Goal: Transaction & Acquisition: Purchase product/service

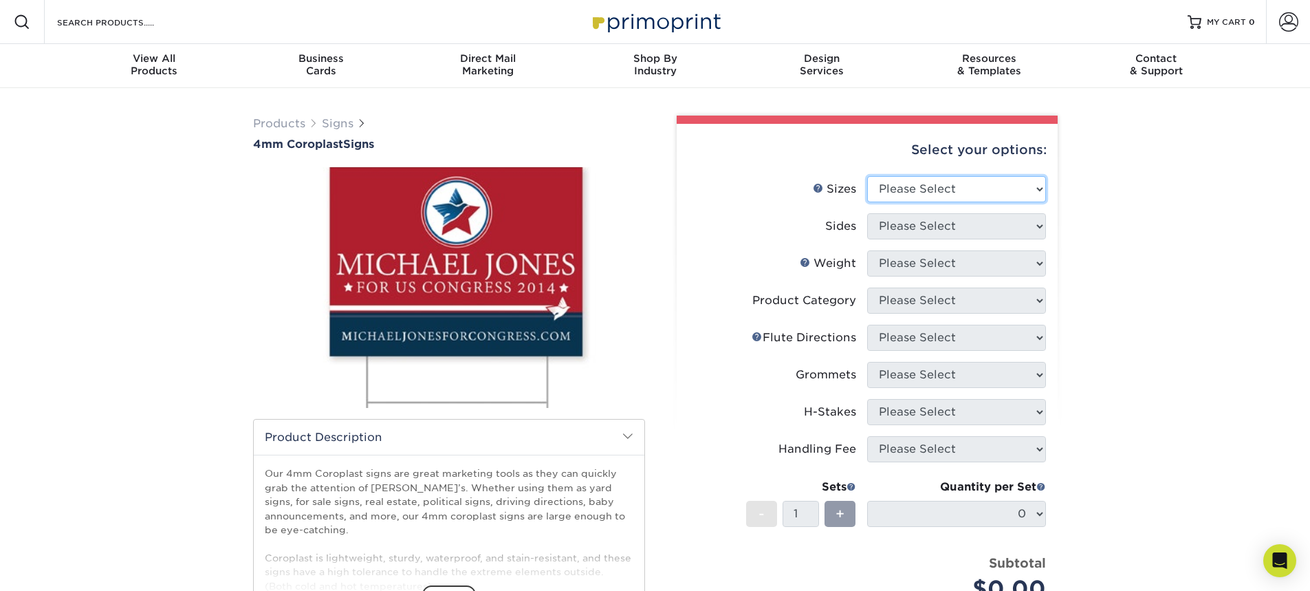
click at [920, 193] on select "Please Select 12" x 18" 18" x 24" 24" x 24" 24" x 36"" at bounding box center [956, 189] width 179 height 26
click at [920, 195] on select "Please Select 12" x 18" 18" x 24" 24" x 24" 24" x 36"" at bounding box center [956, 189] width 179 height 26
click at [972, 190] on select "Please Select 12" x 18" 18" x 24" 24" x 24" 24" x 36"" at bounding box center [956, 189] width 179 height 26
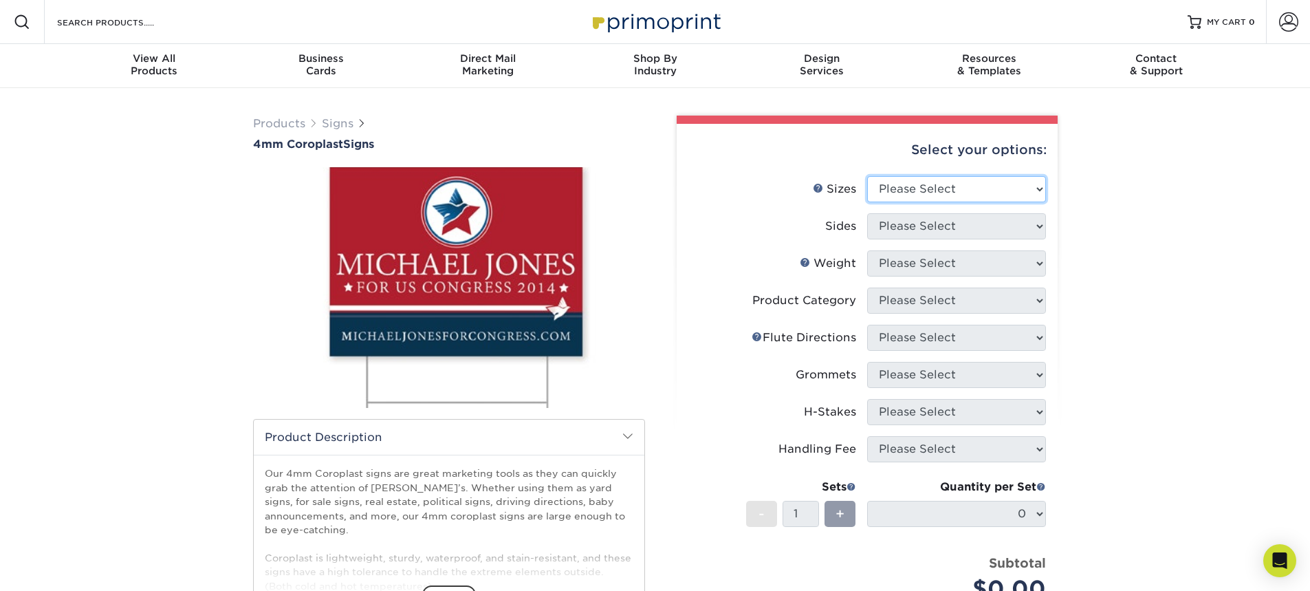
click at [867, 176] on select "Please Select 12" x 18" 18" x 24" 24" x 24" 24" x 36"" at bounding box center [956, 189] width 179 height 26
click at [905, 188] on select "Please Select 12" x 18" 18" x 24" 24" x 24" 24" x 36"" at bounding box center [956, 189] width 179 height 26
click at [910, 195] on select "Please Select 12" x 18" 18" x 24" 24" x 24" 24" x 36"" at bounding box center [956, 189] width 179 height 26
click at [895, 293] on div "Select your options: Sizes Help Sizes Please Select 12" x 18" 18" x 24" 24" x 2…" at bounding box center [867, 447] width 381 height 647
click at [631, 166] on div "Products Signs 4mm Coroplast Signs /" at bounding box center [449, 435] width 413 height 639
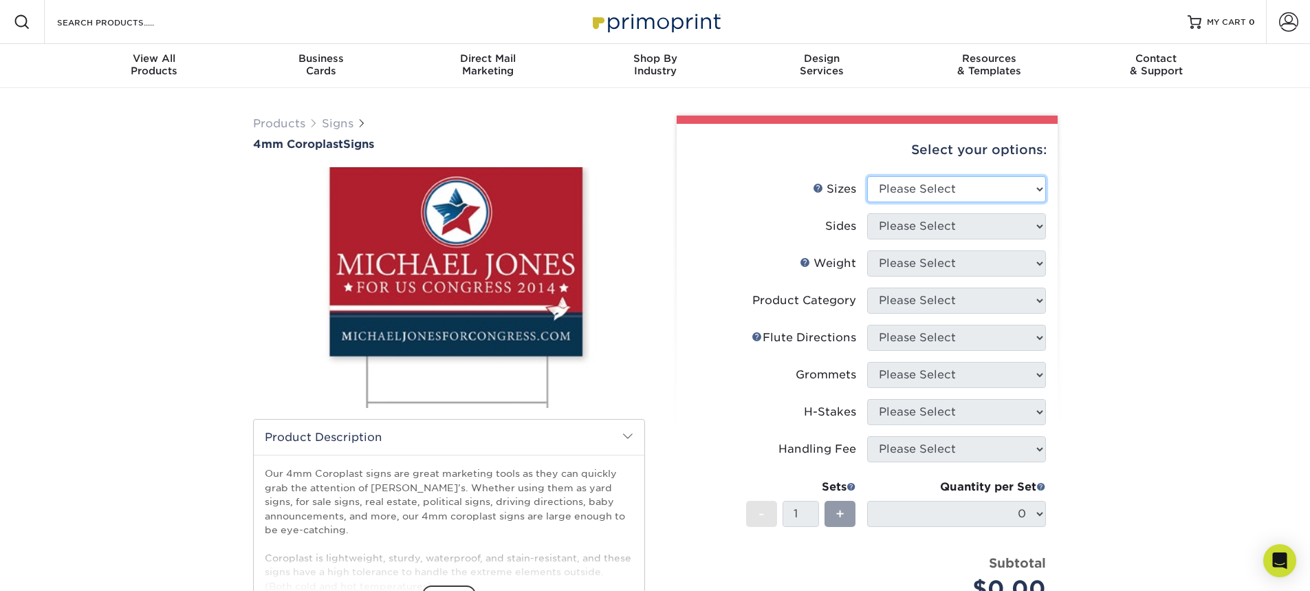
click at [901, 189] on select "Please Select 12" x 18" 18" x 24" 24" x 24" 24" x 36"" at bounding box center [956, 189] width 179 height 26
select select "24.00x36.00"
click at [867, 176] on select "Please Select 12" x 18" 18" x 24" 24" x 24" 24" x 36"" at bounding box center [956, 189] width 179 height 26
click at [952, 198] on select "Please Select 12" x 18" 18" x 24" 24" x 24" 24" x 36"" at bounding box center [956, 189] width 179 height 26
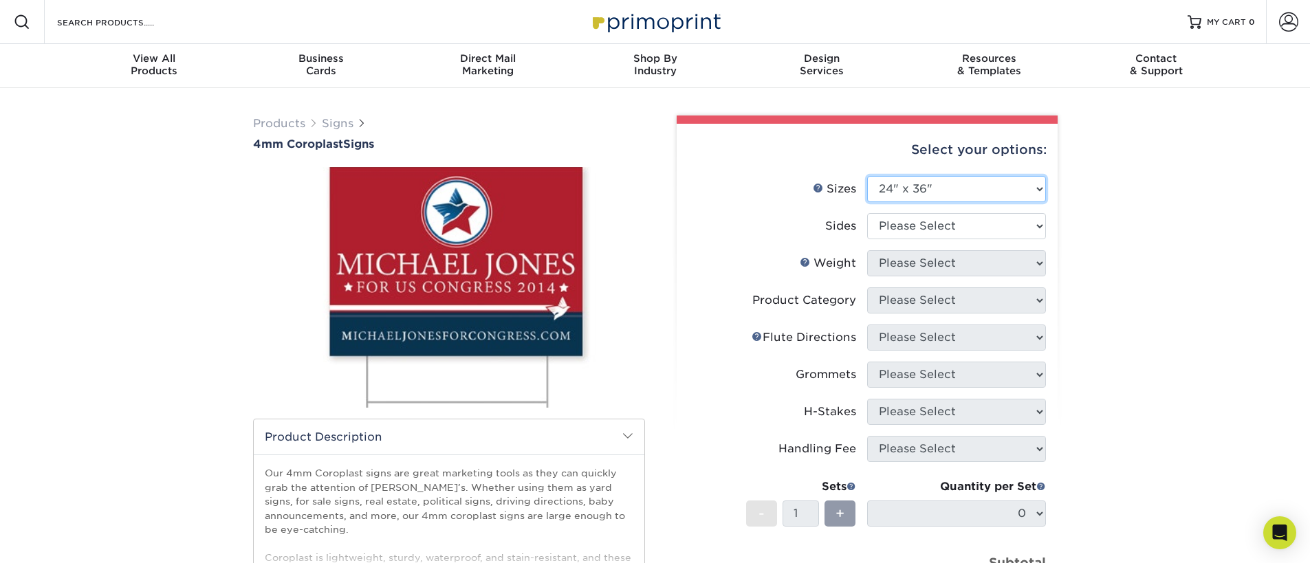
click at [895, 185] on select "Please Select 12" x 18" 18" x 24" 24" x 24" 24" x 36"" at bounding box center [956, 189] width 179 height 26
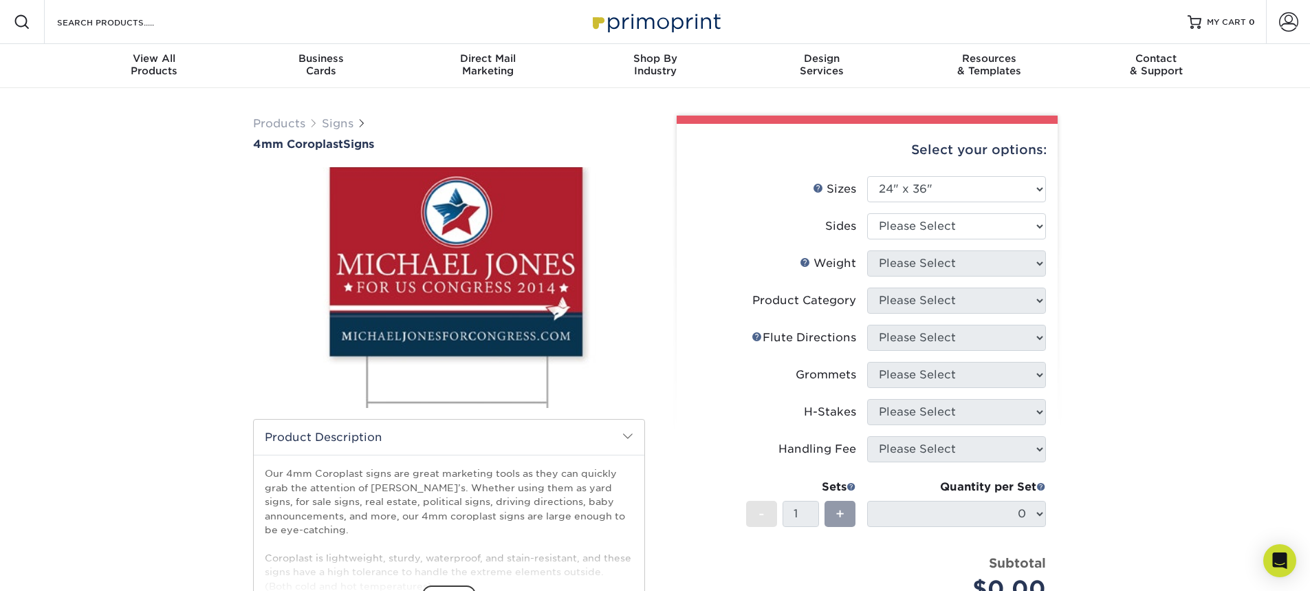
drag, startPoint x: 794, startPoint y: 166, endPoint x: 905, endPoint y: 169, distance: 110.8
click at [905, 169] on div "Select your options:" at bounding box center [867, 150] width 359 height 52
click at [916, 181] on select "Please Select 12" x 18" 18" x 24" 24" x 24" 24" x 36"" at bounding box center [956, 189] width 179 height 26
click at [965, 227] on select "Please Select Print Both Sides Print Front Only" at bounding box center [956, 226] width 179 height 26
select select "32d3c223-f82c-492b-b915-ba065a00862f"
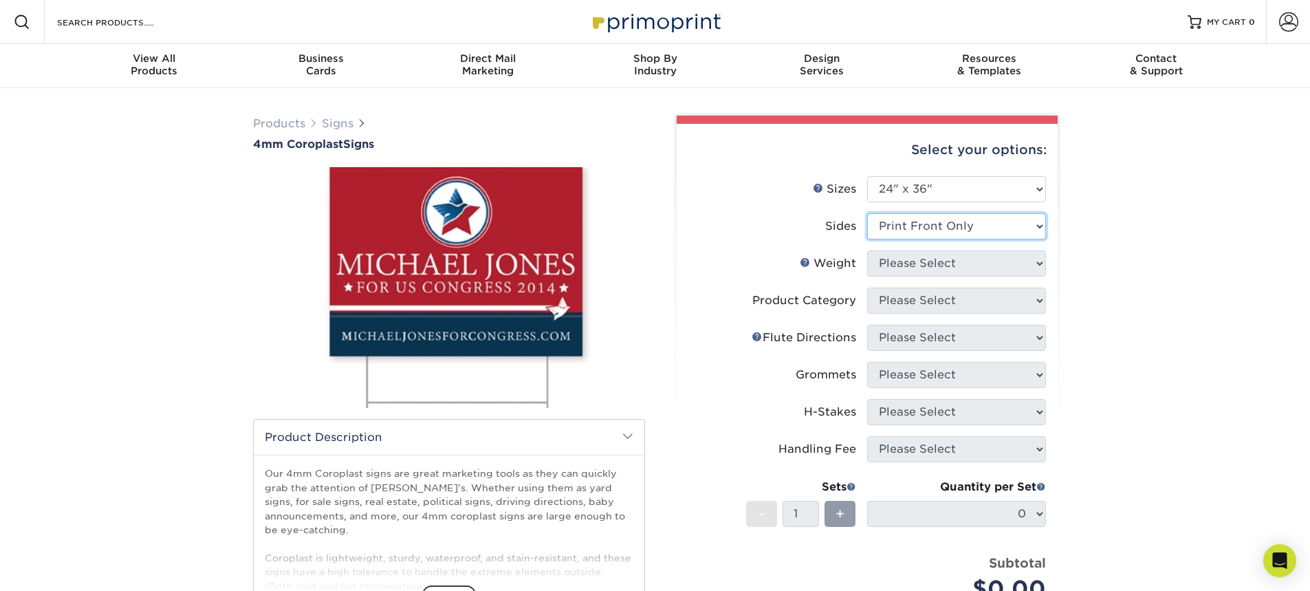
click at [867, 213] on select "Please Select Print Both Sides Print Front Only" at bounding box center [956, 226] width 179 height 26
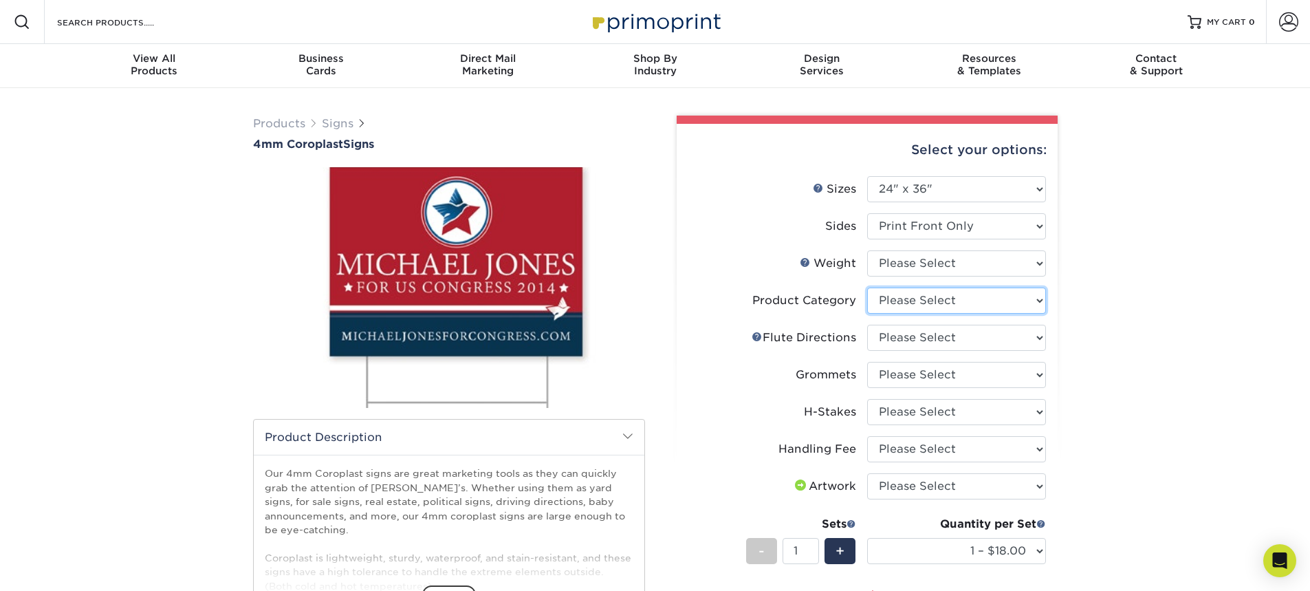
click at [951, 302] on select "Please Select Coroplast Signs" at bounding box center [956, 301] width 179 height 26
select select "b3582ed5-6912-492c-8440-2cc51afdb8e1"
click at [867, 288] on select "Please Select Coroplast Signs" at bounding box center [956, 301] width 179 height 26
click at [952, 338] on select "Please Select Flute Direction (Horizontal) Flute Direction (Vertical)" at bounding box center [956, 338] width 179 height 26
select select "b9474d6d-25b7-40b8-b284-85b7690982f8"
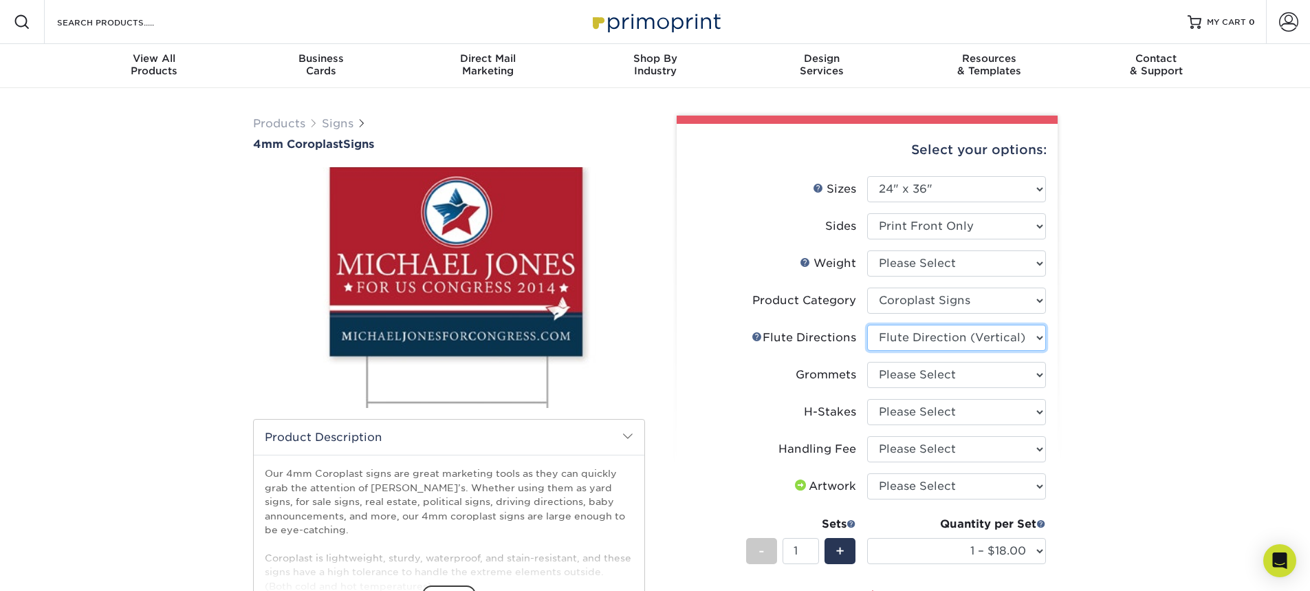
click at [867, 325] on select "Please Select Flute Direction (Horizontal) Flute Direction (Vertical)" at bounding box center [956, 338] width 179 height 26
click at [948, 382] on select "Please Select No Grommets Yes, Grommet All 4 Corners Yes, Grommet All 4 Corners…" at bounding box center [956, 375] width 179 height 26
click at [1182, 379] on div "Products Signs 4mm Coroplast Signs /" at bounding box center [655, 484] width 1310 height 792
click at [927, 417] on select "Please Select No H-Stakes Yes" at bounding box center [956, 412] width 179 height 26
click at [1110, 411] on div "Products Signs 4mm Coroplast Signs /" at bounding box center [655, 484] width 1310 height 792
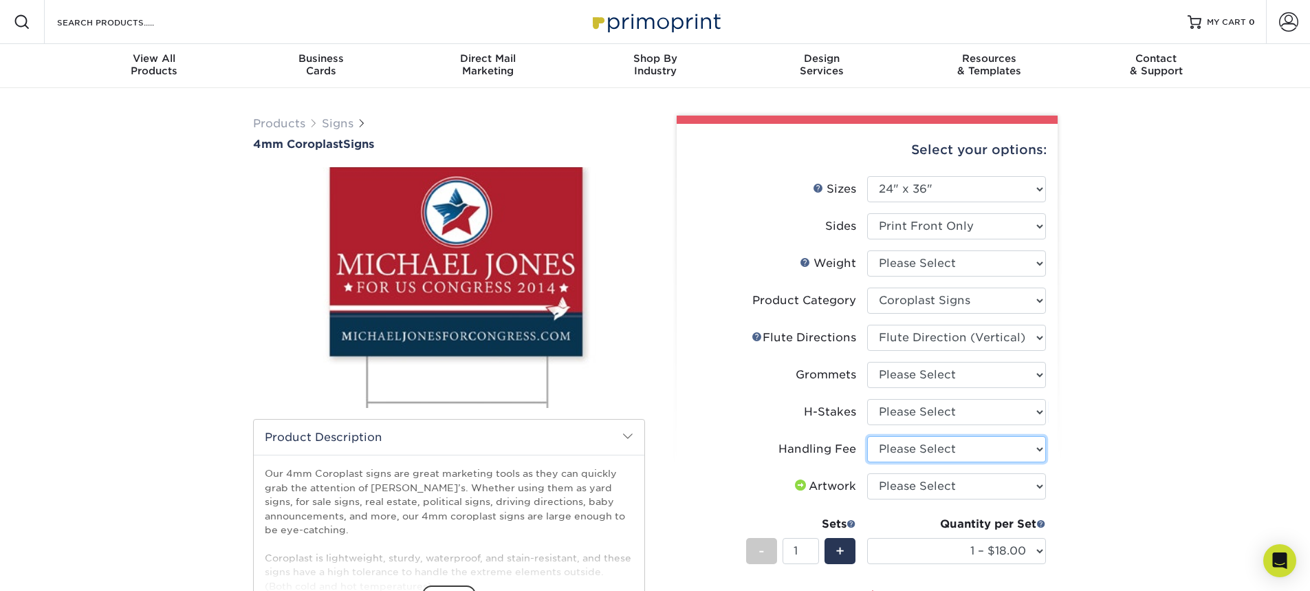
click at [977, 451] on select "Please Select Handling Fee" at bounding box center [956, 449] width 179 height 26
select select "ab74c079-444c-4260-ae6a-e09bdee8073c"
click at [867, 436] on select "Please Select Handling Fee" at bounding box center [956, 449] width 179 height 26
click at [953, 488] on select "Please Select I will upload files I need a design - $50" at bounding box center [956, 486] width 179 height 26
select select "upload"
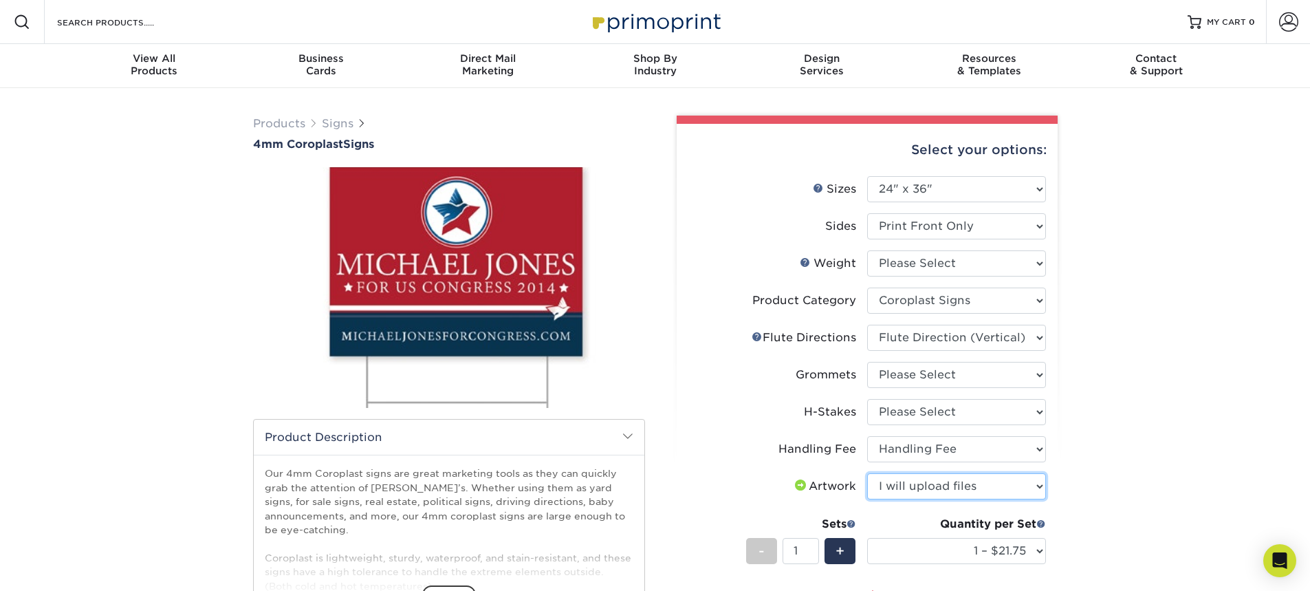
click at [867, 473] on select "Please Select I will upload files I need a design - $50" at bounding box center [956, 486] width 179 height 26
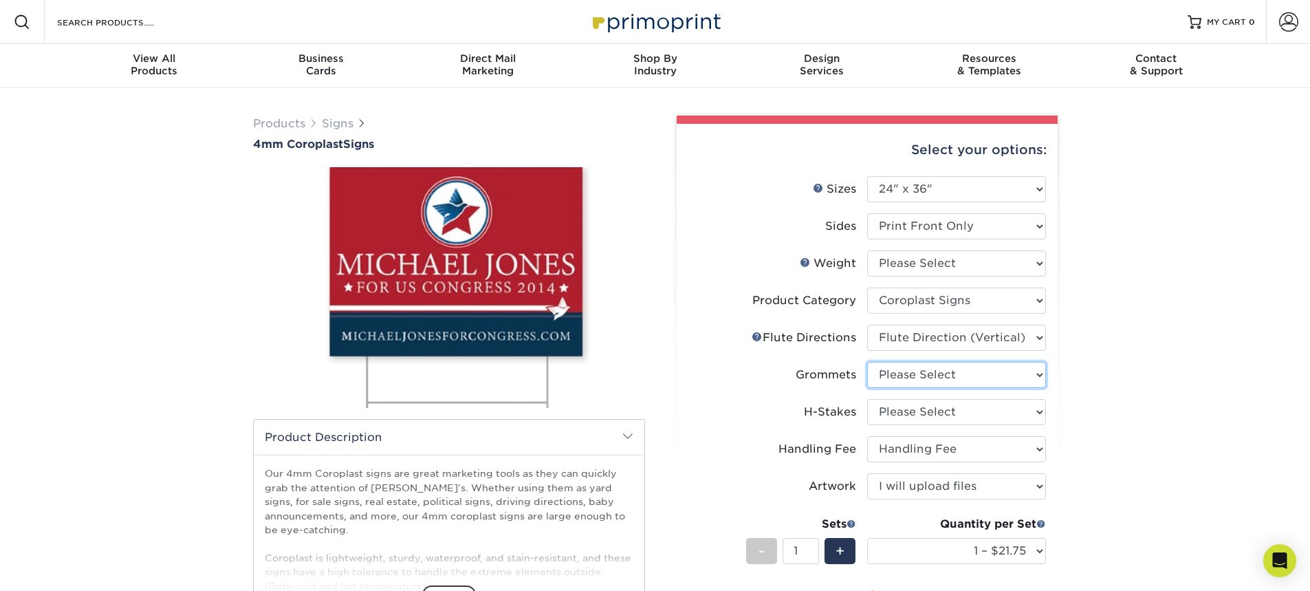
click at [987, 385] on select "Please Select No Grommets Yes, Grommet All 4 Corners Yes, Grommet All 4 Corners…" at bounding box center [956, 375] width 179 height 26
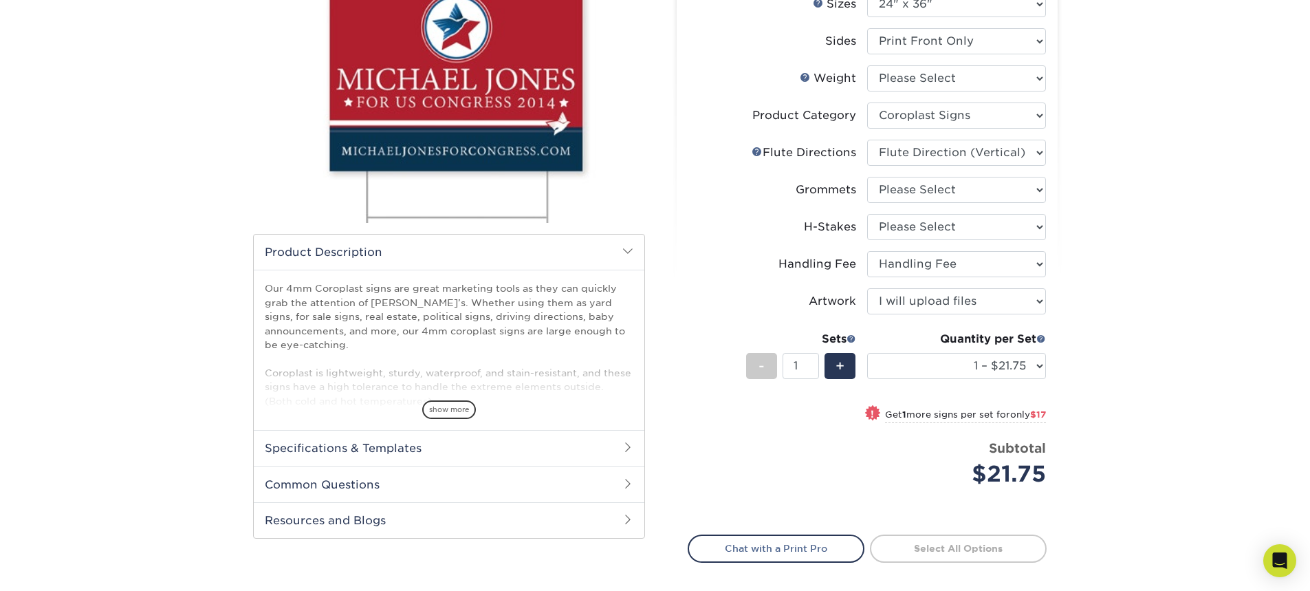
scroll to position [206, 0]
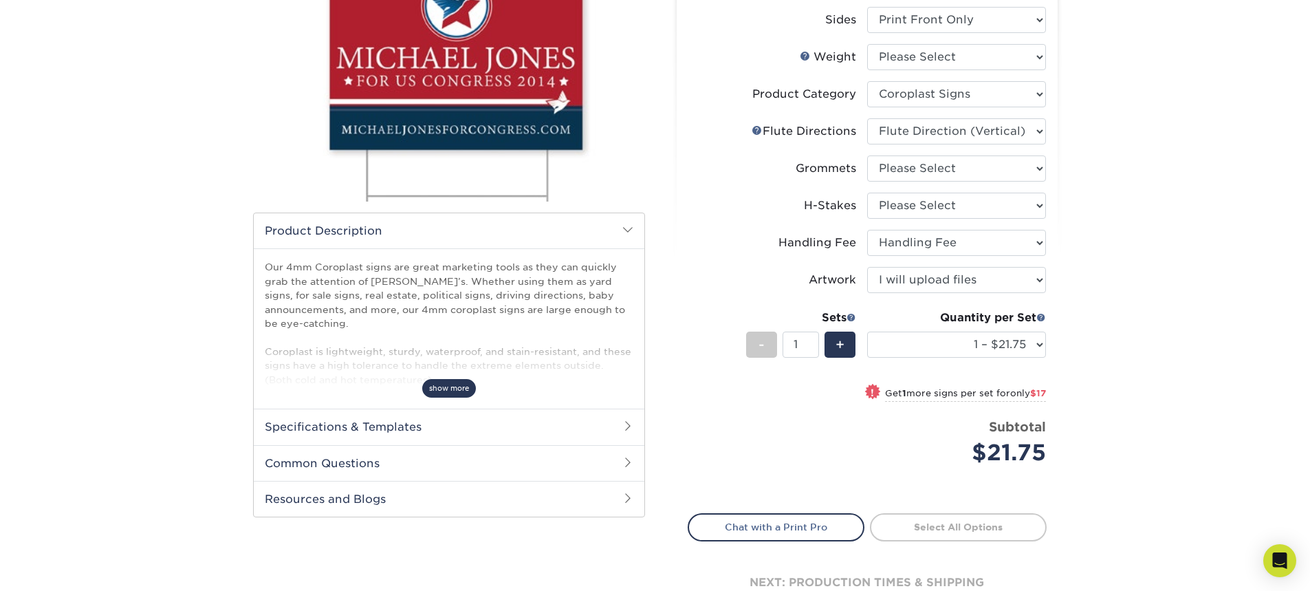
click at [458, 393] on span "show more" at bounding box center [449, 388] width 54 height 19
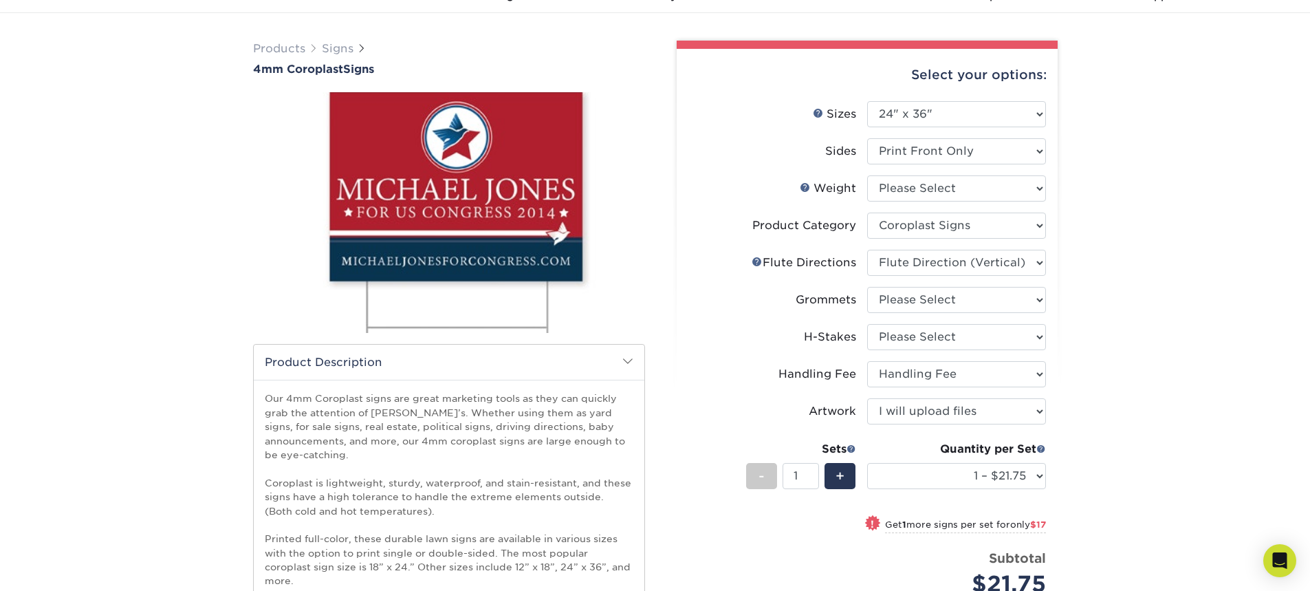
scroll to position [69, 0]
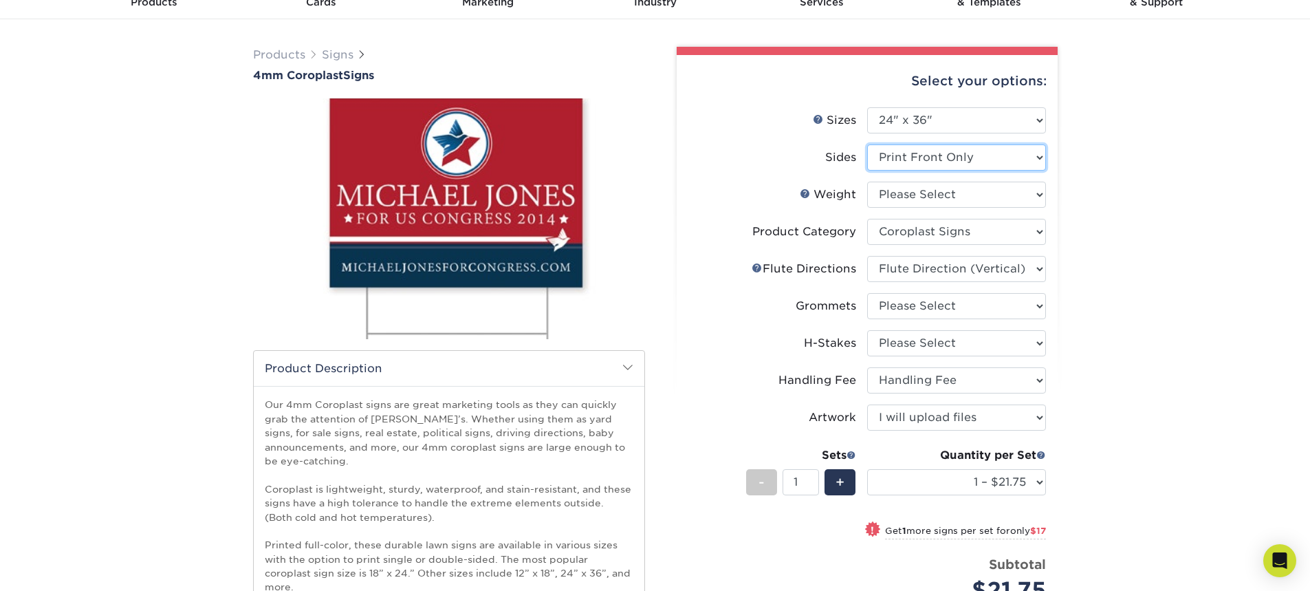
click at [903, 158] on select "Please Select Print Both Sides Print Front Only" at bounding box center [956, 157] width 179 height 26
click at [903, 160] on select "Please Select Print Both Sides Print Front Only" at bounding box center [956, 157] width 179 height 26
click at [904, 195] on select "Please Select 4CORO" at bounding box center [956, 195] width 179 height 26
select select "4CORO"
click at [867, 182] on select "Please Select 4CORO" at bounding box center [956, 195] width 179 height 26
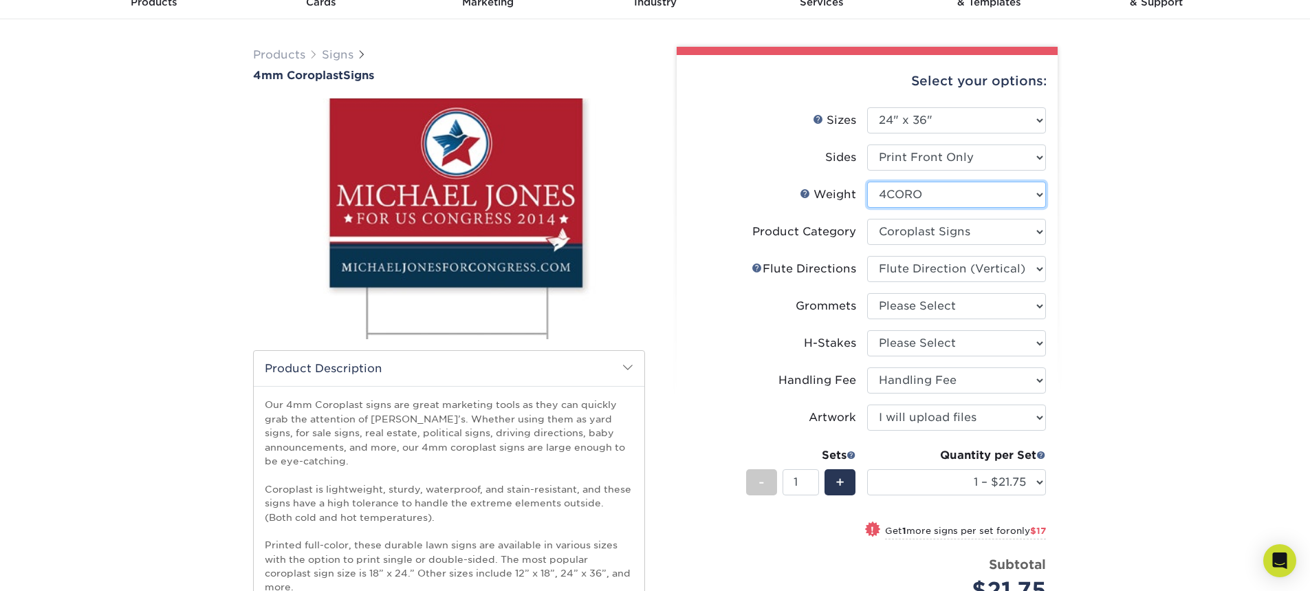
select select "-1"
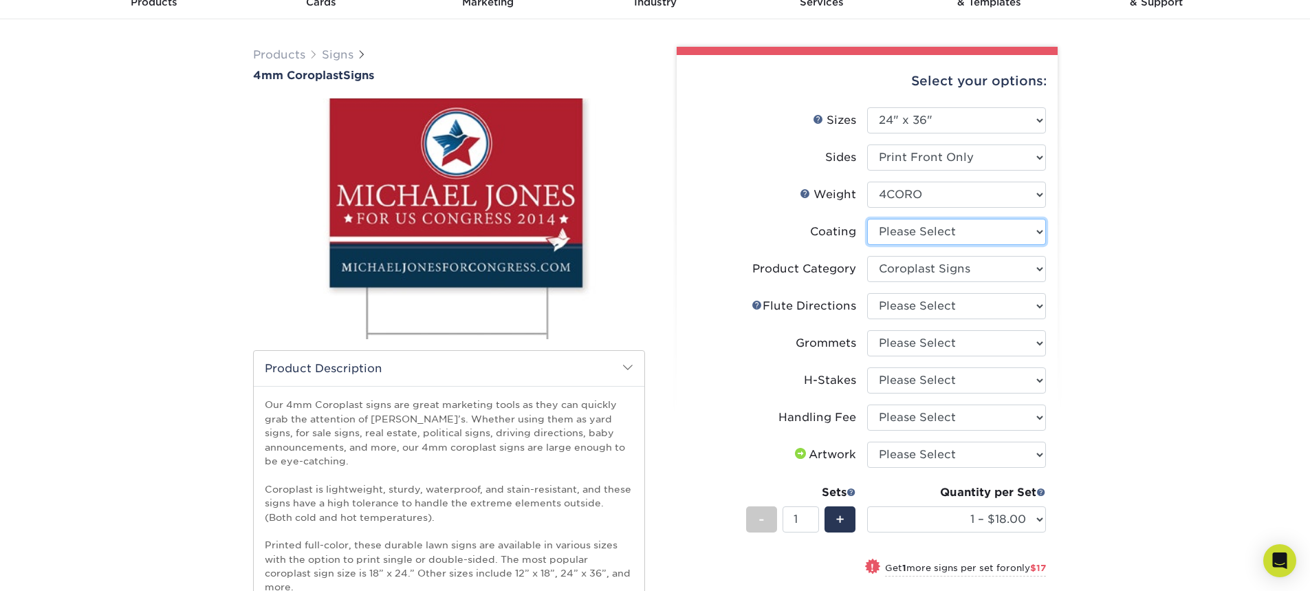
click at [904, 238] on select at bounding box center [956, 232] width 179 height 26
select select "3e7618de-abca-4bda-9f97-8b9129e913d8"
click at [867, 219] on select at bounding box center [956, 232] width 179 height 26
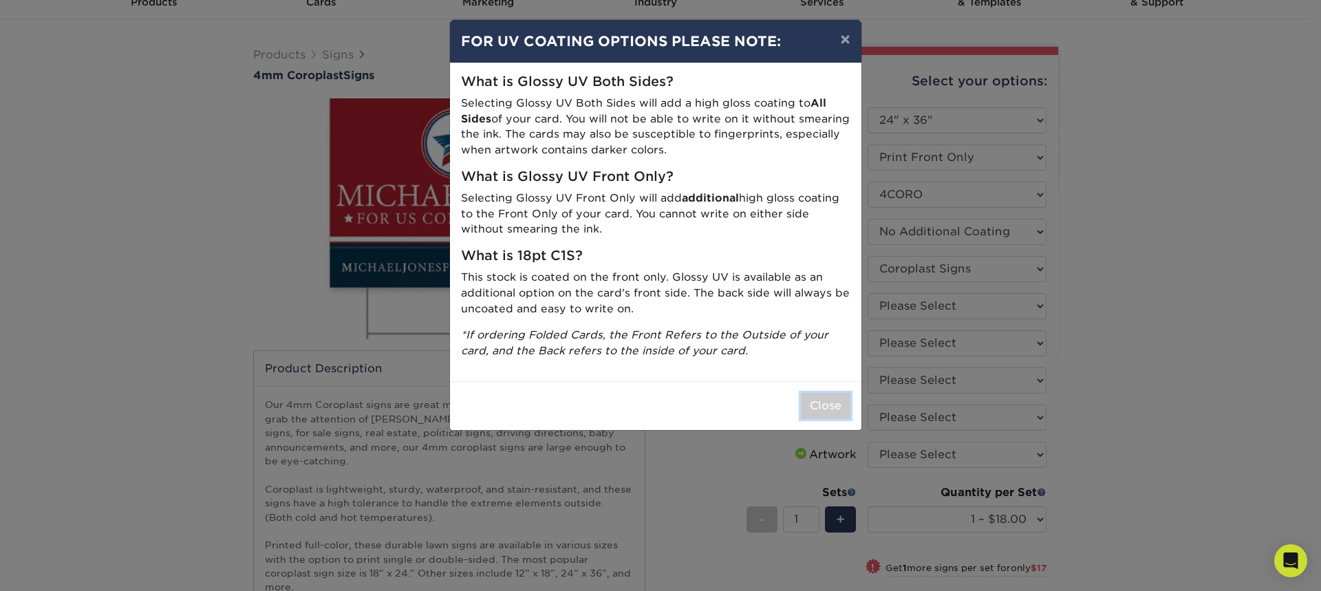
click at [833, 400] on button "Close" at bounding box center [826, 406] width 50 height 26
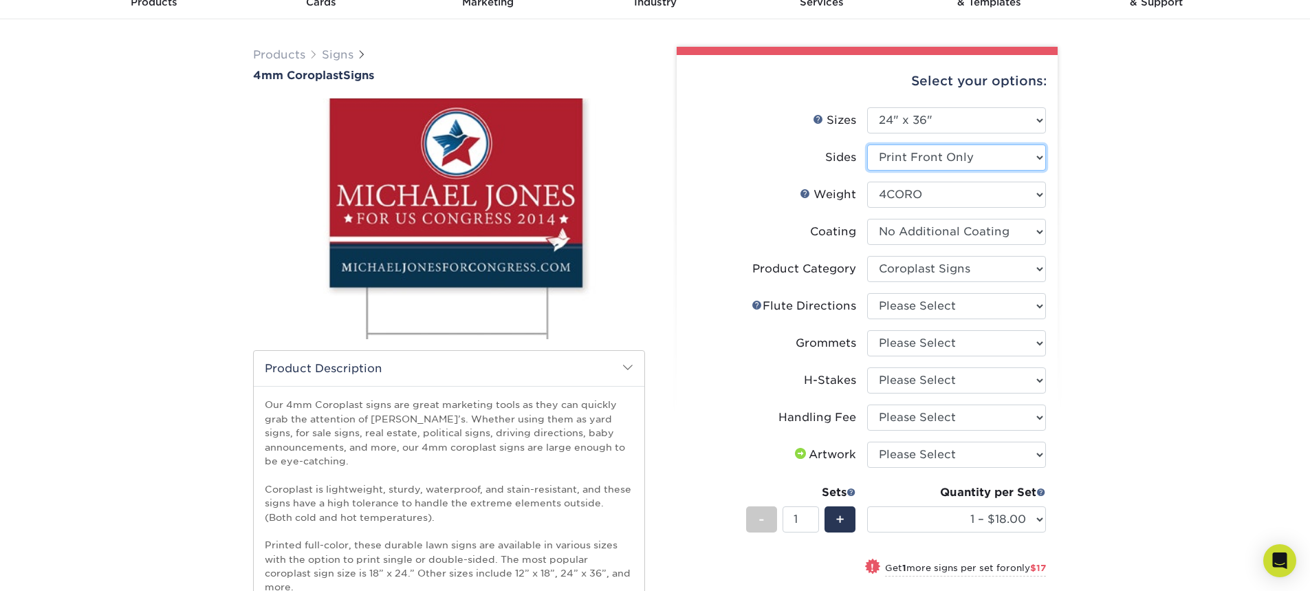
click at [927, 163] on select "Please Select Print Both Sides Print Front Only" at bounding box center [956, 157] width 179 height 26
select select "13abbda7-1d64-4f25-8bb2-c179b224825d"
click at [867, 144] on select "Please Select Print Both Sides Print Front Only" at bounding box center [956, 157] width 179 height 26
select select "-1"
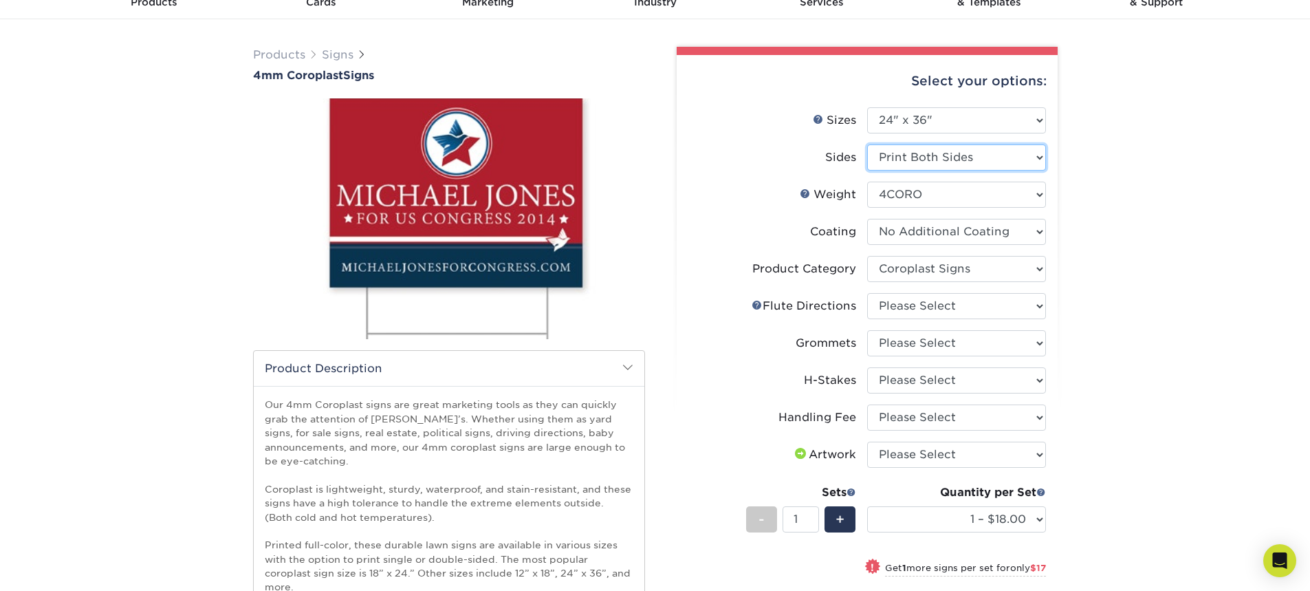
select select "-1"
click at [1025, 162] on select "Please Select Print Both Sides Print Front Only" at bounding box center [956, 157] width 179 height 26
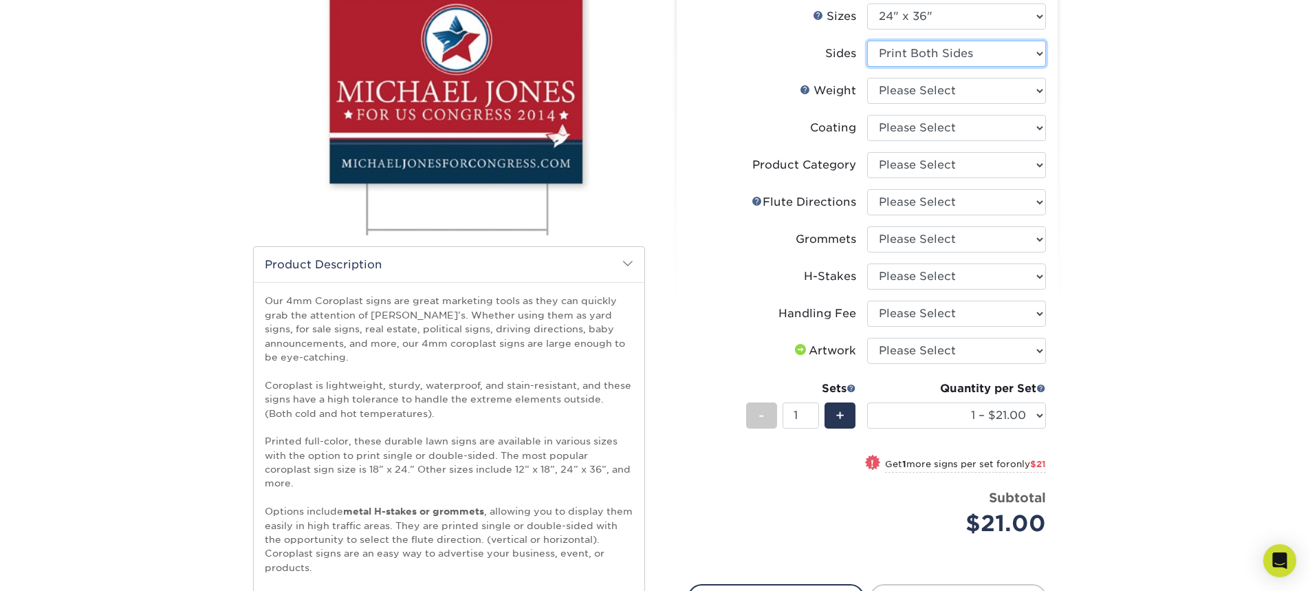
scroll to position [0, 0]
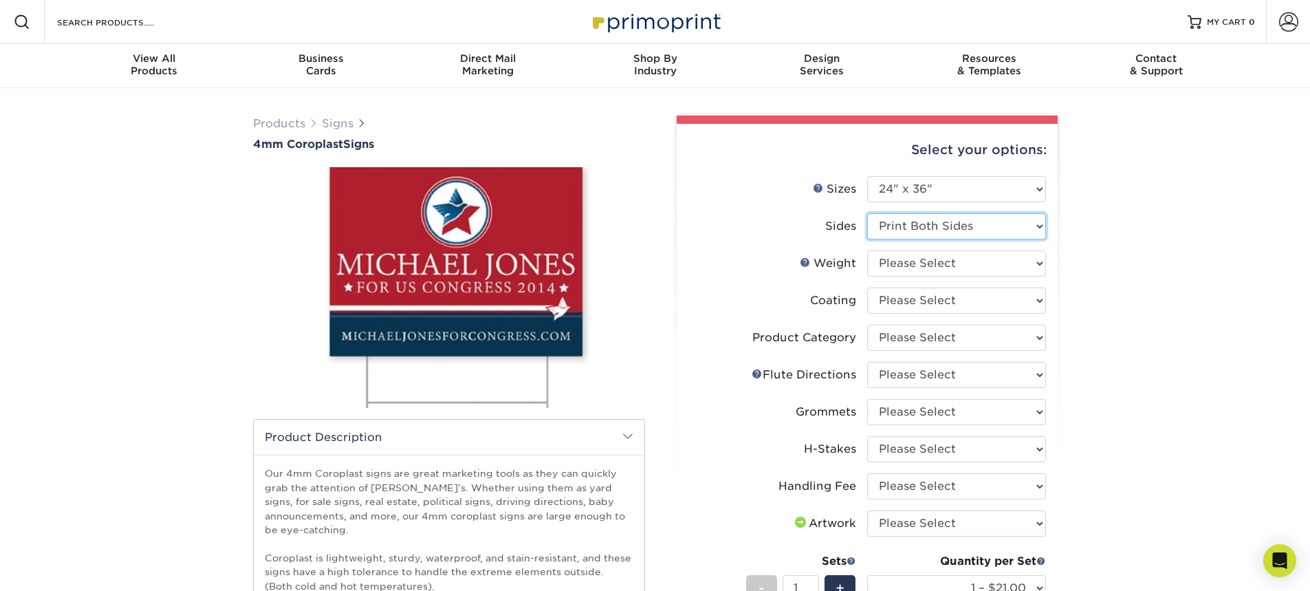
click at [1032, 221] on select "Please Select Print Both Sides Print Front Only" at bounding box center [956, 226] width 179 height 26
select select "32d3c223-f82c-492b-b915-ba065a00862f"
click at [867, 213] on select "Please Select Print Both Sides Print Front Only" at bounding box center [956, 226] width 179 height 26
click at [962, 259] on select "Please Select 4CORO" at bounding box center [956, 263] width 179 height 26
select select "4CORO"
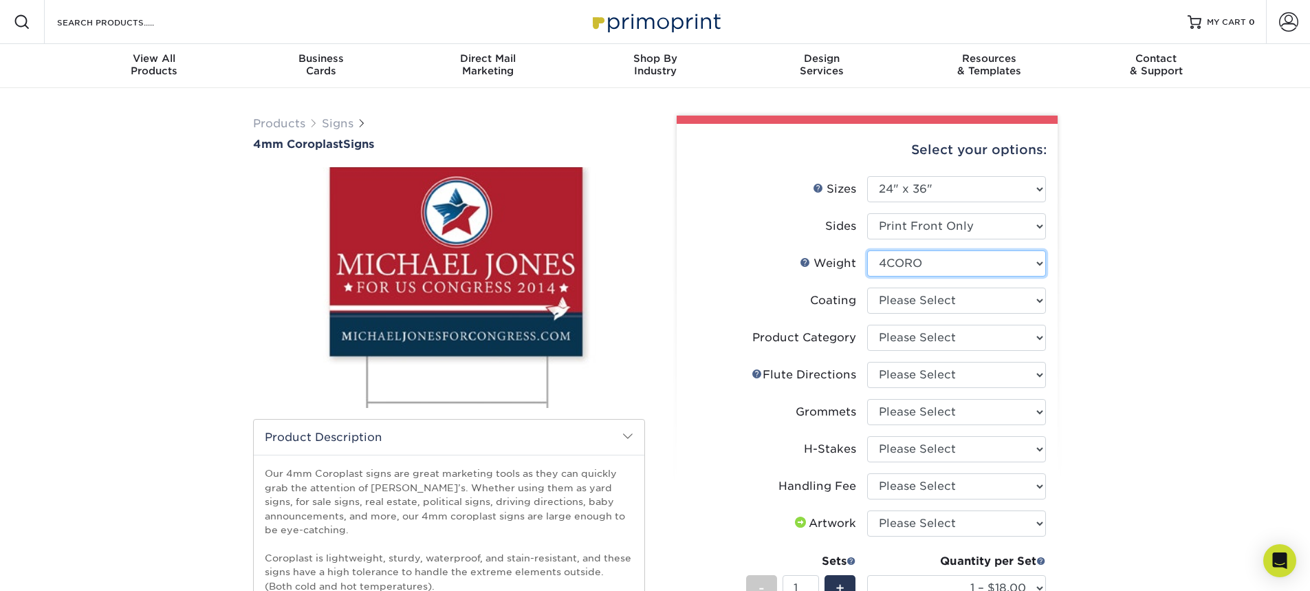
click at [867, 250] on select "Please Select 4CORO" at bounding box center [956, 263] width 179 height 26
click at [932, 306] on select at bounding box center [956, 301] width 179 height 26
click at [954, 304] on select at bounding box center [956, 301] width 179 height 26
select select "3e7618de-abca-4bda-9f97-8b9129e913d8"
click at [867, 288] on select at bounding box center [956, 301] width 179 height 26
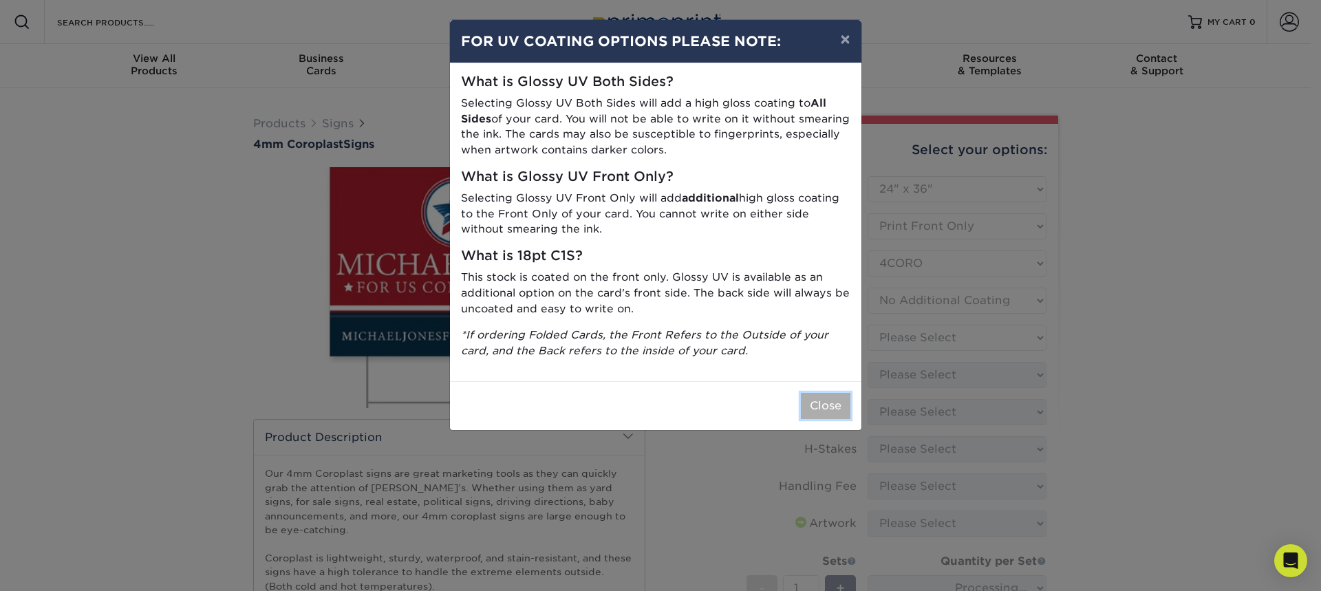
click at [842, 411] on button "Close" at bounding box center [826, 406] width 50 height 26
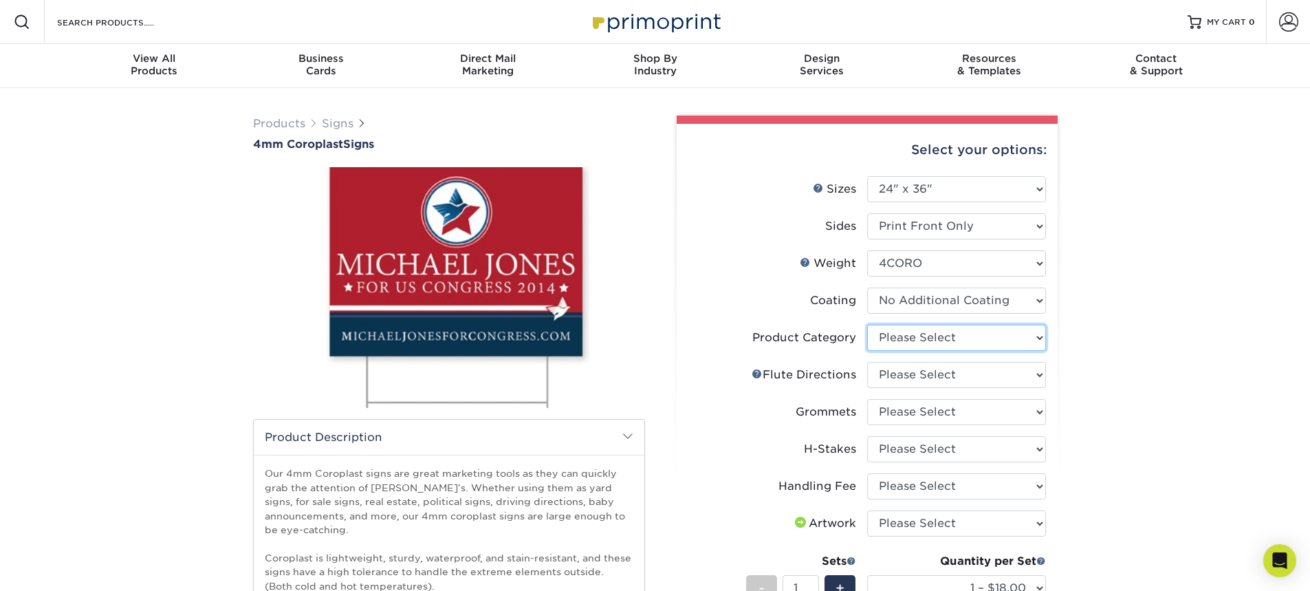
click at [1015, 334] on select "Please Select Coroplast Signs" at bounding box center [956, 338] width 179 height 26
select select "b3582ed5-6912-492c-8440-2cc51afdb8e1"
click at [867, 325] on select "Please Select Coroplast Signs" at bounding box center [956, 338] width 179 height 26
click at [974, 379] on select "Please Select Flute Direction (Horizontal) Flute Direction (Vertical)" at bounding box center [956, 375] width 179 height 26
click at [933, 373] on select "Please Select Flute Direction (Horizontal) Flute Direction (Vertical)" at bounding box center [956, 375] width 179 height 26
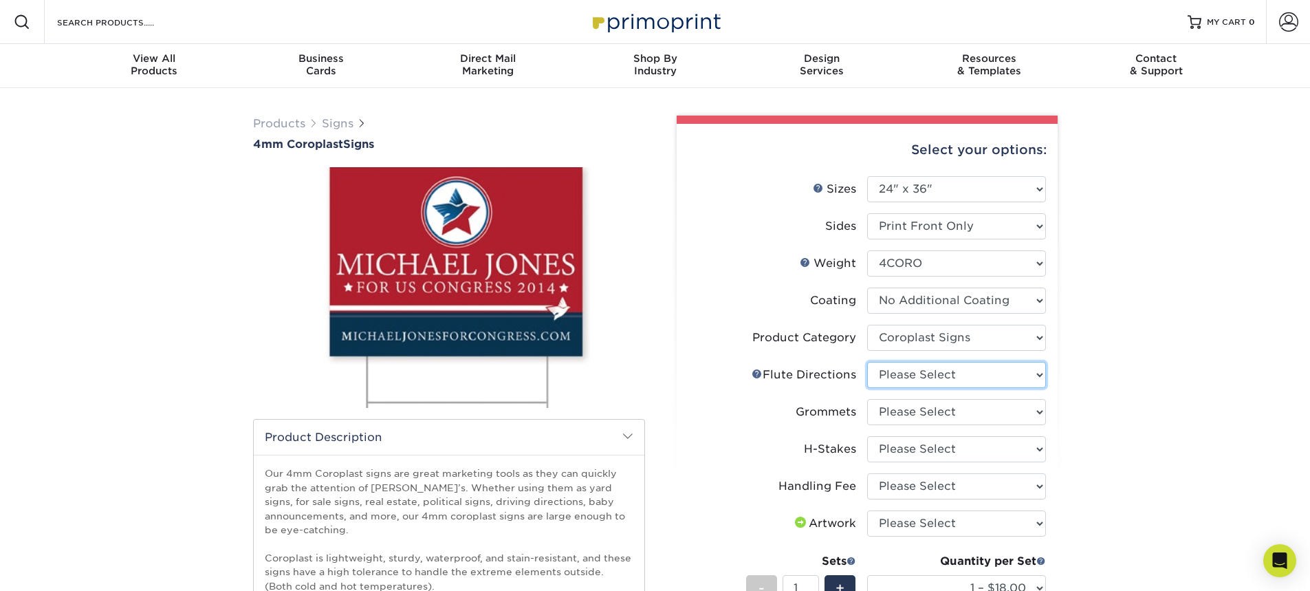
select select "64642d5c-3ca5-48ab-b753-ddfa02991dab"
click at [867, 362] on select "Please Select Flute Direction (Horizontal) Flute Direction (Vertical)" at bounding box center [956, 375] width 179 height 26
click at [925, 411] on select "Please Select No Grommets Yes, Grommet All 4 Corners Yes, Grommet All 4 Corners…" at bounding box center [956, 412] width 179 height 26
click at [907, 416] on select "Please Select No Grommets Yes, Grommet All 4 Corners Yes, Grommet All 4 Corners…" at bounding box center [956, 412] width 179 height 26
select select "90d329df-db80-4206-b821-ff9d3f363977"
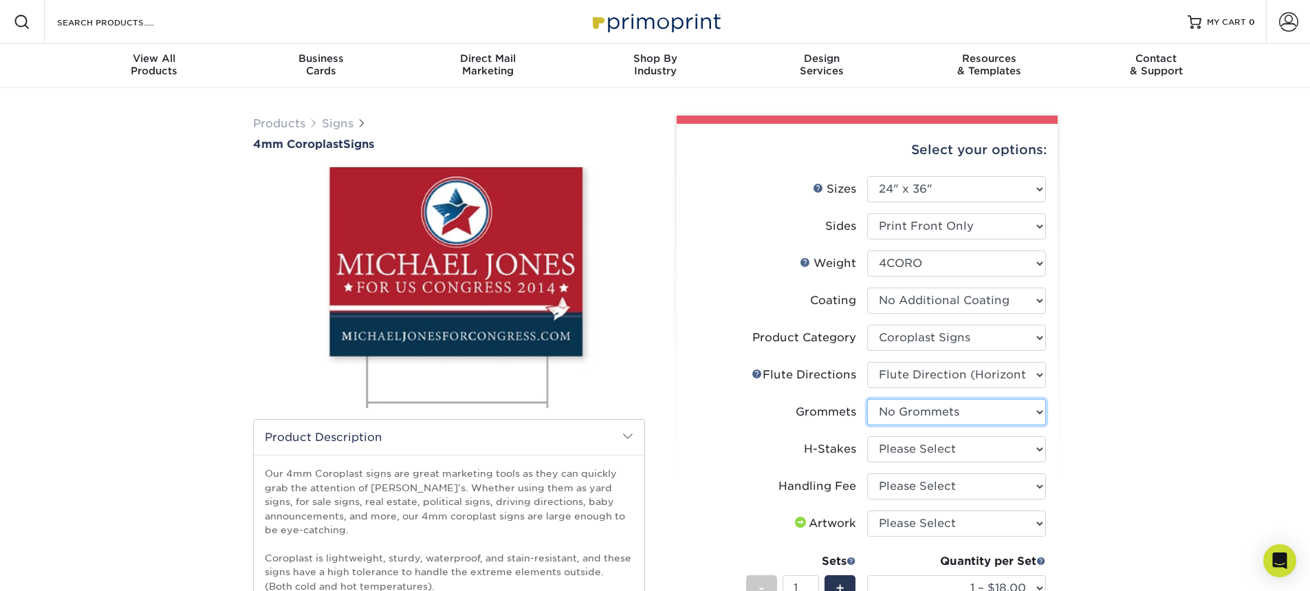
click at [867, 399] on select "Please Select No Grommets Yes, Grommet All 4 Corners Yes, Grommet All 4 Corners…" at bounding box center [956, 412] width 179 height 26
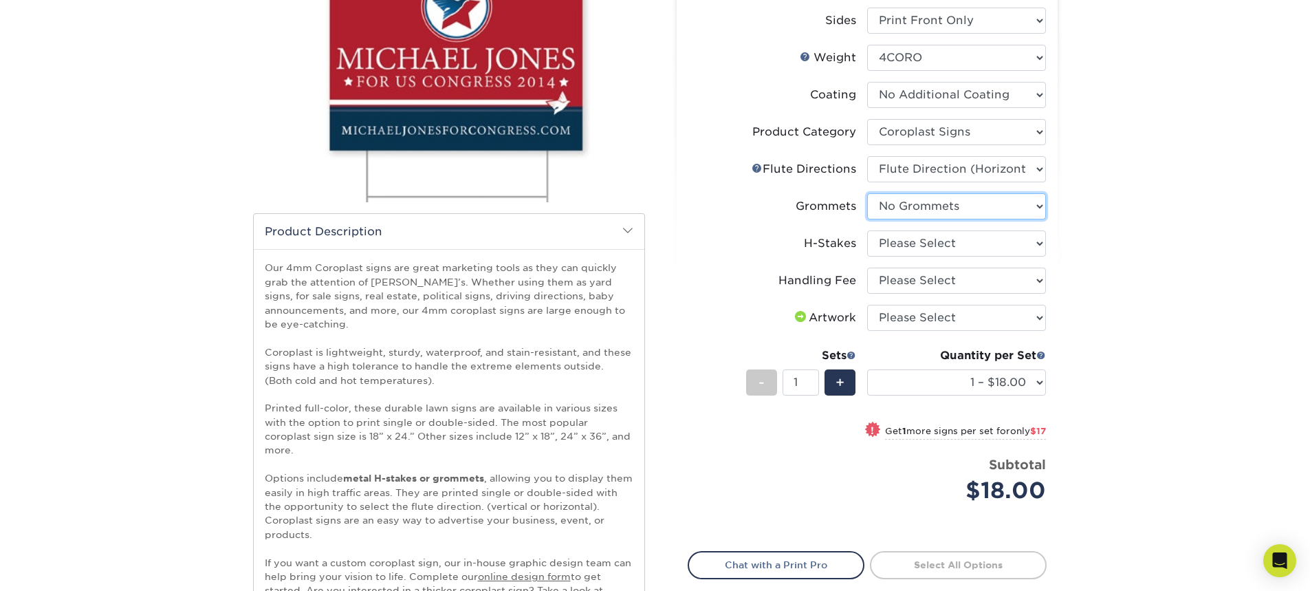
scroll to position [206, 0]
click at [965, 248] on select "Please Select No H-Stakes Yes" at bounding box center [956, 243] width 179 height 26
select select "aec992a9-897e-40ed-b45c-8ce74849ba63"
click at [867, 230] on select "Please Select No H-Stakes Yes" at bounding box center [956, 243] width 179 height 26
click at [984, 276] on select "Please Select Handling Fee" at bounding box center [956, 280] width 179 height 26
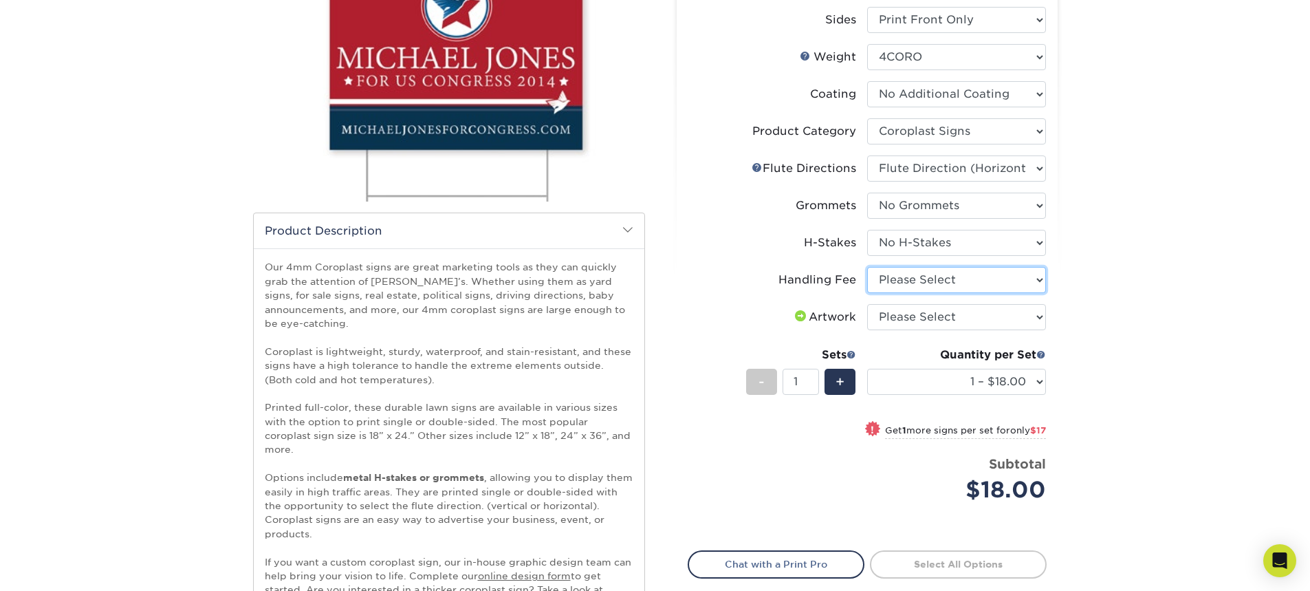
select select "ab74c079-444c-4260-ae6a-e09bdee8073c"
click at [867, 267] on select "Please Select Handling Fee" at bounding box center [956, 280] width 179 height 26
click at [966, 321] on select "Please Select I will upload files I need a design - $50" at bounding box center [956, 317] width 179 height 26
select select "upload"
click at [867, 304] on select "Please Select I will upload files I need a design - $50" at bounding box center [956, 317] width 179 height 26
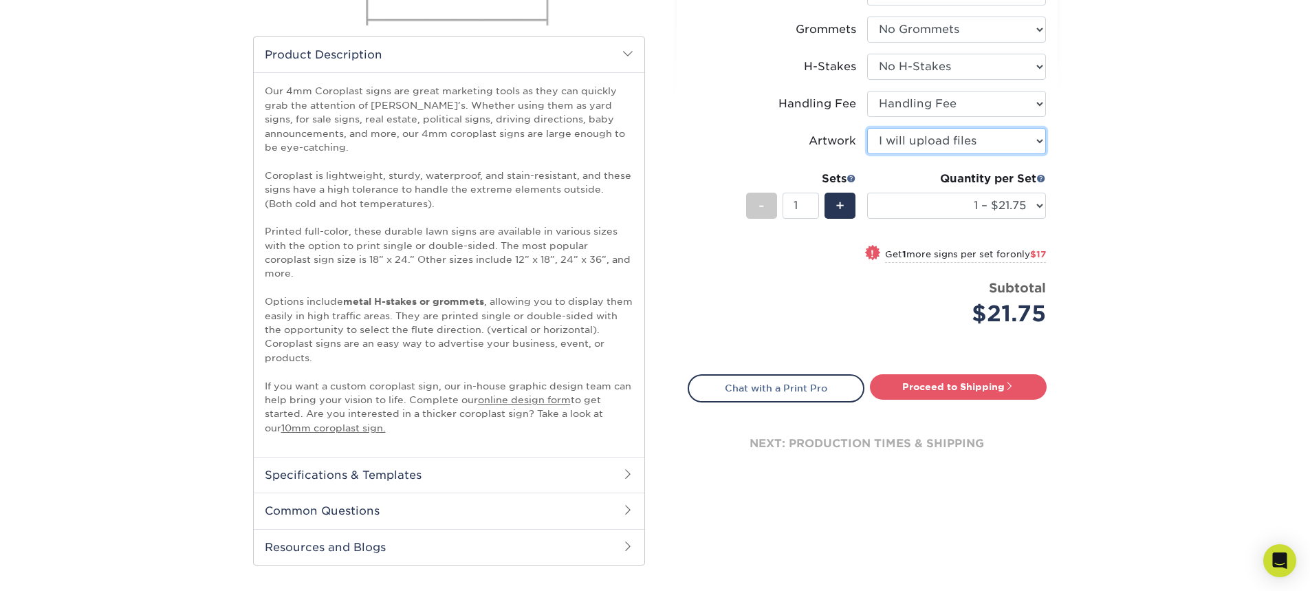
scroll to position [402, 0]
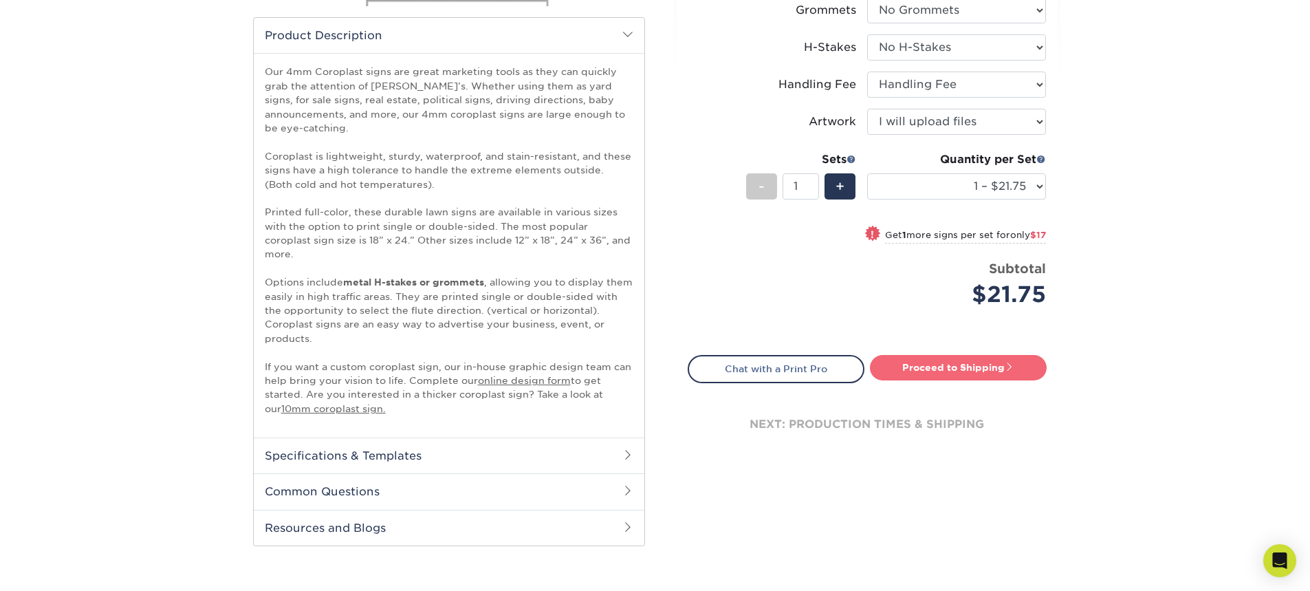
click at [940, 366] on link "Proceed to Shipping" at bounding box center [958, 367] width 177 height 25
type input "Set 1"
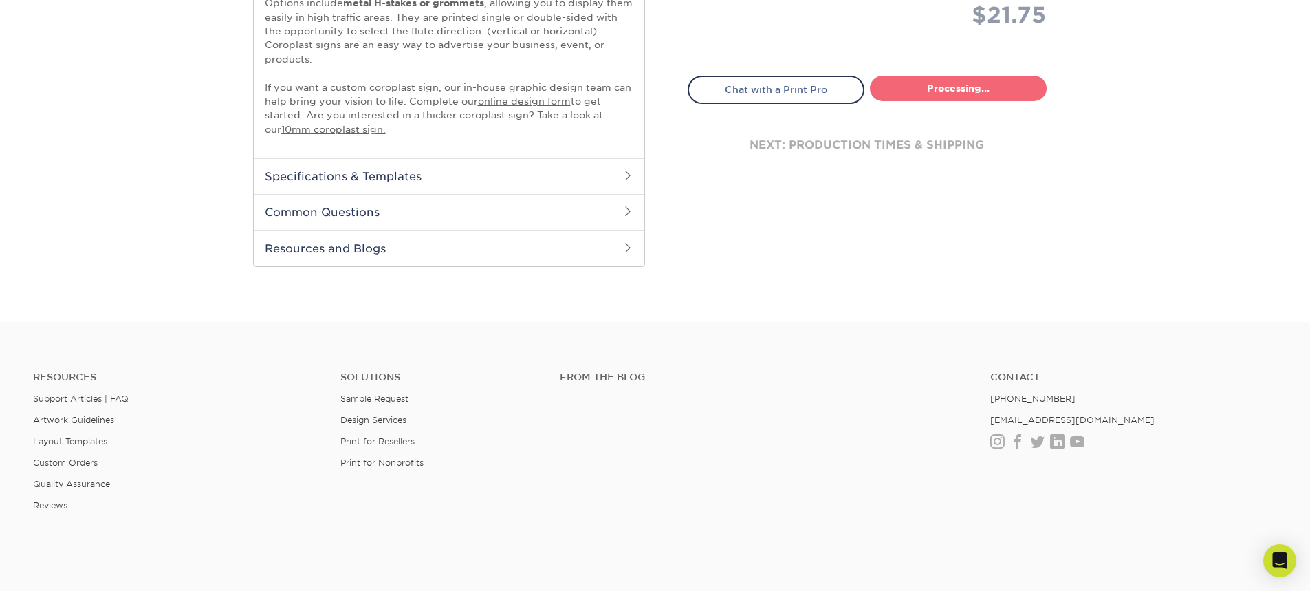
select select "044640a2-81e0-4a14-b128-5232b6ab5635"
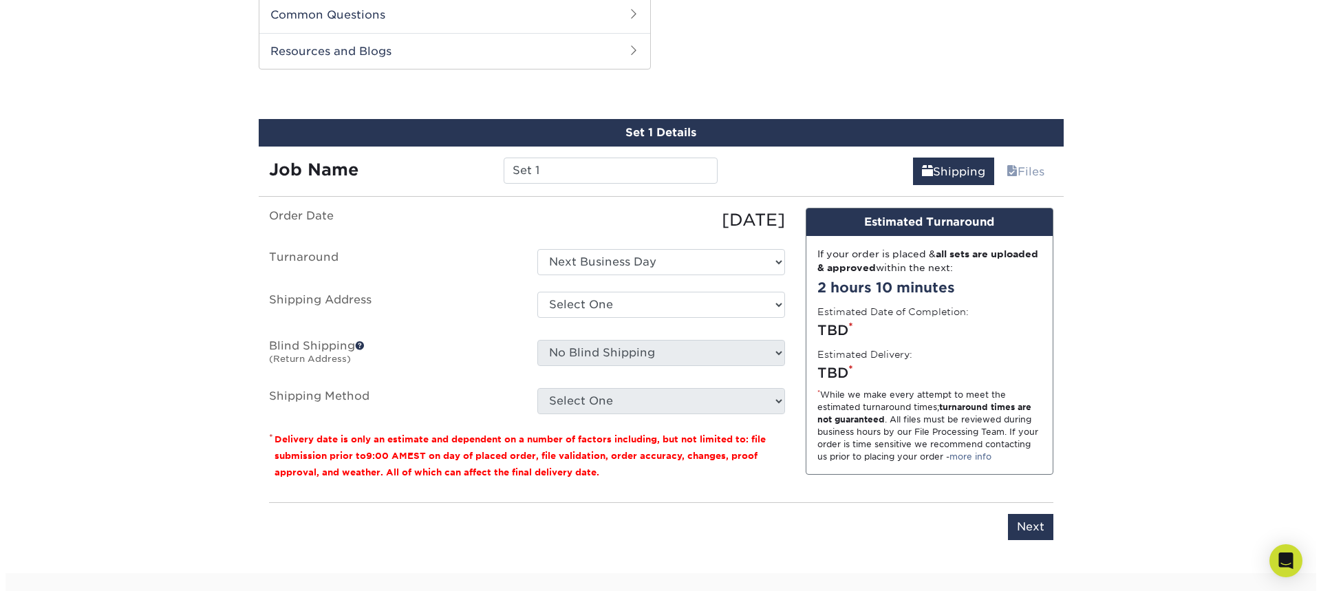
scroll to position [880, 0]
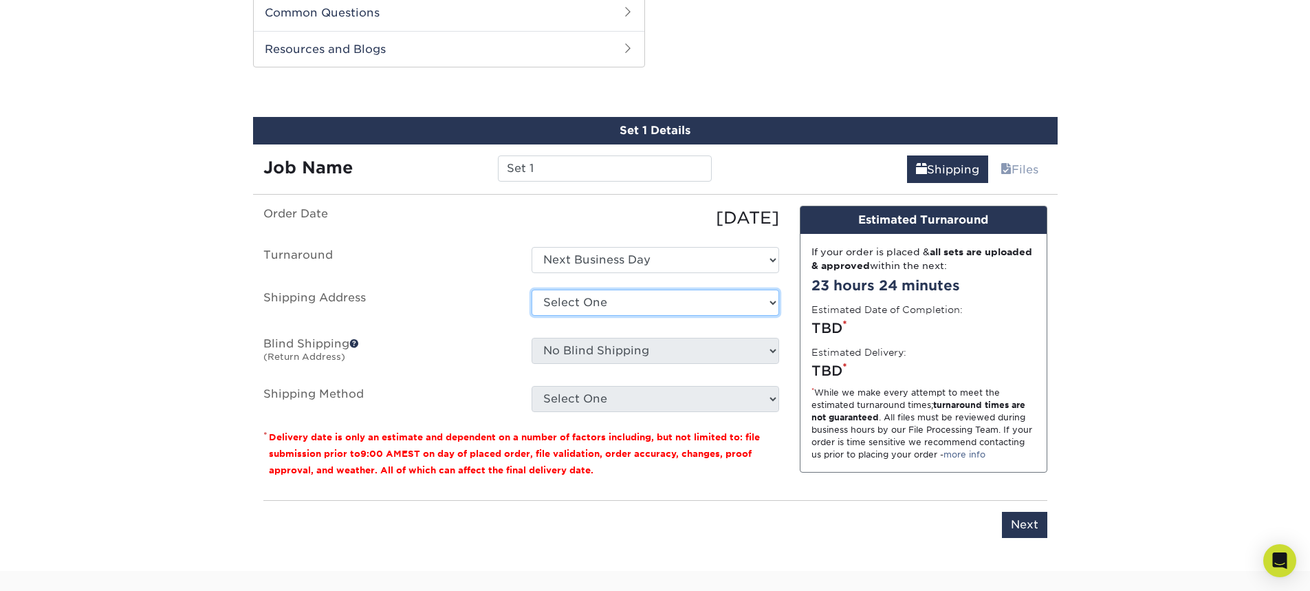
click at [706, 305] on select "Select One + Add New Address - Login" at bounding box center [656, 303] width 248 height 26
click at [556, 160] on input "Set 1" at bounding box center [605, 168] width 214 height 26
click at [1004, 171] on span at bounding box center [1006, 169] width 11 height 13
click at [1035, 171] on link "Files" at bounding box center [1020, 169] width 56 height 28
click at [702, 261] on select "Select One Next Business Day" at bounding box center [656, 260] width 248 height 26
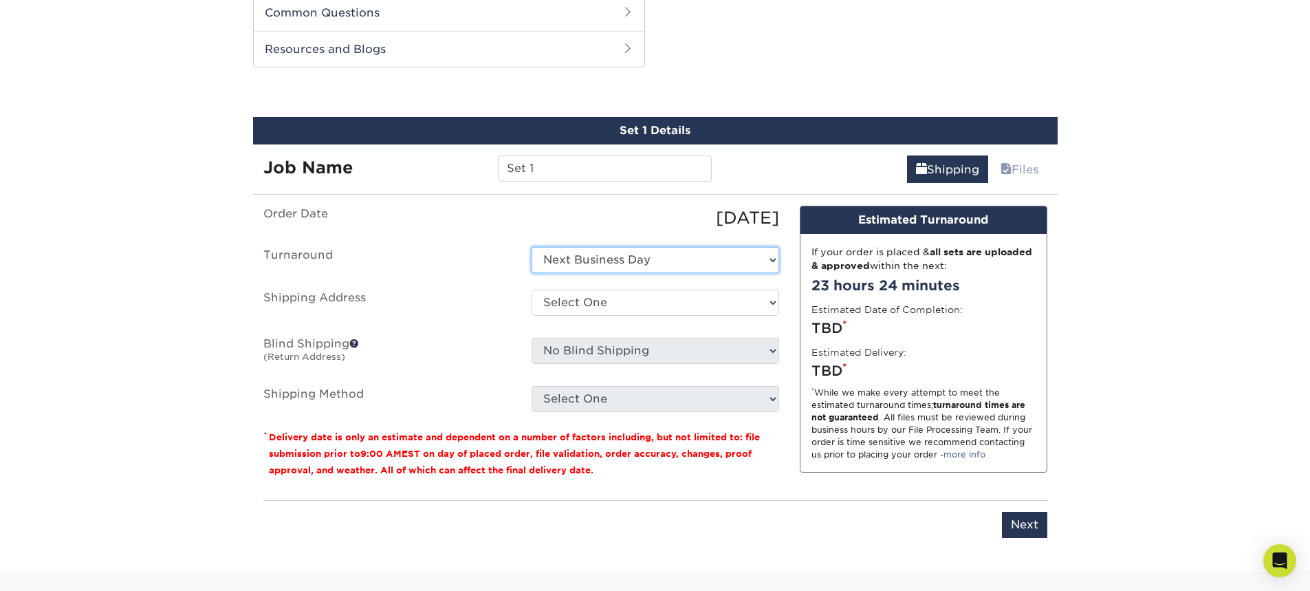
click at [532, 247] on select "Select One Next Business Day" at bounding box center [656, 260] width 248 height 26
click at [680, 301] on select "Select One + Add New Address - Login" at bounding box center [656, 303] width 248 height 26
select select "newaddress"
click at [532, 290] on select "Select One + Add New Address - Login" at bounding box center [656, 303] width 248 height 26
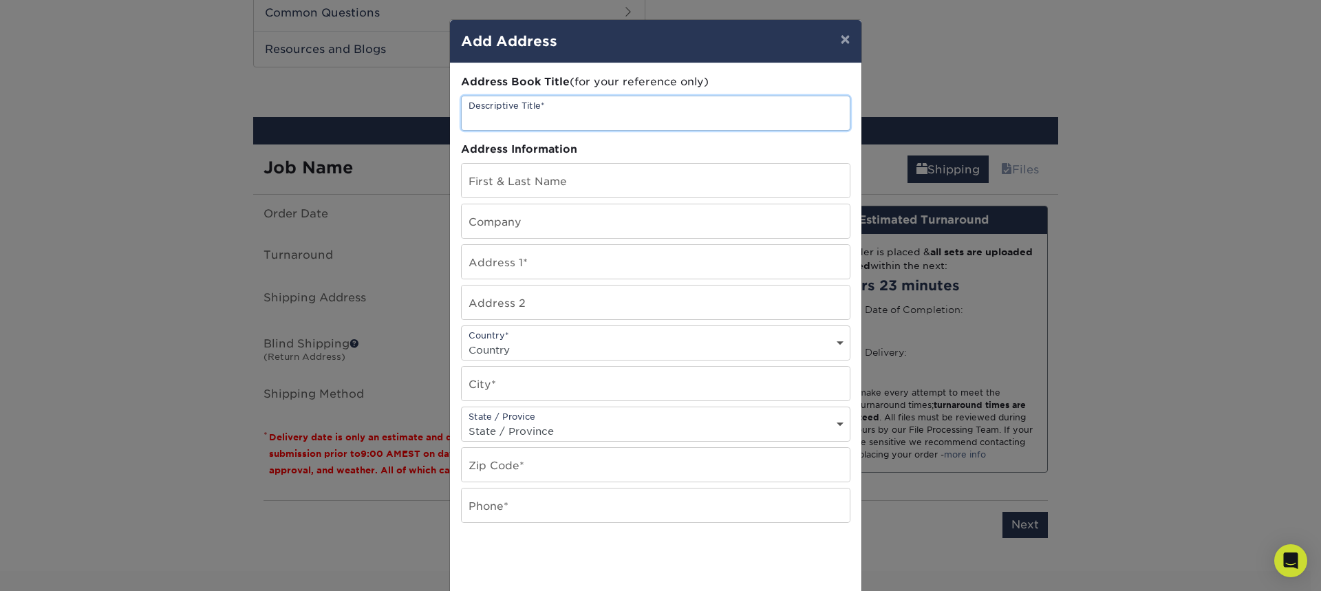
click at [582, 116] on input "text" at bounding box center [656, 113] width 388 height 34
type input "Divine Savior Academy"
click at [680, 180] on input "text" at bounding box center [656, 181] width 388 height 34
type input "[PERSON_NAME]"
drag, startPoint x: 571, startPoint y: 218, endPoint x: 564, endPoint y: 221, distance: 7.7
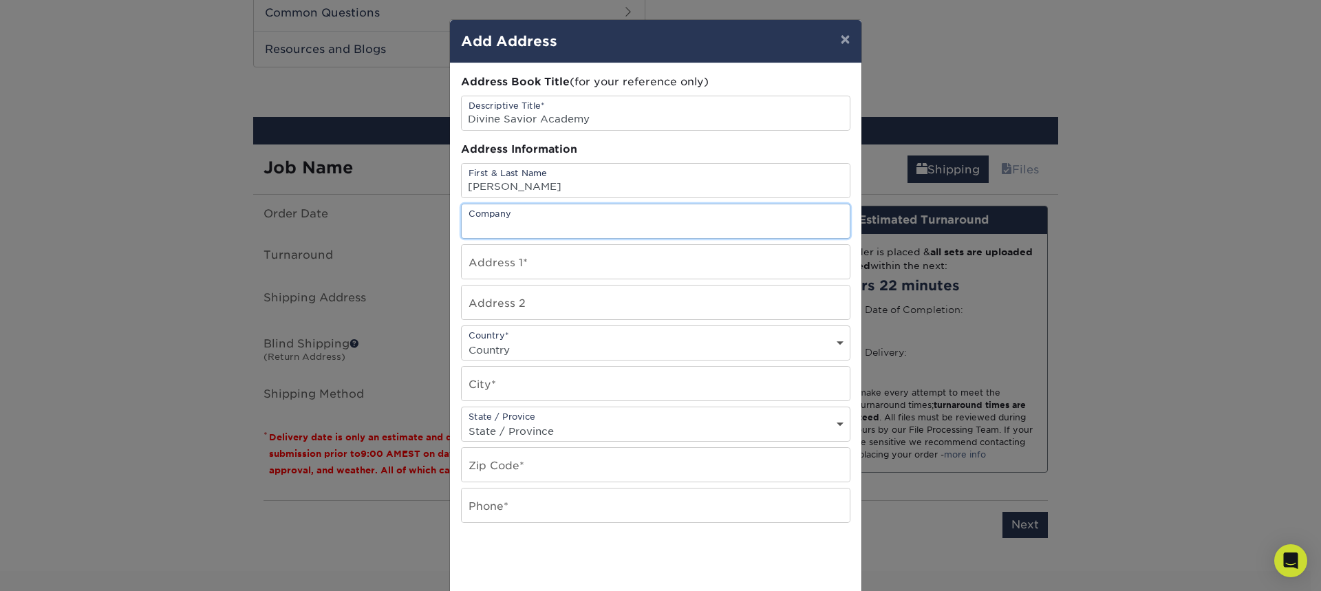
click at [565, 221] on input "text" at bounding box center [656, 221] width 388 height 34
type input "Divine Savior Academy"
click at [510, 270] on input "text" at bounding box center [656, 262] width 388 height 34
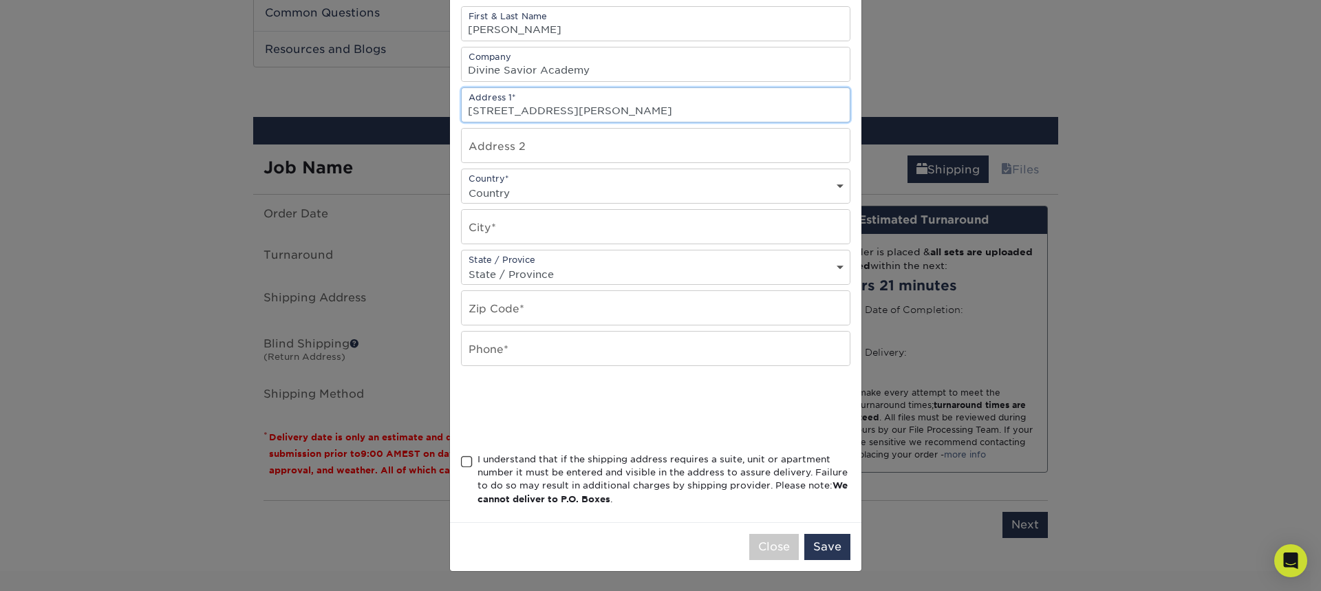
type input "[STREET_ADDRESS][PERSON_NAME]"
click at [501, 193] on select "Country [GEOGRAPHIC_DATA] [GEOGRAPHIC_DATA] ----------------------------- [GEOG…" at bounding box center [656, 193] width 388 height 20
select select "US"
click at [462, 183] on select "Country [GEOGRAPHIC_DATA] [GEOGRAPHIC_DATA] ----------------------------- [GEOG…" at bounding box center [656, 193] width 388 height 20
click at [501, 231] on input "text" at bounding box center [656, 227] width 388 height 34
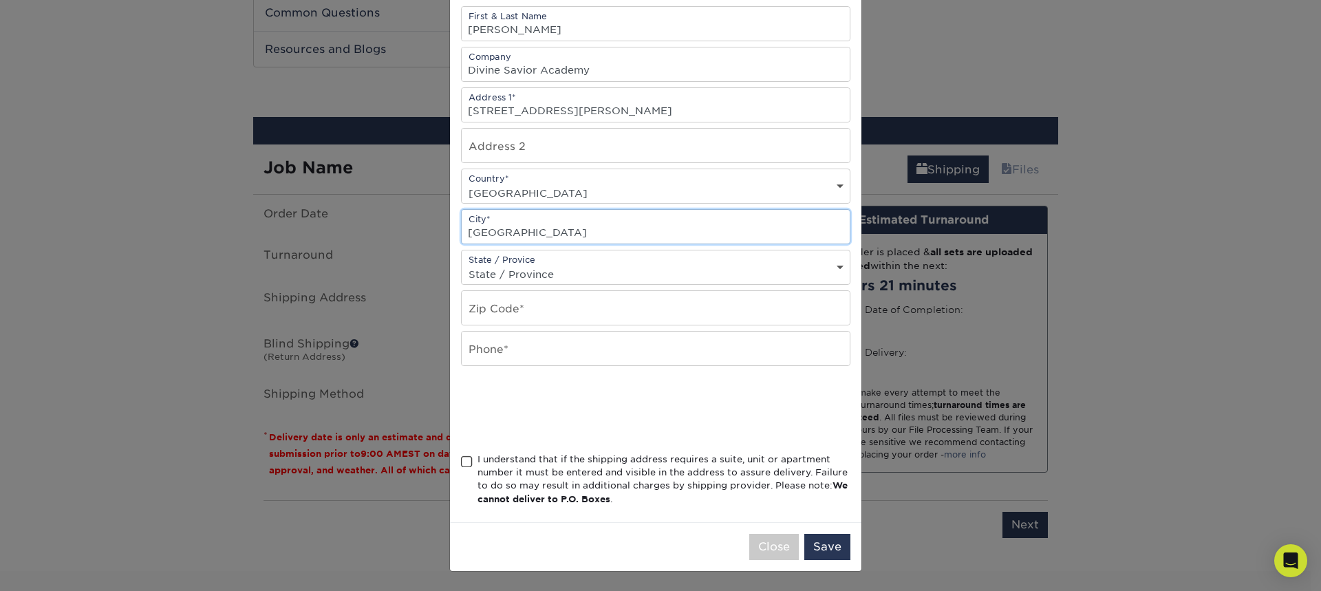
type input "[GEOGRAPHIC_DATA]"
click at [516, 275] on select "State / Province [US_STATE] [US_STATE] [US_STATE] [US_STATE] [US_STATE] [US_STA…" at bounding box center [656, 274] width 388 height 20
select select "[GEOGRAPHIC_DATA]"
click at [462, 264] on select "State / Province [US_STATE] [US_STATE] [US_STATE] [US_STATE] [US_STATE] [US_STA…" at bounding box center [656, 274] width 388 height 20
click at [504, 312] on input "text" at bounding box center [656, 308] width 388 height 34
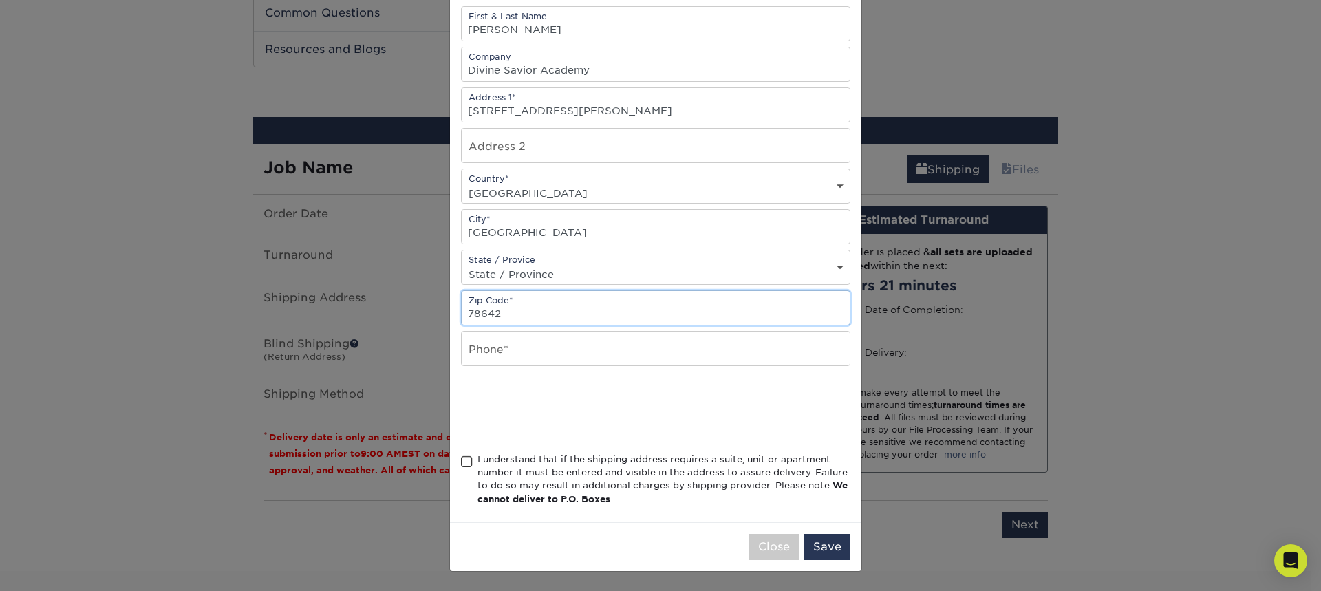
type input "78642"
click at [501, 343] on input "text" at bounding box center [656, 349] width 388 height 34
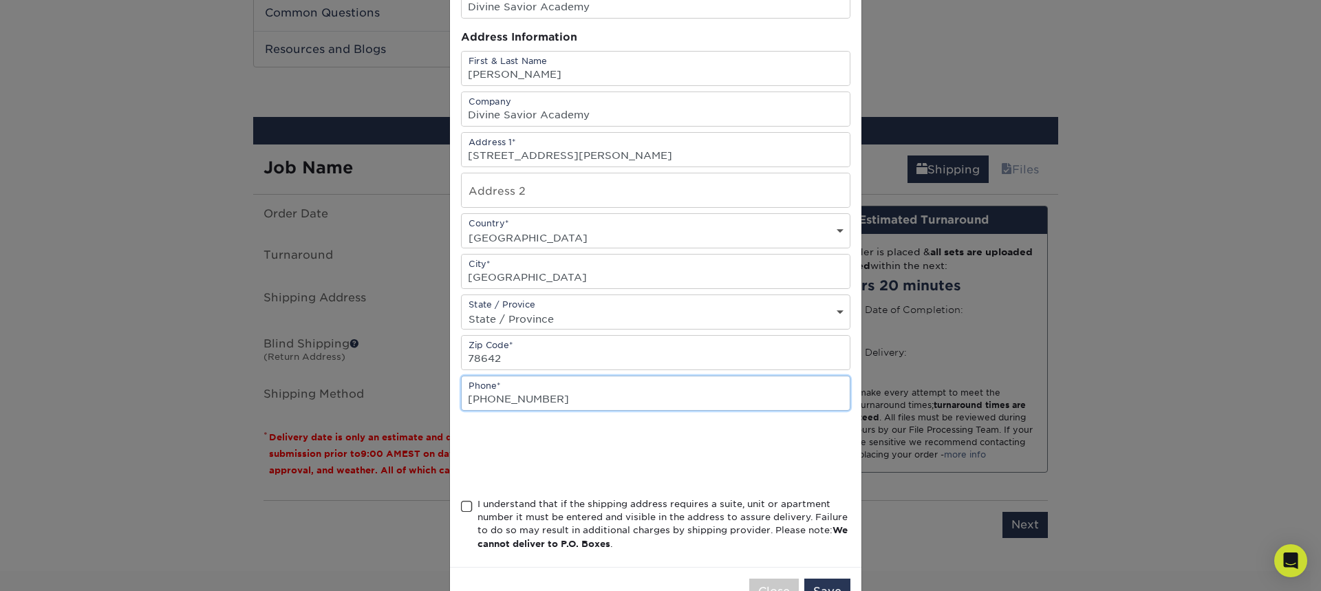
scroll to position [88, 0]
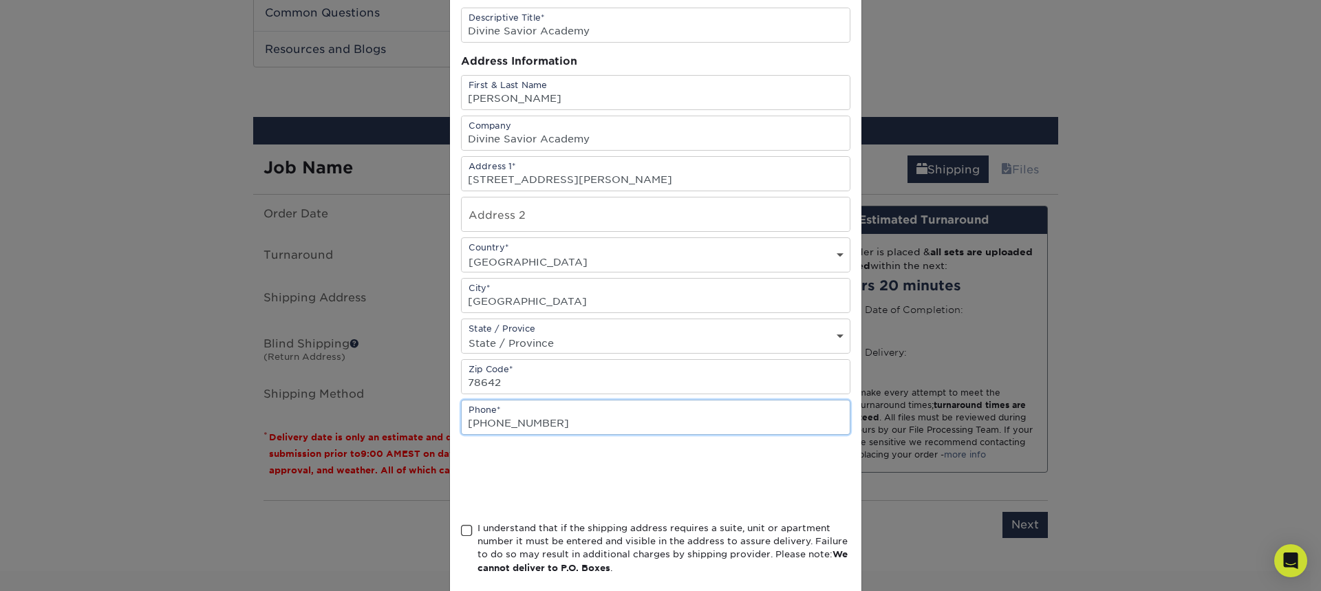
type input "[PHONE_NUMBER]"
click at [537, 183] on input "[STREET_ADDRESS][PERSON_NAME]" at bounding box center [656, 174] width 388 height 34
click at [585, 184] on input "[STREET_ADDRESS][PERSON_NAME]" at bounding box center [656, 174] width 388 height 34
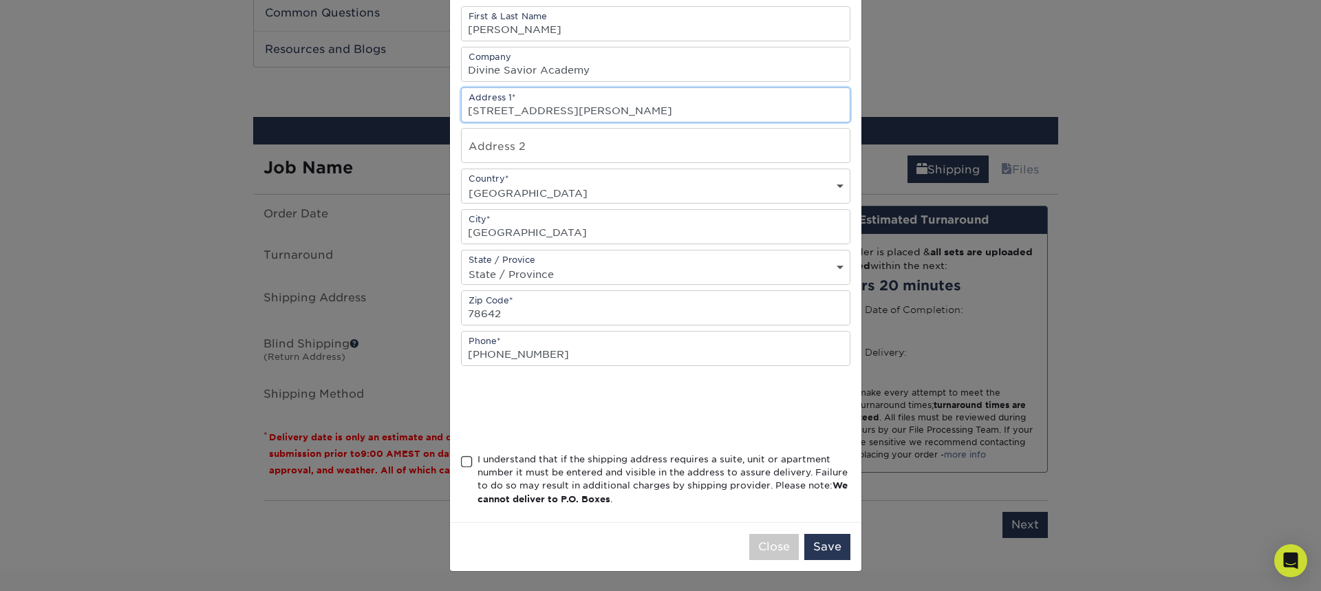
type input "[STREET_ADDRESS][PERSON_NAME]"
click at [462, 460] on span at bounding box center [467, 461] width 12 height 13
click at [0, 0] on input "I understand that if the shipping address requires a suite, unit or apartment n…" at bounding box center [0, 0] width 0 height 0
click at [827, 554] on button "Save" at bounding box center [827, 547] width 46 height 26
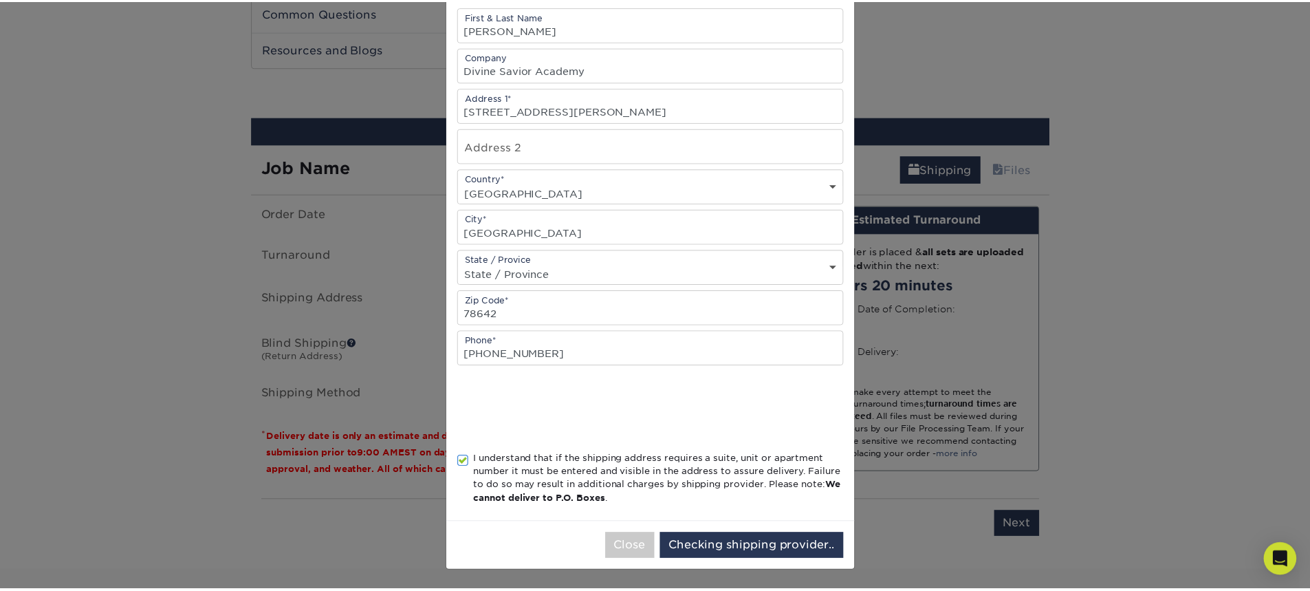
scroll to position [0, 0]
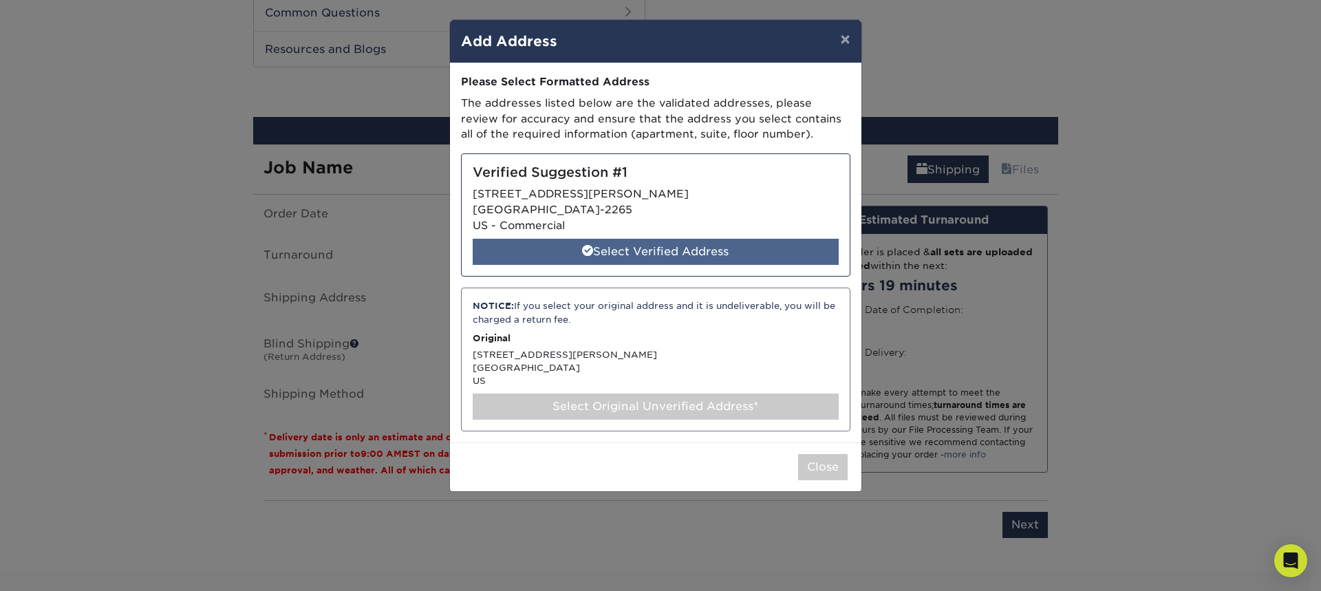
click at [659, 253] on div "Select Verified Address" at bounding box center [656, 252] width 366 height 26
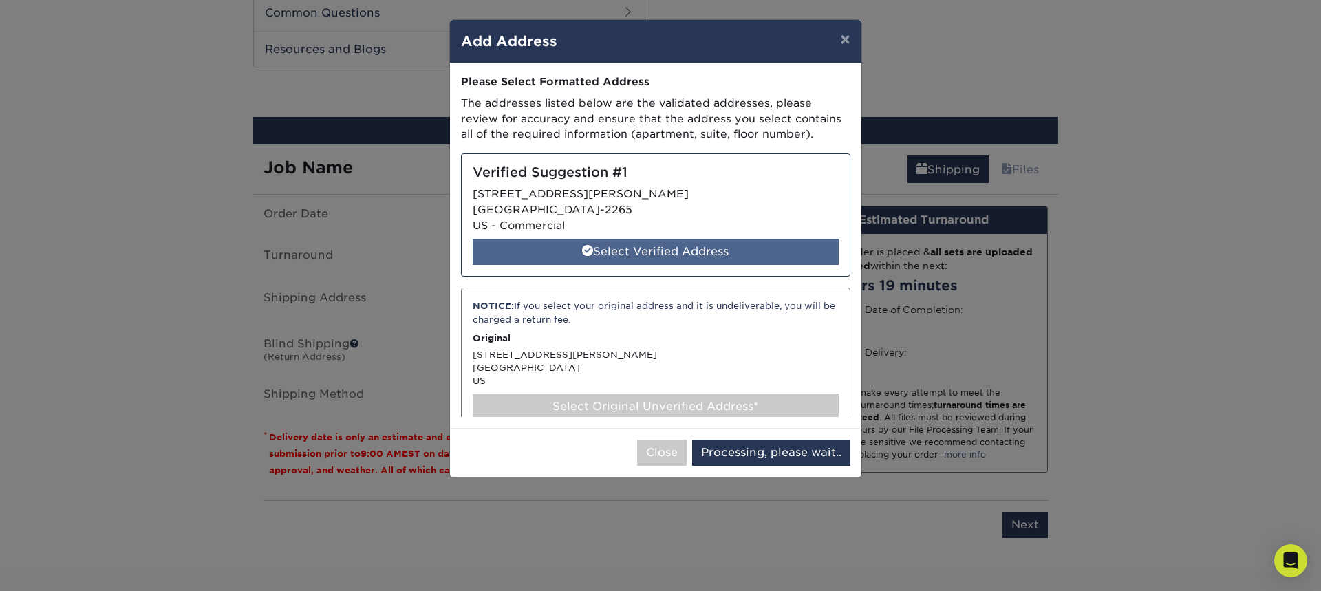
select select "286335"
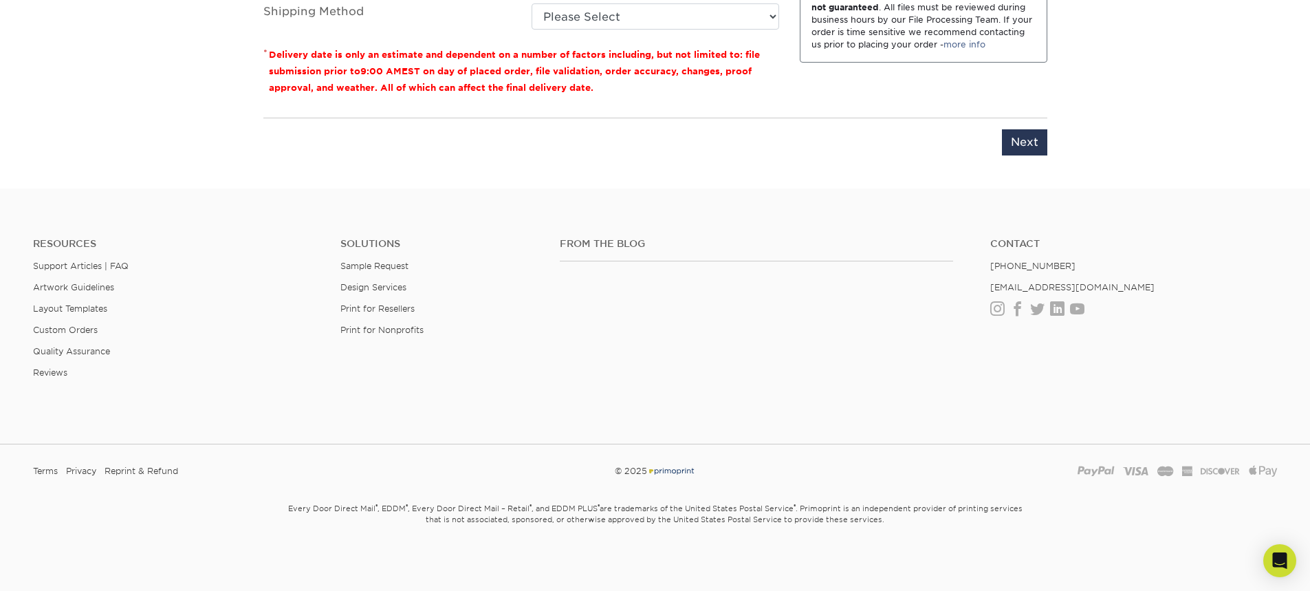
scroll to position [1291, 0]
click at [1030, 134] on input "Next" at bounding box center [1024, 142] width 45 height 26
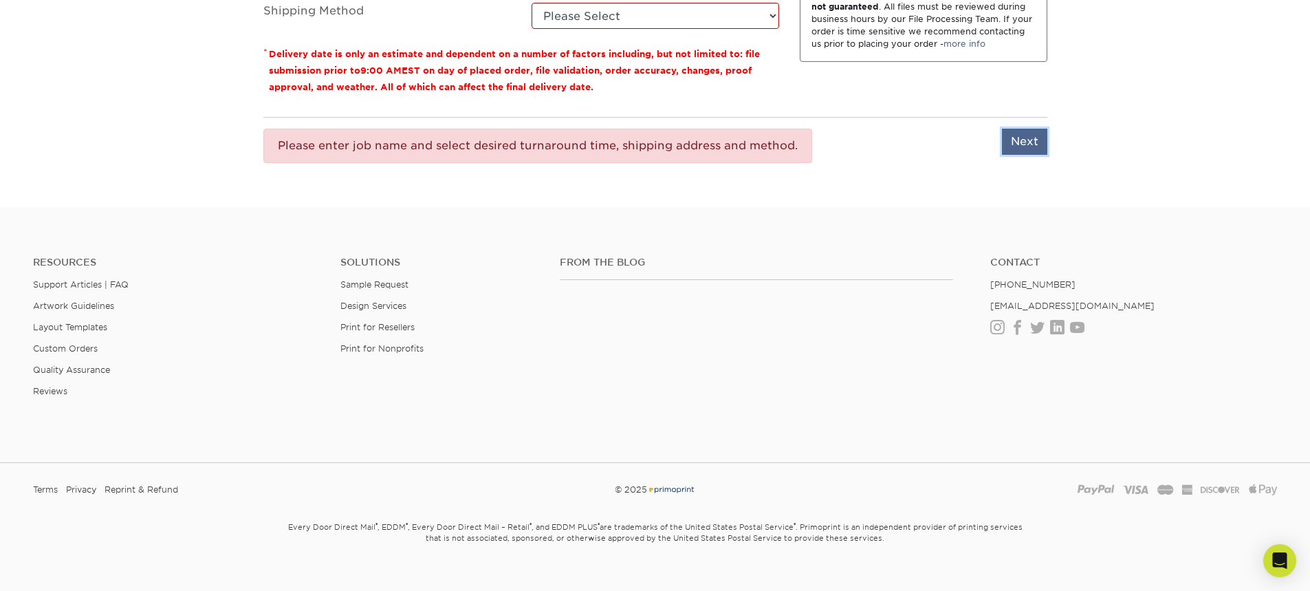
click at [1027, 141] on input "Next" at bounding box center [1024, 142] width 45 height 26
type input "Next"
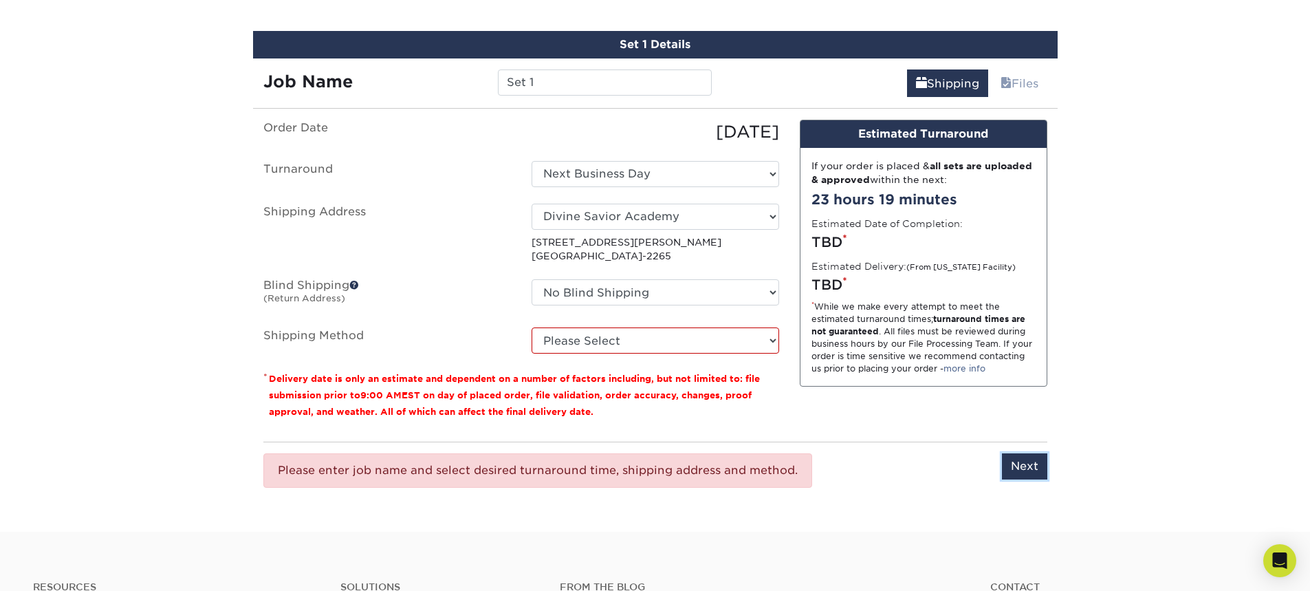
scroll to position [898, 0]
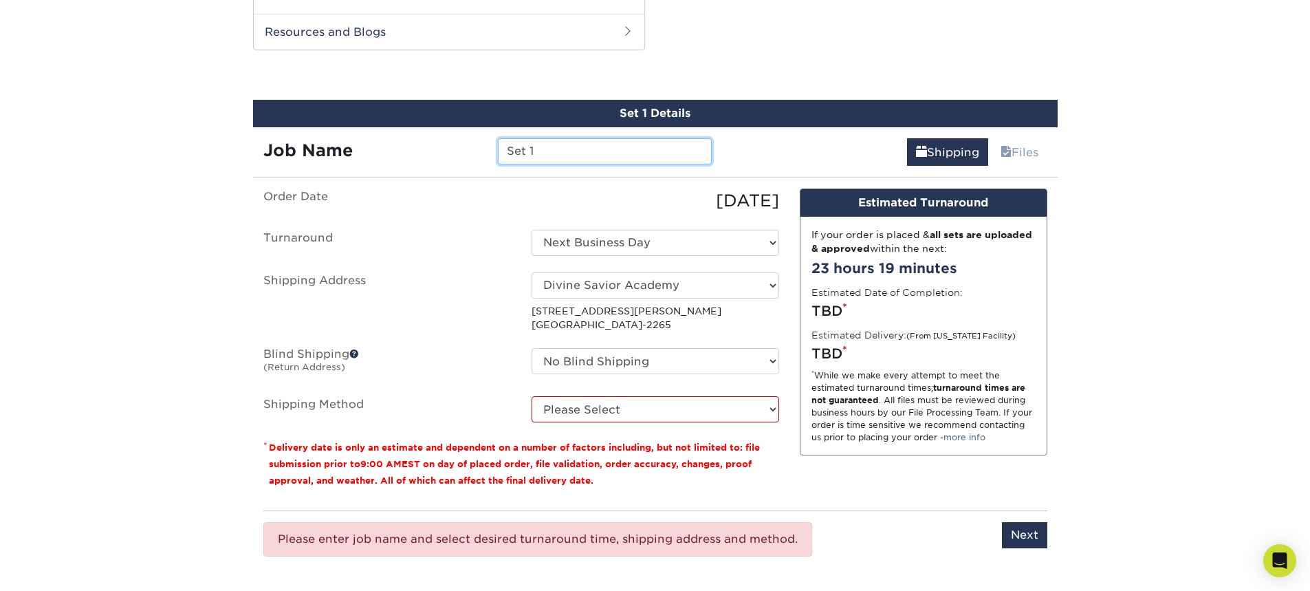
click at [666, 155] on input "Set 1" at bounding box center [605, 151] width 214 height 26
click at [635, 404] on select "Please Select Flat Rate Shipping (+$11.20) Ground Shipping (+$19.03) 3 Day Ship…" at bounding box center [656, 409] width 248 height 26
click at [587, 411] on select "Please Select Flat Rate Shipping (+$11.20) Ground Shipping (+$19.03) 3 Day Ship…" at bounding box center [656, 409] width 248 height 26
select select "G4MFLATRATE"
click at [532, 396] on select "Please Select Flat Rate Shipping (+$11.20) Ground Shipping (+$19.03) 3 Day Ship…" at bounding box center [656, 409] width 248 height 26
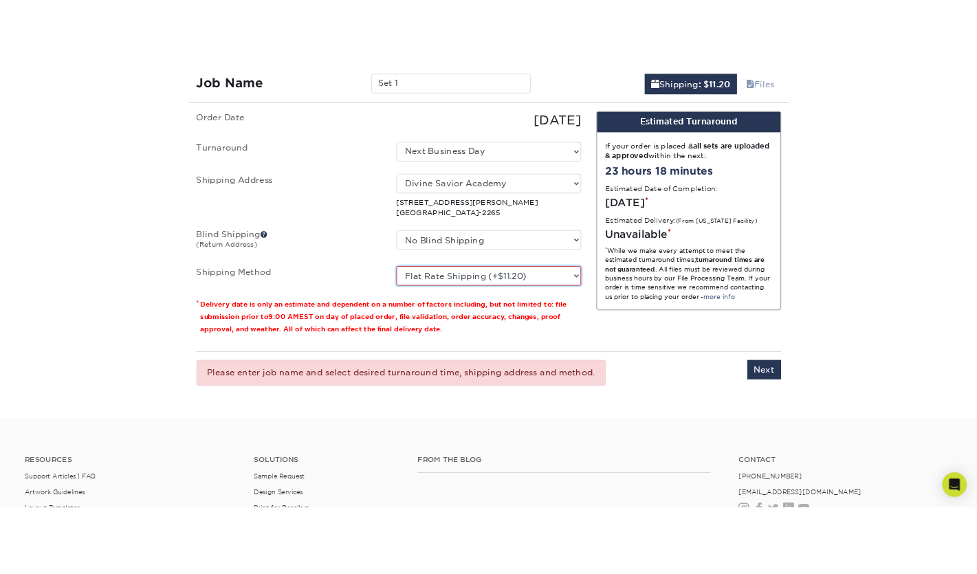
scroll to position [1035, 0]
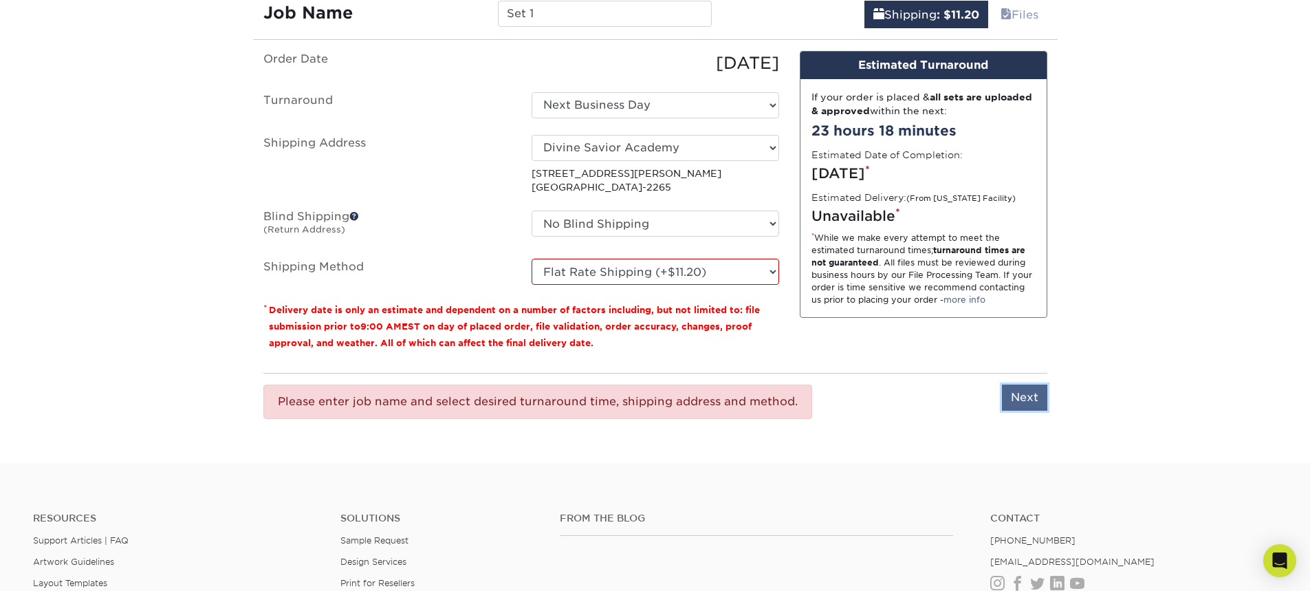
click at [1032, 396] on input "Next" at bounding box center [1024, 398] width 45 height 26
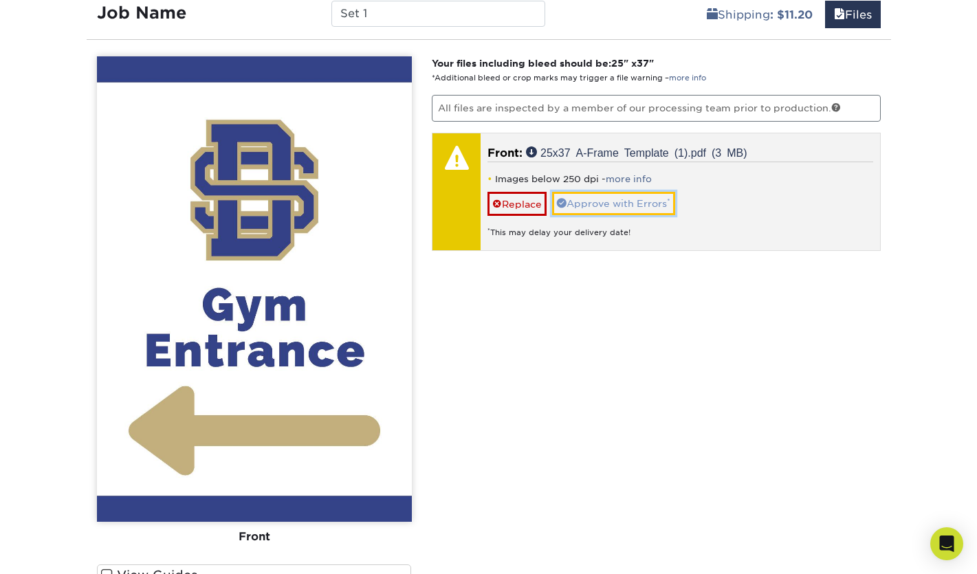
click at [618, 207] on link "Approve with Errors *" at bounding box center [613, 203] width 123 height 23
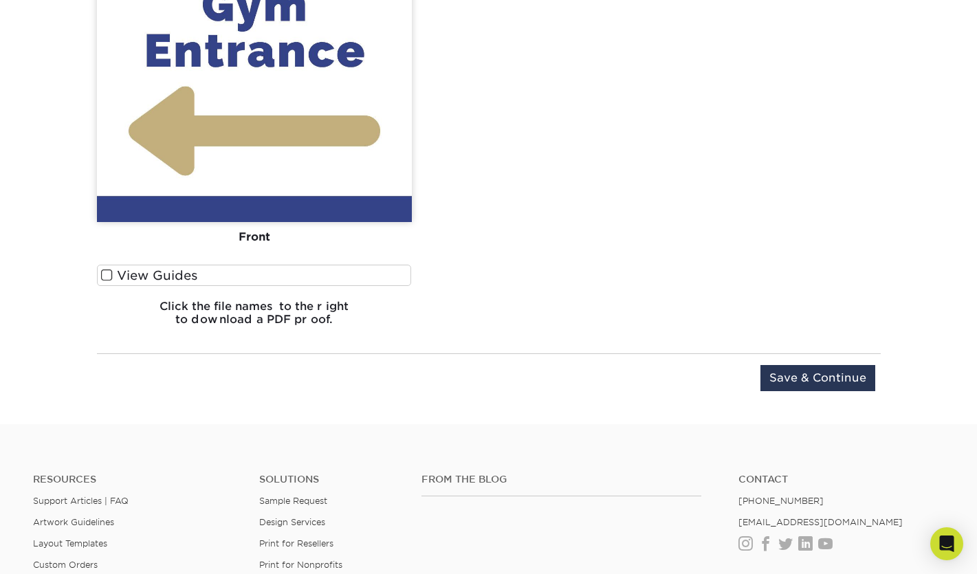
scroll to position [1310, 0]
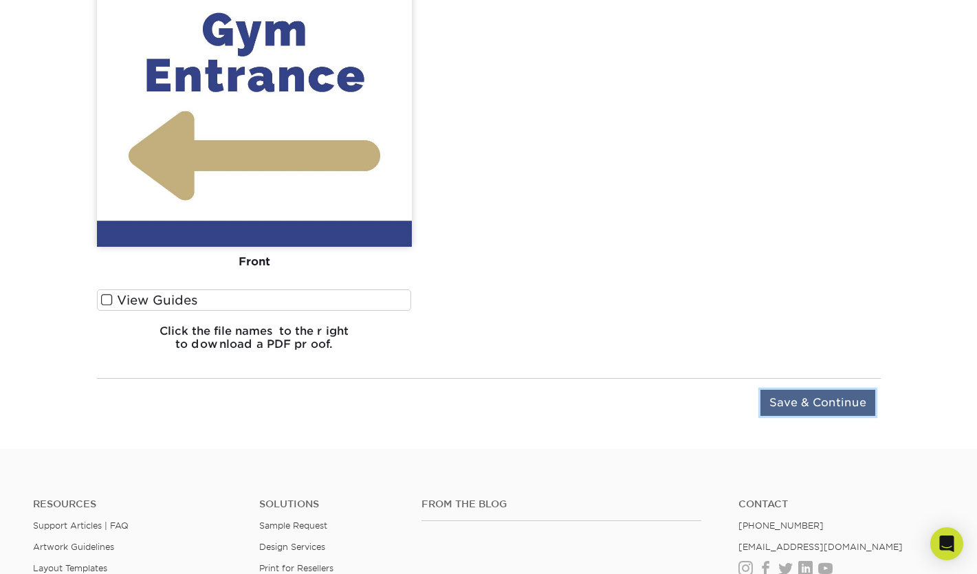
click at [852, 396] on input "Save & Continue" at bounding box center [818, 403] width 115 height 26
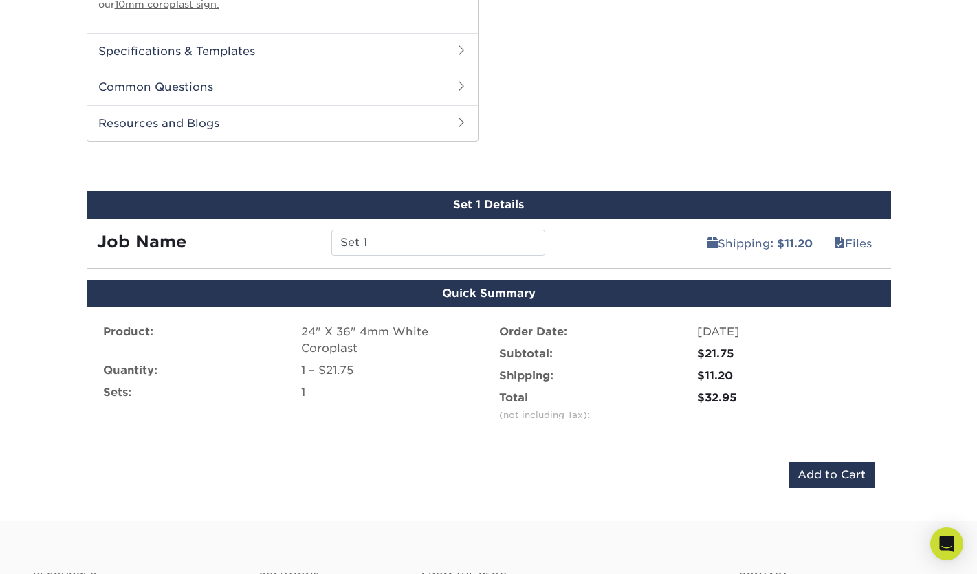
scroll to position [812, 0]
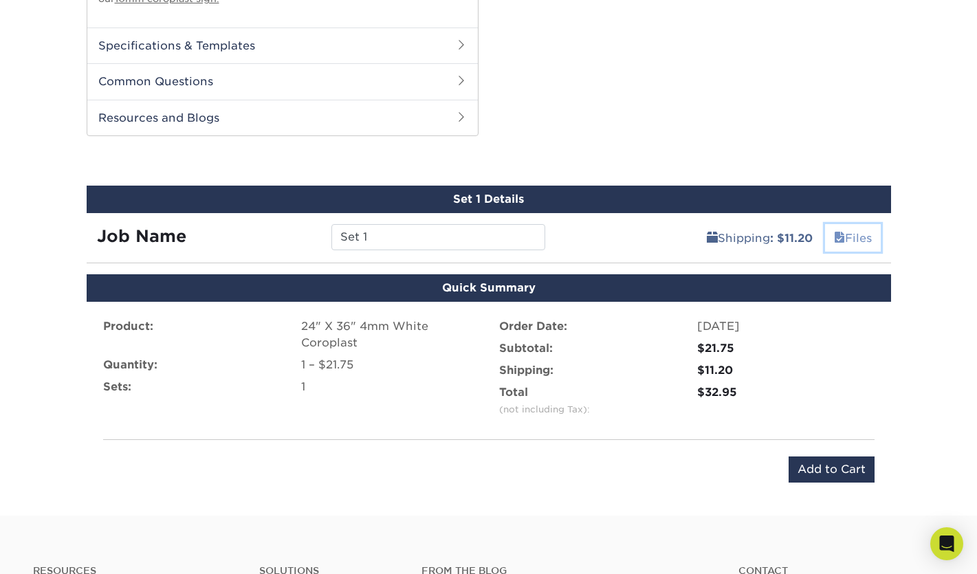
click at [857, 241] on link "Files" at bounding box center [853, 238] width 56 height 28
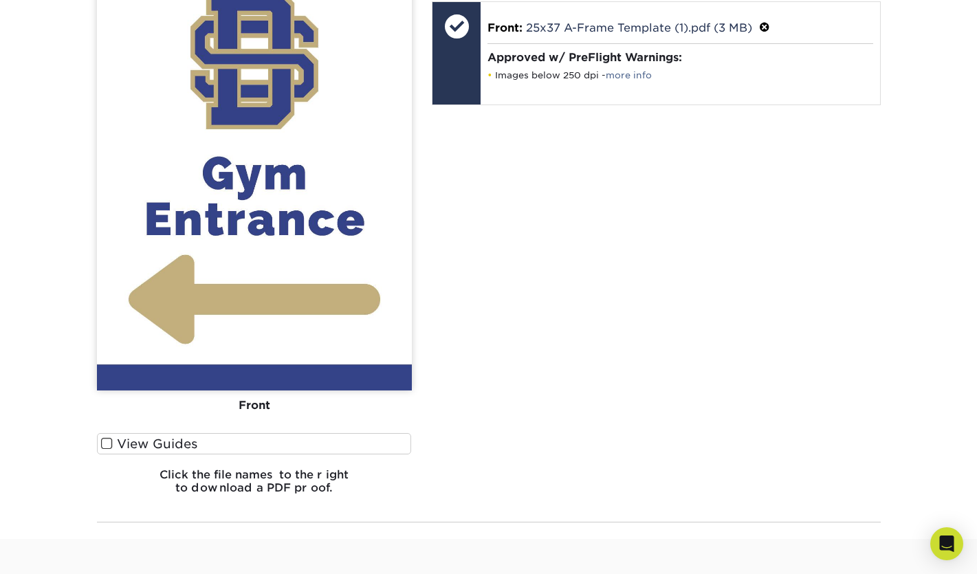
scroll to position [1293, 0]
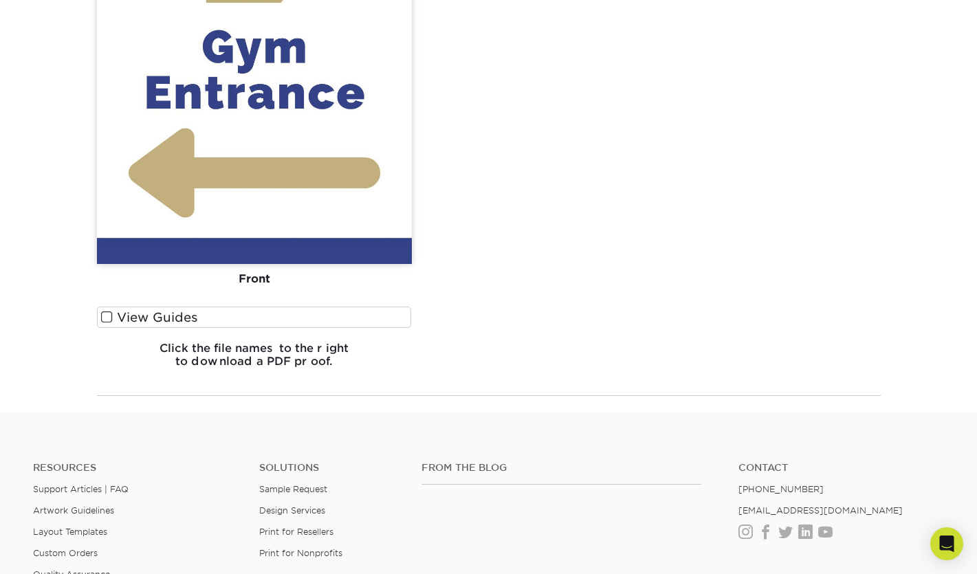
click at [105, 315] on span at bounding box center [107, 317] width 12 height 13
click at [0, 0] on input "View Guides" at bounding box center [0, 0] width 0 height 0
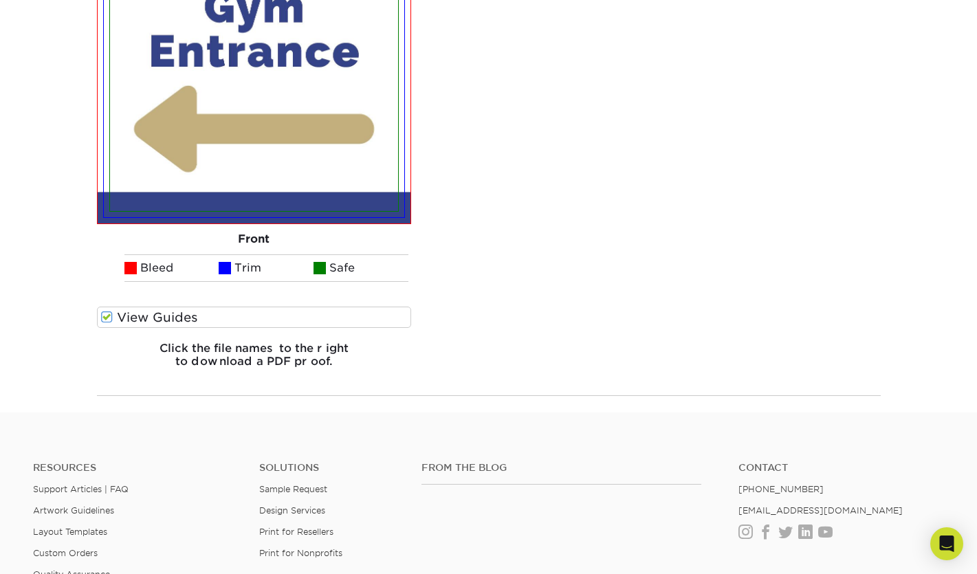
click at [105, 315] on span at bounding box center [107, 317] width 12 height 13
click at [0, 0] on input "View Guides" at bounding box center [0, 0] width 0 height 0
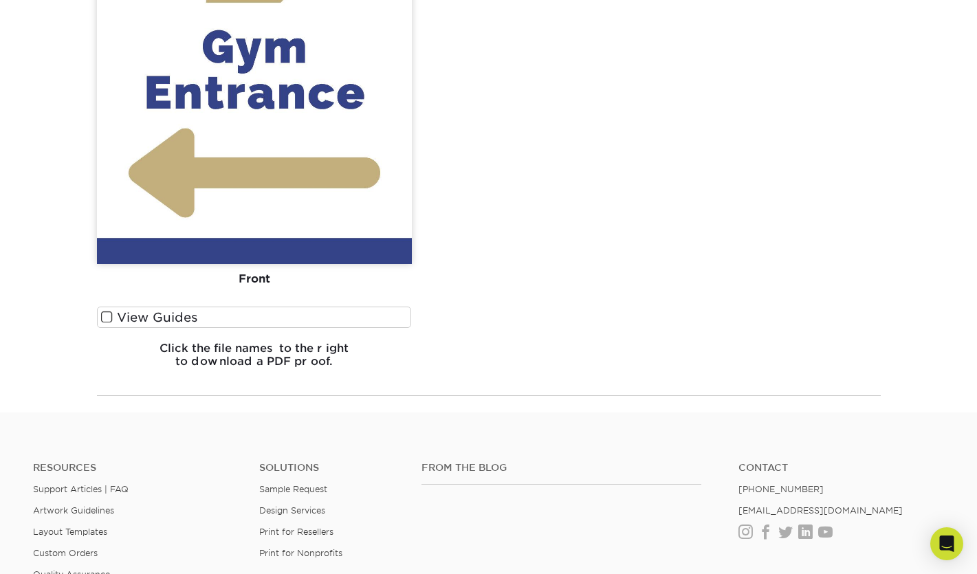
click at [105, 315] on span at bounding box center [107, 317] width 12 height 13
click at [0, 0] on input "View Guides" at bounding box center [0, 0] width 0 height 0
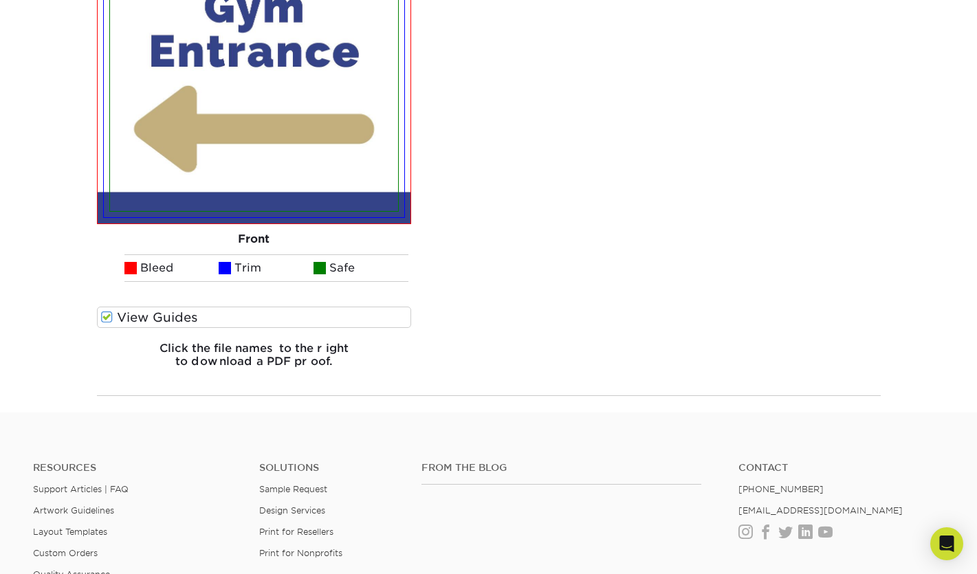
click at [105, 315] on span at bounding box center [107, 317] width 12 height 13
click at [0, 0] on input "View Guides" at bounding box center [0, 0] width 0 height 0
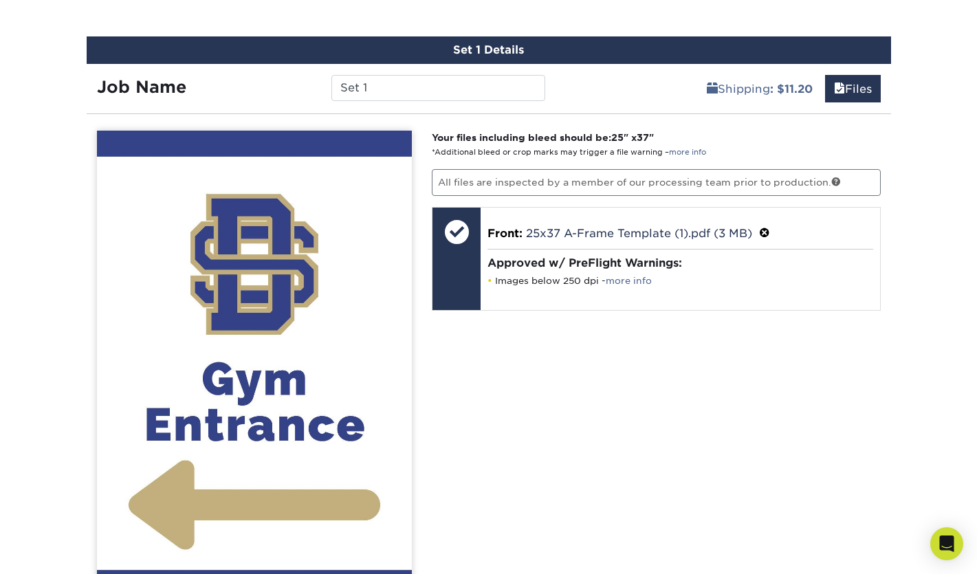
scroll to position [880, 0]
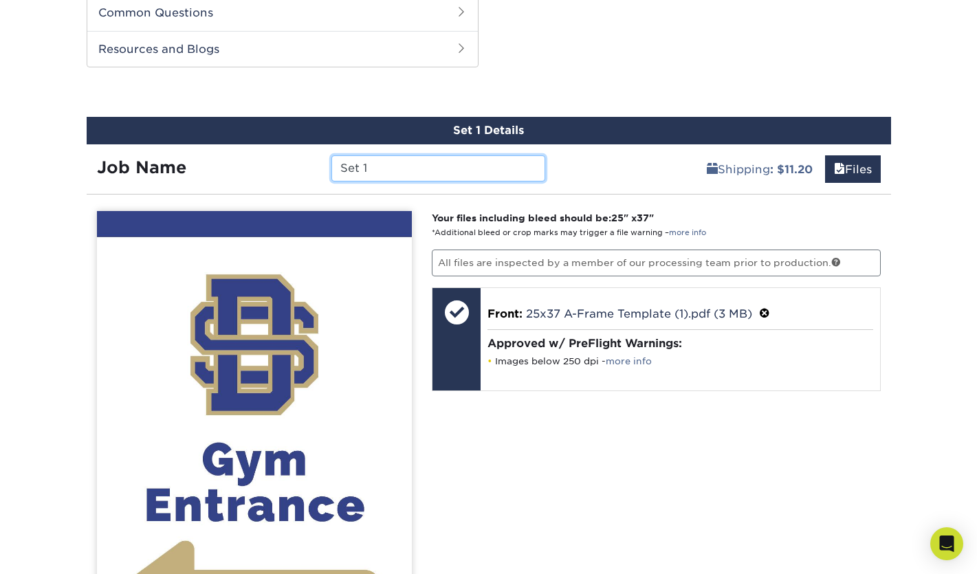
click at [468, 162] on input "Set 1" at bounding box center [439, 168] width 214 height 26
drag, startPoint x: 383, startPoint y: 166, endPoint x: 316, endPoint y: 161, distance: 67.6
click at [316, 161] on div "Job Name Set 1" at bounding box center [322, 168] width 470 height 26
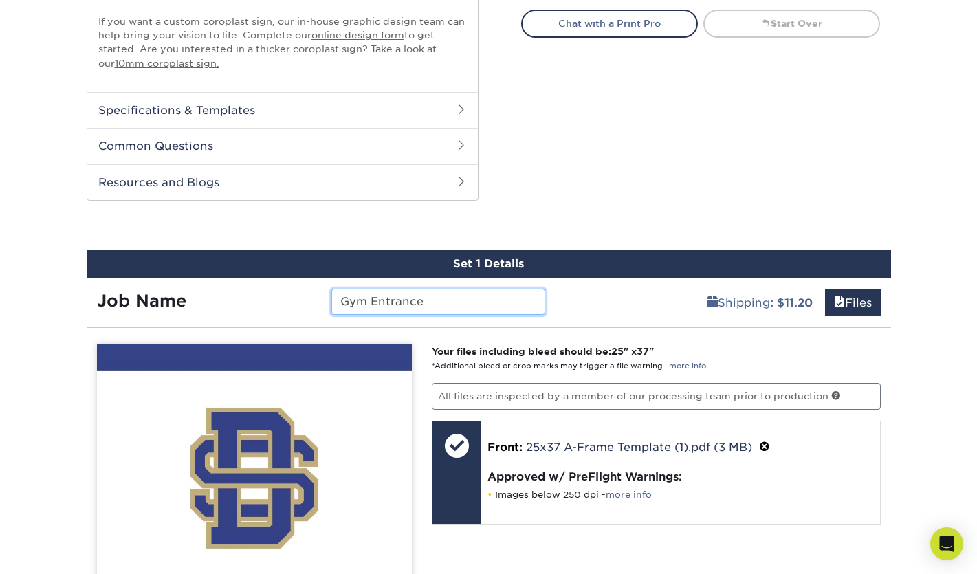
scroll to position [708, 0]
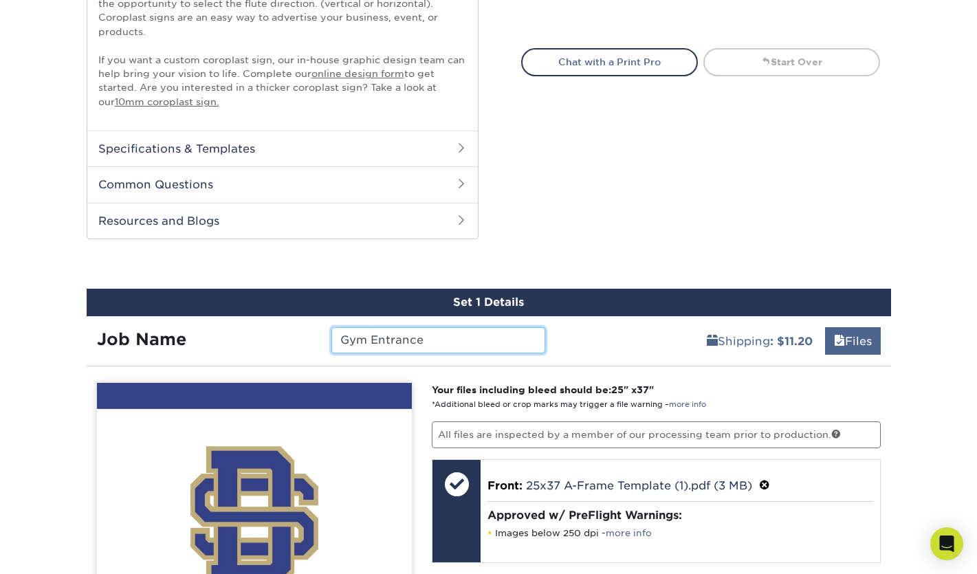
type input "Gym Entrance"
click at [852, 337] on link "Files" at bounding box center [853, 341] width 56 height 28
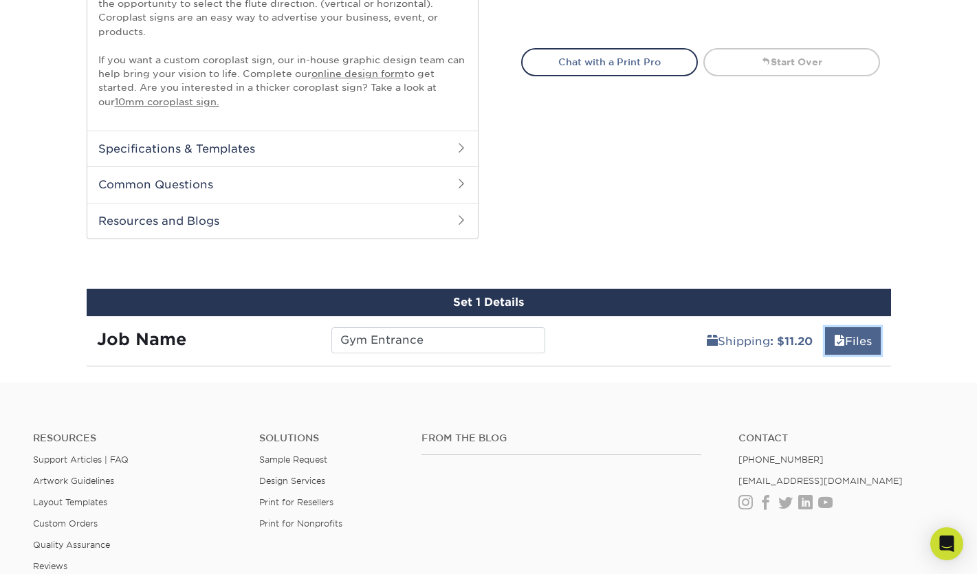
click at [852, 337] on link "Files" at bounding box center [853, 341] width 56 height 28
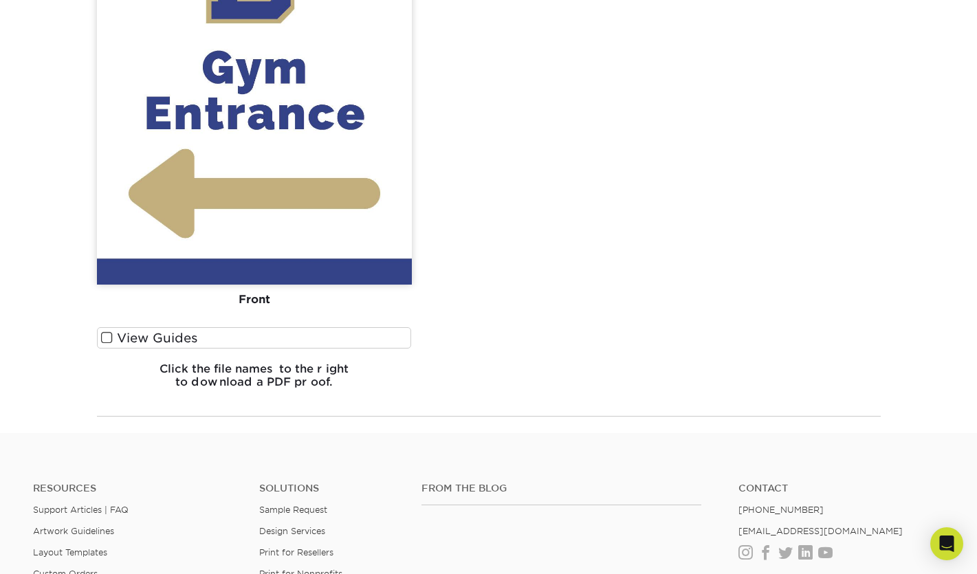
scroll to position [1396, 0]
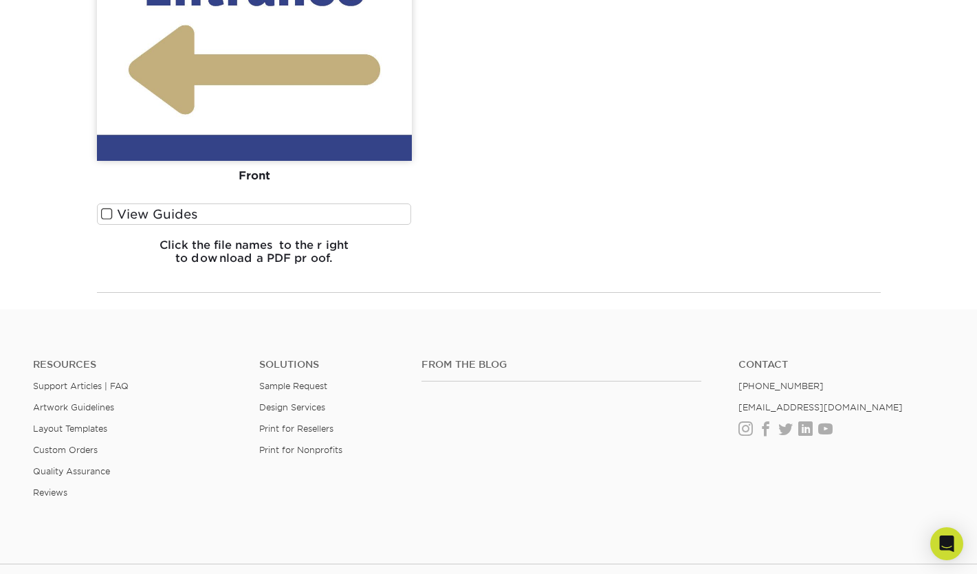
click at [105, 214] on span at bounding box center [107, 214] width 12 height 13
click at [0, 0] on input "View Guides" at bounding box center [0, 0] width 0 height 0
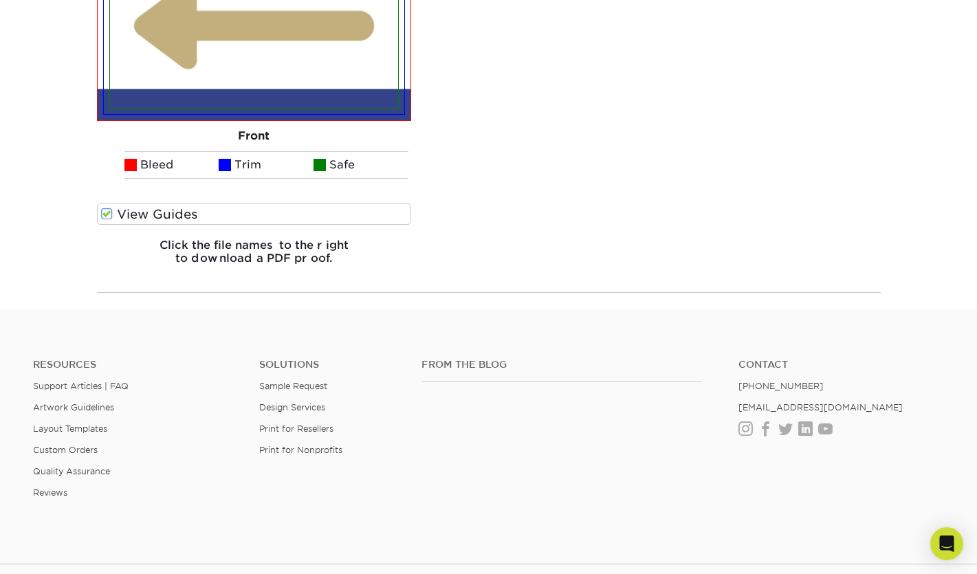
click at [228, 166] on span at bounding box center [225, 165] width 12 height 12
click at [107, 215] on span at bounding box center [107, 214] width 12 height 13
click at [0, 0] on input "View Guides" at bounding box center [0, 0] width 0 height 0
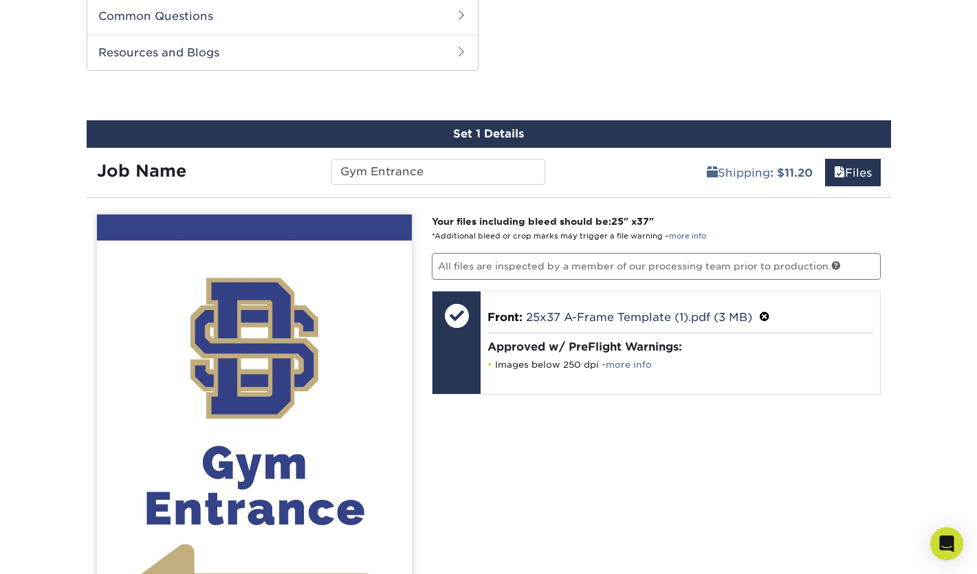
scroll to position [915, 0]
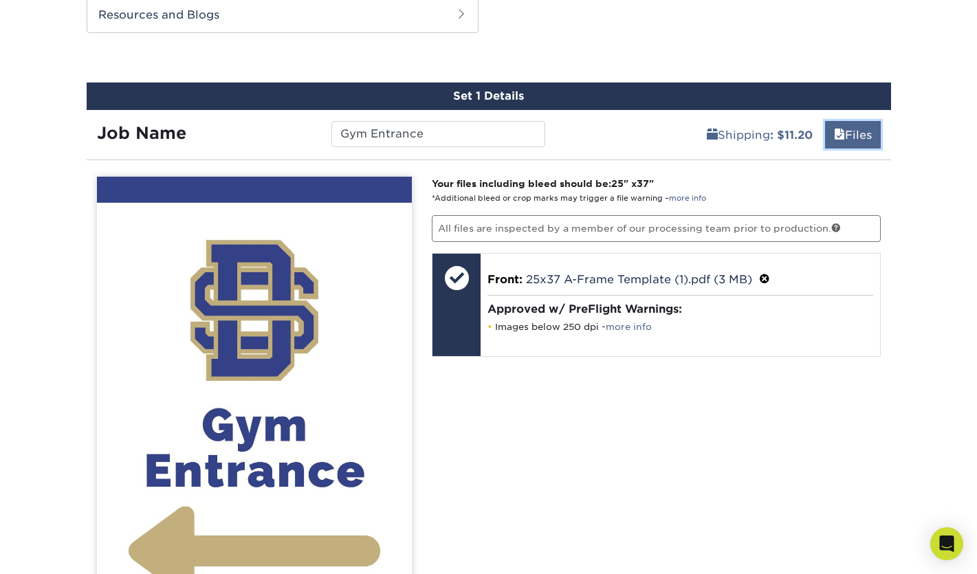
click at [845, 145] on link "Files" at bounding box center [853, 135] width 56 height 28
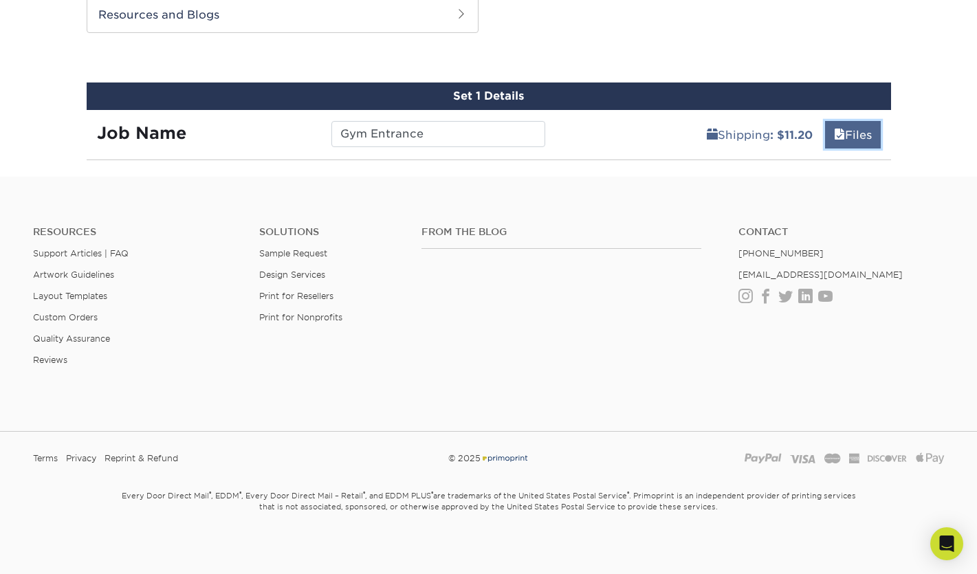
click at [846, 145] on link "Files" at bounding box center [853, 135] width 56 height 28
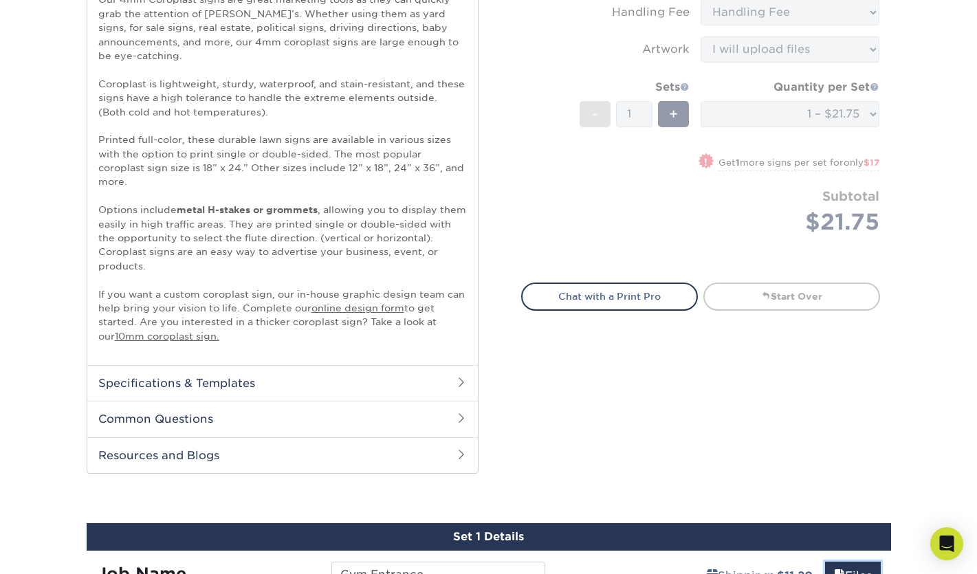
scroll to position [502, 0]
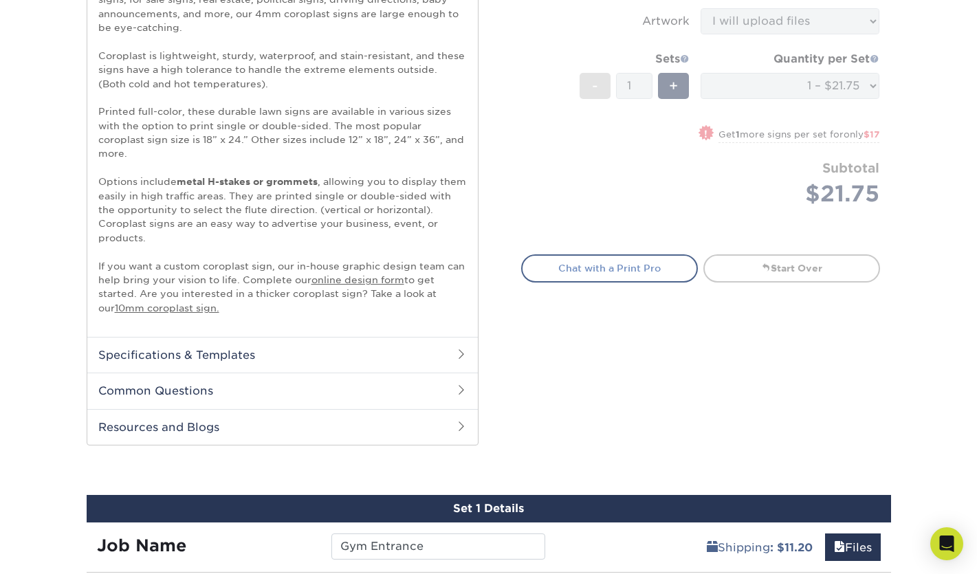
click at [652, 266] on link "Chat with a Print Pro" at bounding box center [609, 269] width 177 height 28
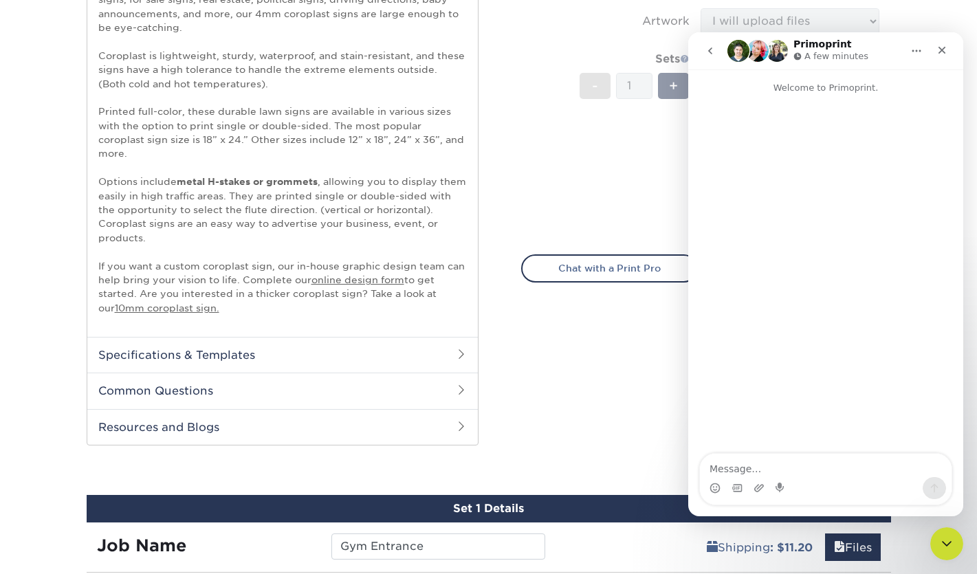
scroll to position [0, 0]
type textarea "How do I order multiple signs"
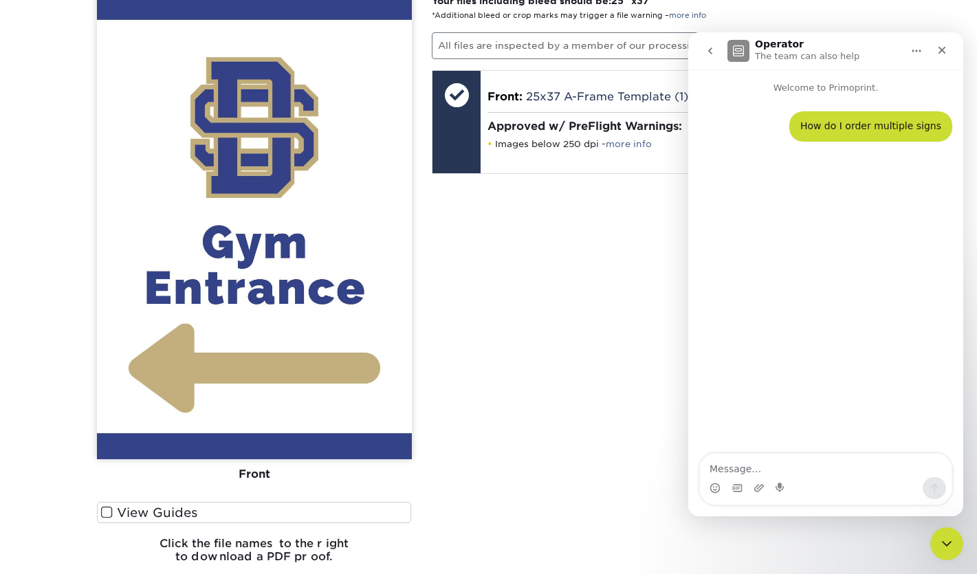
scroll to position [1121, 0]
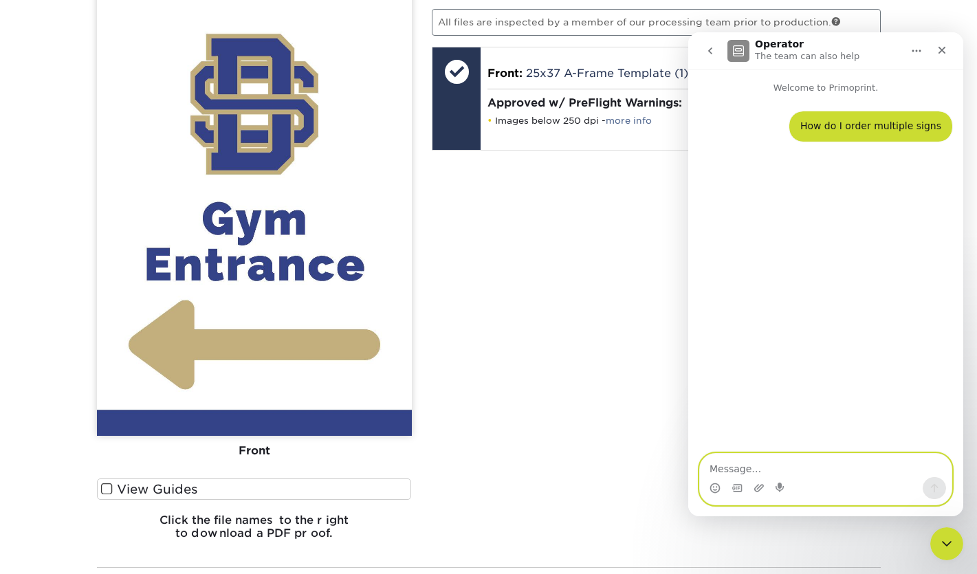
click at [759, 466] on textarea "Message…" at bounding box center [826, 465] width 252 height 23
type textarea "I have one ordered but need to order 5"
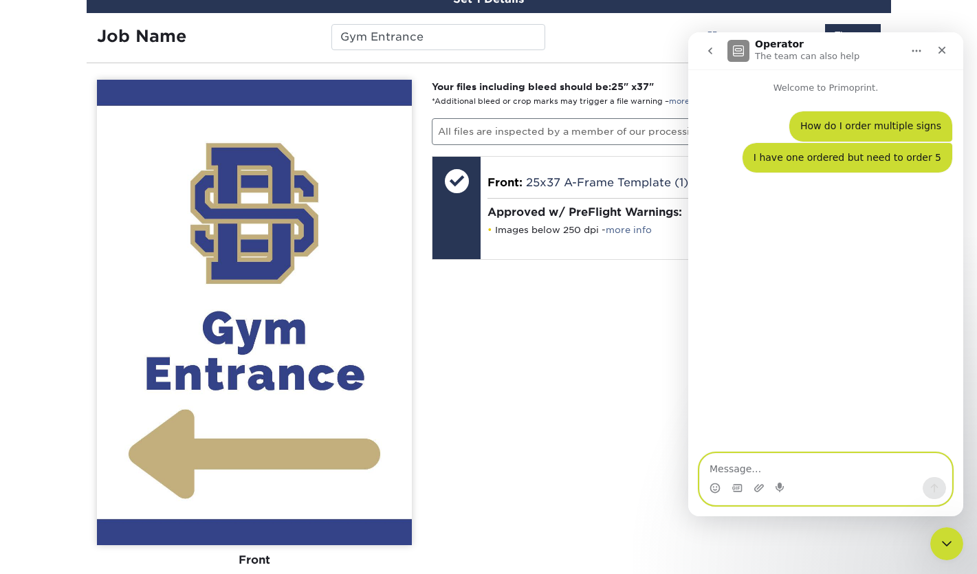
scroll to position [984, 0]
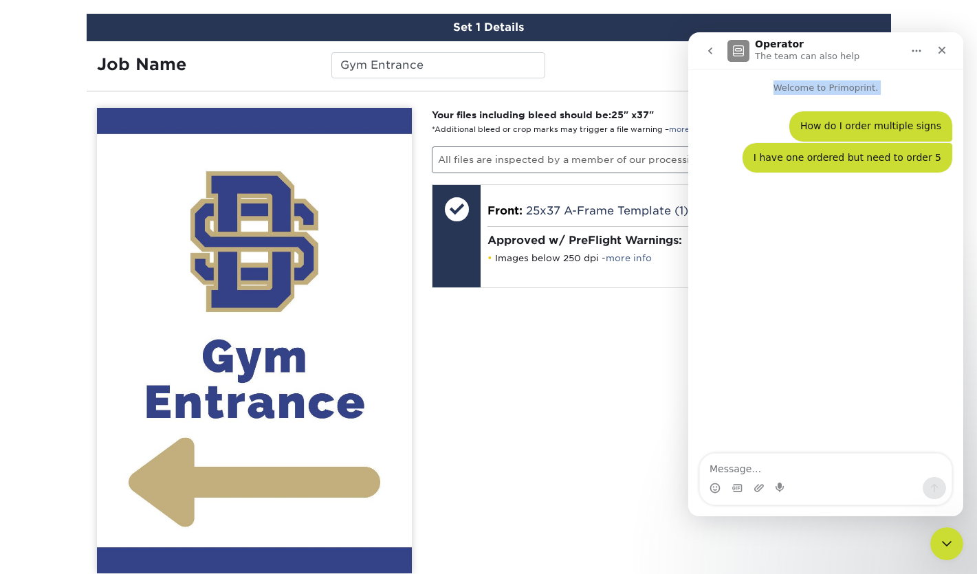
drag, startPoint x: 867, startPoint y: 43, endPoint x: 880, endPoint y: 72, distance: 31.1
click at [882, 94] on div "Operator The team can also help Welcome to Primoprint. How do I order multiple …" at bounding box center [826, 274] width 275 height 484
drag, startPoint x: 706, startPoint y: 34, endPoint x: 753, endPoint y: 45, distance: 48.2
click at [753, 45] on nav "Operator The team can also help" at bounding box center [826, 50] width 275 height 37
click at [582, 73] on div "Shipping : $11.20 Files" at bounding box center [724, 60] width 336 height 39
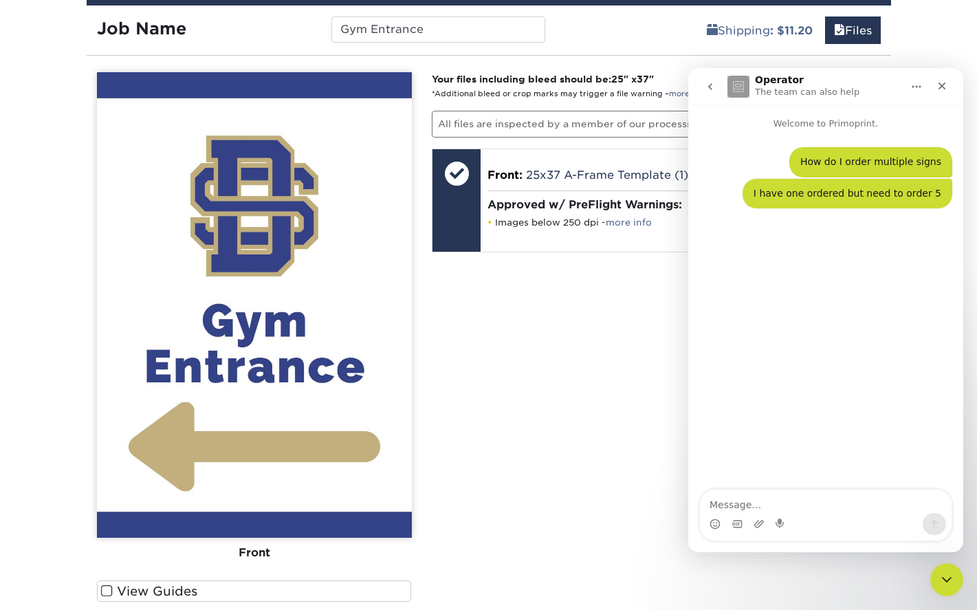
scroll to position [1052, 0]
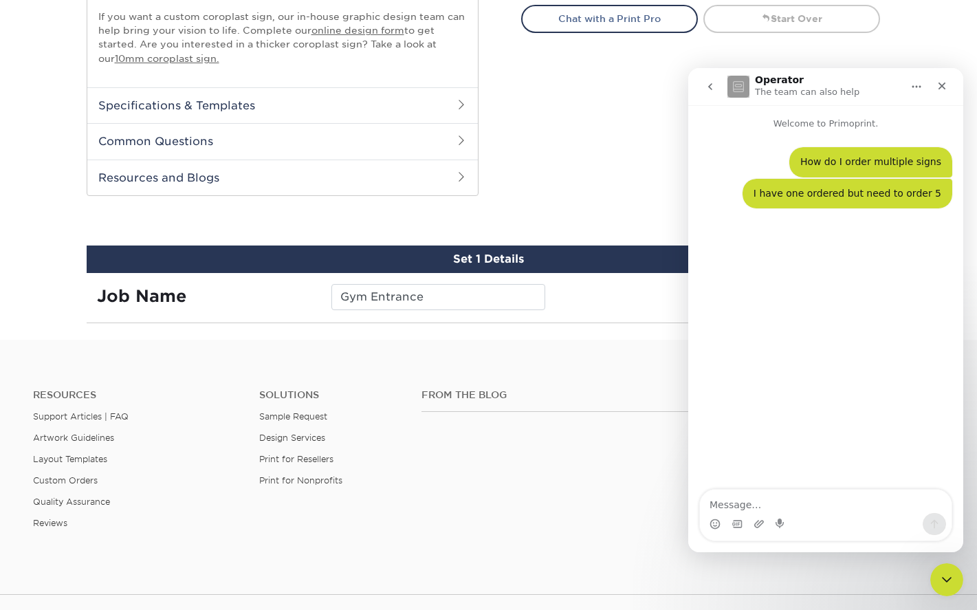
scroll to position [746, 0]
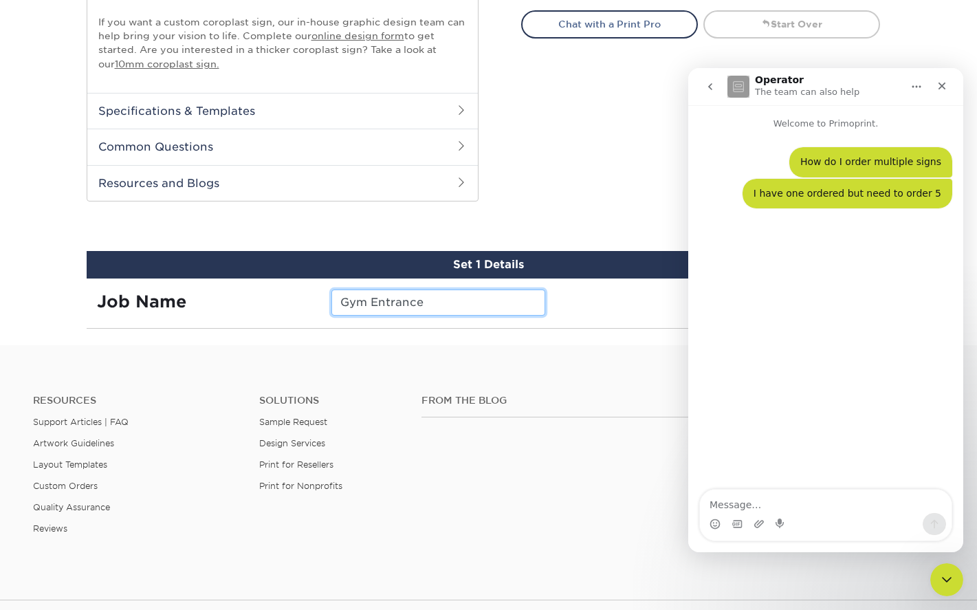
click at [500, 294] on input "Gym Entrance" at bounding box center [439, 303] width 214 height 26
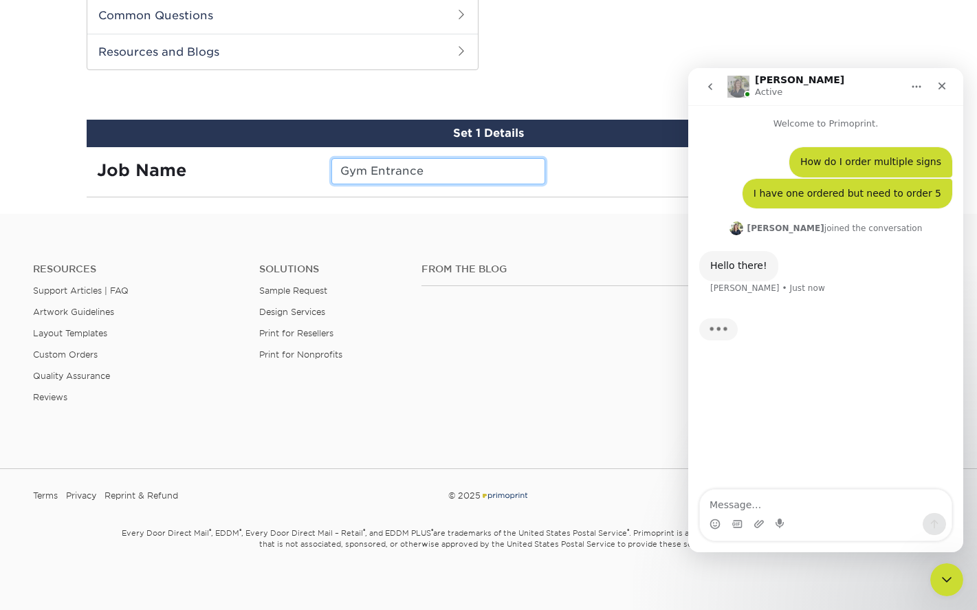
scroll to position [884, 0]
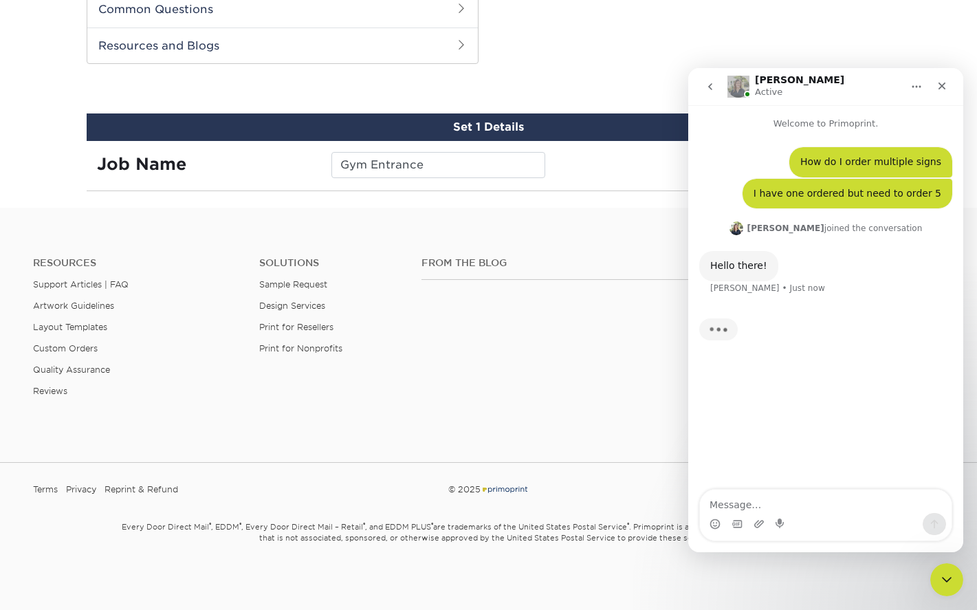
click at [583, 178] on div "Shipping : $11.20 Files" at bounding box center [724, 160] width 336 height 39
drag, startPoint x: 821, startPoint y: 82, endPoint x: 825, endPoint y: 102, distance: 20.9
click at [827, 106] on div "[PERSON_NAME] Active Welcome to Primoprint. How do I order multiple signs • Jus…" at bounding box center [826, 310] width 275 height 484
click at [573, 158] on div "Shipping : $11.20 Files" at bounding box center [724, 160] width 336 height 39
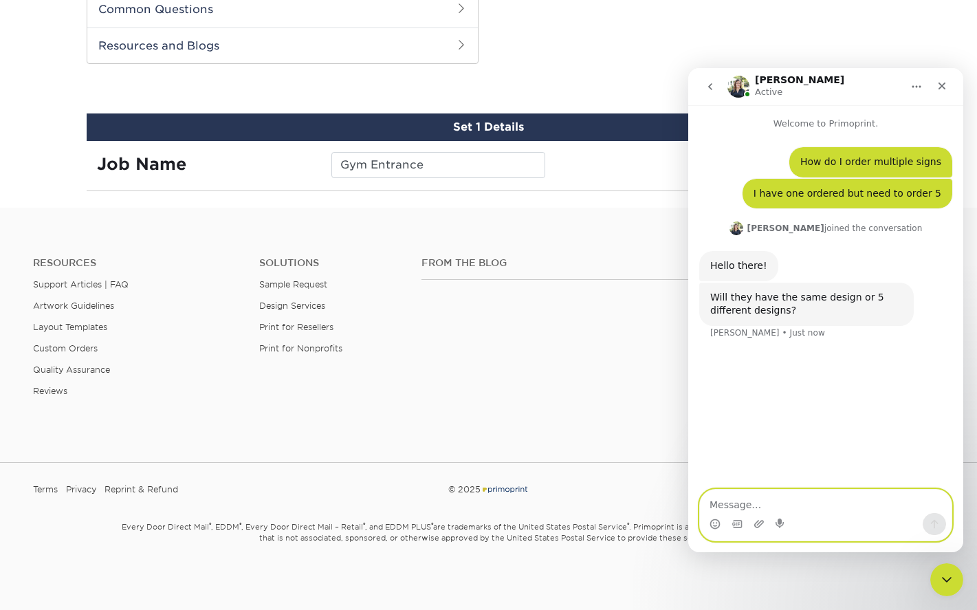
click at [777, 499] on textarea "Message…" at bounding box center [826, 501] width 252 height 23
type textarea "4 different"
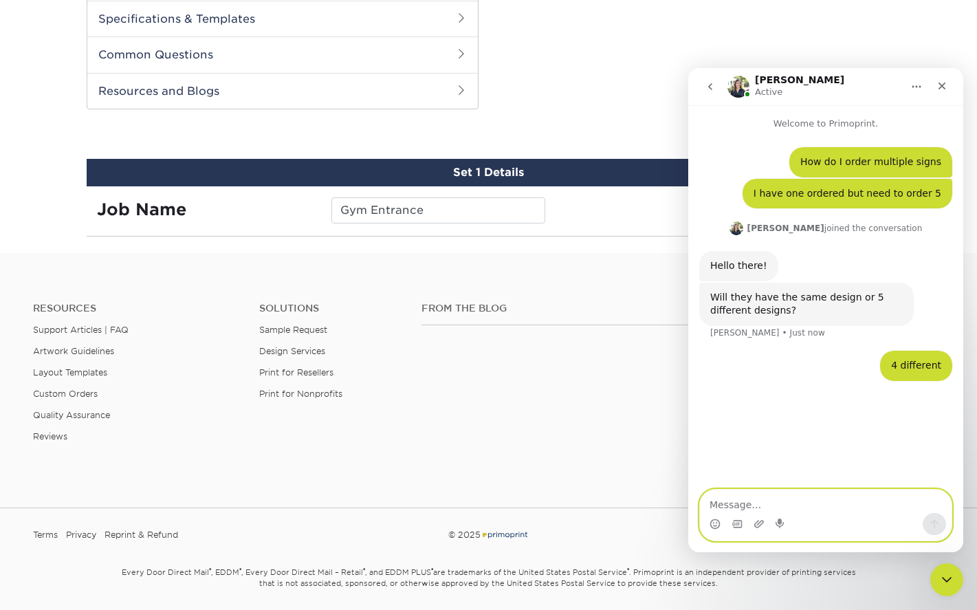
scroll to position [815, 0]
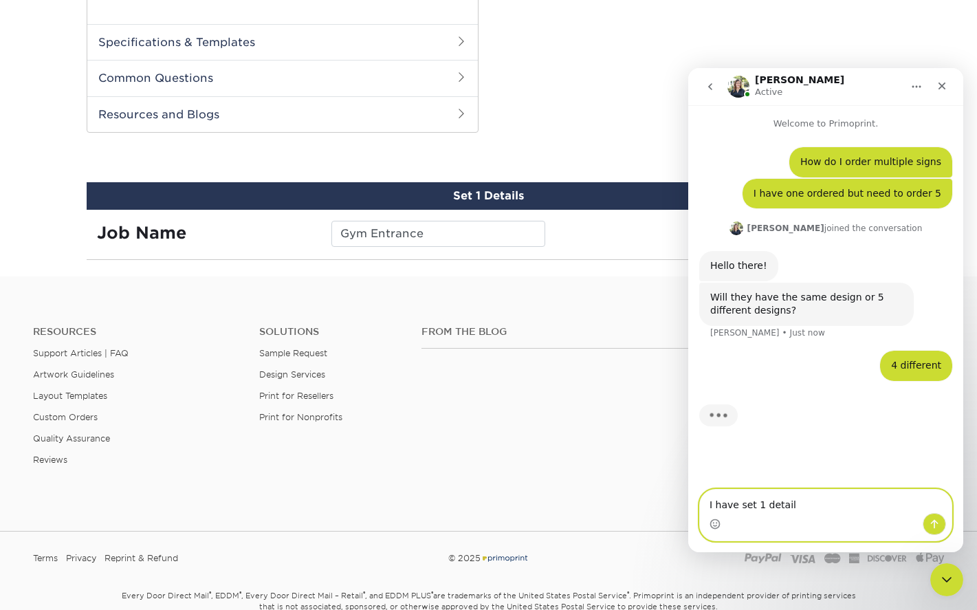
type textarea "I have set 1 details"
type textarea "now i am unsure of how to add the others"
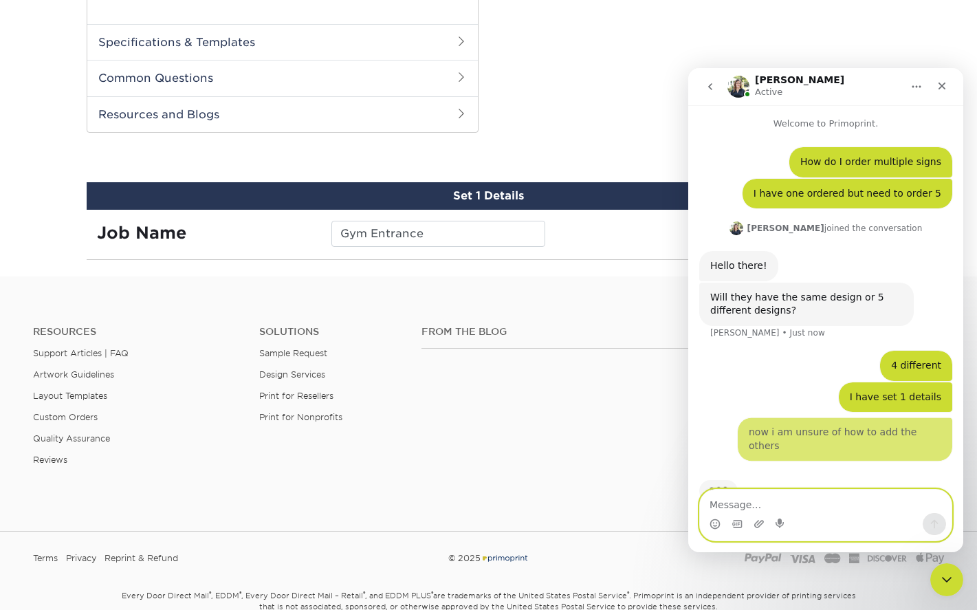
scroll to position [22, 0]
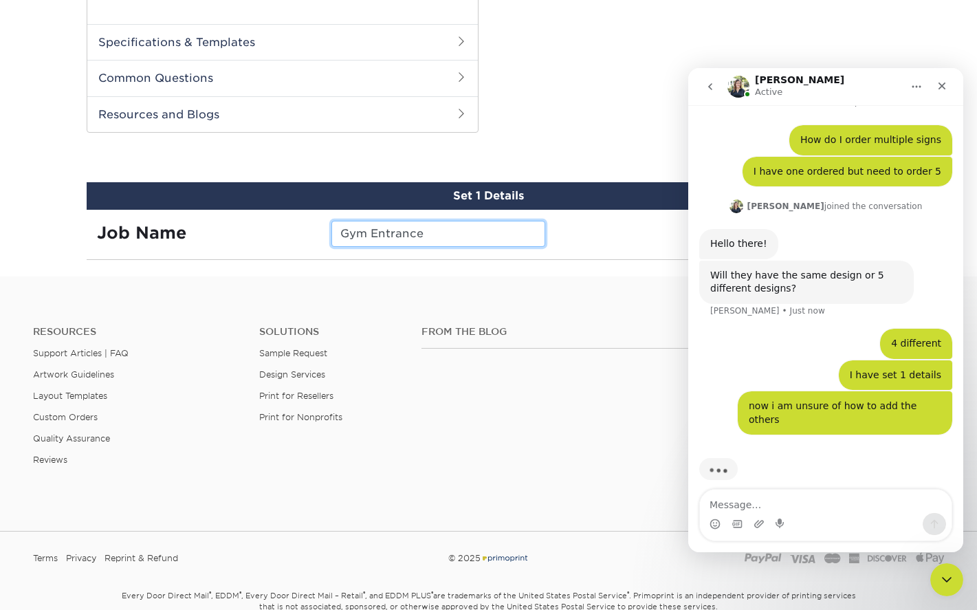
click at [510, 244] on input "Gym Entrance" at bounding box center [439, 234] width 214 height 26
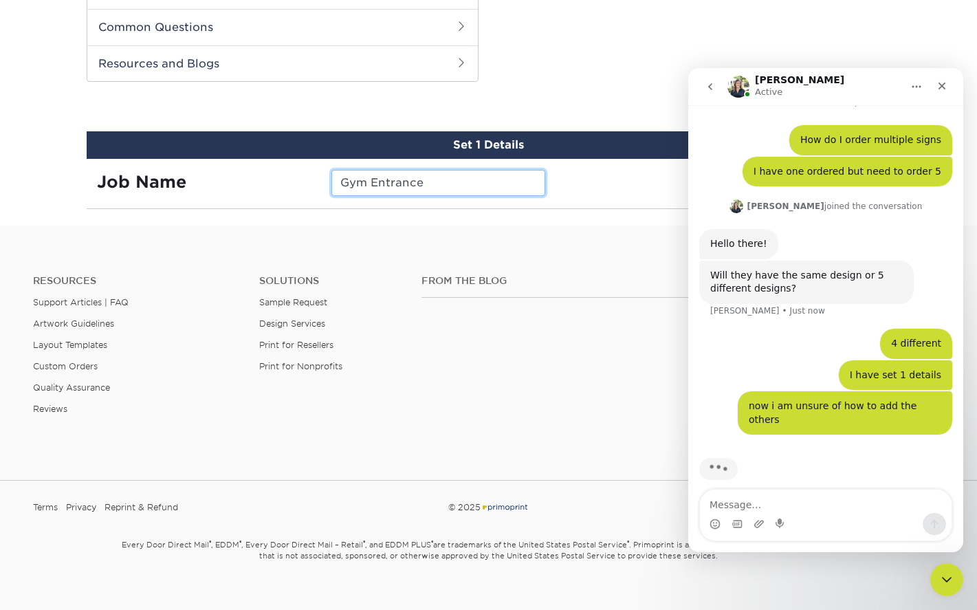
scroll to position [884, 0]
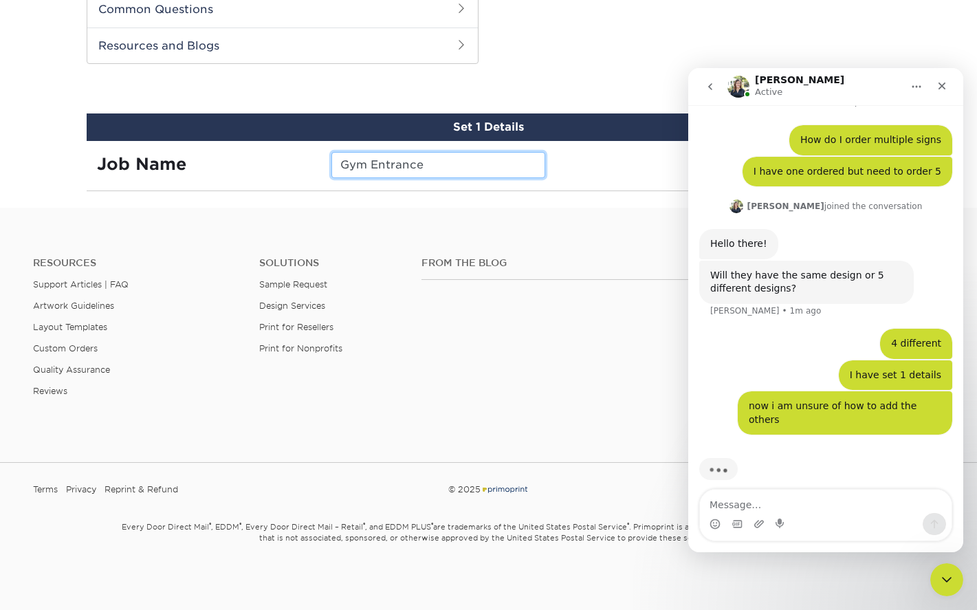
click at [455, 168] on input "Gym Entrance" at bounding box center [439, 165] width 214 height 26
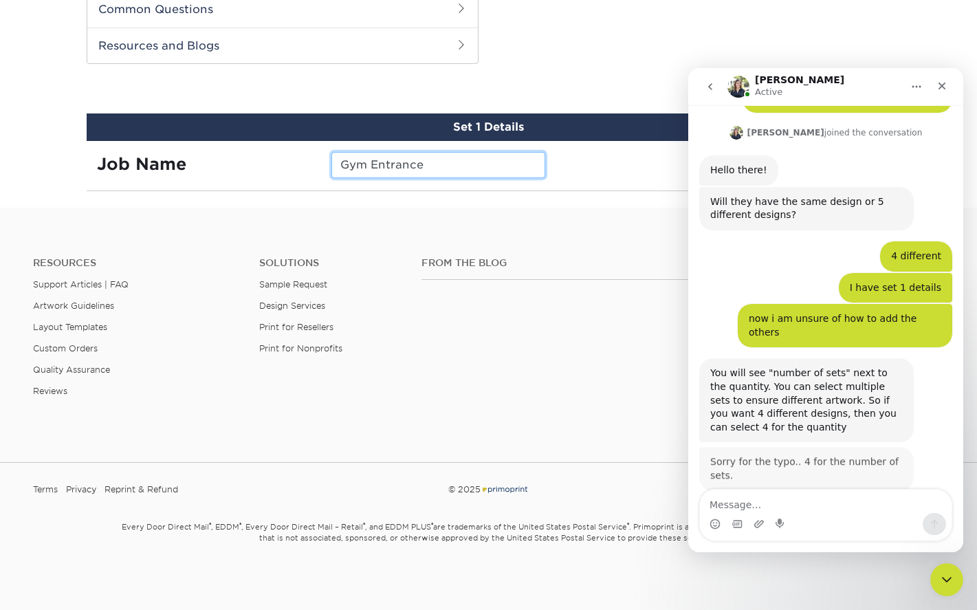
scroll to position [95, 0]
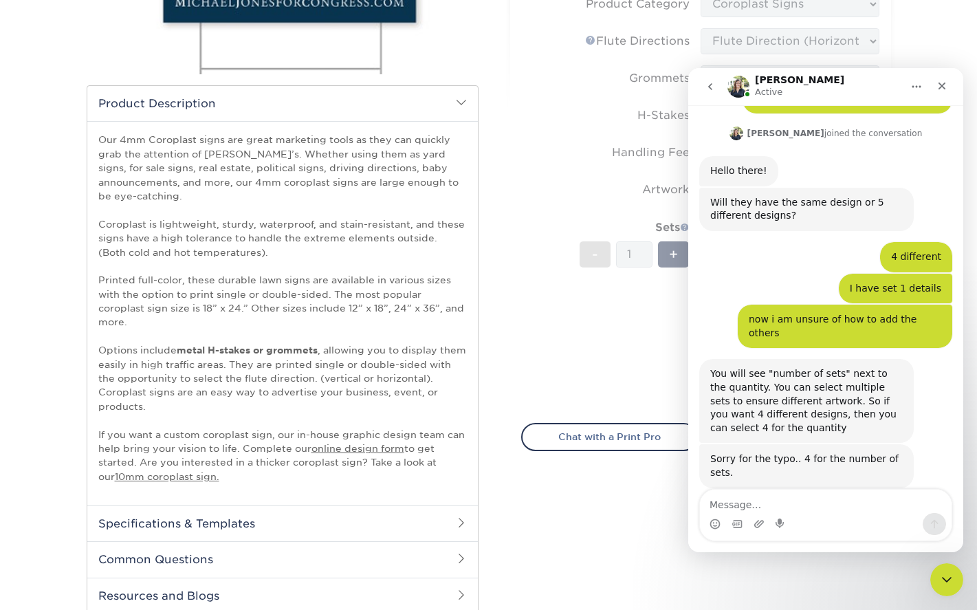
scroll to position [86, 0]
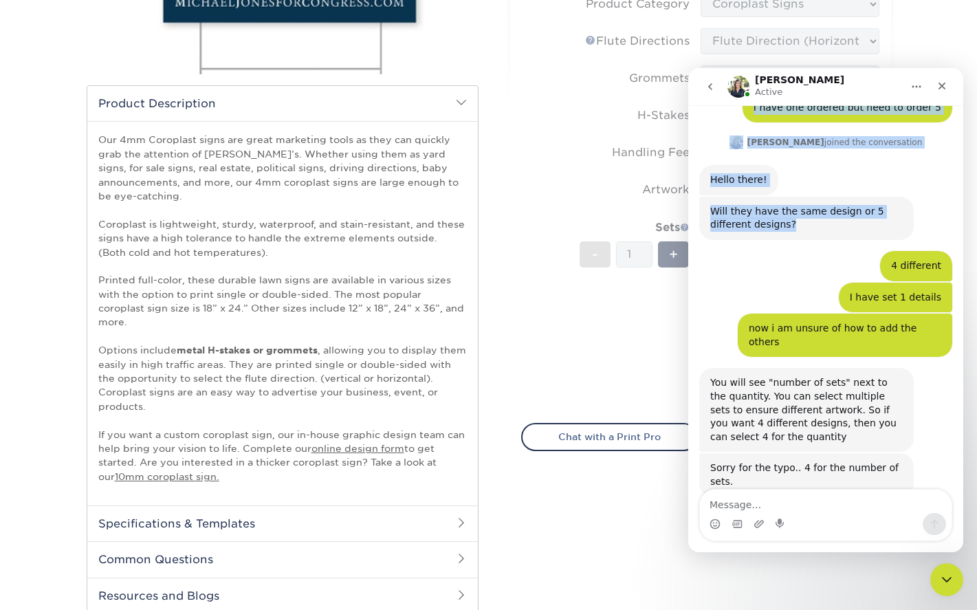
drag, startPoint x: 876, startPoint y: 85, endPoint x: 816, endPoint y: 143, distance: 83.2
click at [878, 234] on div "[PERSON_NAME] Active Welcome to Primoprint. How do I order multiple signs • 2m …" at bounding box center [826, 310] width 275 height 484
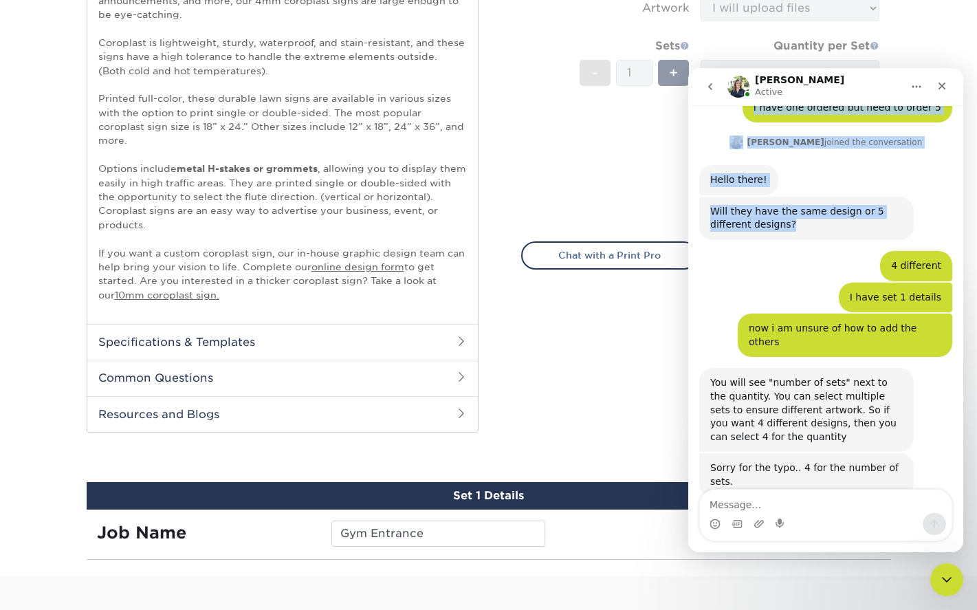
scroll to position [540, 0]
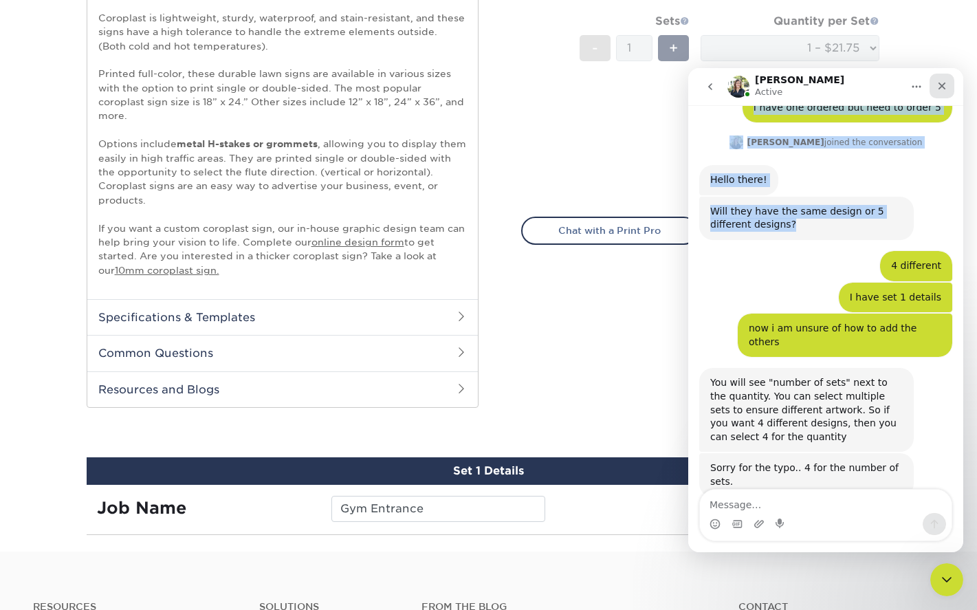
click at [939, 86] on icon "Close" at bounding box center [942, 85] width 11 height 11
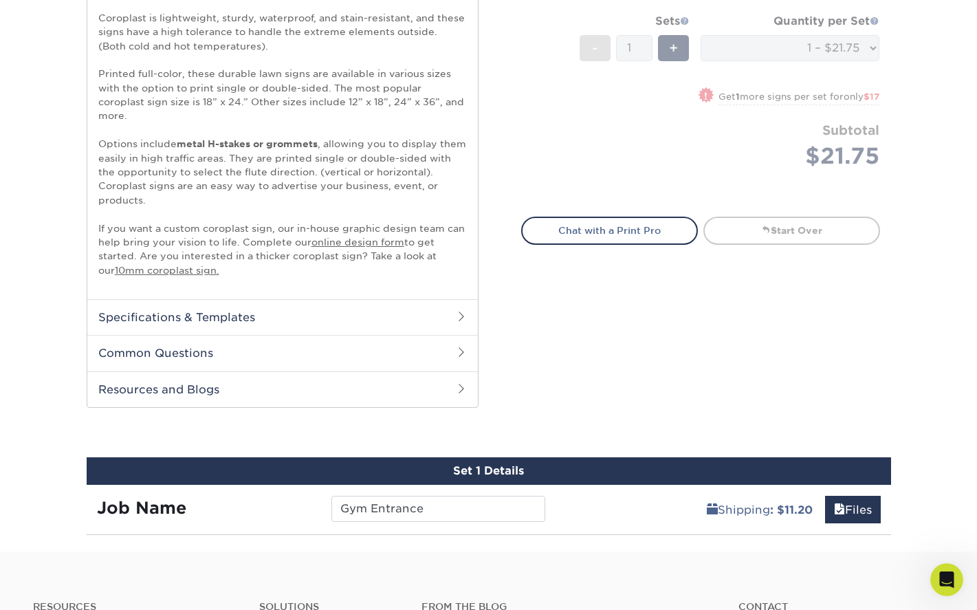
scroll to position [95, 0]
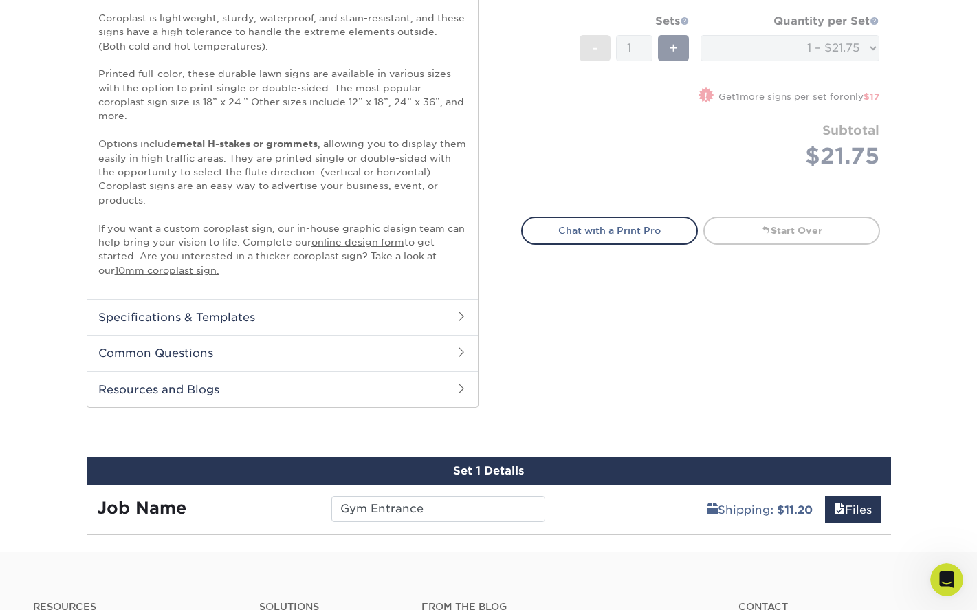
scroll to position [512, 0]
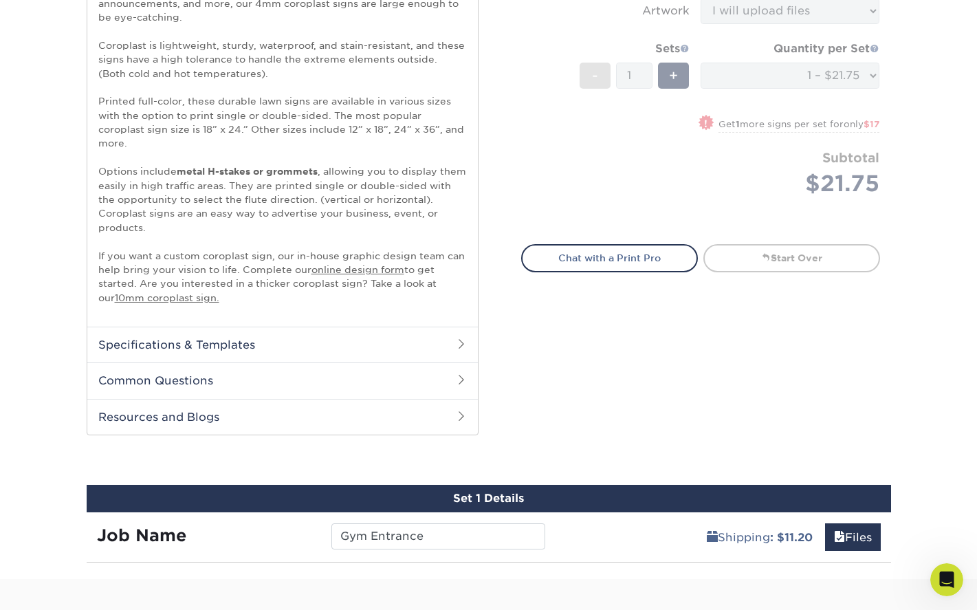
click at [900, 63] on div "Select your options: Sizes Help Sizes Please Select 12" x 18" 18" x 24" -" at bounding box center [695, 27] width 413 height 849
click at [806, 248] on link "Start Over" at bounding box center [792, 258] width 177 height 28
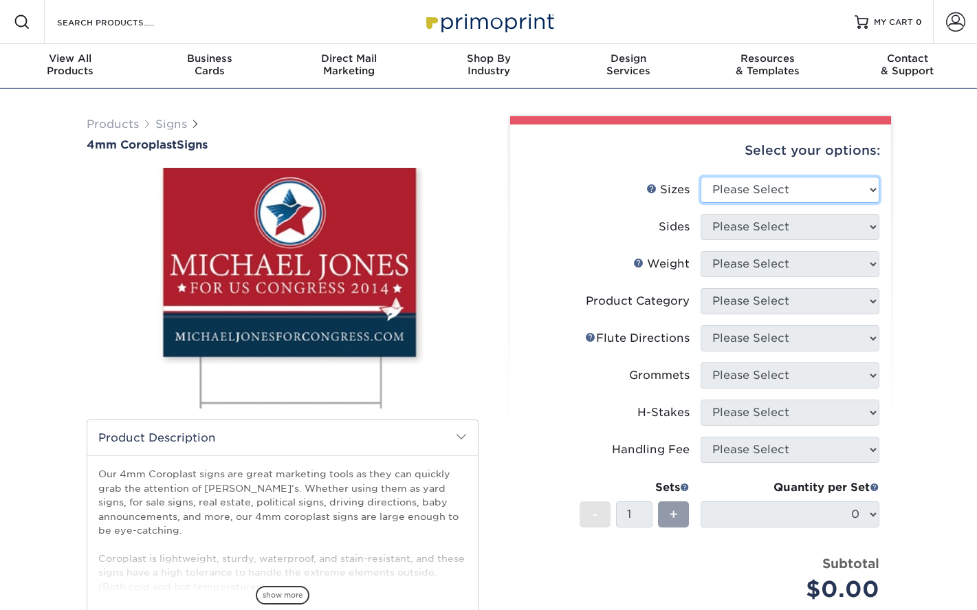
click at [788, 191] on div "Select your options: Sizes Help Sizes Please Select 12" x 18" 18" x 24" 24" x 2…" at bounding box center [700, 448] width 381 height 647
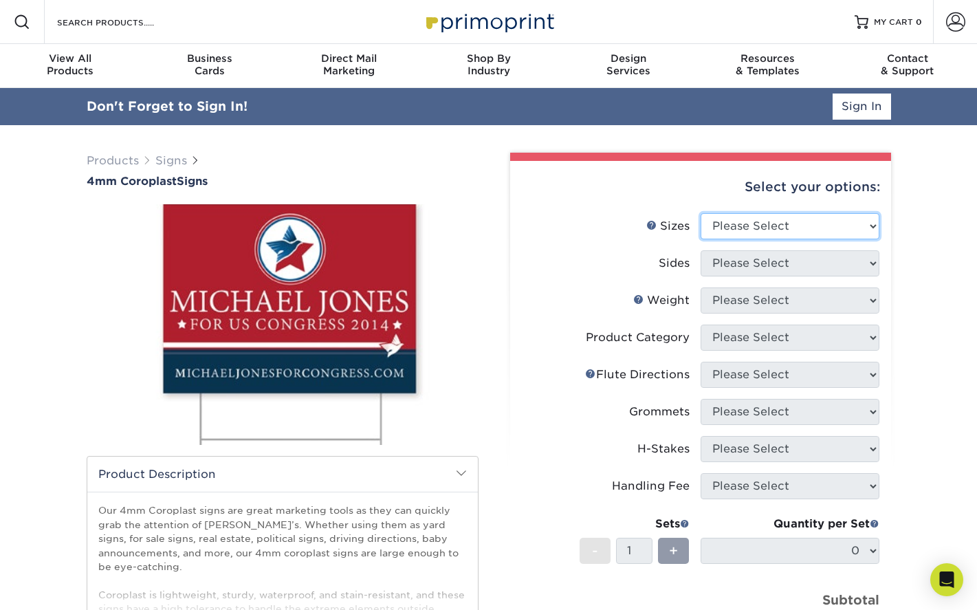
select select "24.00x36.00"
click at [701, 213] on select "Please Select 12" x 18" 18" x 24" 24" x 24" 24" x 36"" at bounding box center [790, 226] width 179 height 26
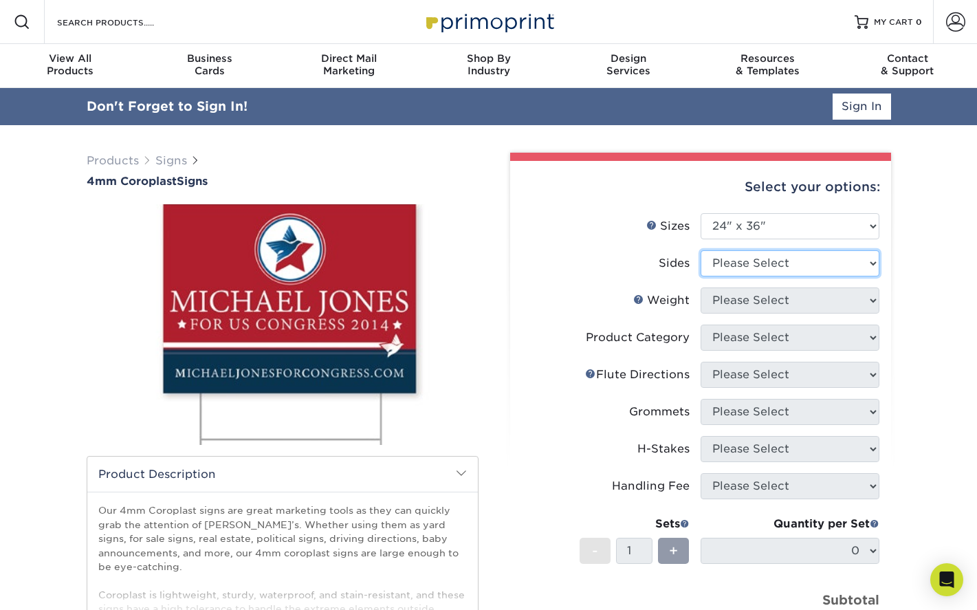
click at [755, 263] on select "Please Select Print Both Sides Print Front Only" at bounding box center [790, 263] width 179 height 26
select select "32d3c223-f82c-492b-b915-ba065a00862f"
click at [701, 250] on select "Please Select Print Both Sides Print Front Only" at bounding box center [790, 263] width 179 height 26
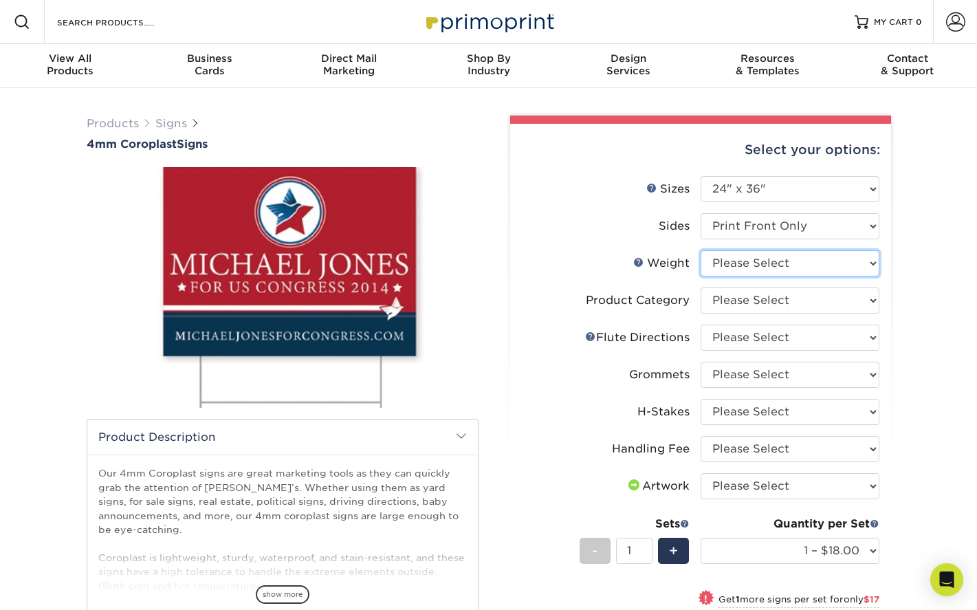
click at [742, 261] on select "Please Select 4CORO" at bounding box center [790, 263] width 179 height 26
select select "4CORO"
click at [701, 250] on select "Please Select 4CORO" at bounding box center [790, 263] width 179 height 26
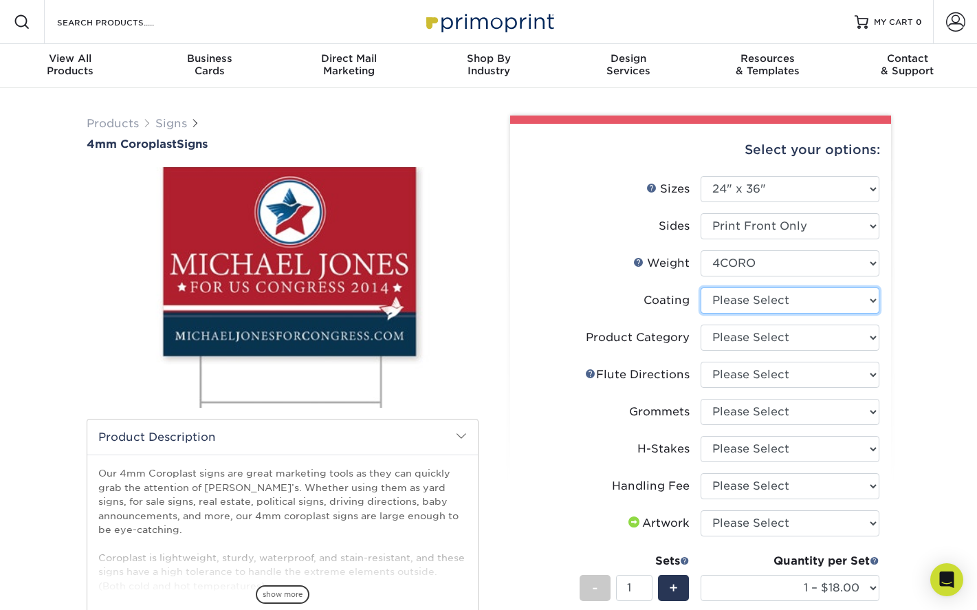
click at [742, 304] on select at bounding box center [790, 301] width 179 height 26
select select "3e7618de-abca-4bda-9f97-8b9129e913d8"
click at [701, 288] on select at bounding box center [790, 301] width 179 height 26
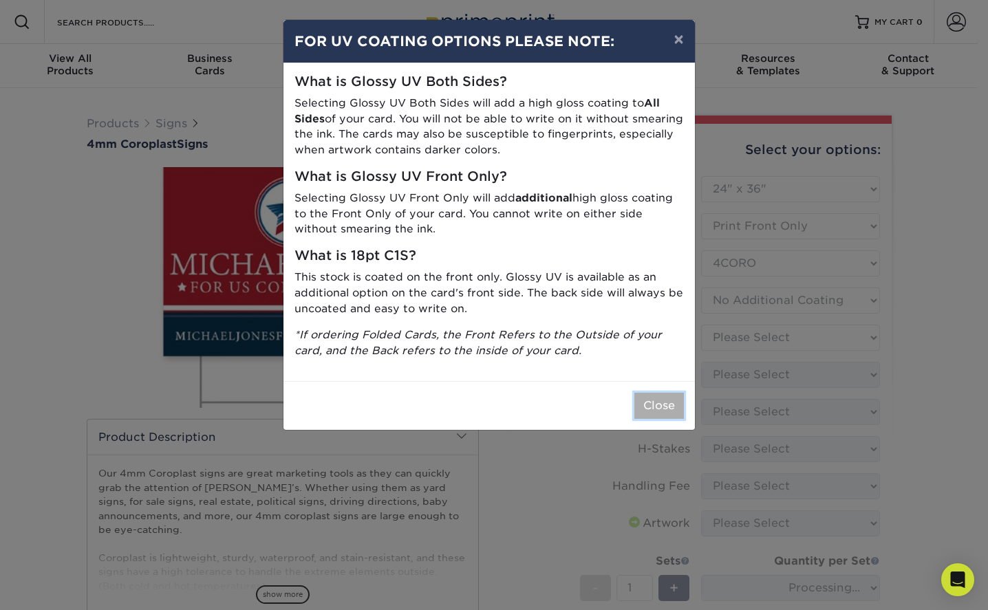
click at [672, 406] on button "Close" at bounding box center [659, 406] width 50 height 26
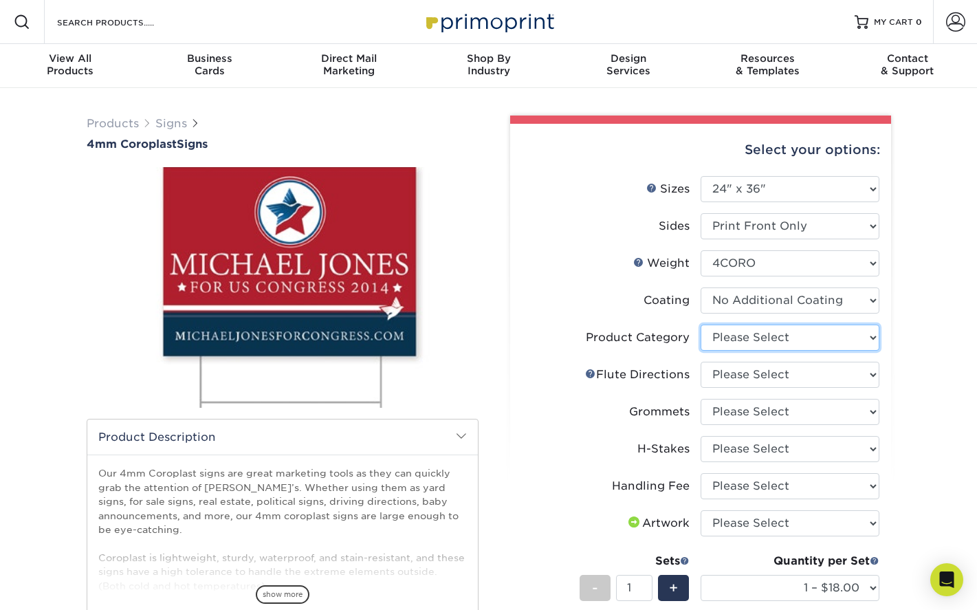
click at [730, 341] on select "Please Select Coroplast Signs" at bounding box center [790, 338] width 179 height 26
select select "b3582ed5-6912-492c-8440-2cc51afdb8e1"
click at [701, 325] on select "Please Select Coroplast Signs" at bounding box center [790, 338] width 179 height 26
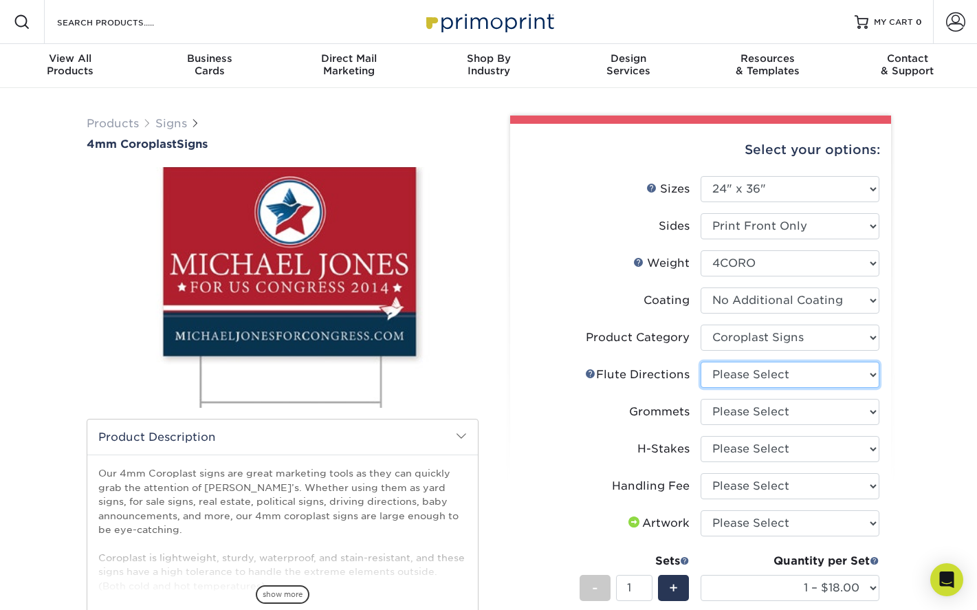
click at [735, 372] on select "Please Select Flute Direction (Horizontal) Flute Direction (Vertical)" at bounding box center [790, 375] width 179 height 26
click at [829, 378] on select "Please Select Flute Direction (Horizontal) Flute Direction (Vertical)" at bounding box center [790, 375] width 179 height 26
select select "64642d5c-3ca5-48ab-b753-ddfa02991dab"
click at [701, 362] on select "Please Select Flute Direction (Horizontal) Flute Direction (Vertical)" at bounding box center [790, 375] width 179 height 26
click at [794, 411] on select "Please Select No Grommets Yes, Grommet All 4 Corners Yes, Grommet All 4 Corners…" at bounding box center [790, 412] width 179 height 26
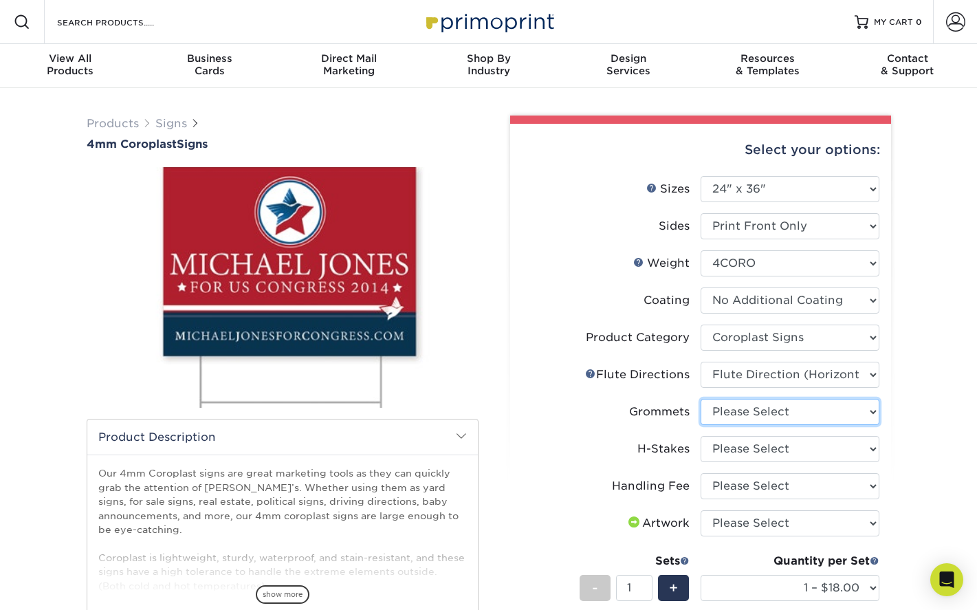
select select "90d329df-db80-4206-b821-ff9d3f363977"
click at [701, 399] on select "Please Select No Grommets Yes, Grommet All 4 Corners Yes, Grommet All 4 Corners…" at bounding box center [790, 412] width 179 height 26
click at [775, 453] on select "Please Select No H-Stakes Yes" at bounding box center [790, 449] width 179 height 26
select select "aec992a9-897e-40ed-b45c-8ce74849ba63"
click at [701, 436] on select "Please Select No H-Stakes Yes" at bounding box center [790, 449] width 179 height 26
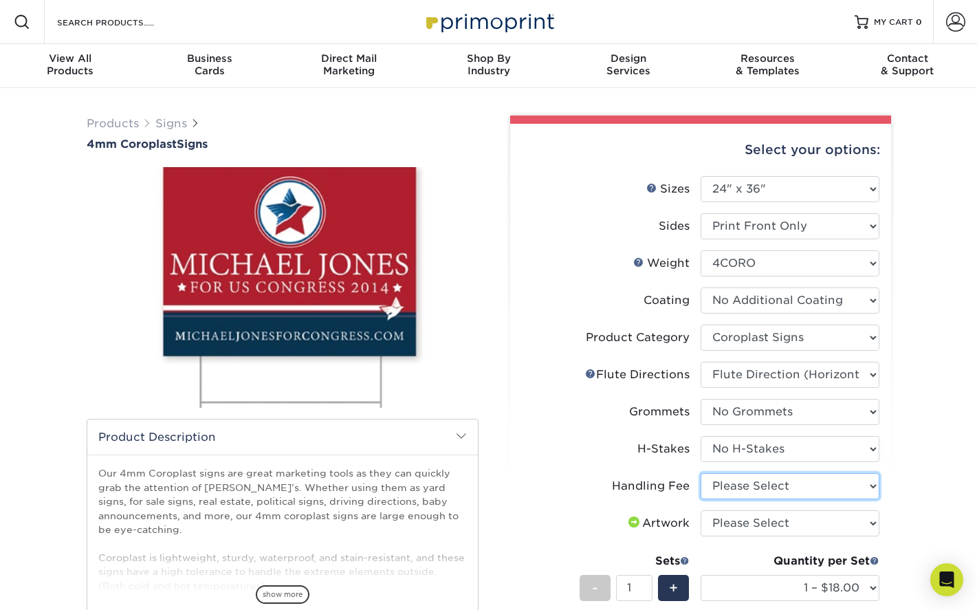
click at [765, 486] on select "Please Select Handling Fee" at bounding box center [790, 486] width 179 height 26
select select "ab74c079-444c-4260-ae6a-e09bdee8073c"
click at [701, 473] on select "Please Select Handling Fee" at bounding box center [790, 486] width 179 height 26
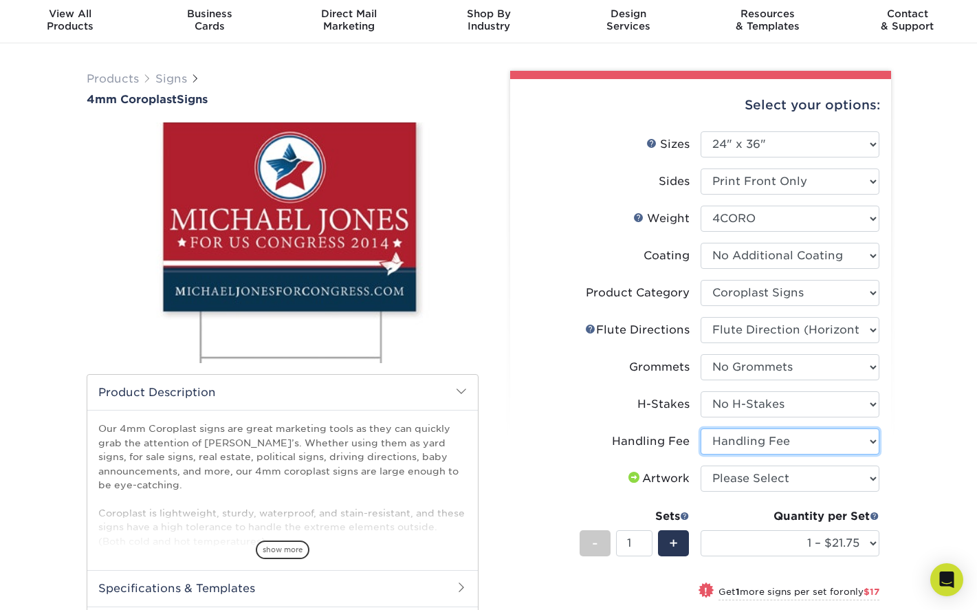
scroll to position [69, 0]
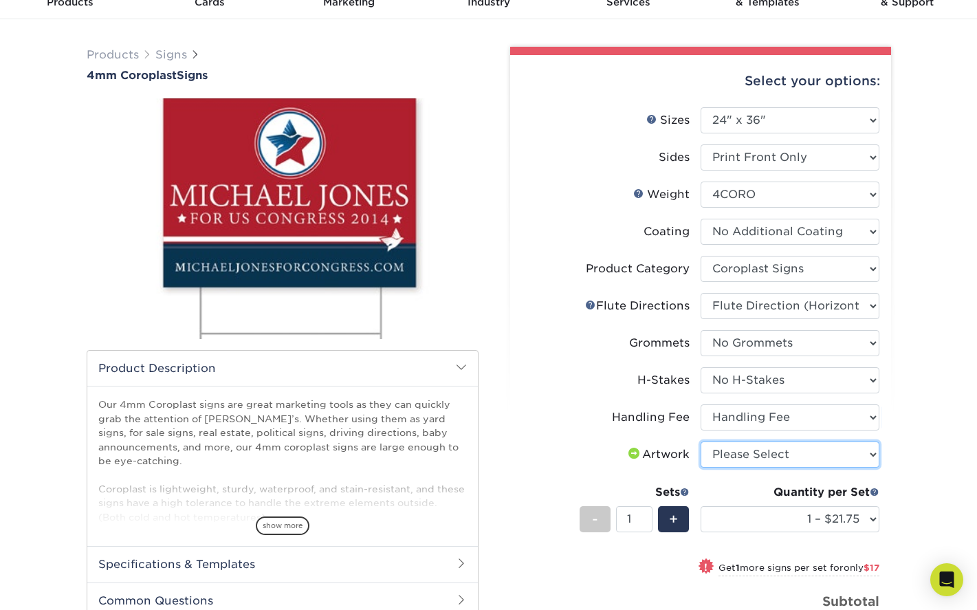
click at [769, 463] on select "Please Select I will upload files I need a design - $50" at bounding box center [790, 455] width 179 height 26
select select "upload"
click at [701, 442] on select "Please Select I will upload files I need a design - $50" at bounding box center [790, 455] width 179 height 26
click at [679, 515] on div "+" at bounding box center [673, 519] width 31 height 26
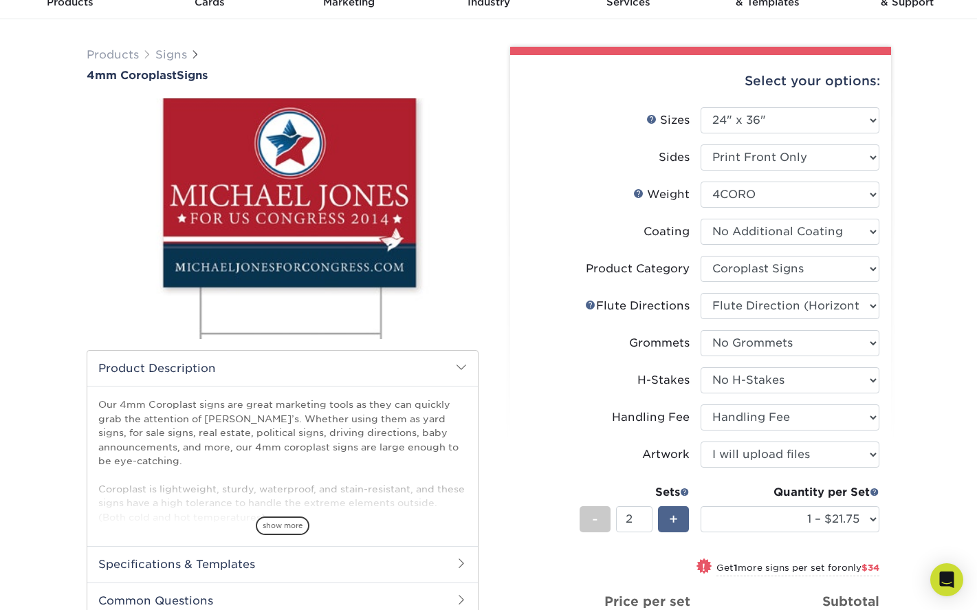
click at [679, 515] on div "+" at bounding box center [673, 519] width 31 height 26
type input "4"
click at [948, 576] on icon "Open Intercom Messenger" at bounding box center [947, 580] width 16 height 18
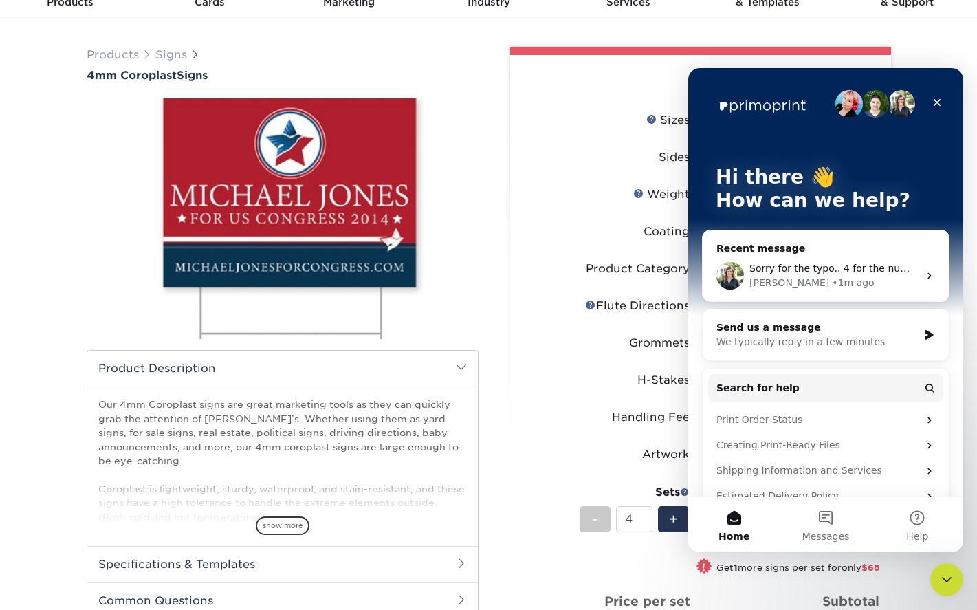
scroll to position [0, 0]
click at [847, 274] on span "Sorry for the typo.. 4 for the number of sets." at bounding box center [857, 268] width 215 height 11
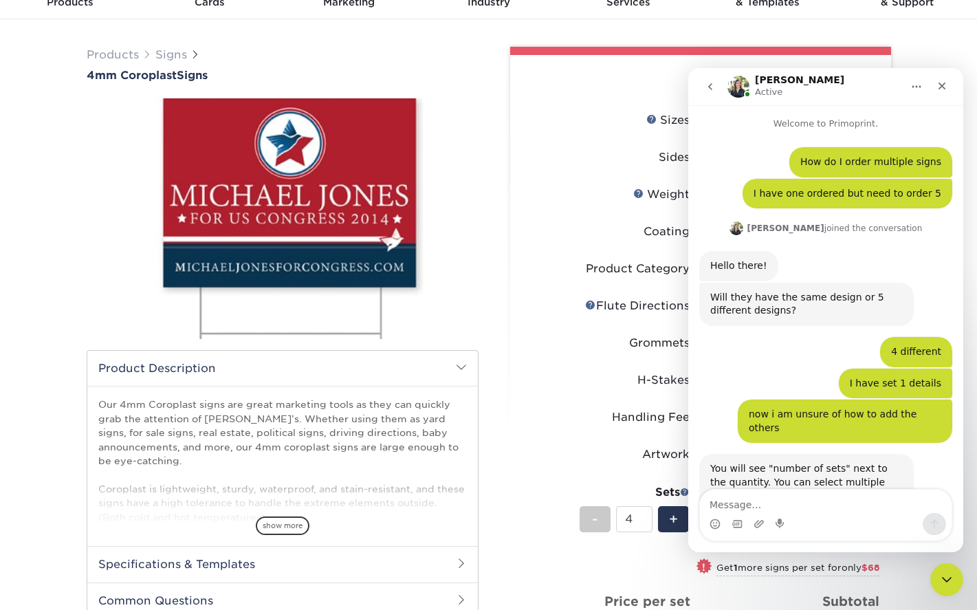
scroll to position [95, 0]
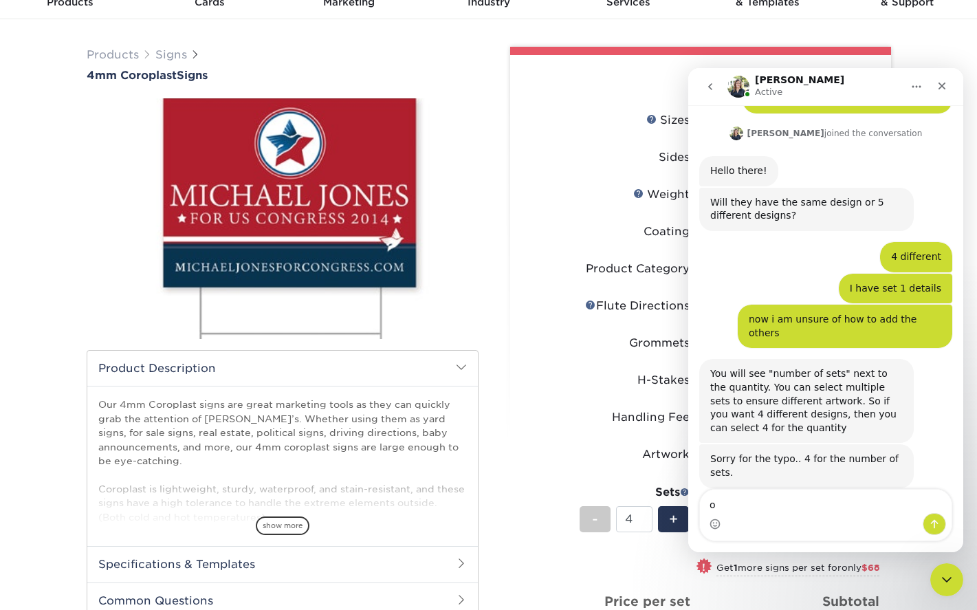
type textarea "ok"
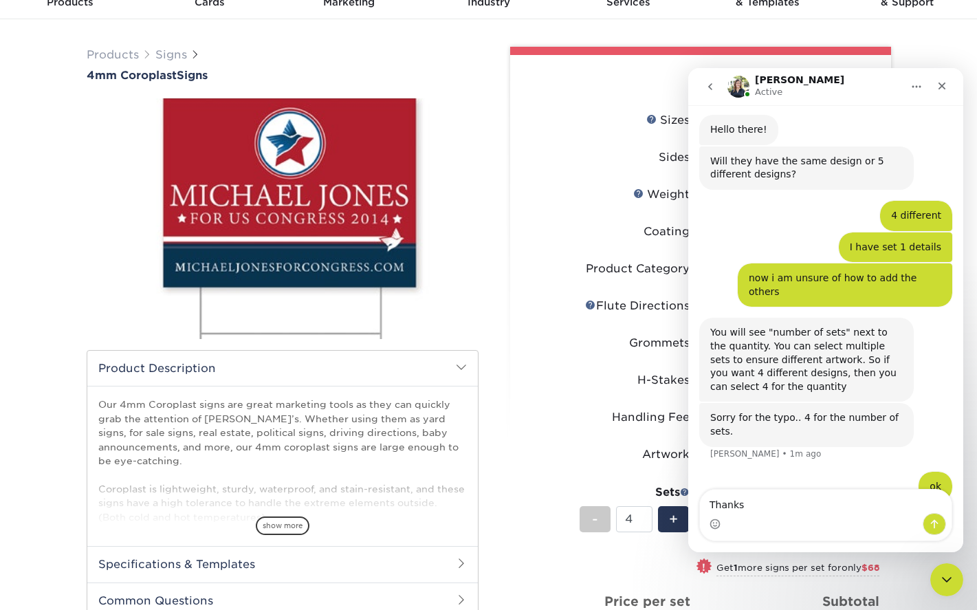
type textarea "Thanks"
click at [933, 526] on icon "Send a message…" at bounding box center [934, 524] width 11 height 11
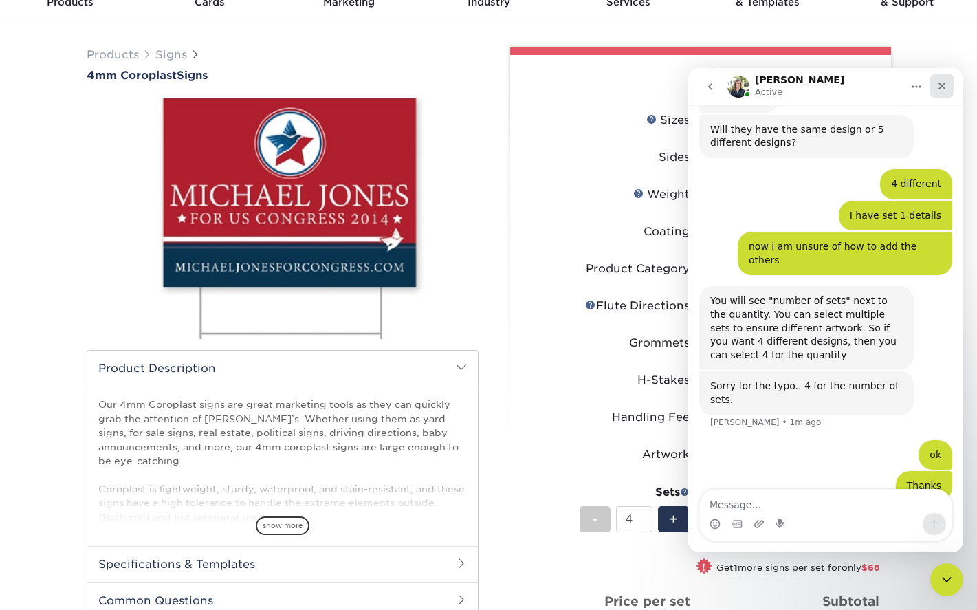
click at [930, 88] on div "Close" at bounding box center [942, 86] width 25 height 25
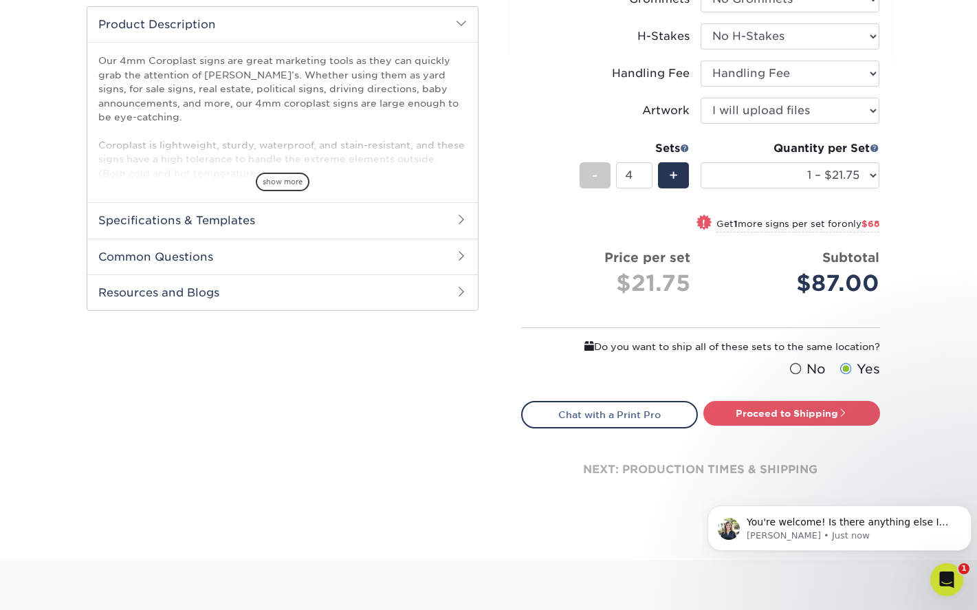
scroll to position [481, 0]
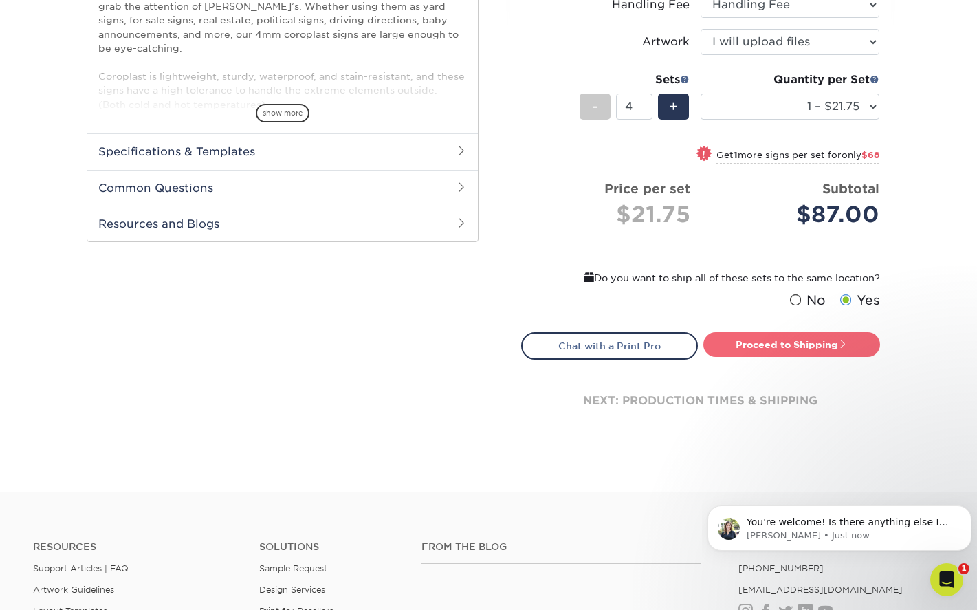
click at [789, 340] on link "Proceed to Shipping" at bounding box center [792, 344] width 177 height 25
type input "Set 1"
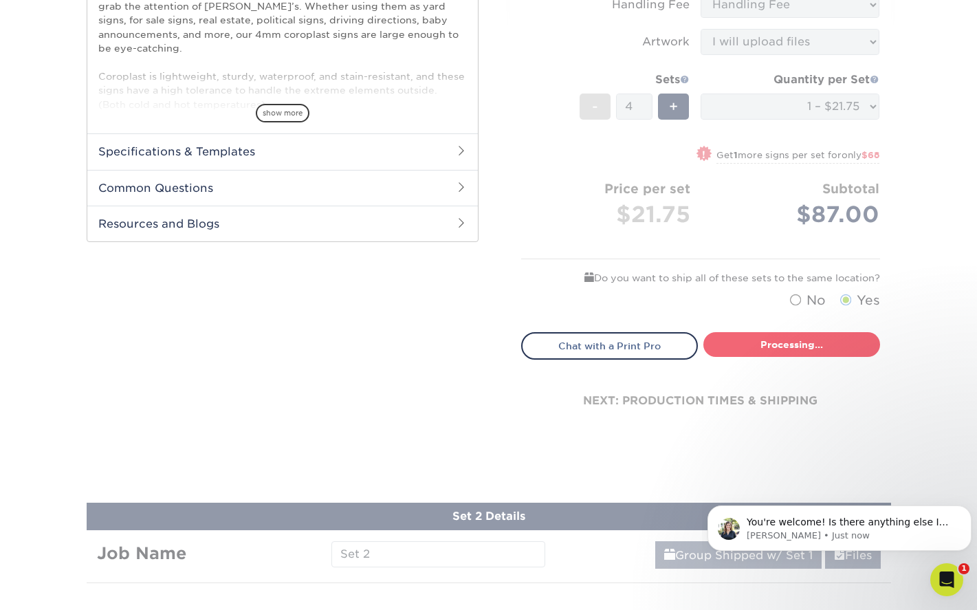
select select "044640a2-81e0-4a14-b128-5232b6ab5635"
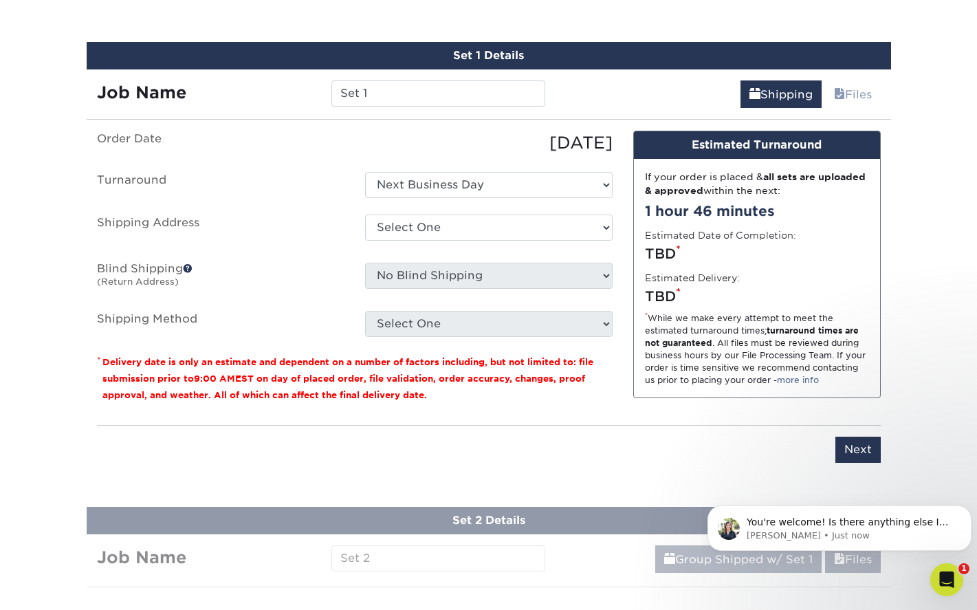
scroll to position [851, 0]
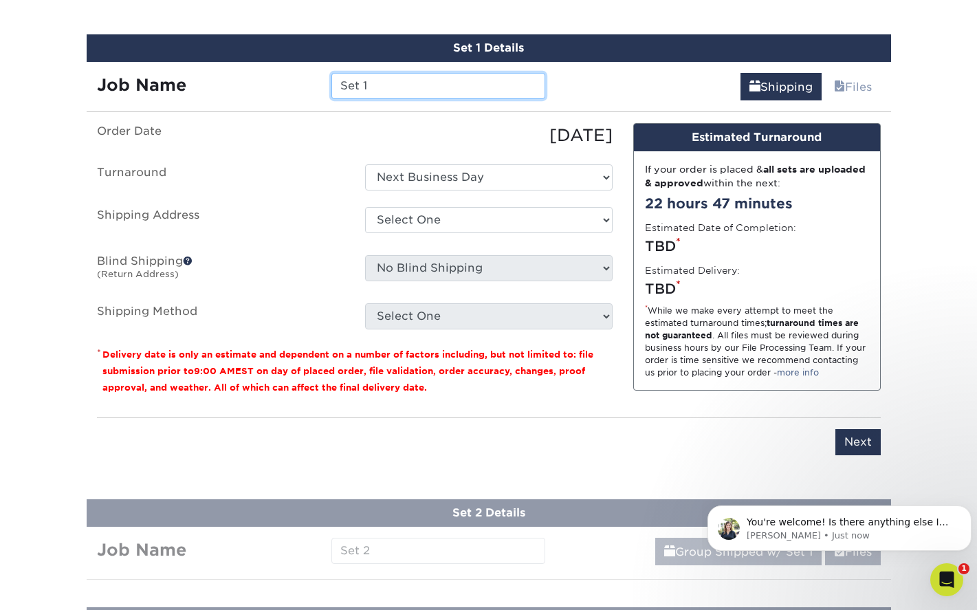
click at [425, 85] on input "Set 1" at bounding box center [439, 86] width 214 height 26
drag, startPoint x: 393, startPoint y: 87, endPoint x: 327, endPoint y: 86, distance: 66.0
click at [327, 86] on div "Set 1" at bounding box center [438, 86] width 235 height 26
type input "Gym"
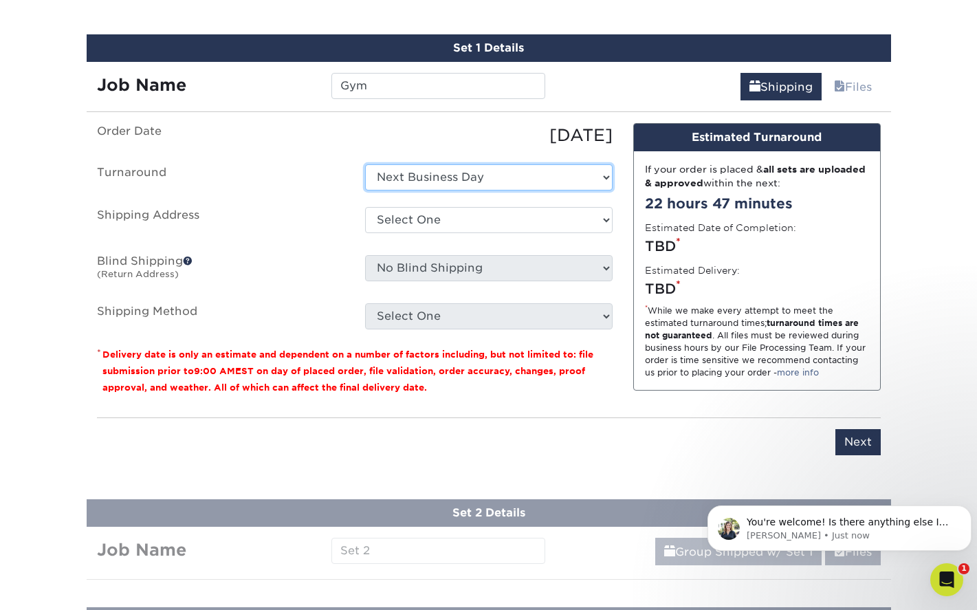
click at [490, 173] on select "Select One Next Business Day" at bounding box center [489, 177] width 248 height 26
click at [365, 164] on select "Select One Next Business Day" at bounding box center [489, 177] width 248 height 26
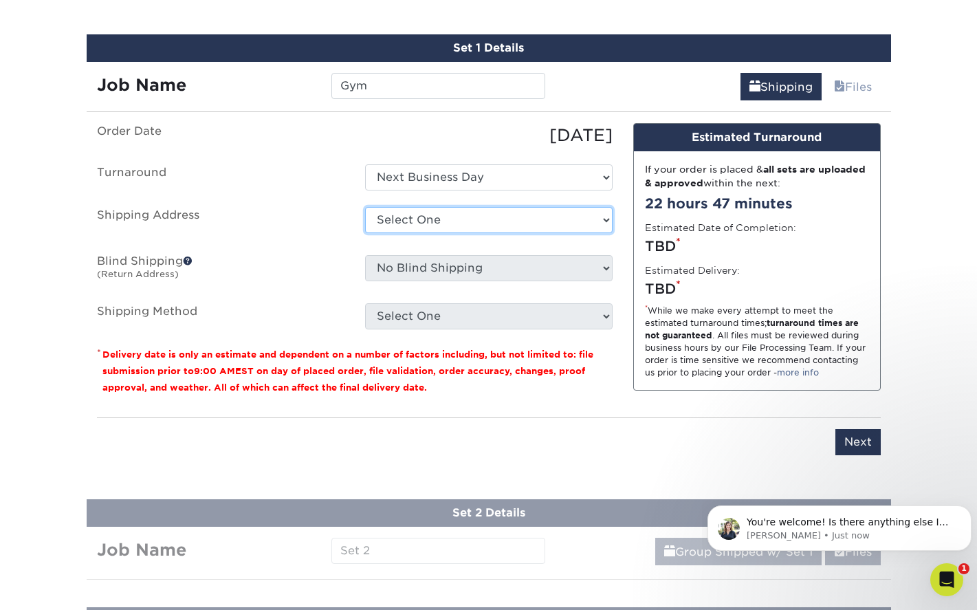
click at [484, 222] on select "Select One Divine Savior Academy + Add New Address - Login" at bounding box center [489, 220] width 248 height 26
select select "286335"
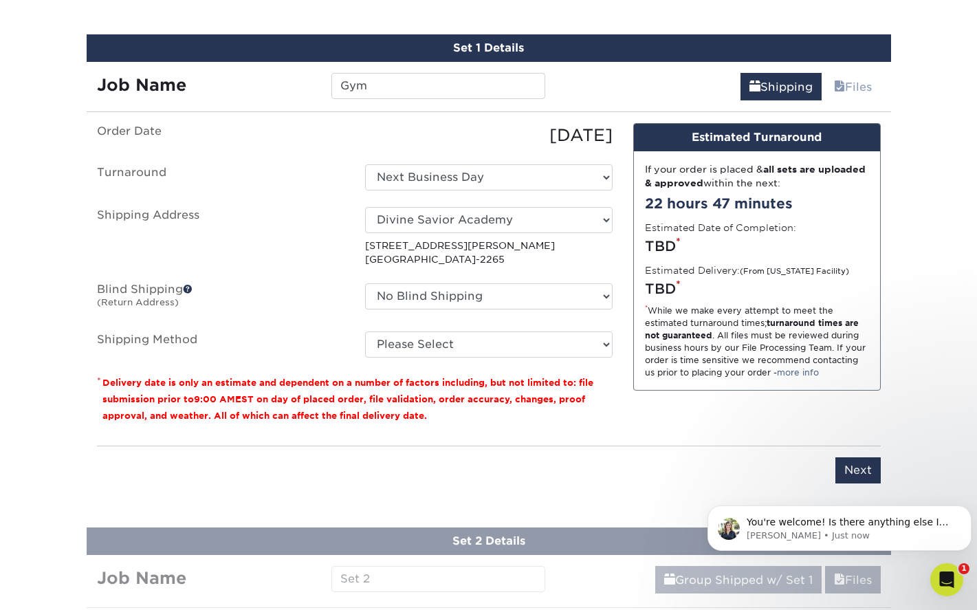
scroll to position [920, 0]
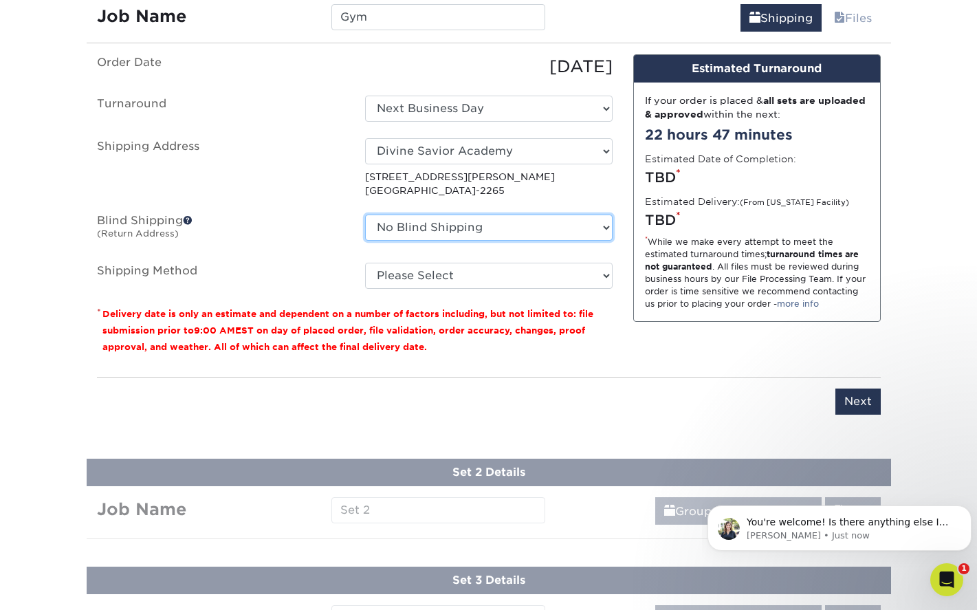
click at [601, 235] on select "No Blind Shipping Divine Savior Academy + Add New Address" at bounding box center [489, 228] width 248 height 26
select select "286335"
click at [365, 215] on select "No Blind Shipping Divine Savior Academy + Add New Address" at bounding box center [489, 228] width 248 height 26
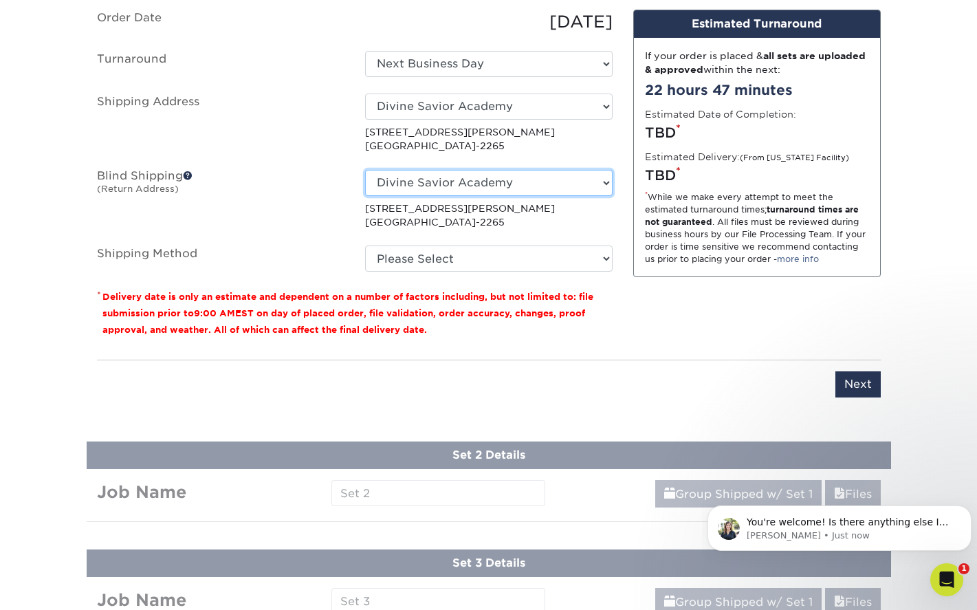
scroll to position [988, 0]
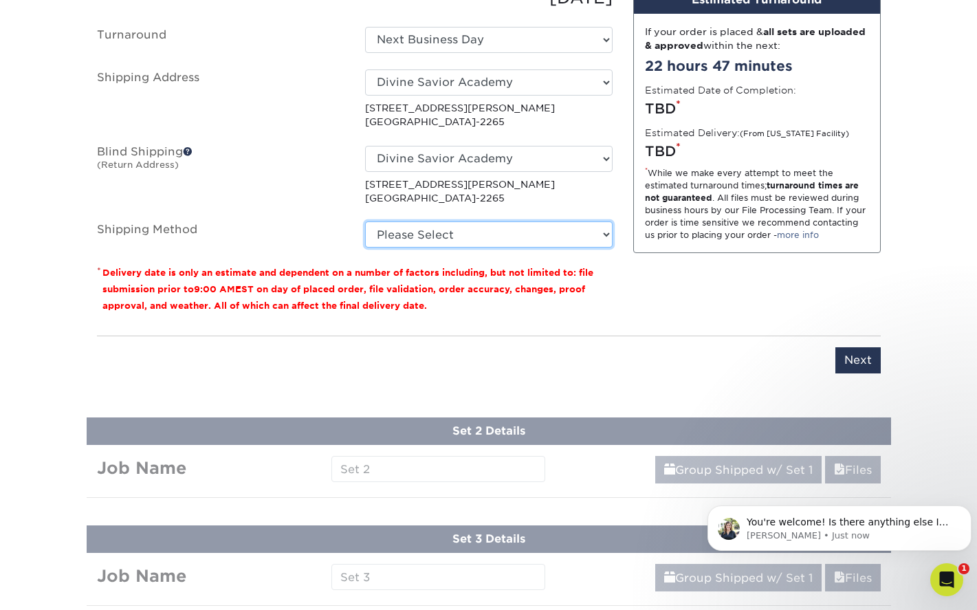
click at [581, 243] on select "Please Select Flat Rate Shipping (+$11.20) Ground Shipping (+$19.03) 3 Day Ship…" at bounding box center [489, 234] width 248 height 26
select select "G4MFLATRATE"
click at [365, 221] on select "Please Select Flat Rate Shipping (+$11.20) Ground Shipping (+$19.03) 3 Day Ship…" at bounding box center [489, 234] width 248 height 26
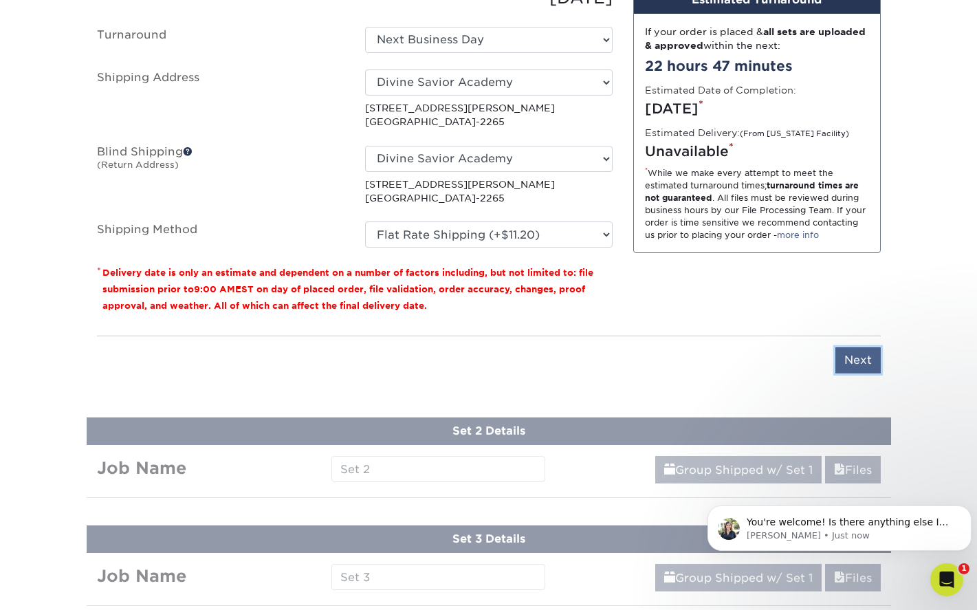
click at [865, 360] on input "Next" at bounding box center [858, 360] width 45 height 26
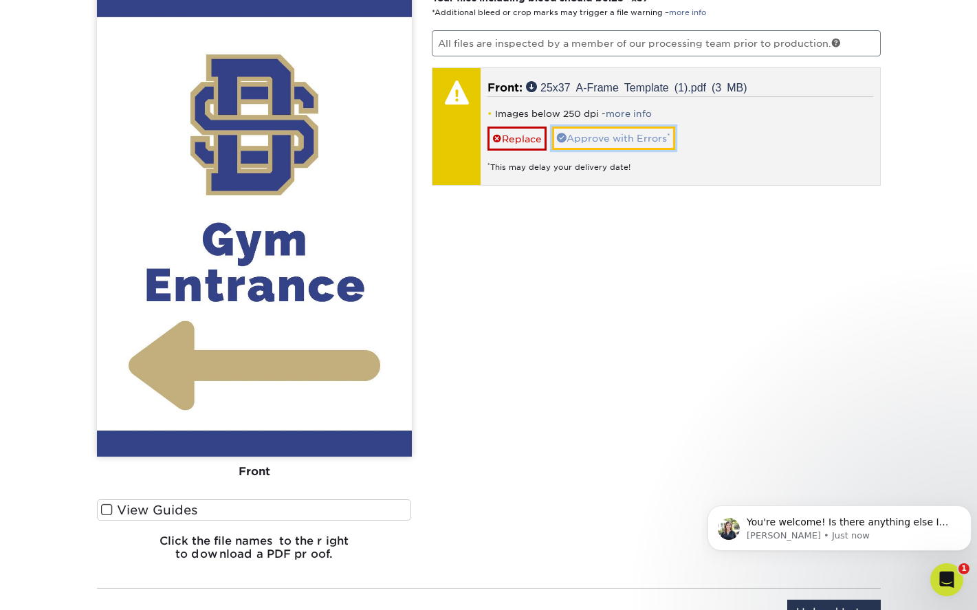
click at [594, 139] on link "Approve with Errors *" at bounding box center [613, 138] width 123 height 23
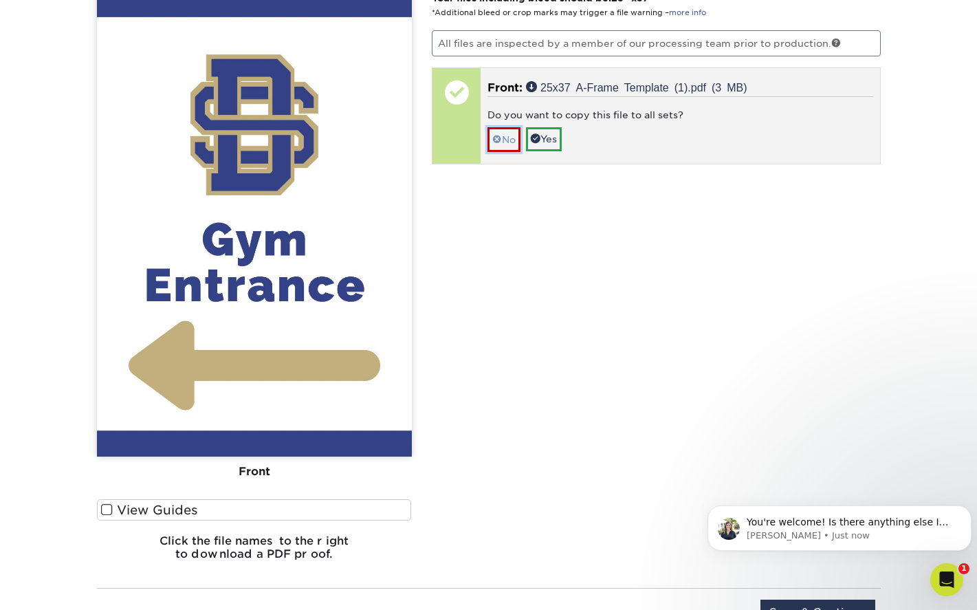
click at [510, 140] on link "No" at bounding box center [504, 139] width 33 height 24
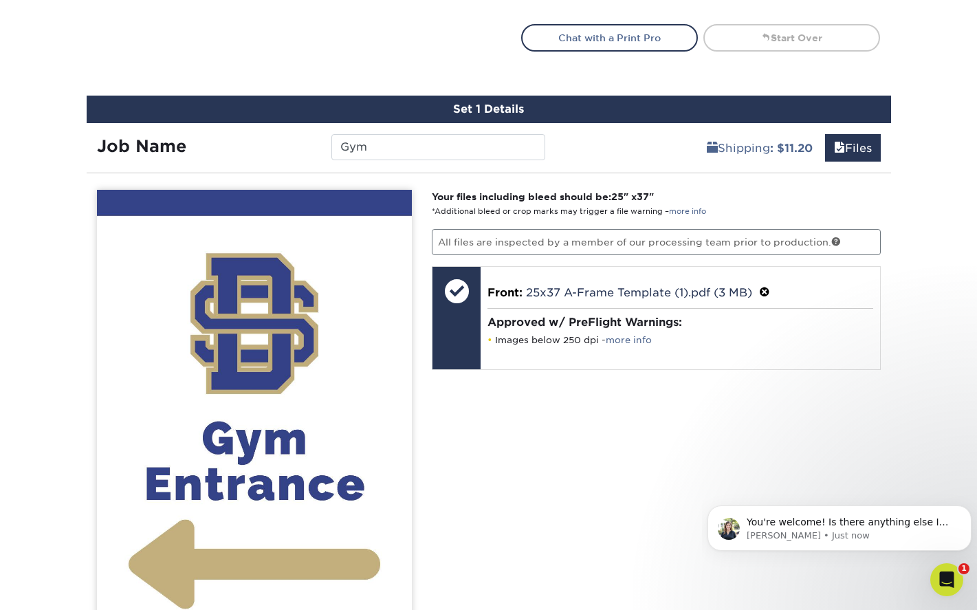
scroll to position [782, 0]
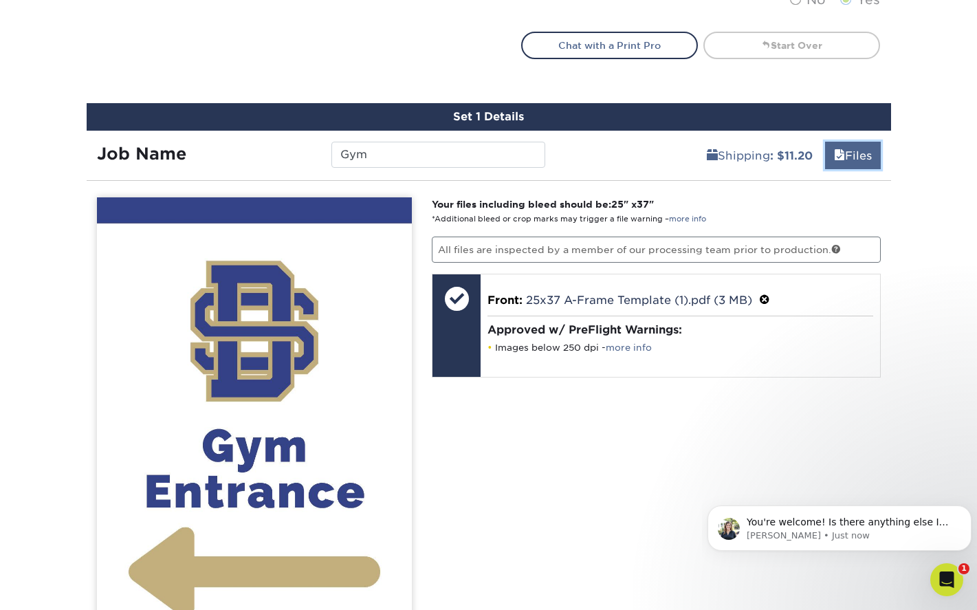
click at [841, 156] on span at bounding box center [839, 155] width 11 height 13
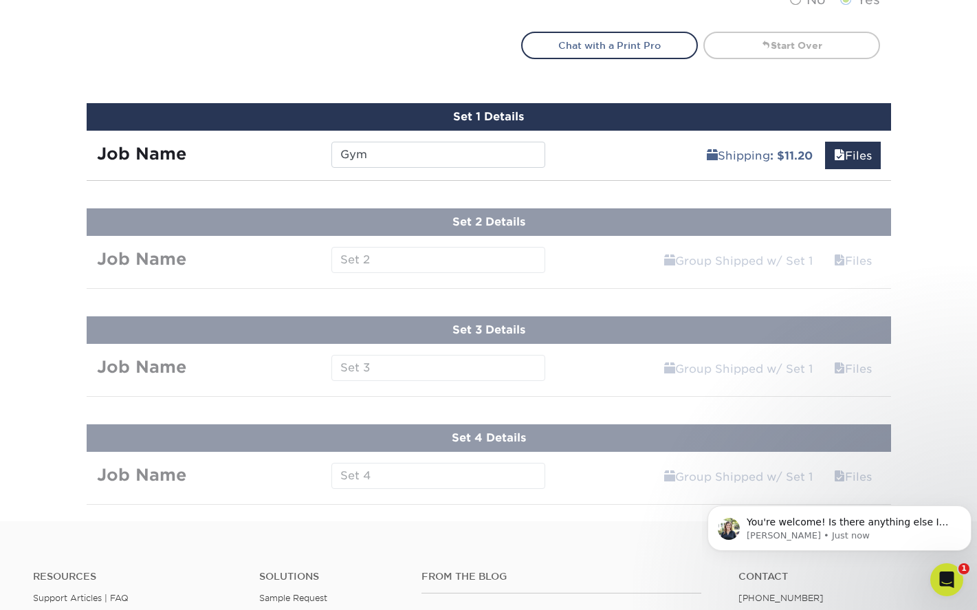
click at [869, 263] on link "Files" at bounding box center [853, 261] width 56 height 28
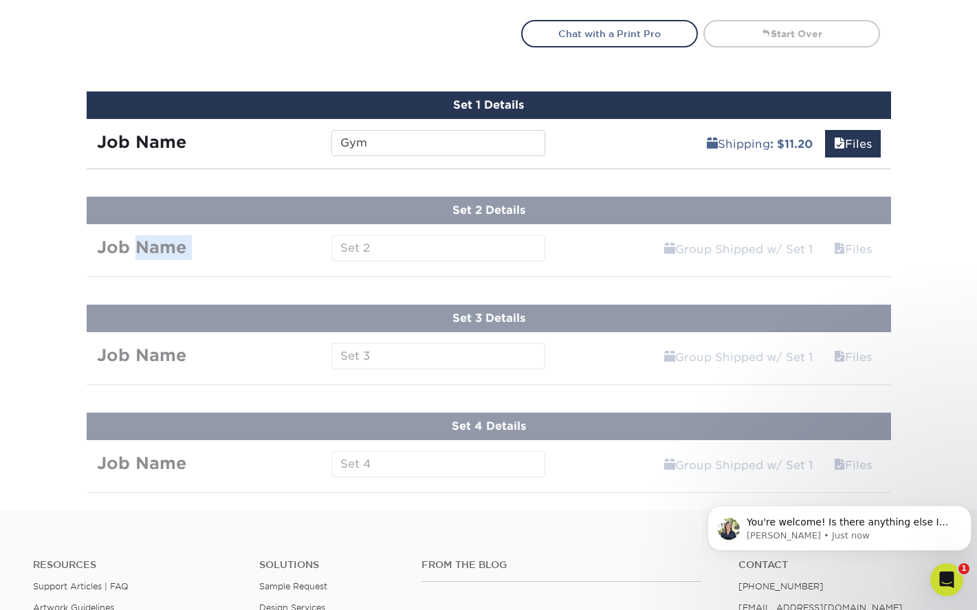
scroll to position [851, 0]
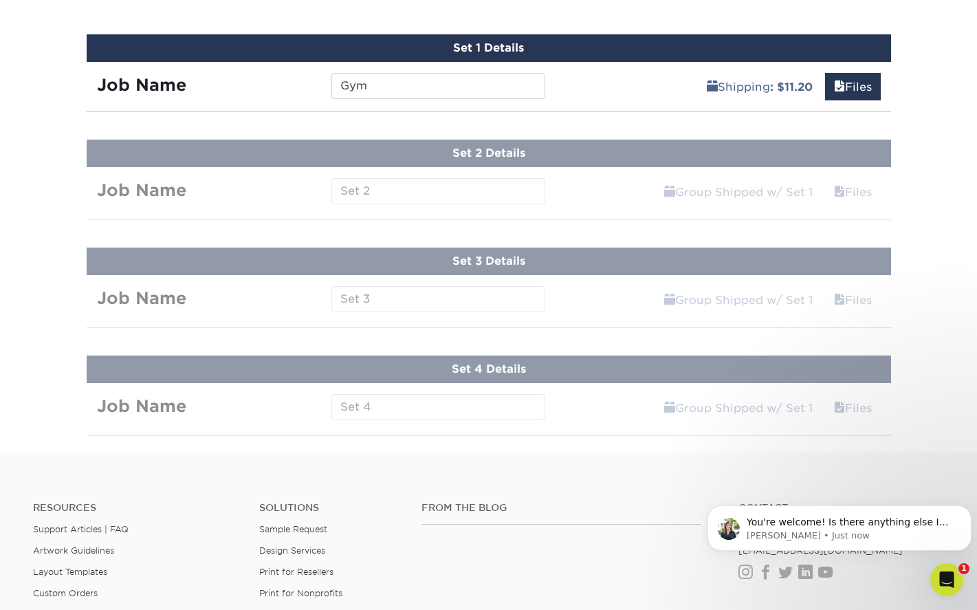
click at [848, 524] on span "You're welcome! Is there anything else I can help you with at the moment?" at bounding box center [848, 529] width 202 height 25
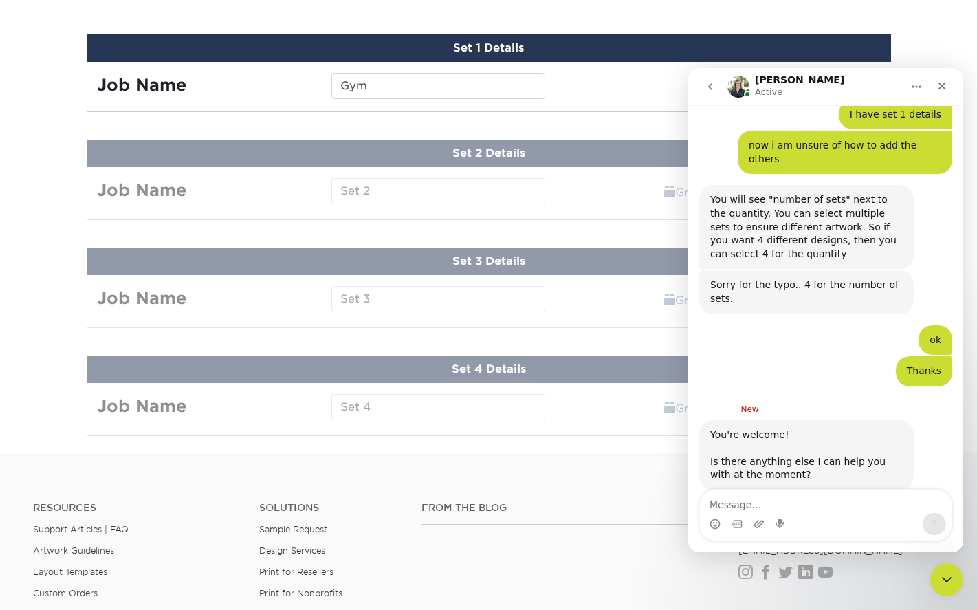
scroll to position [272, 0]
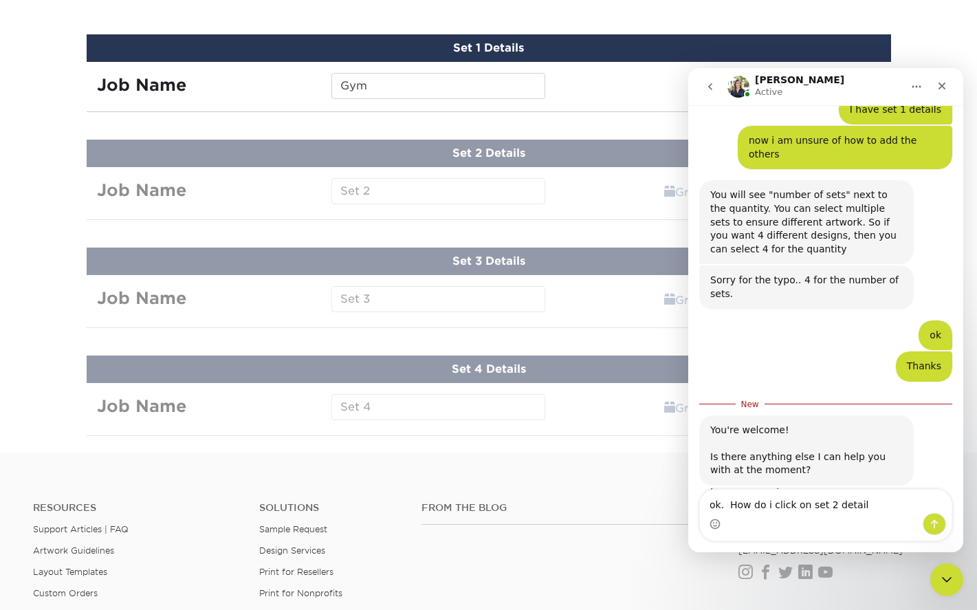
type textarea "ok. How do i click on set 2 details"
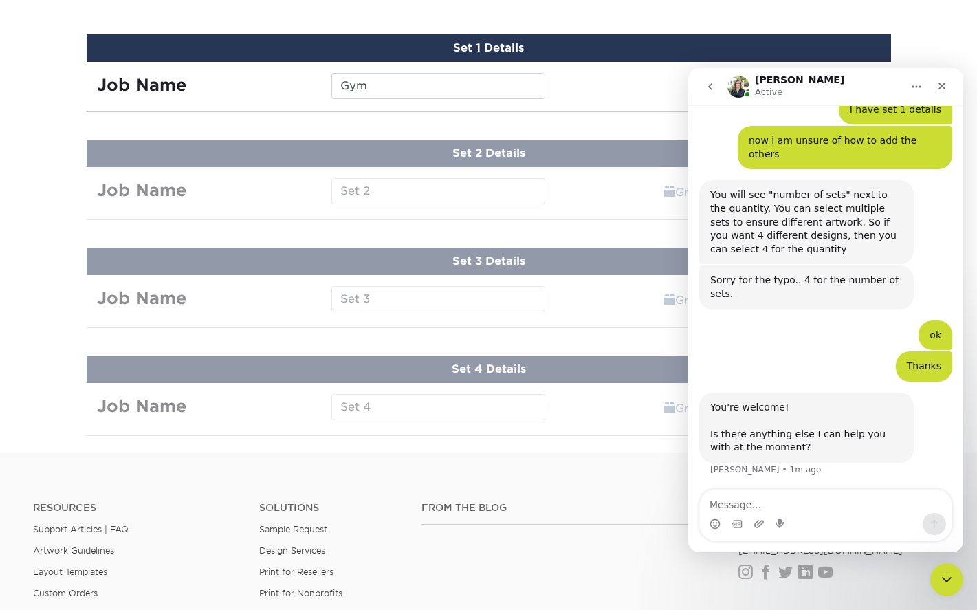
scroll to position [290, 0]
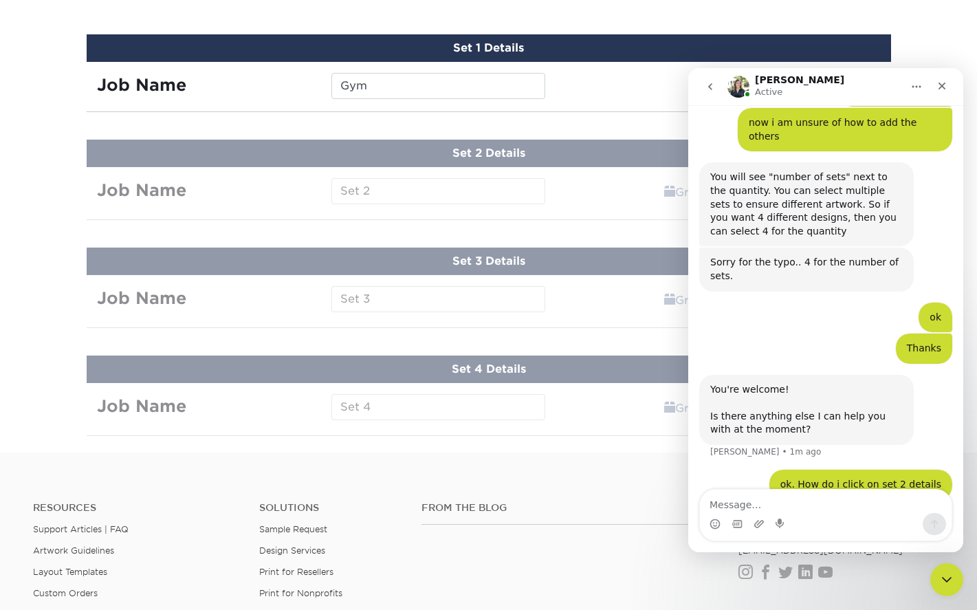
click at [915, 86] on icon "Home" at bounding box center [916, 86] width 11 height 11
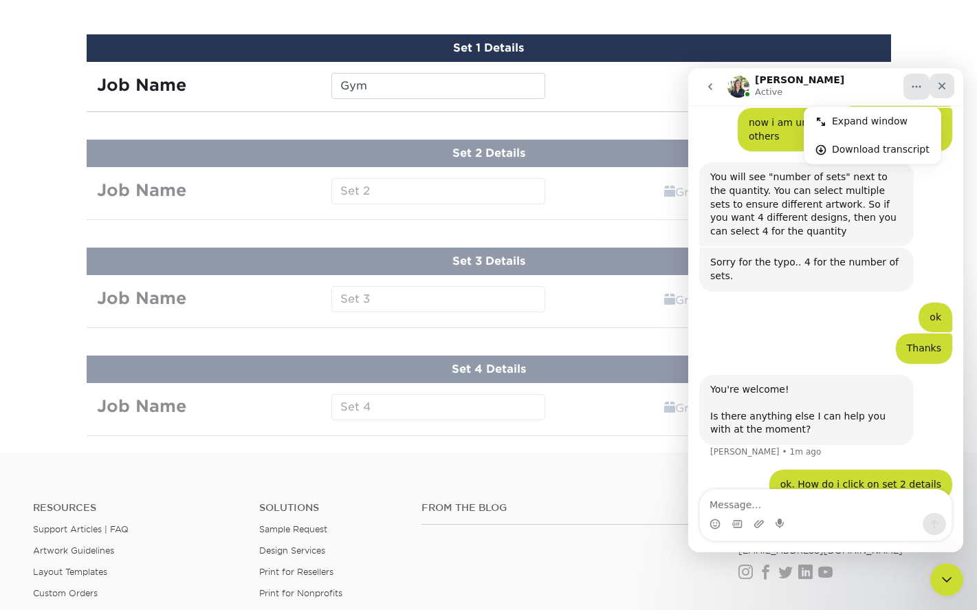
click at [949, 83] on div "Close" at bounding box center [942, 86] width 25 height 25
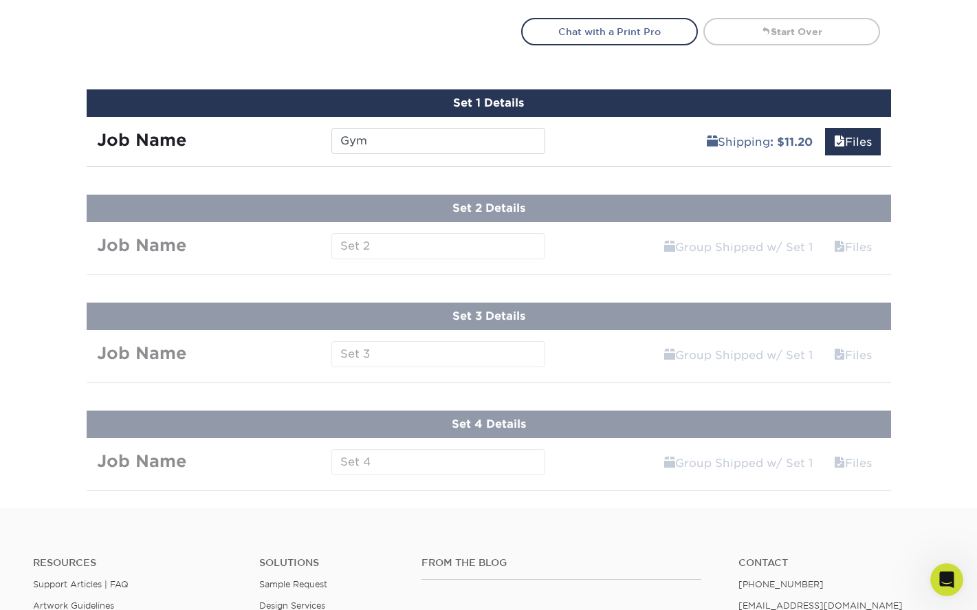
scroll to position [851, 0]
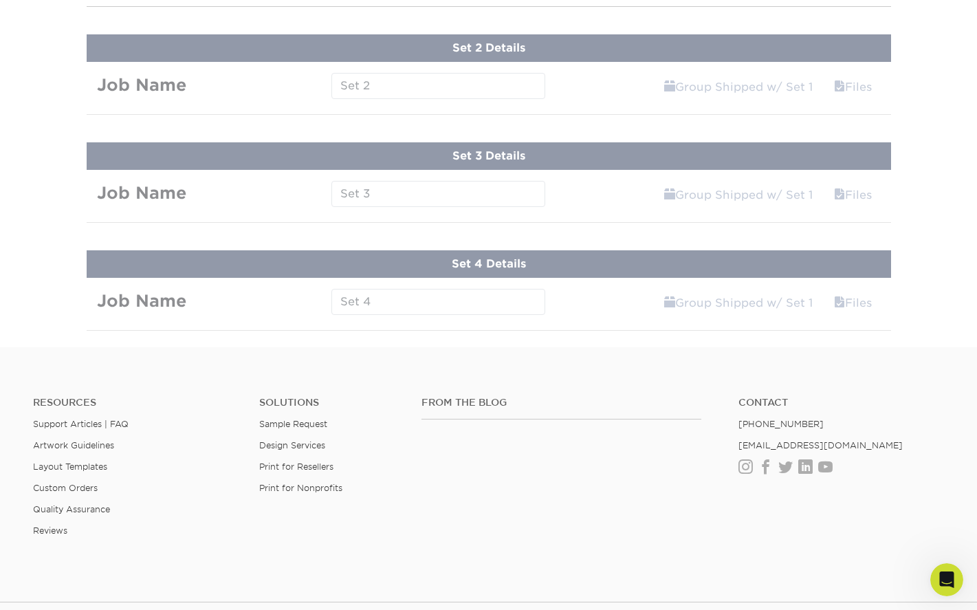
scroll to position [988, 0]
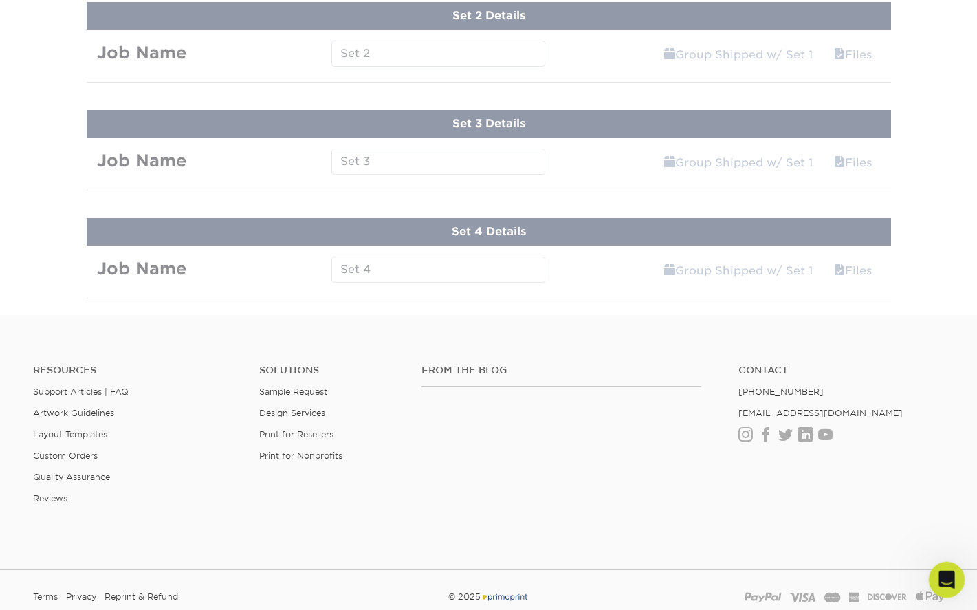
click at [949, 571] on icon "Open Intercom Messenger" at bounding box center [945, 578] width 23 height 23
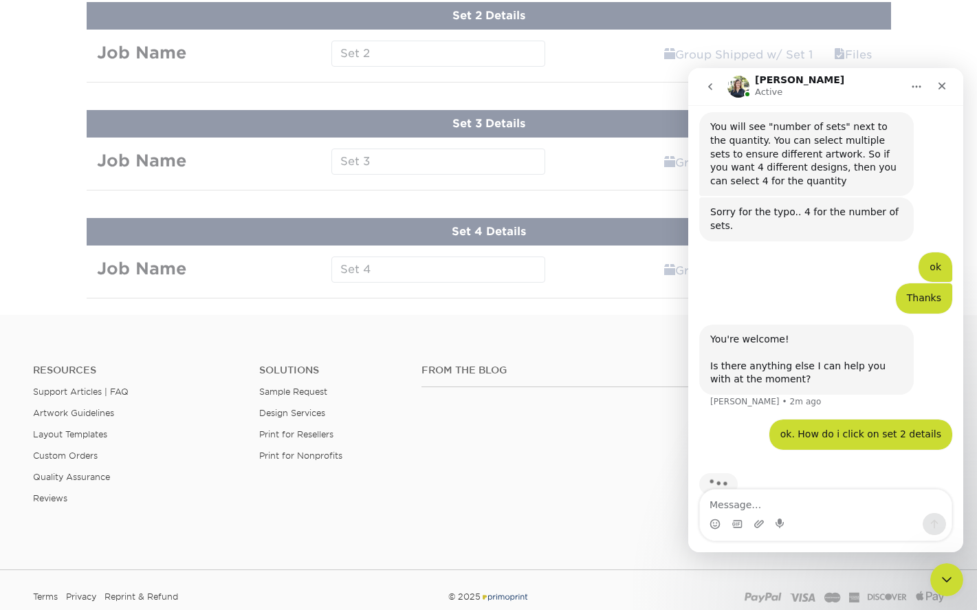
scroll to position [343, 0]
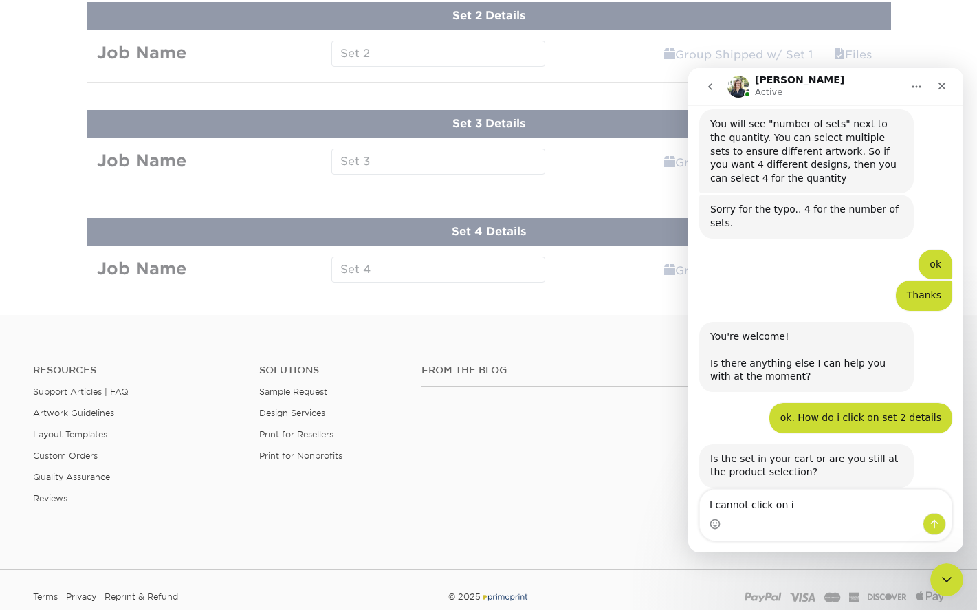
type textarea "I cannot click on it"
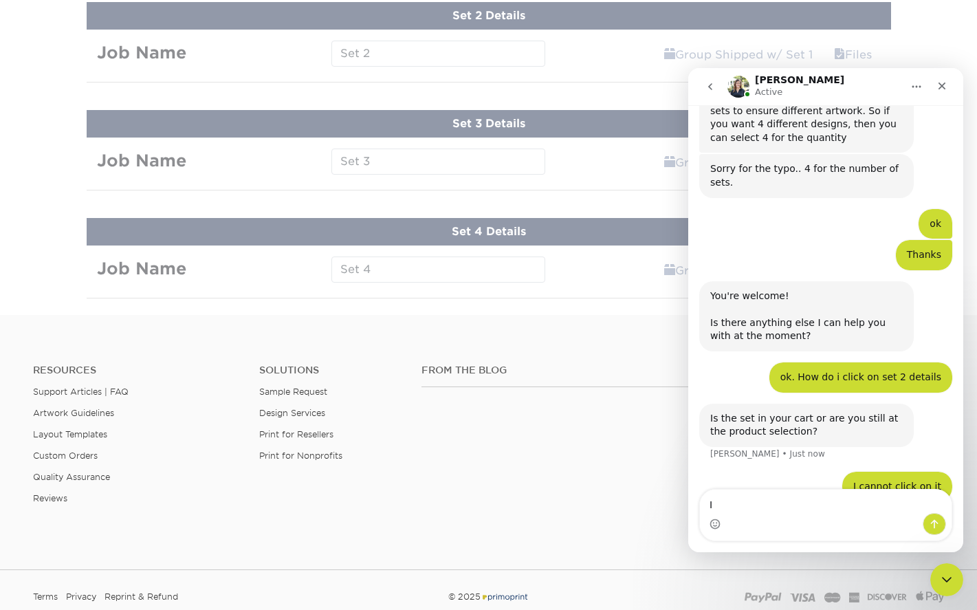
type textarea "I"
type textarea "On the screen it says set 1, set 2, set 3, set 4 details"
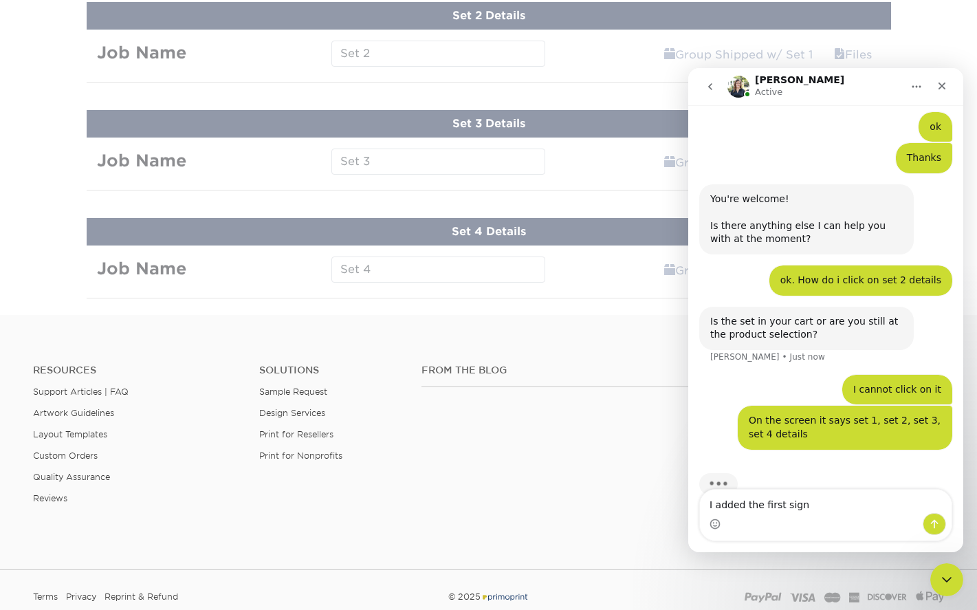
scroll to position [483, 0]
type textarea "I added the first sign to set 1"
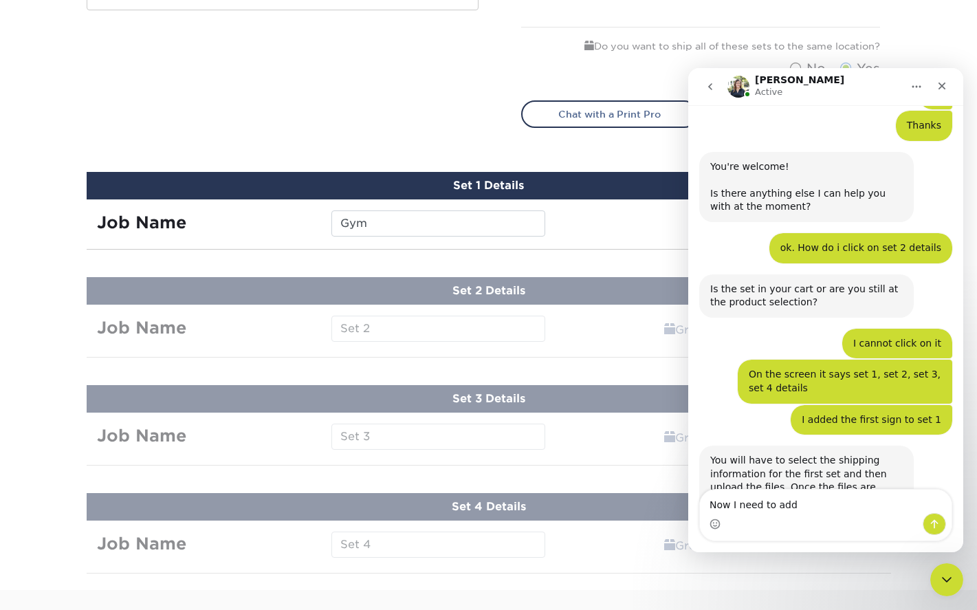
scroll to position [556, 0]
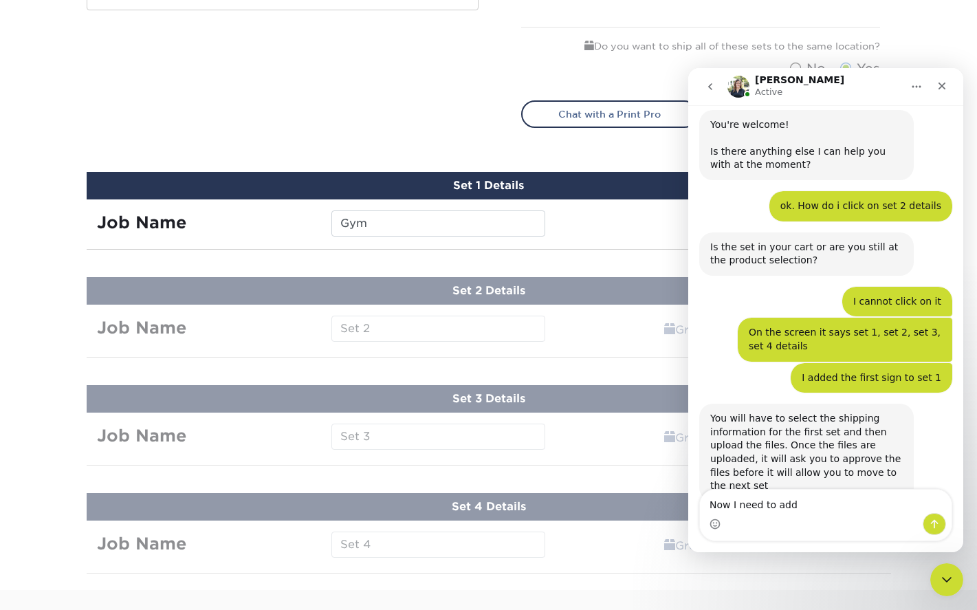
type textarea "Now I need to add"
click at [577, 179] on div "Set 1 Details" at bounding box center [489, 186] width 805 height 28
click at [940, 83] on icon "Close" at bounding box center [942, 85] width 11 height 11
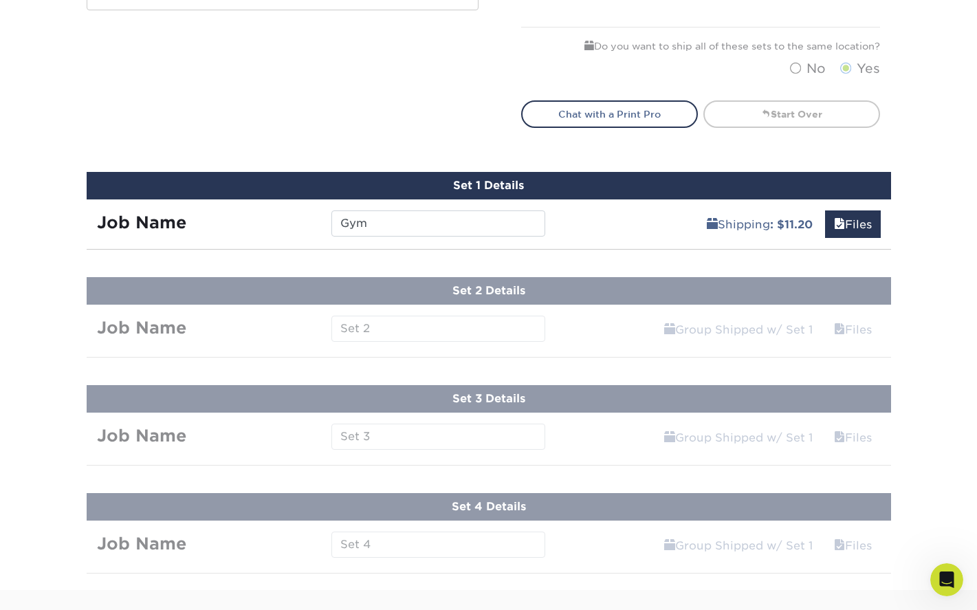
click at [753, 177] on div "Set 1 Details" at bounding box center [489, 186] width 805 height 28
click at [631, 188] on div "Set 1 Details" at bounding box center [489, 186] width 805 height 28
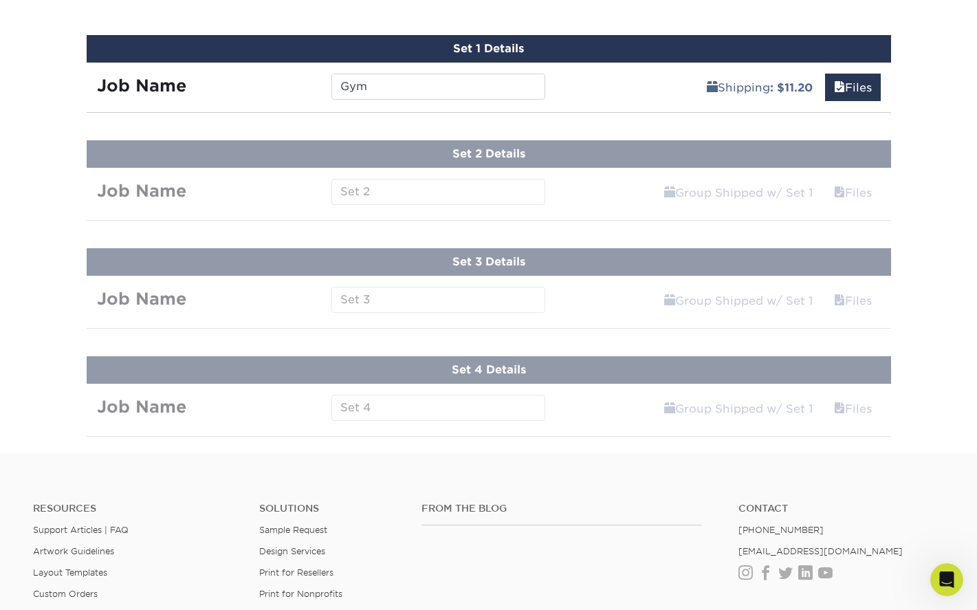
scroll to position [851, 0]
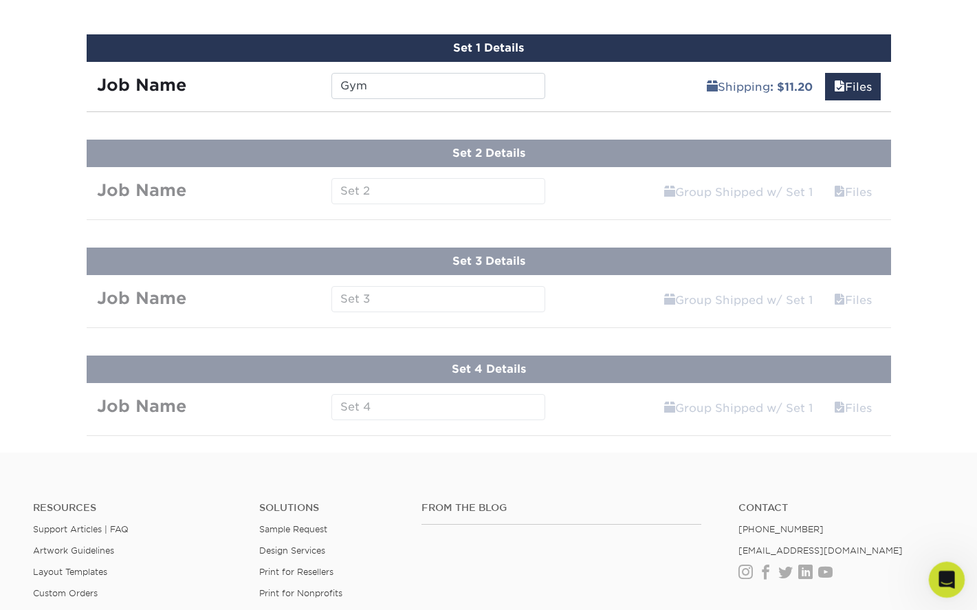
click at [949, 584] on icon "Open Intercom Messenger" at bounding box center [945, 578] width 23 height 23
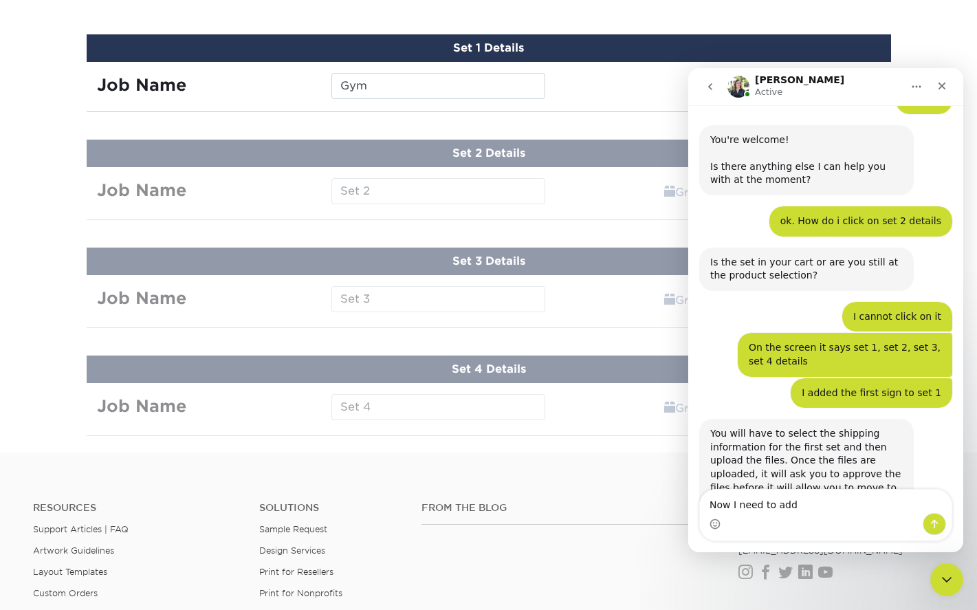
scroll to position [556, 0]
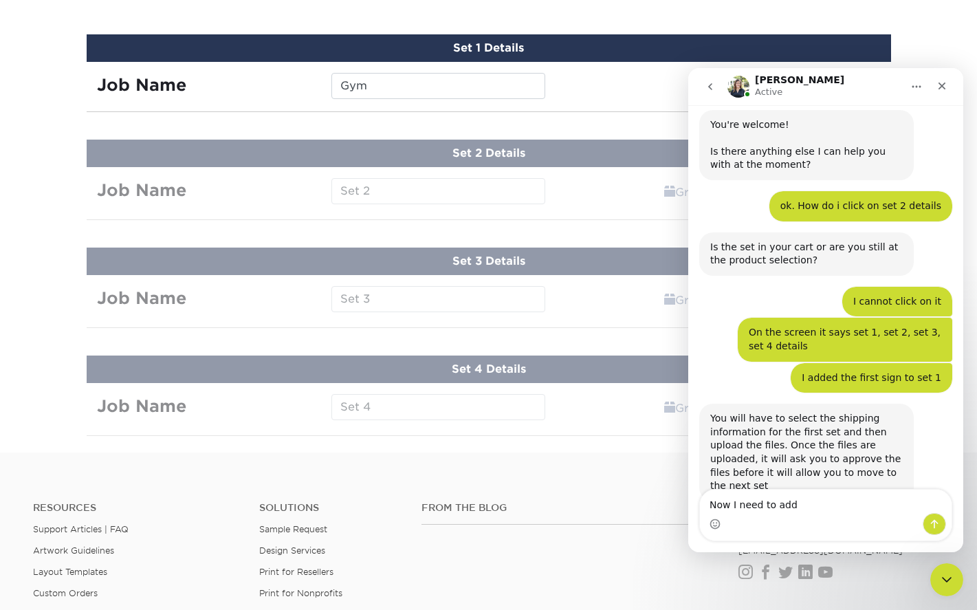
click at [625, 87] on div "Shipping : $11.20 Files" at bounding box center [724, 81] width 336 height 39
click at [556, 49] on div "Set 1 Details" at bounding box center [489, 48] width 805 height 28
click at [944, 88] on icon "Close" at bounding box center [942, 85] width 11 height 11
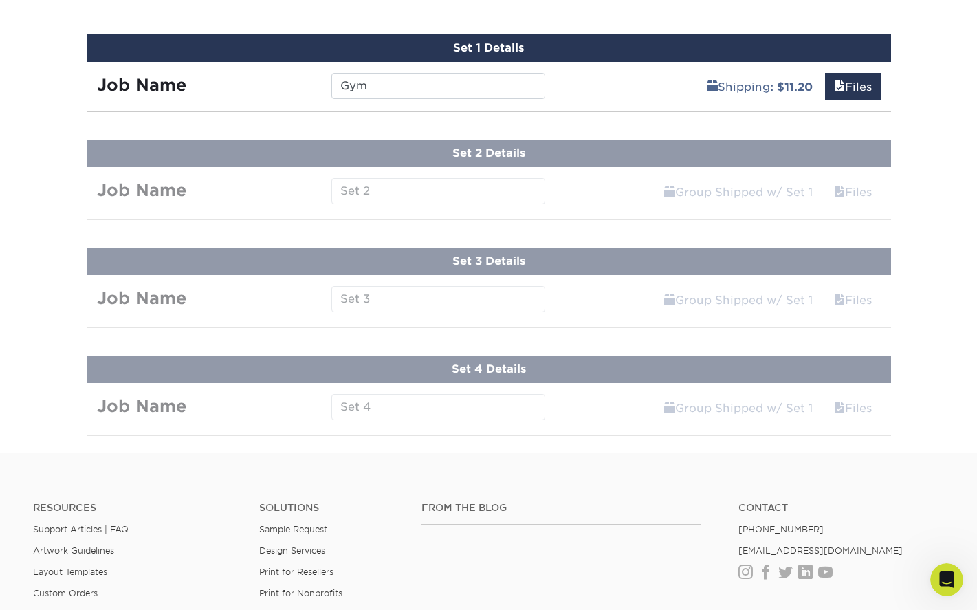
click at [737, 50] on div "Set 1 Details" at bounding box center [489, 48] width 805 height 28
click at [849, 85] on link "Files" at bounding box center [853, 87] width 56 height 28
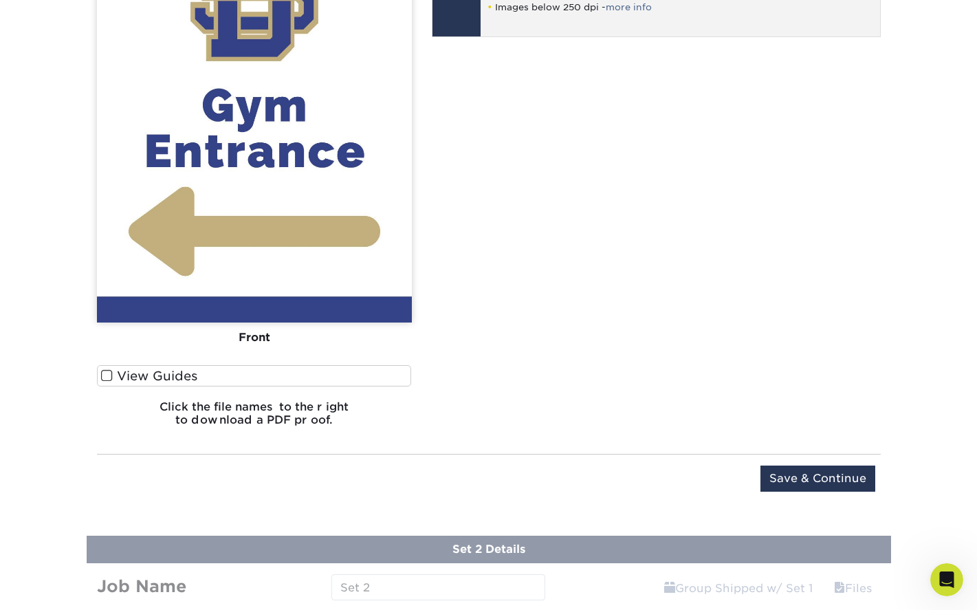
scroll to position [1126, 0]
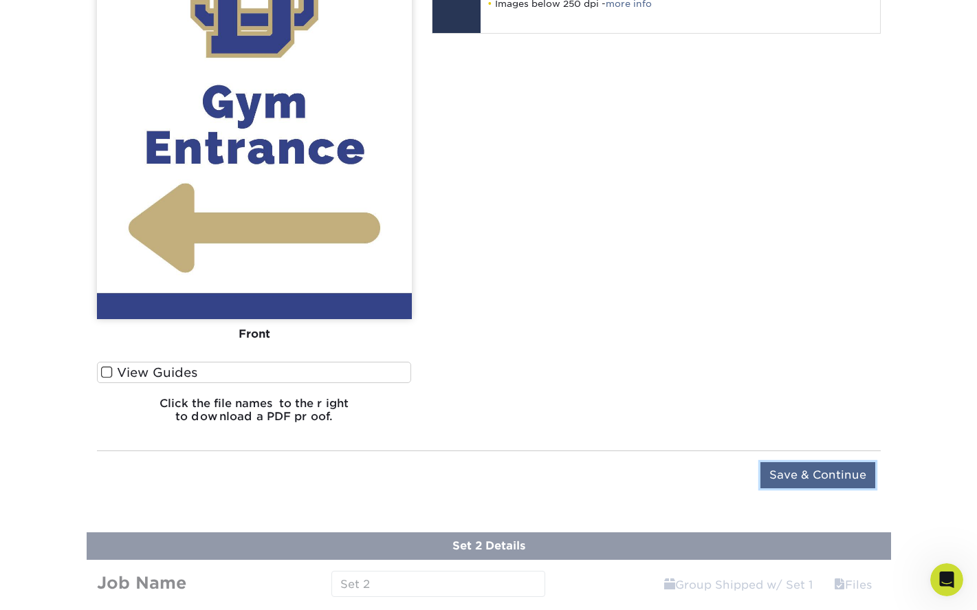
click at [838, 467] on input "Save & Continue" at bounding box center [818, 475] width 115 height 26
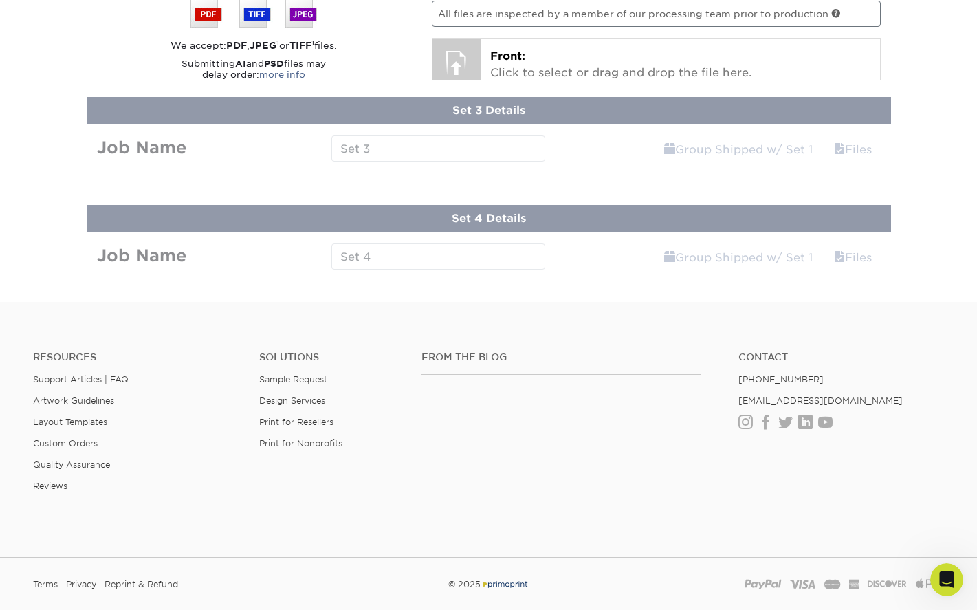
scroll to position [737, 0]
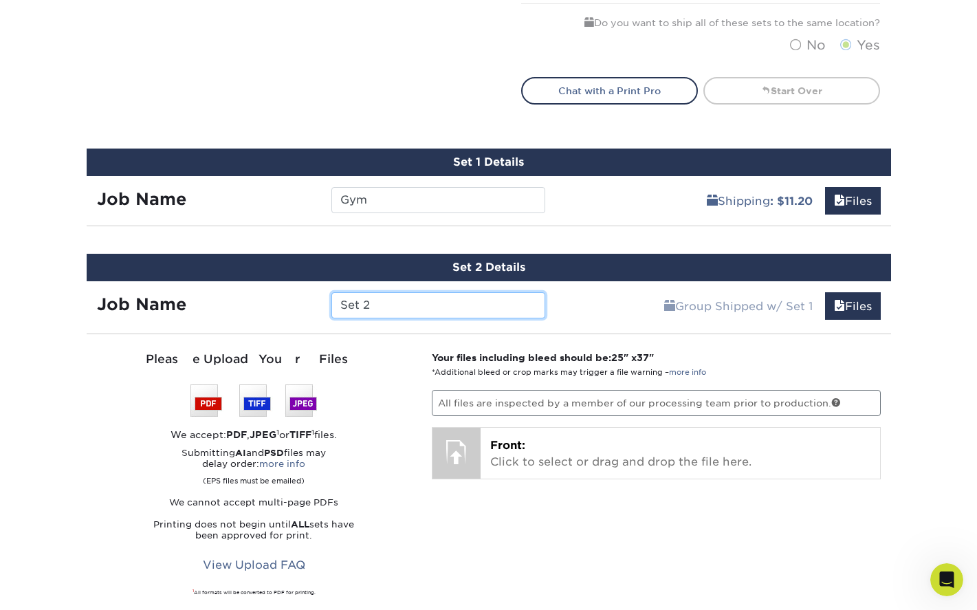
drag, startPoint x: 385, startPoint y: 306, endPoint x: 316, endPoint y: 299, distance: 69.8
click at [316, 299] on div "Job Name Set 2" at bounding box center [322, 305] width 470 height 26
type input "Do Not Enter"
click at [849, 312] on link "Files" at bounding box center [853, 306] width 56 height 28
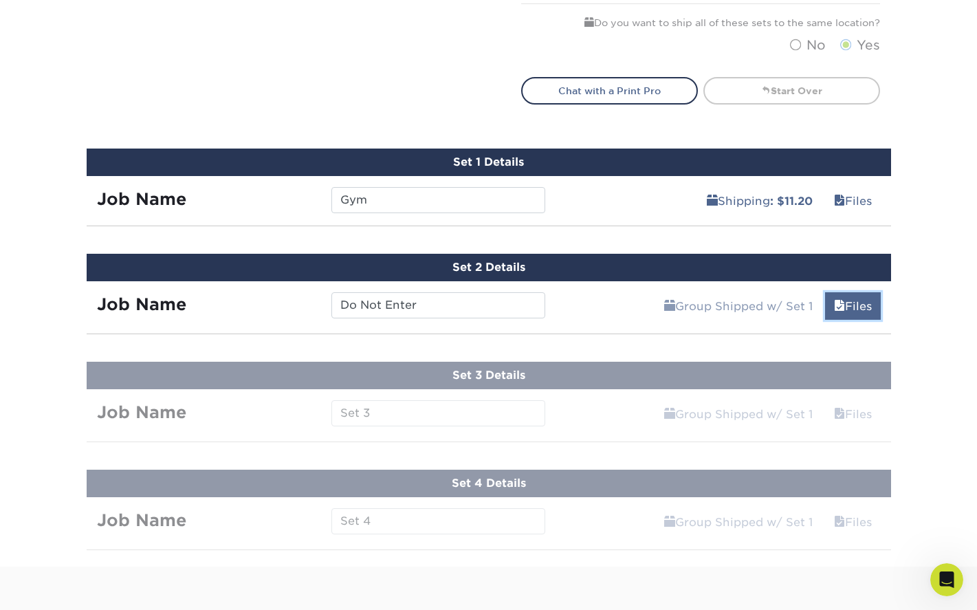
click at [841, 310] on span at bounding box center [839, 306] width 11 height 13
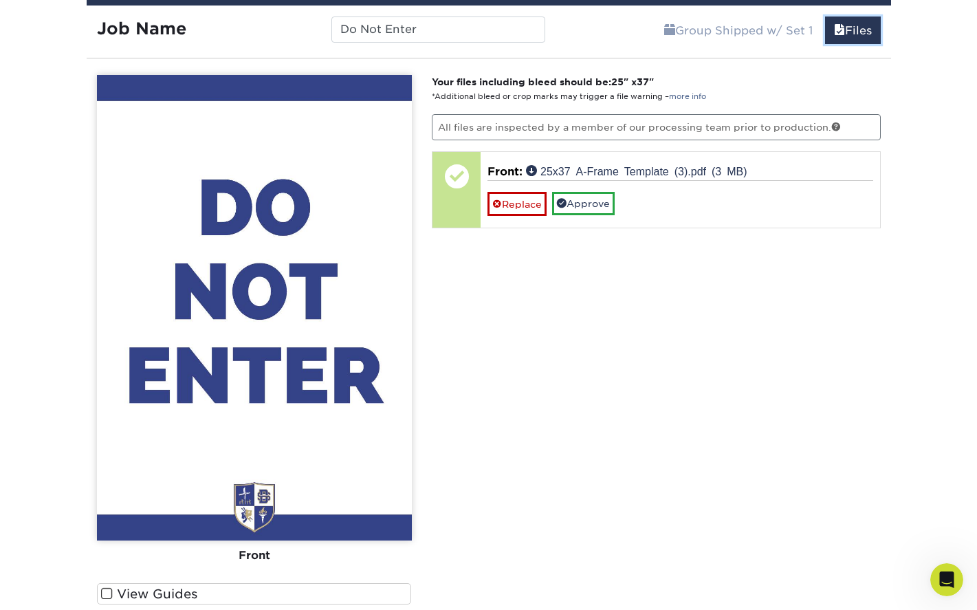
scroll to position [1012, 0]
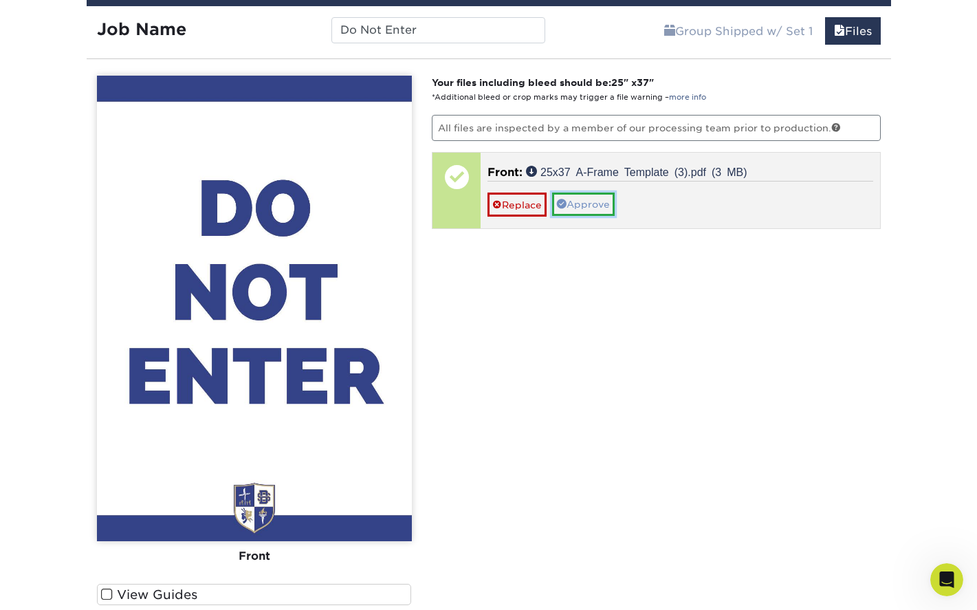
click at [590, 206] on link "Approve" at bounding box center [583, 204] width 63 height 23
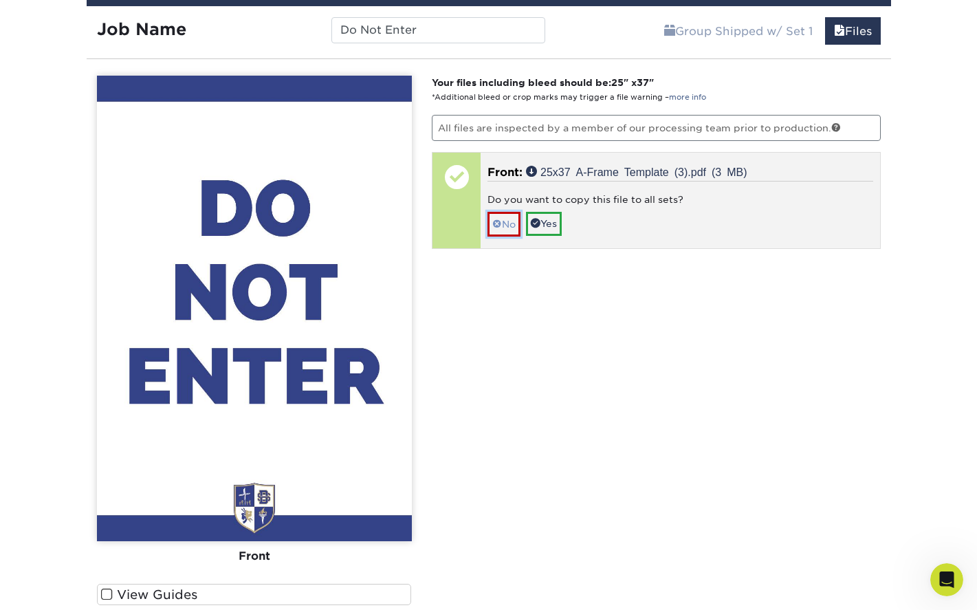
click at [501, 223] on span at bounding box center [498, 224] width 10 height 11
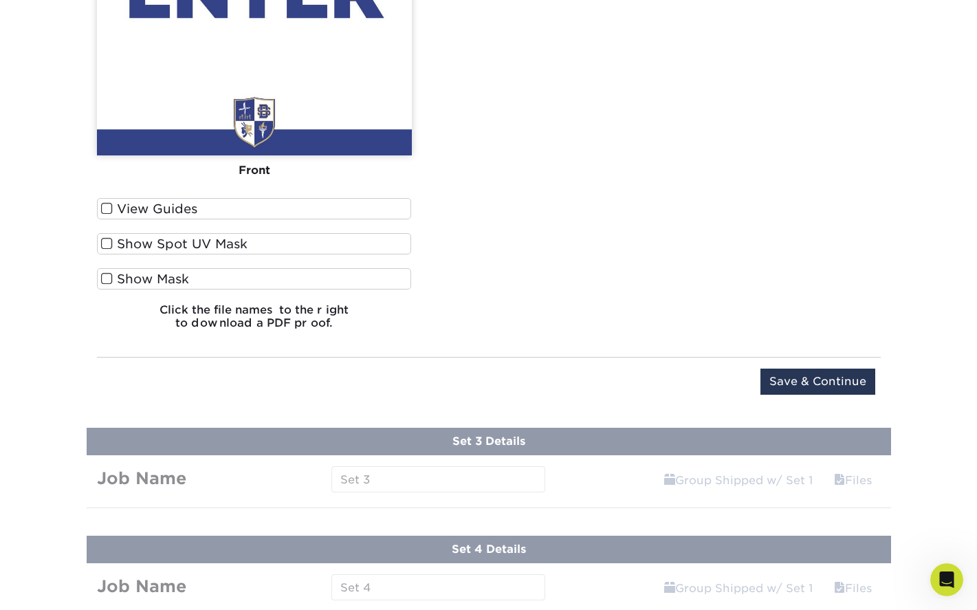
scroll to position [1425, 0]
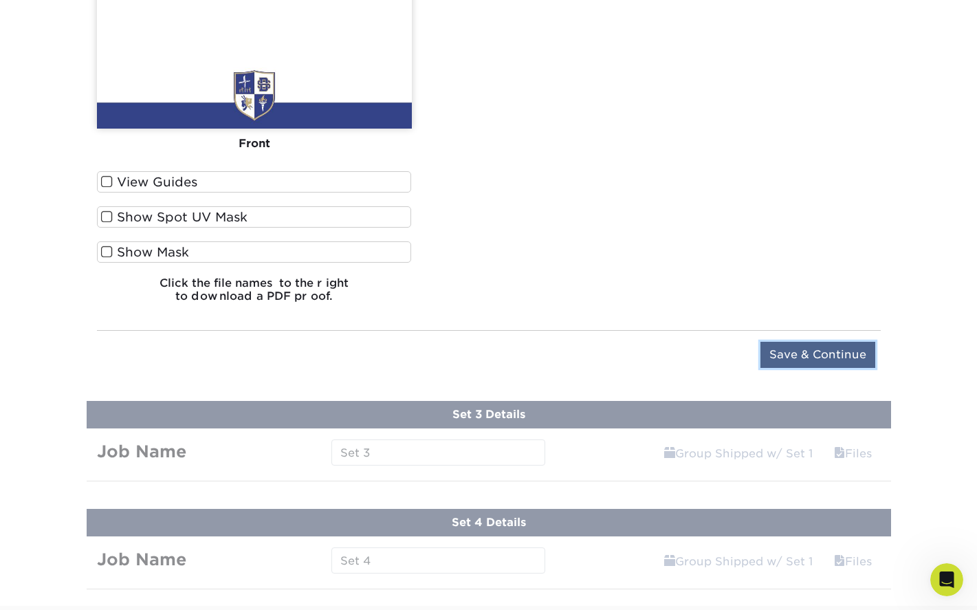
click at [823, 357] on input "Save & Continue" at bounding box center [818, 355] width 115 height 26
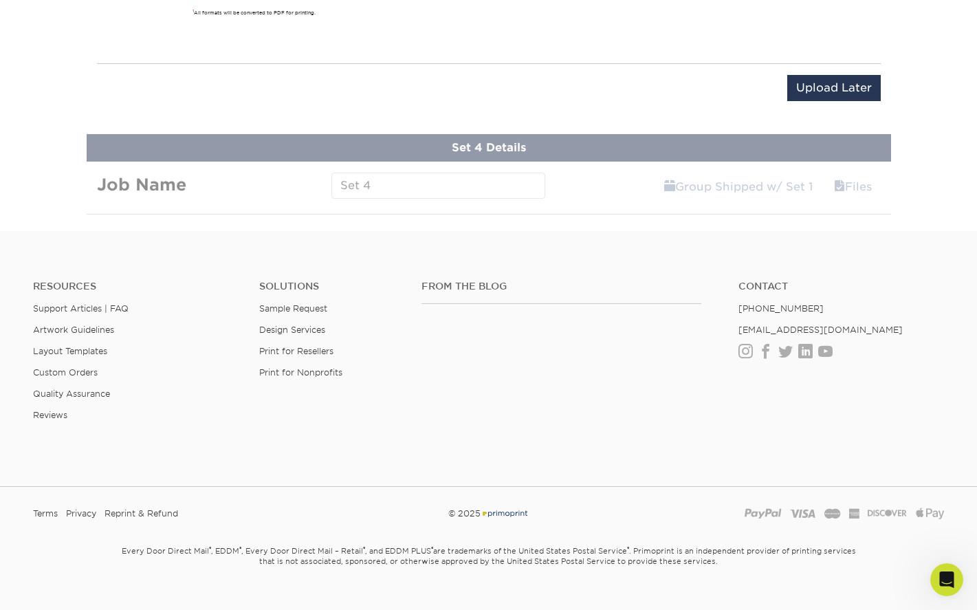
scroll to position [845, 0]
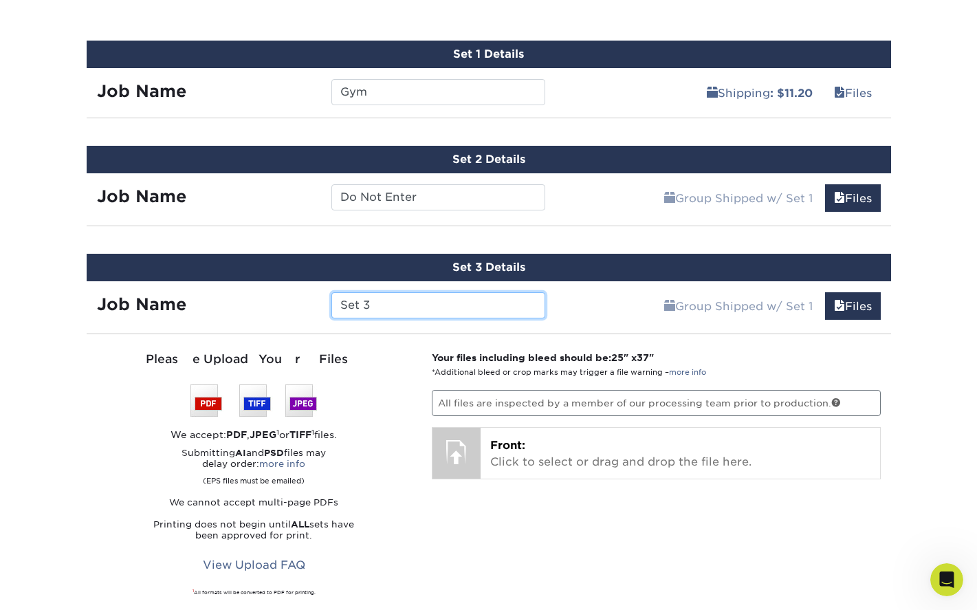
drag, startPoint x: 380, startPoint y: 303, endPoint x: 340, endPoint y: 301, distance: 39.2
click at [340, 301] on input "Set 3" at bounding box center [439, 305] width 214 height 26
type input "No Drop Off"
click at [845, 308] on link "Files" at bounding box center [853, 306] width 56 height 28
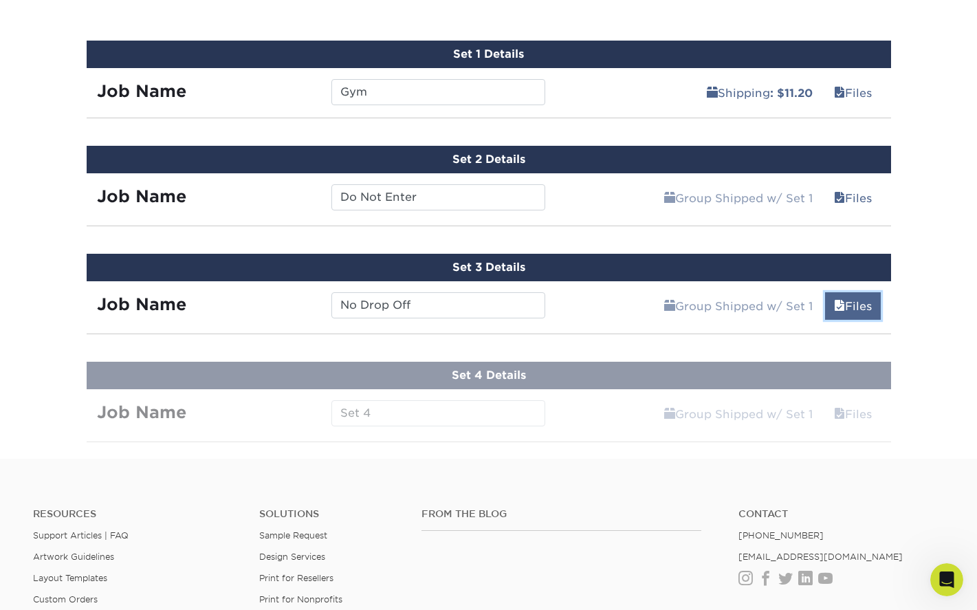
click at [843, 307] on link "Files" at bounding box center [853, 306] width 56 height 28
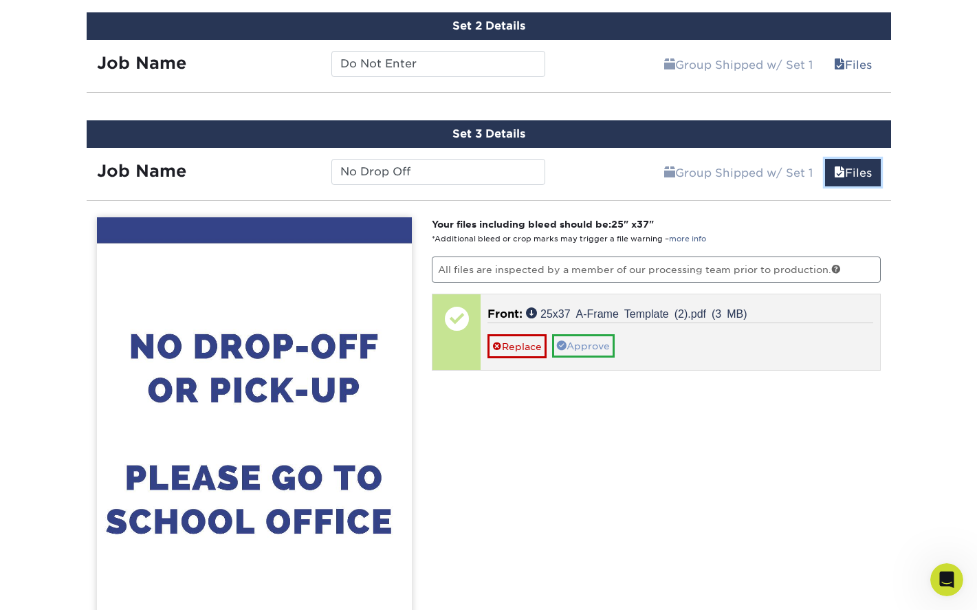
scroll to position [982, 0]
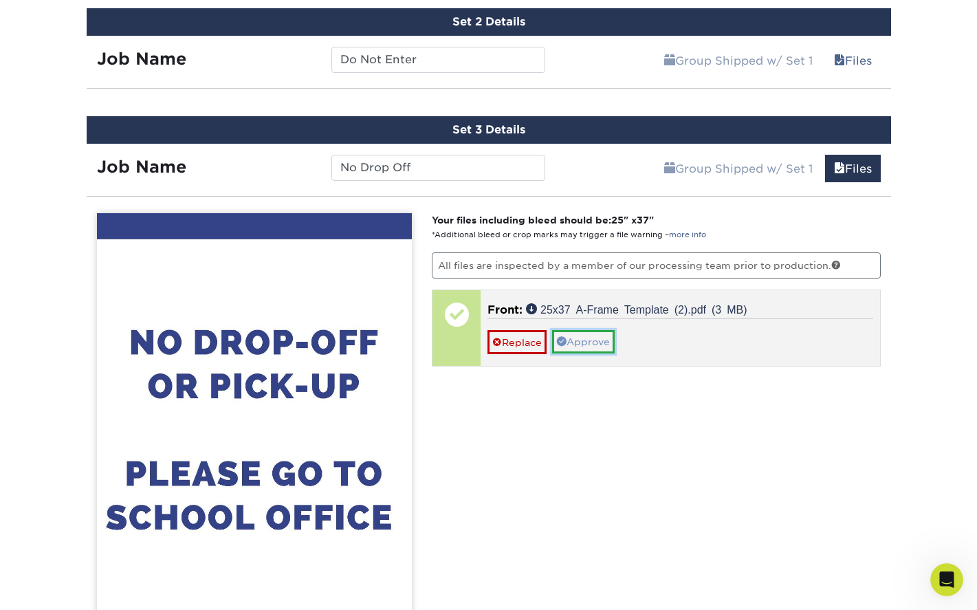
click at [609, 340] on link "Approve" at bounding box center [583, 341] width 63 height 23
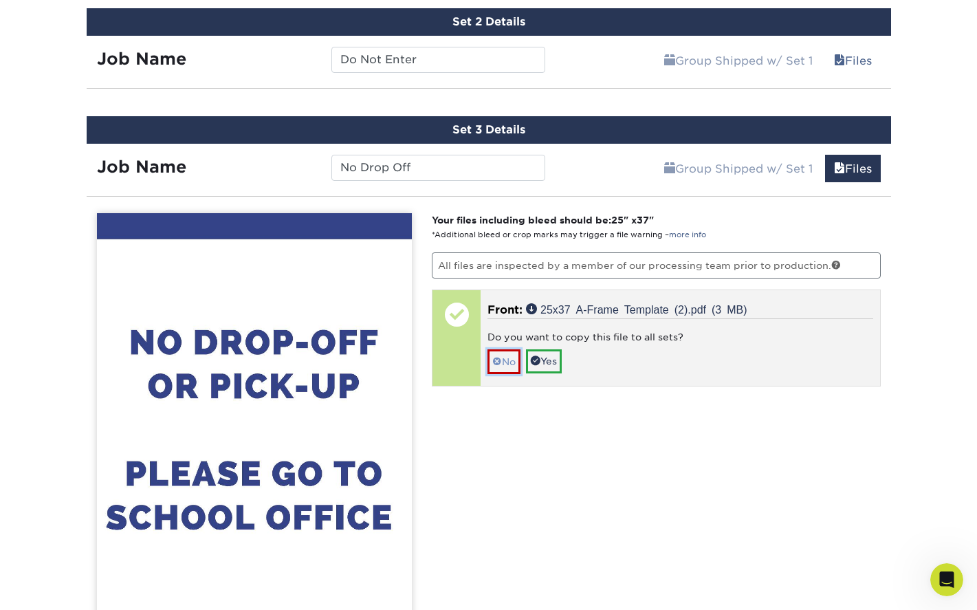
click at [494, 349] on link "No" at bounding box center [504, 361] width 33 height 24
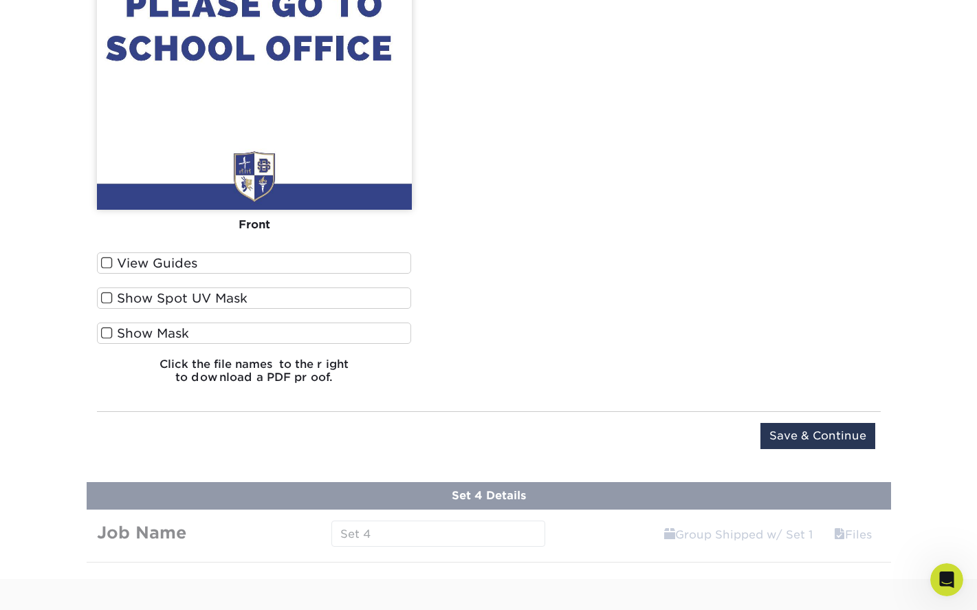
scroll to position [1464, 0]
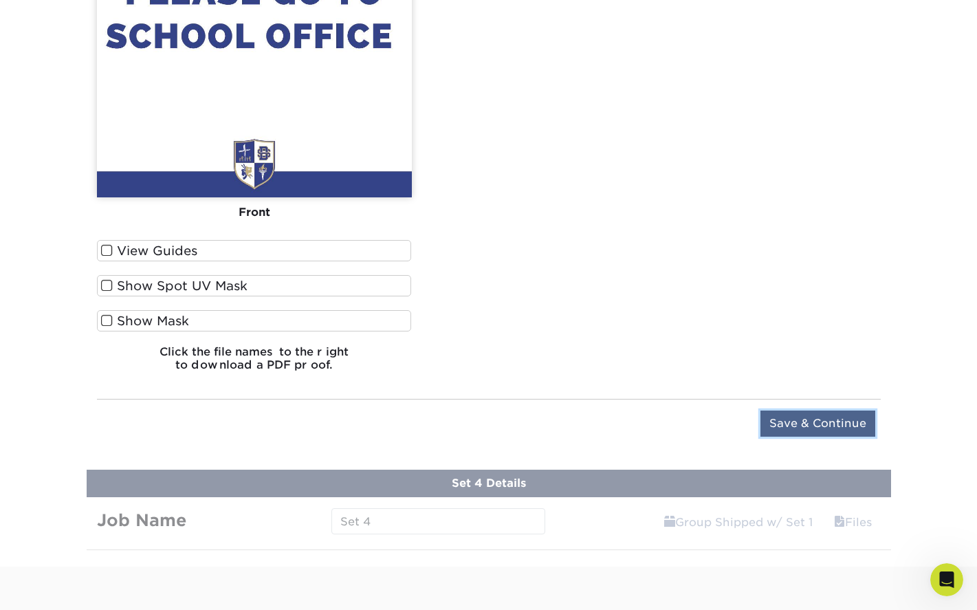
click at [847, 416] on input "Save & Continue" at bounding box center [818, 424] width 115 height 26
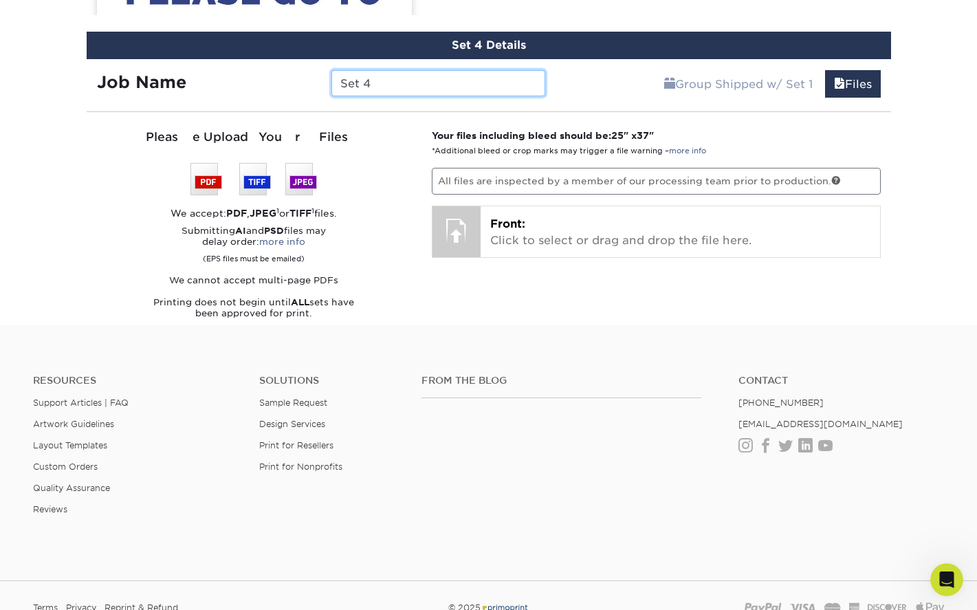
scroll to position [953, 0]
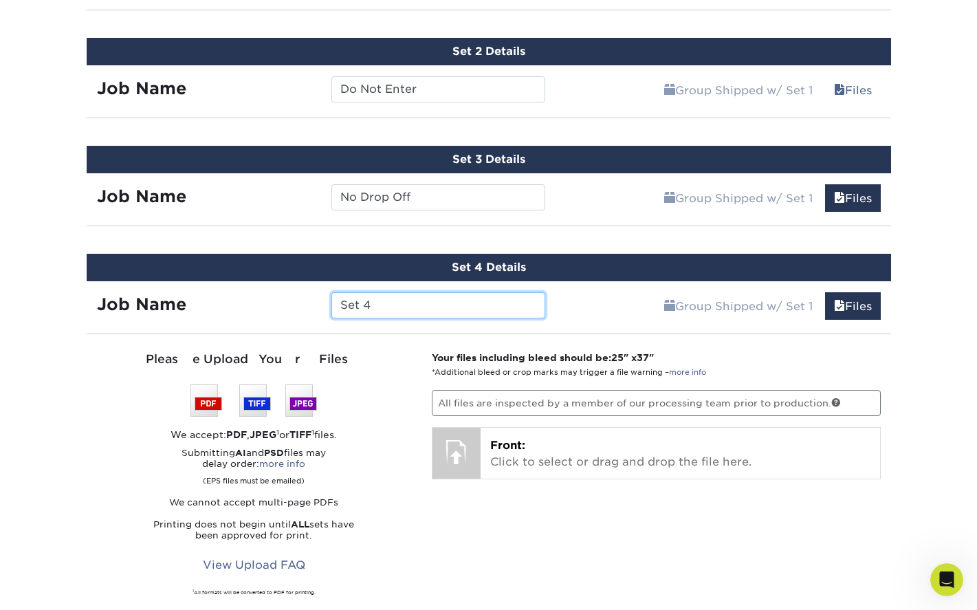
drag, startPoint x: 380, startPoint y: 304, endPoint x: 333, endPoint y: 300, distance: 47.6
click at [333, 300] on input "Set 4" at bounding box center [439, 305] width 214 height 26
type input "Restrooms"
click at [852, 310] on link "Files" at bounding box center [853, 306] width 56 height 28
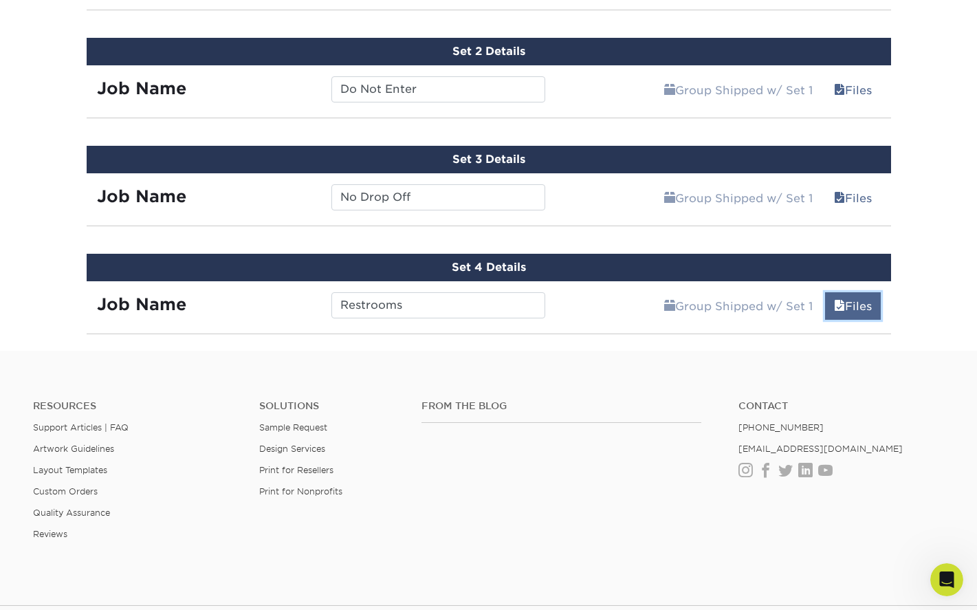
click at [847, 310] on link "Files" at bounding box center [853, 306] width 56 height 28
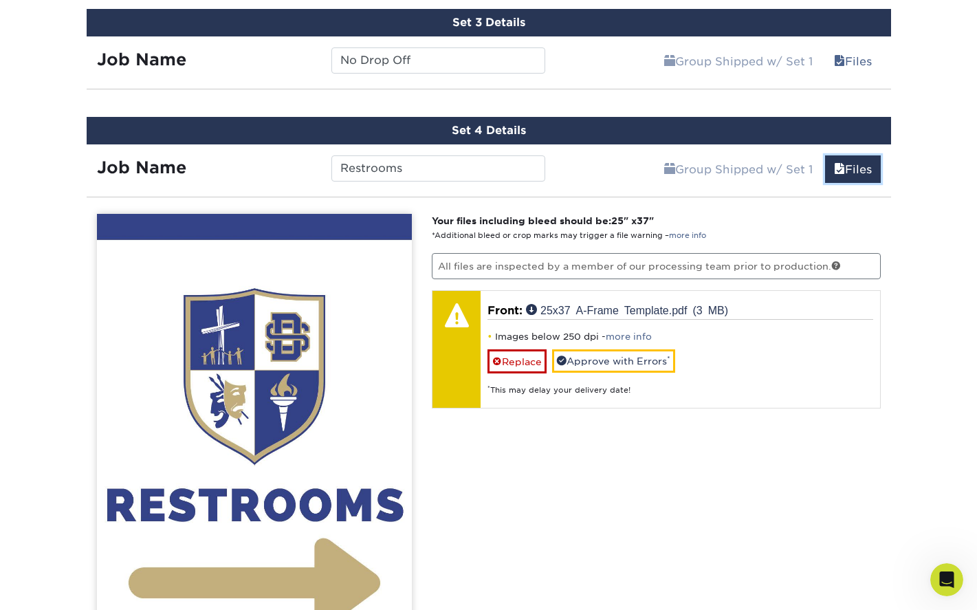
scroll to position [1090, 0]
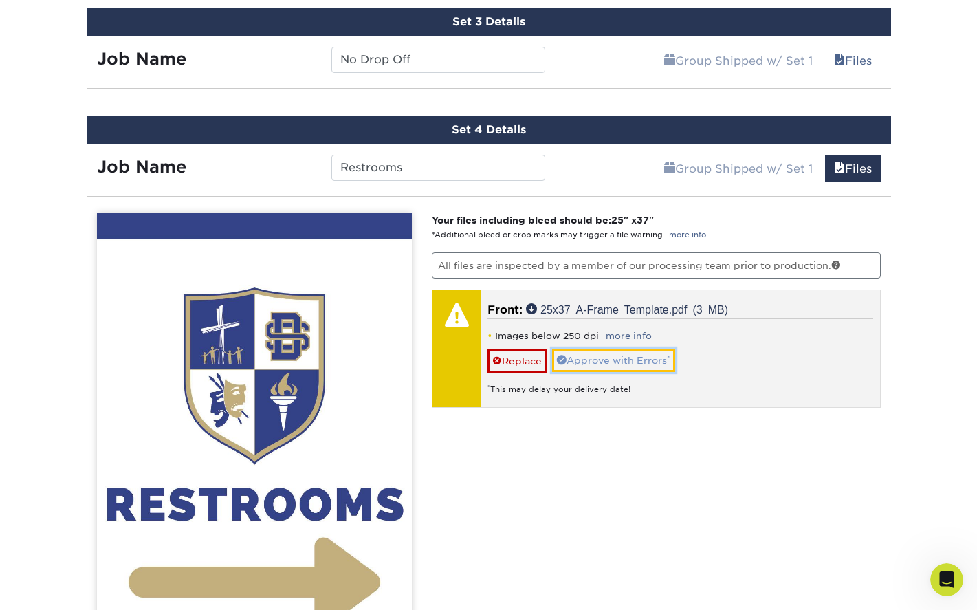
click at [601, 356] on link "Approve with Errors *" at bounding box center [613, 360] width 123 height 23
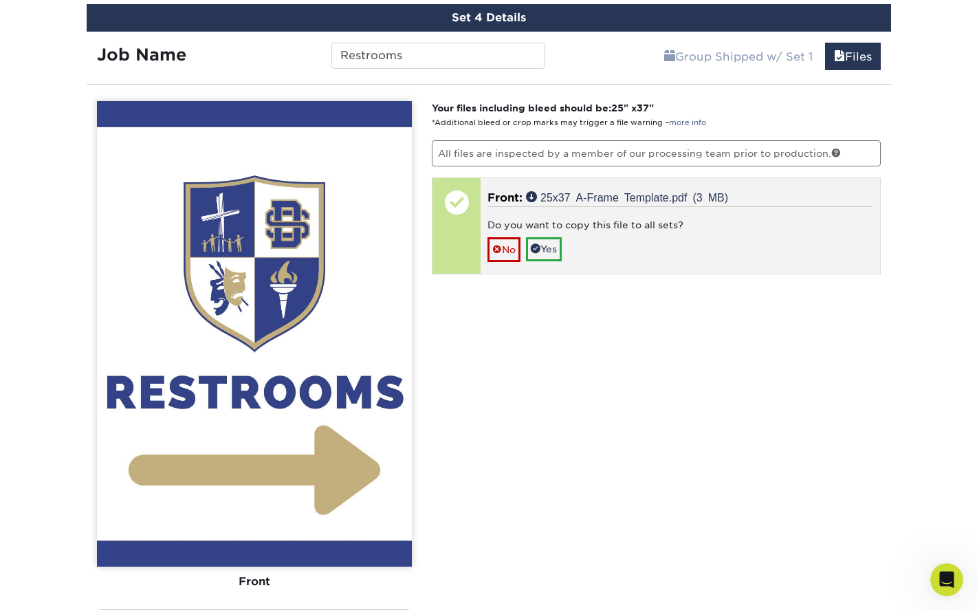
scroll to position [1228, 0]
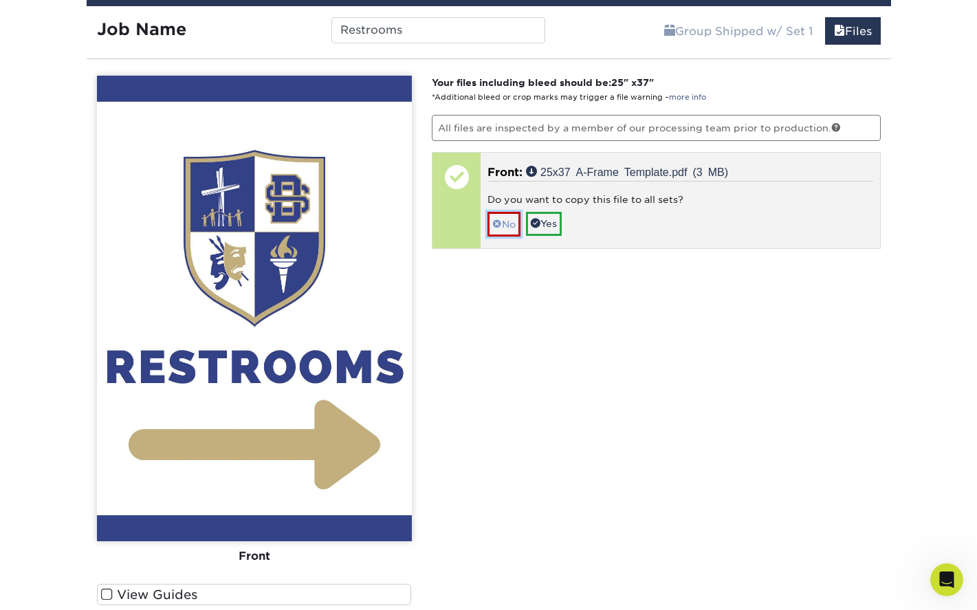
click at [503, 229] on link "No" at bounding box center [504, 224] width 33 height 24
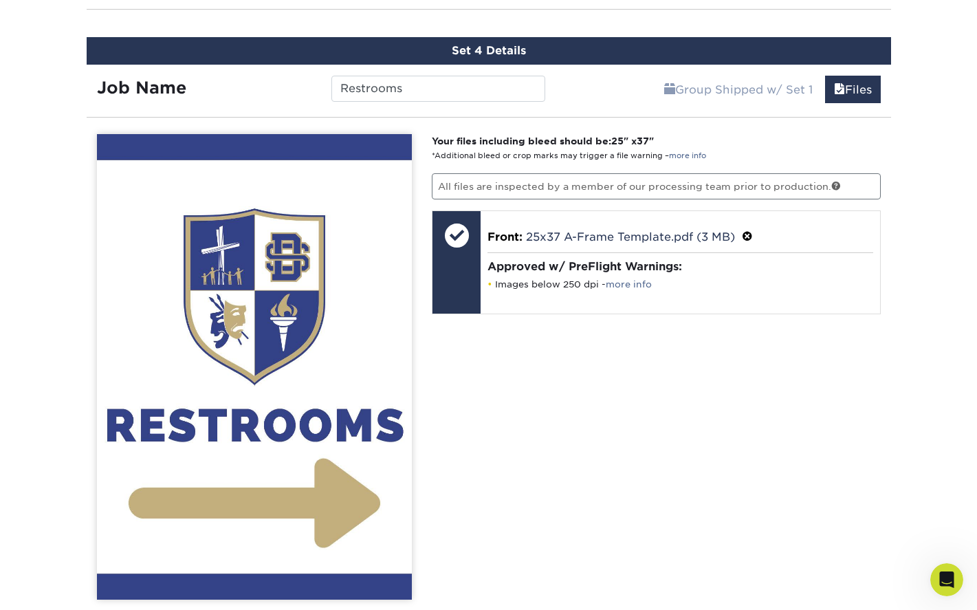
scroll to position [1090, 0]
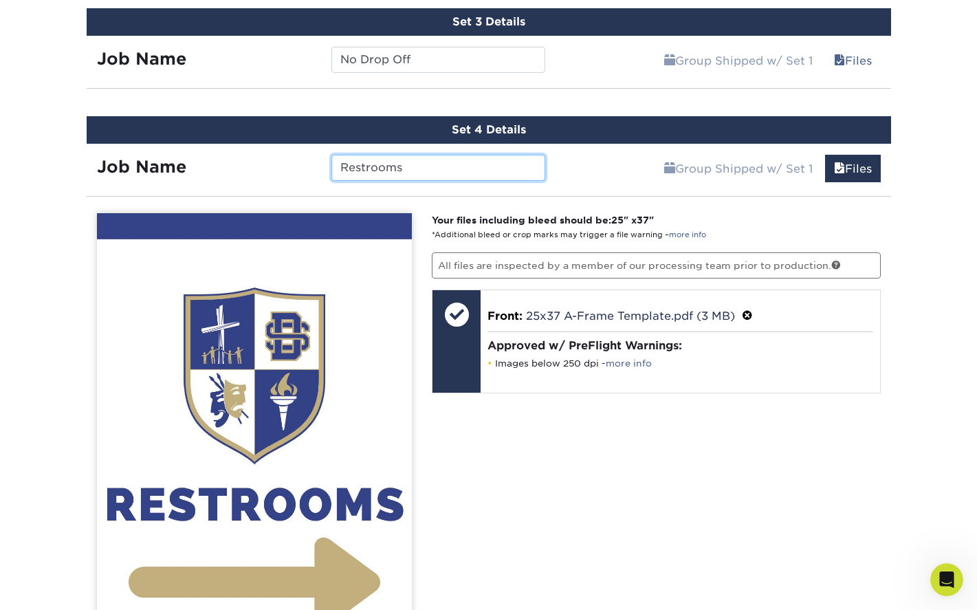
click at [439, 174] on input "Restrooms" at bounding box center [439, 168] width 214 height 26
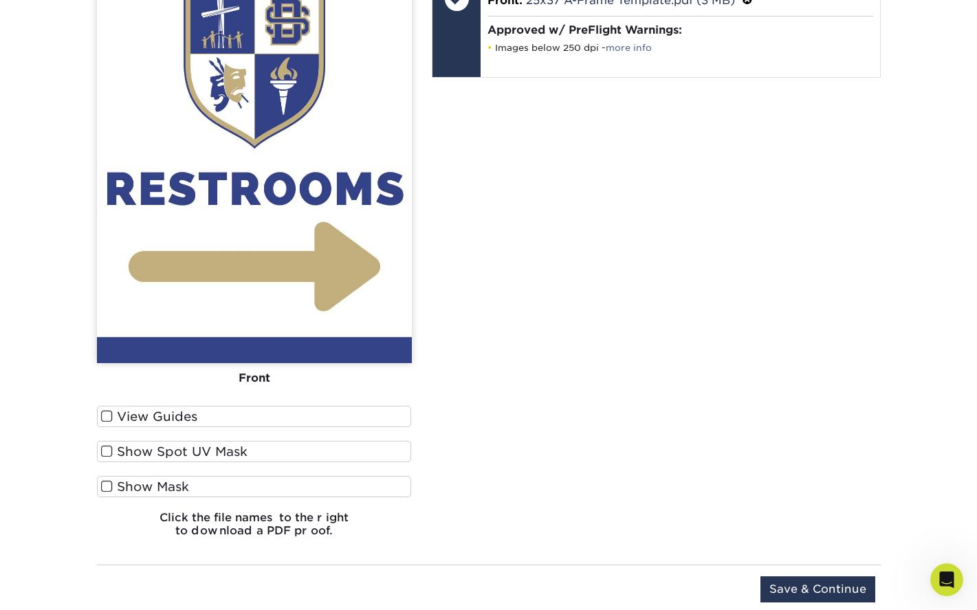
scroll to position [1503, 0]
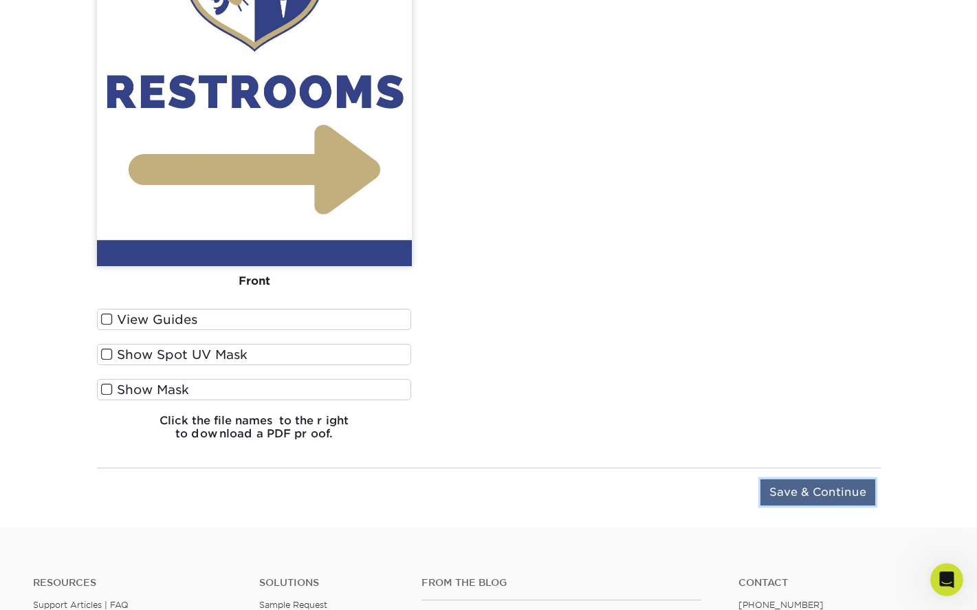
click at [800, 488] on input "Save & Continue" at bounding box center [818, 492] width 115 height 26
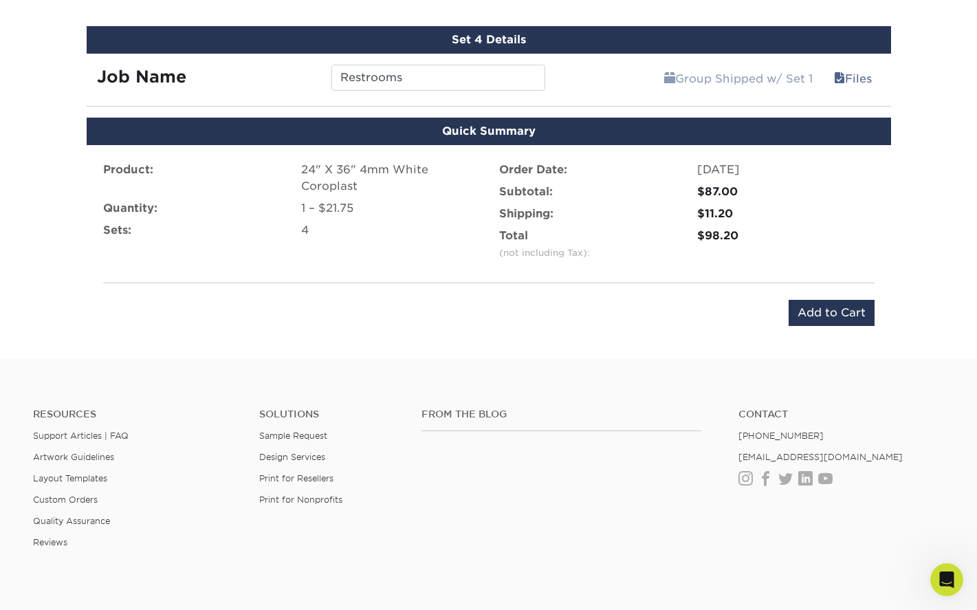
scroll to position [1125, 0]
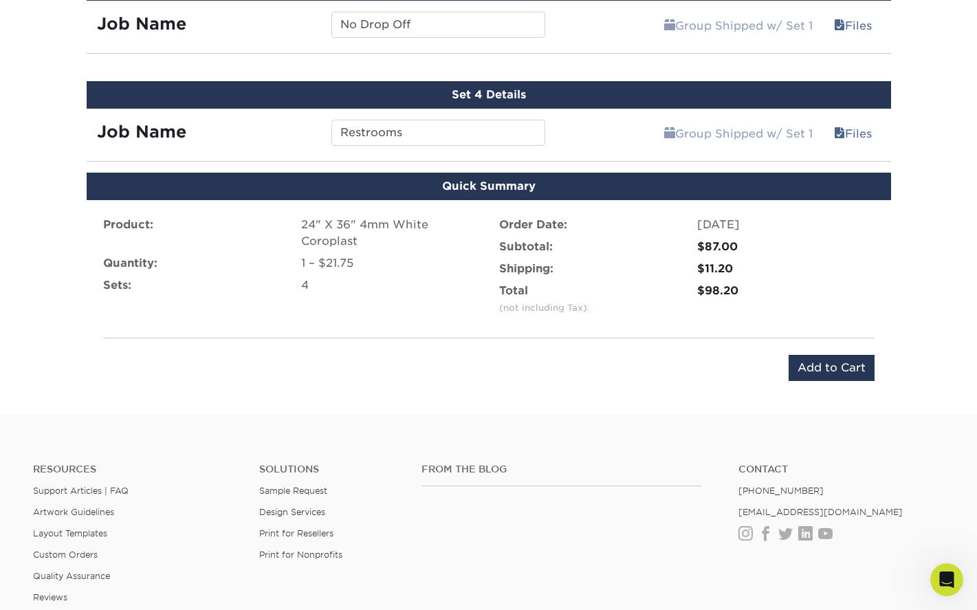
click at [509, 92] on div "Set 4 Details" at bounding box center [489, 95] width 805 height 28
click at [509, 94] on div "Set 4 Details" at bounding box center [489, 95] width 805 height 28
click at [596, 101] on div "Set 4 Details" at bounding box center [489, 95] width 805 height 28
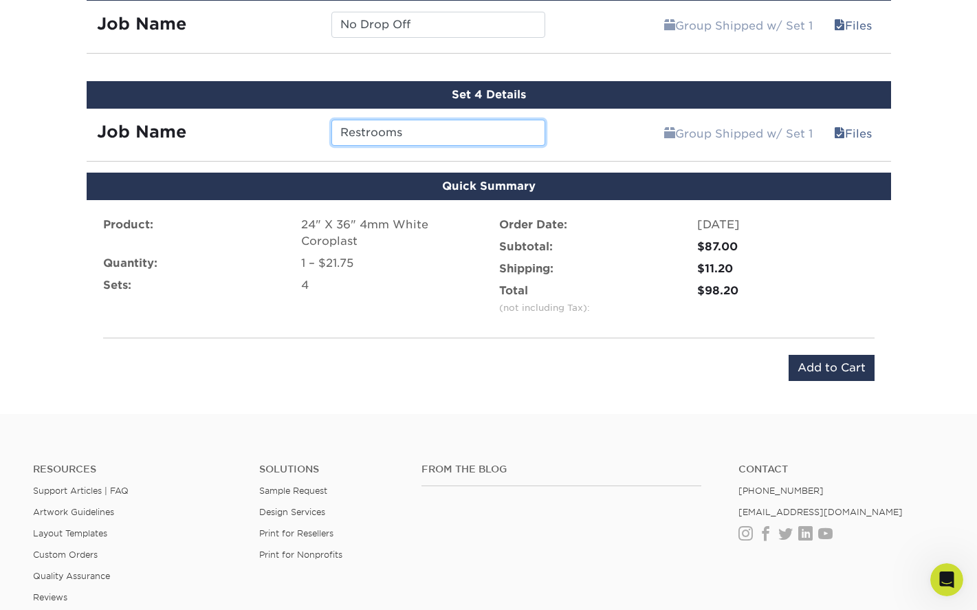
click at [440, 130] on input "Restrooms" at bounding box center [439, 133] width 214 height 26
click at [478, 85] on div "Set 4 Details" at bounding box center [489, 95] width 805 height 28
click at [864, 133] on link "Files" at bounding box center [853, 134] width 56 height 28
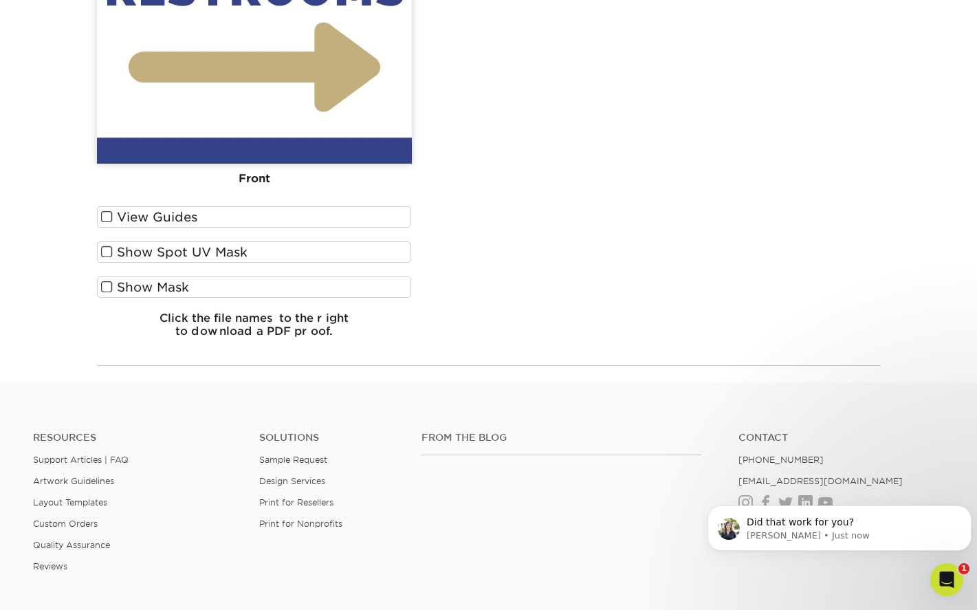
scroll to position [1607, 0]
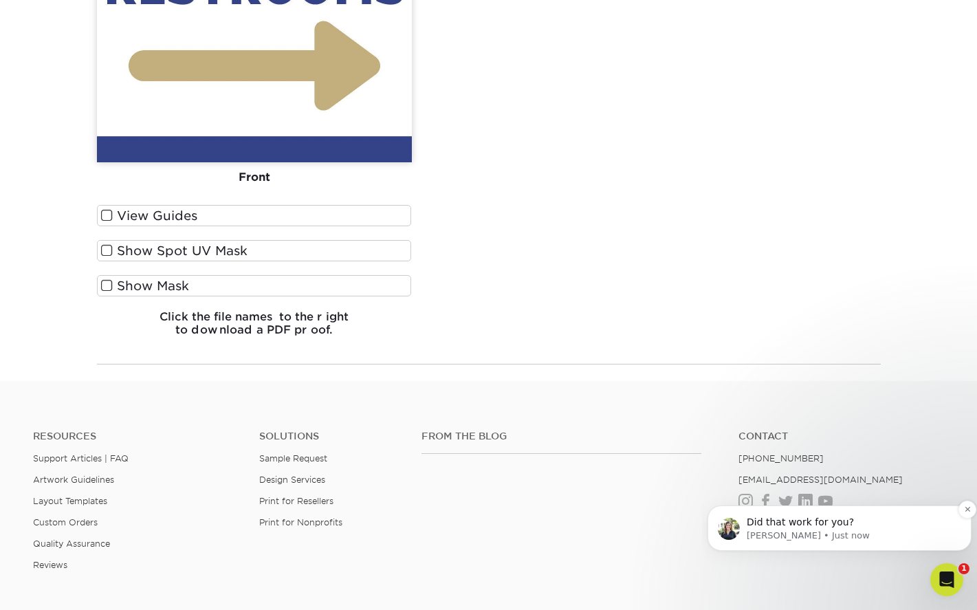
click at [826, 526] on span "Did that work for you?" at bounding box center [800, 522] width 107 height 11
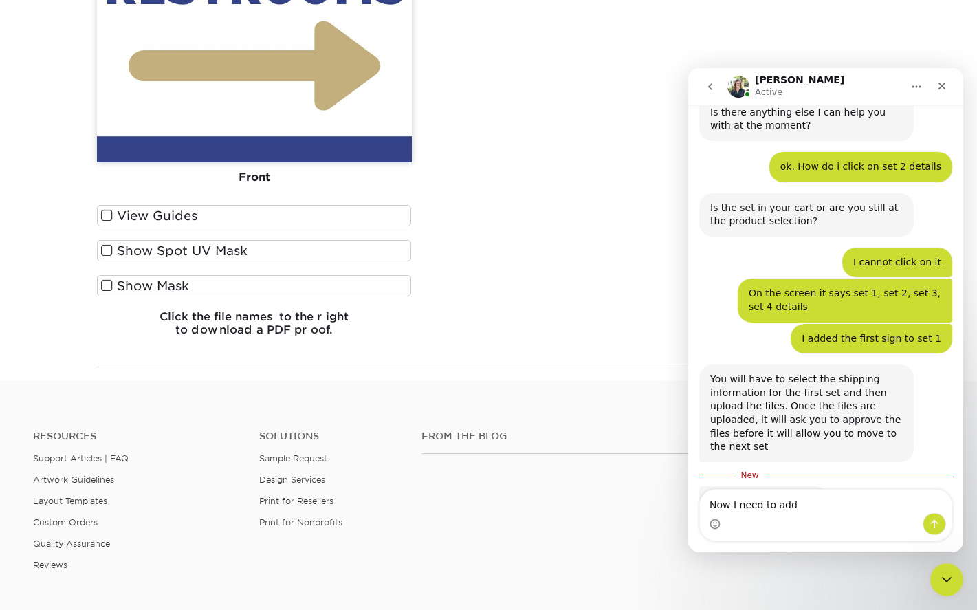
scroll to position [611, 0]
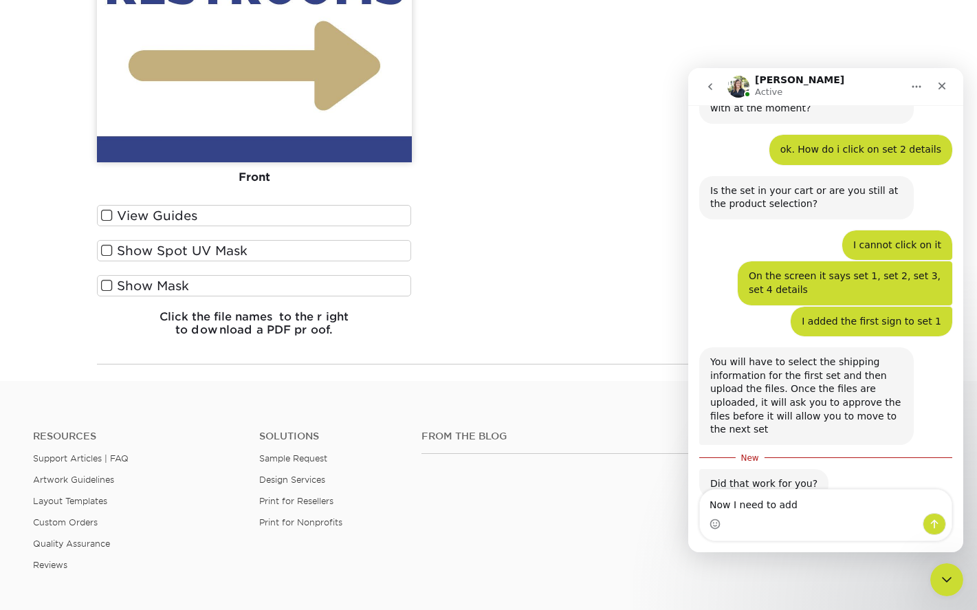
drag, startPoint x: 799, startPoint y: 504, endPoint x: 678, endPoint y: 511, distance: 121.3
click at [689, 511] on html "Irene Active Welcome to Primoprint. How do I order multiple signs • 10m ago I h…" at bounding box center [826, 310] width 275 height 484
type textarea "How do i order 2 of 1 design?"
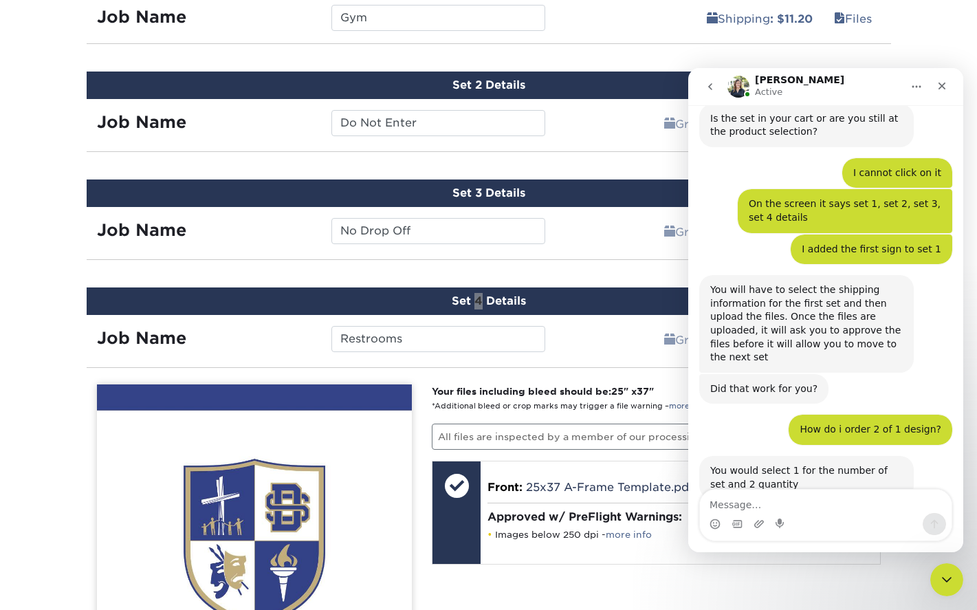
scroll to position [1057, 0]
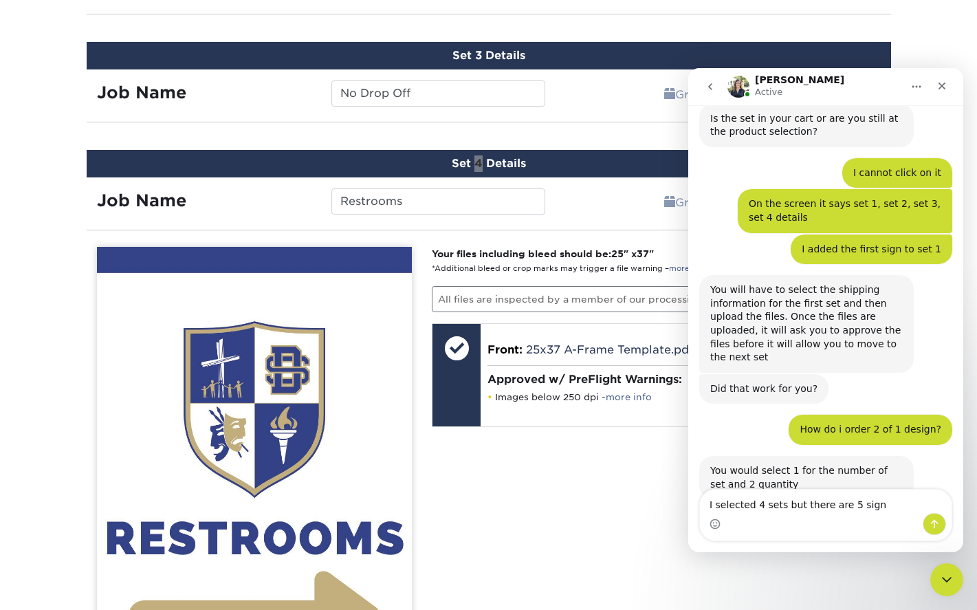
type textarea "I selected 4 sets but there are 5 signs"
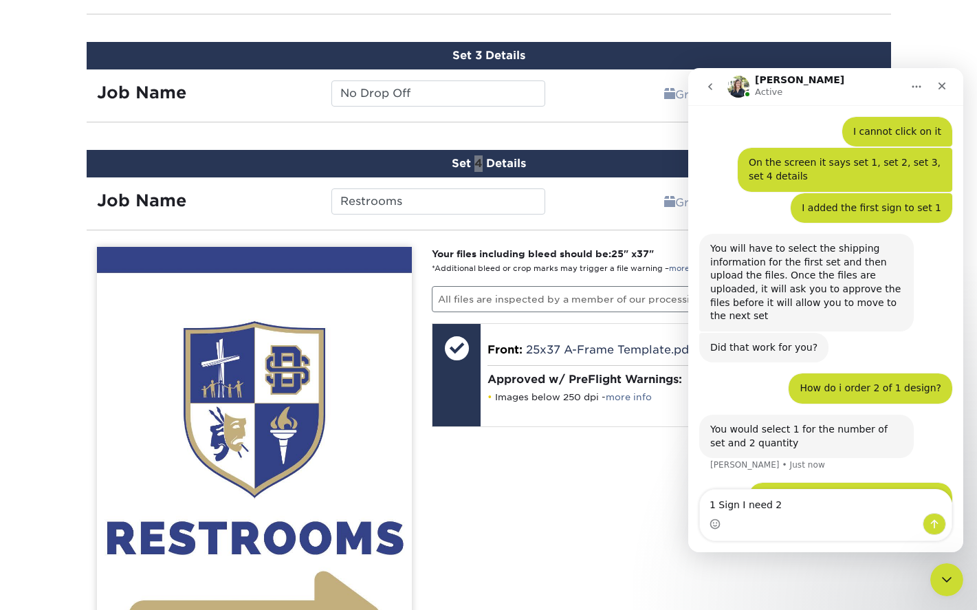
type textarea "1 Sign I need 2"
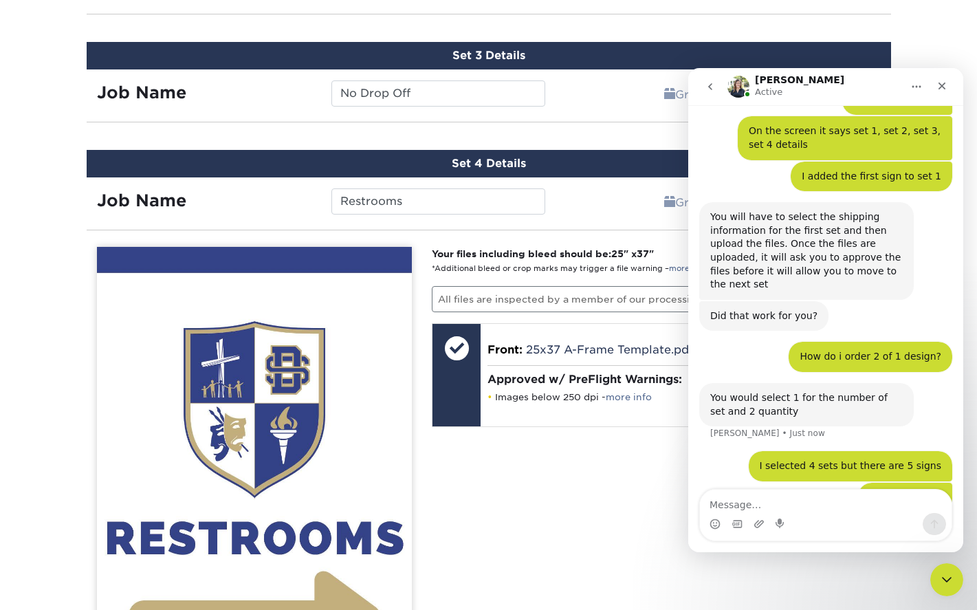
click at [554, 488] on div "Your files including bleed should be: 25 " x 37 " *Additional bleed or crop mar…" at bounding box center [657, 572] width 470 height 651
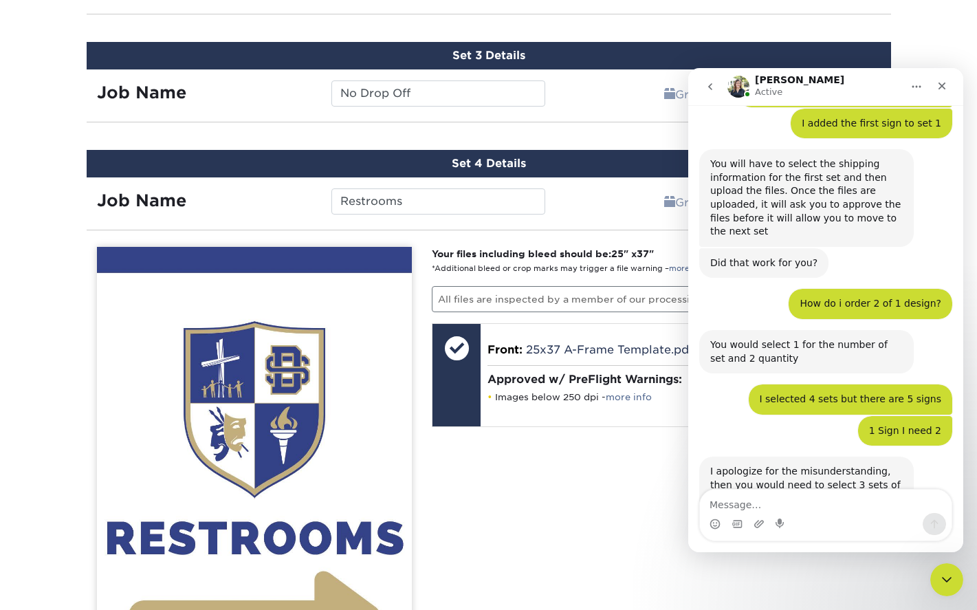
scroll to position [823, 0]
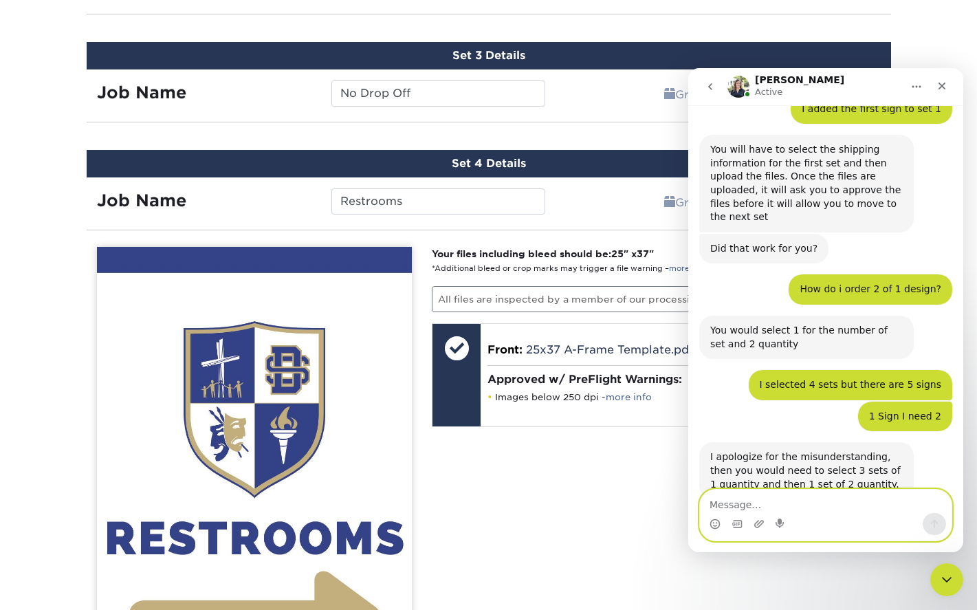
click at [748, 504] on textarea "Message…" at bounding box center [826, 501] width 252 height 23
type textarea "T"
type textarea "I am confused"
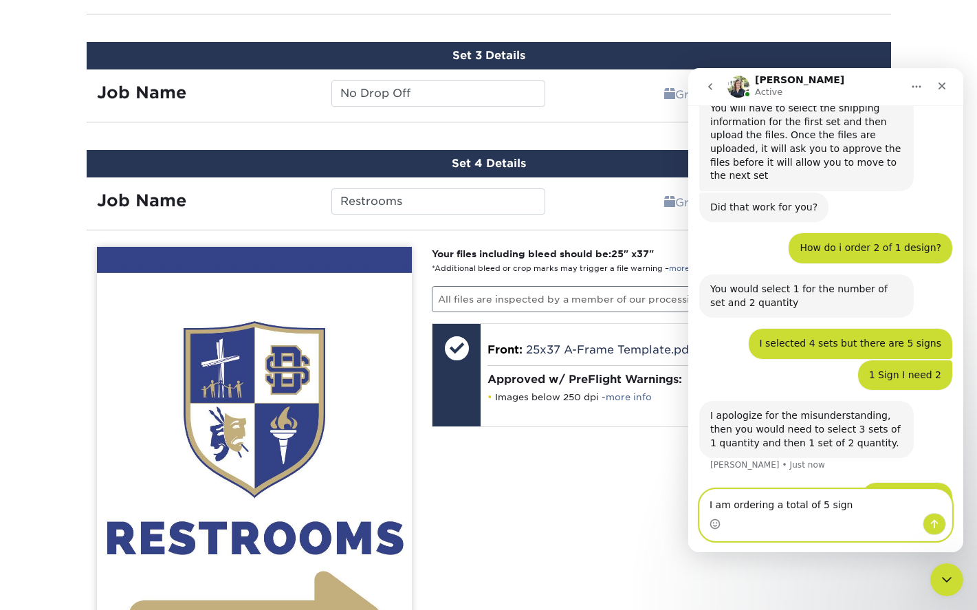
type textarea "I am ordering a total of 5 signs"
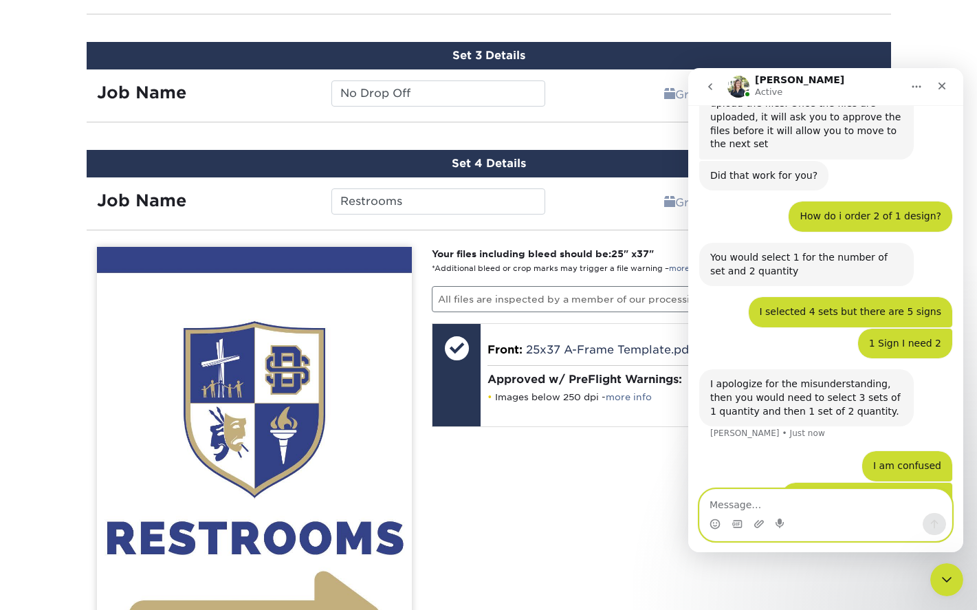
scroll to position [949, 0]
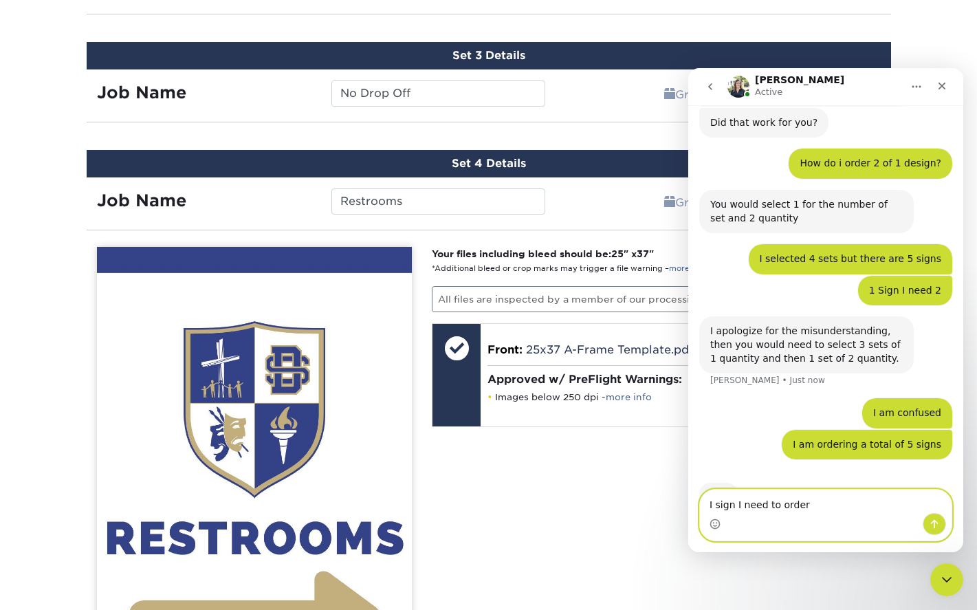
type textarea "I sign I need to order 2"
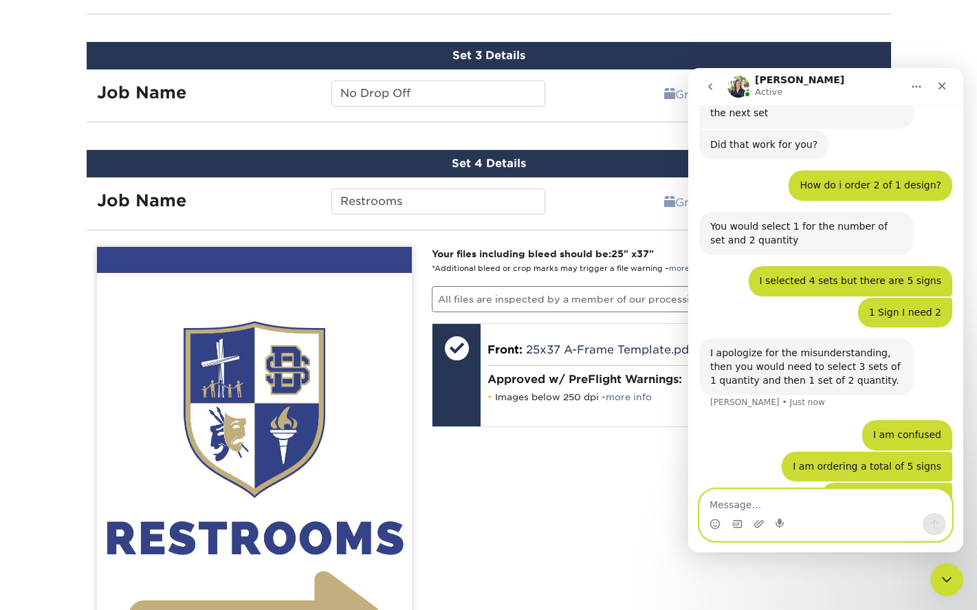
scroll to position [980, 0]
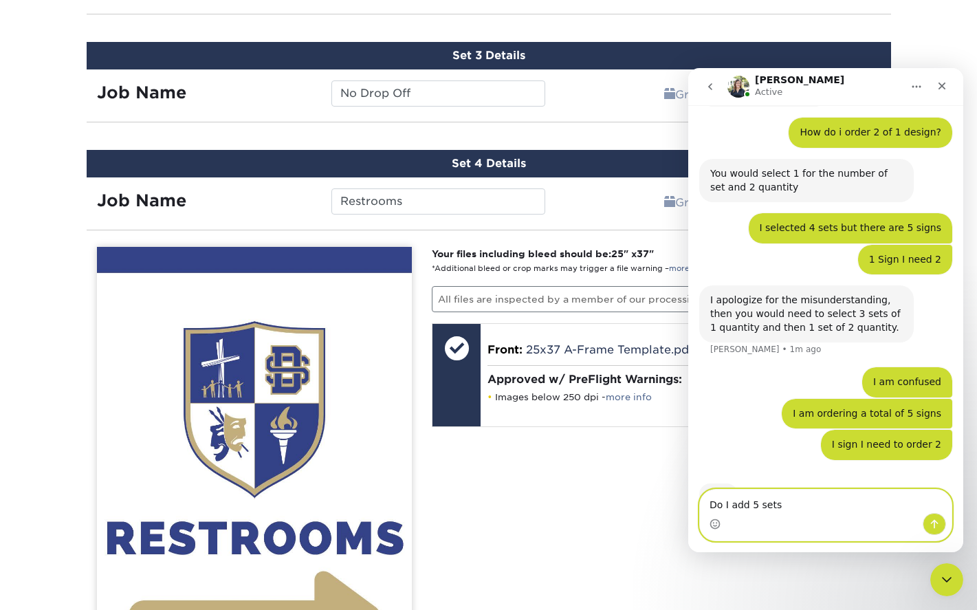
type textarea "Do I add 5 sets?"
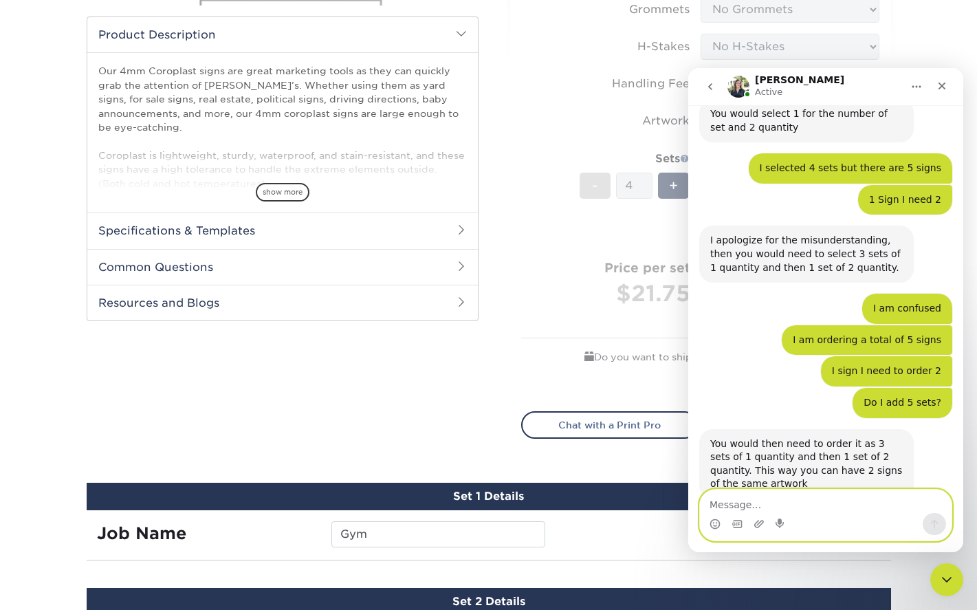
scroll to position [369, 0]
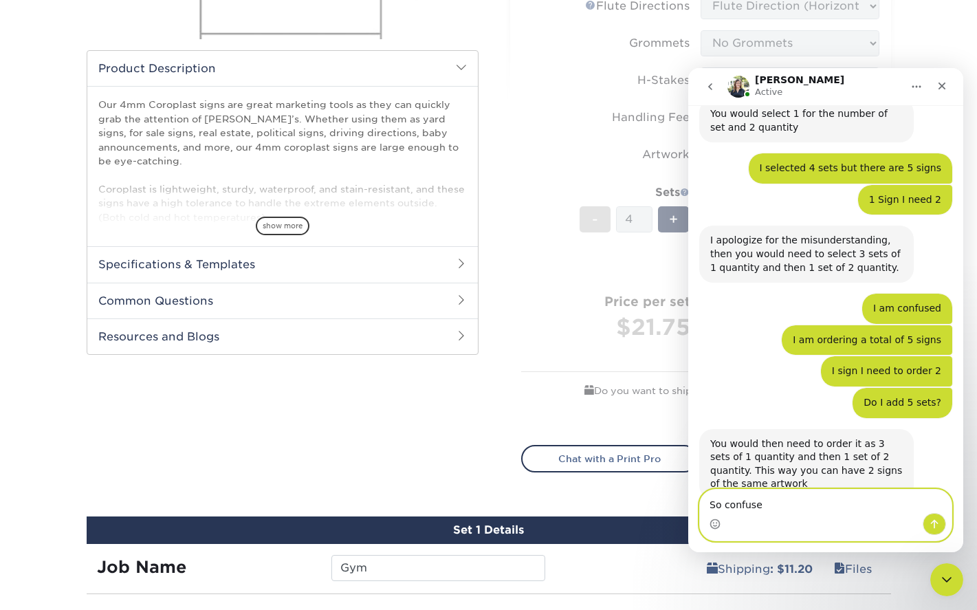
type textarea "So confused"
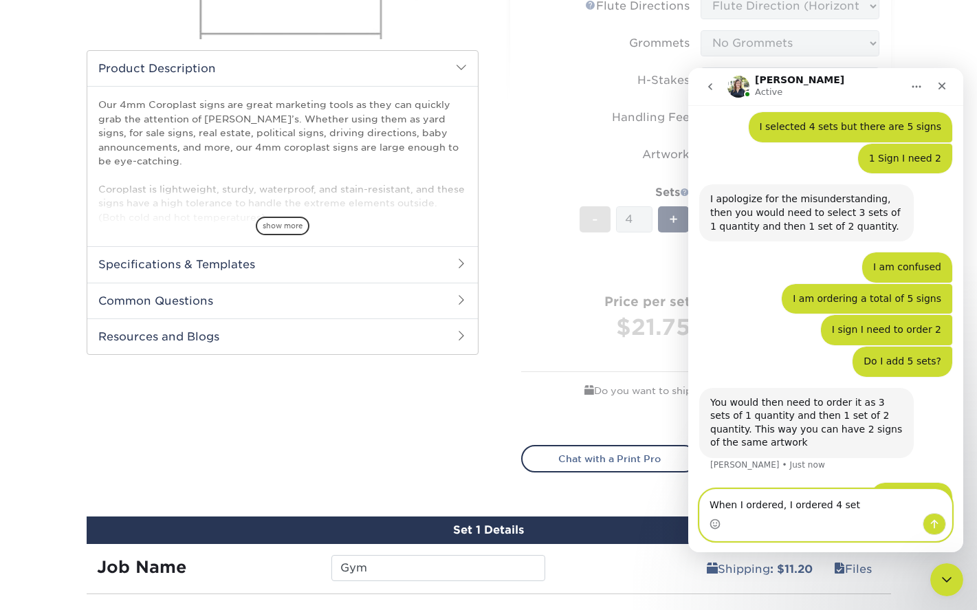
type textarea "When I ordered, I ordered 4 sets"
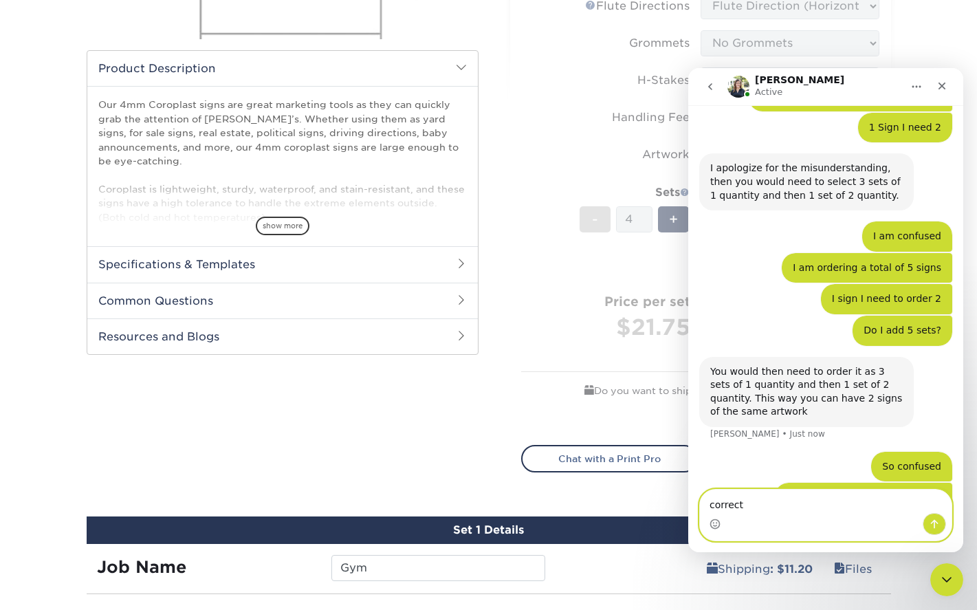
type textarea "correct?"
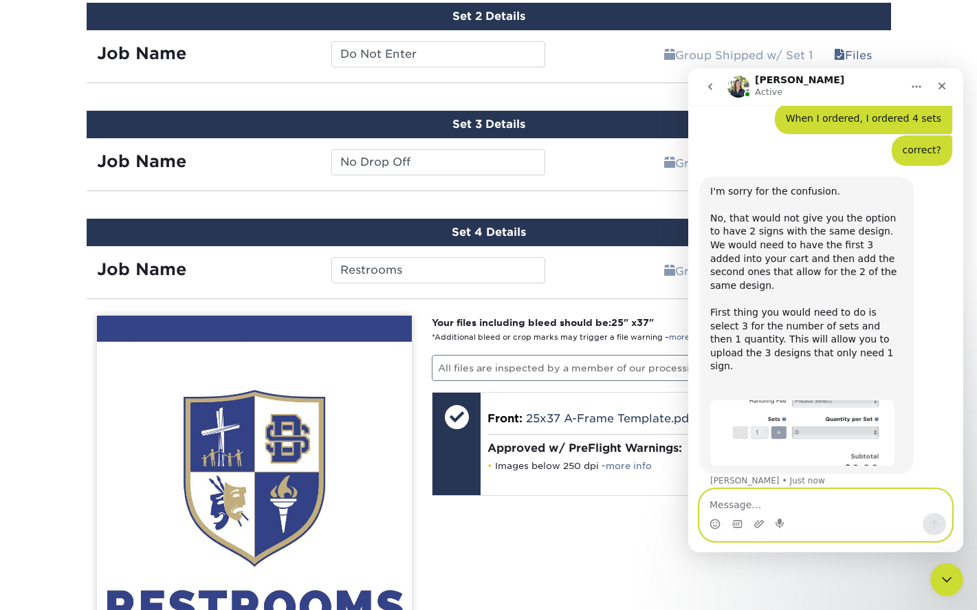
scroll to position [1478, 0]
click at [752, 506] on textarea "Message…" at bounding box center [826, 501] width 252 height 23
type textarea "I am so confused"
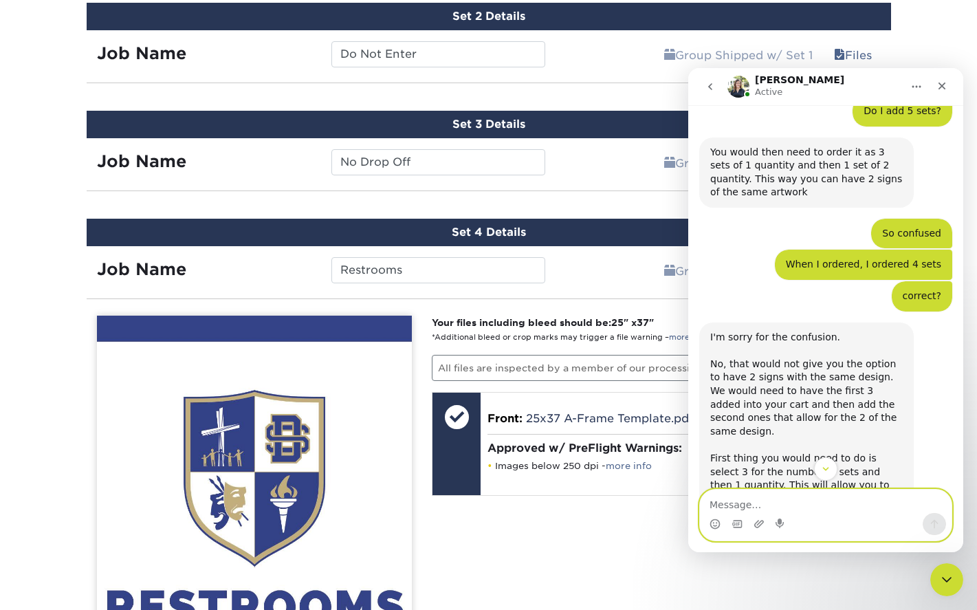
scroll to position [1400, 0]
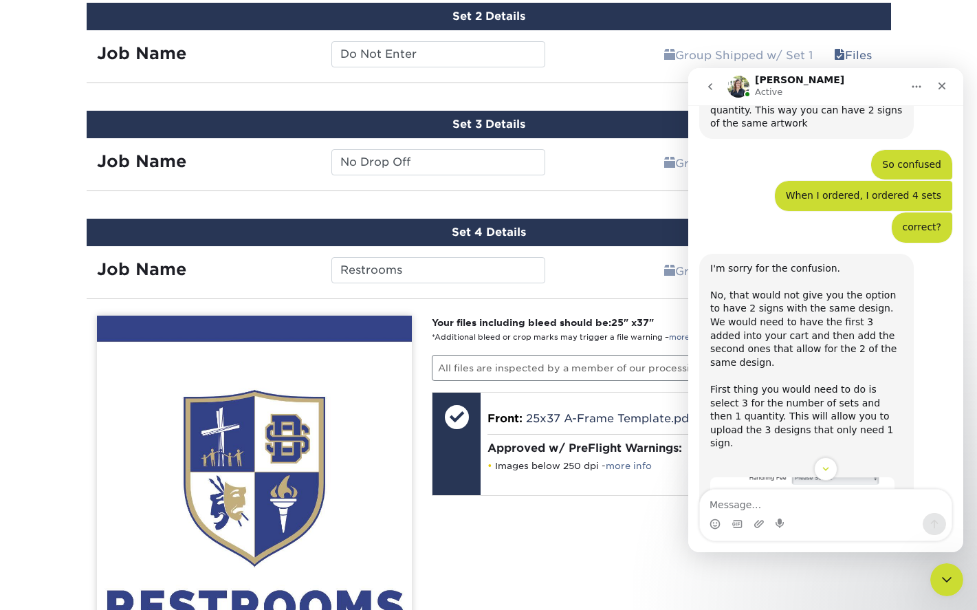
click at [583, 142] on div "Group Shipped w/ Set 1 Files Continue" at bounding box center [724, 158] width 336 height 41
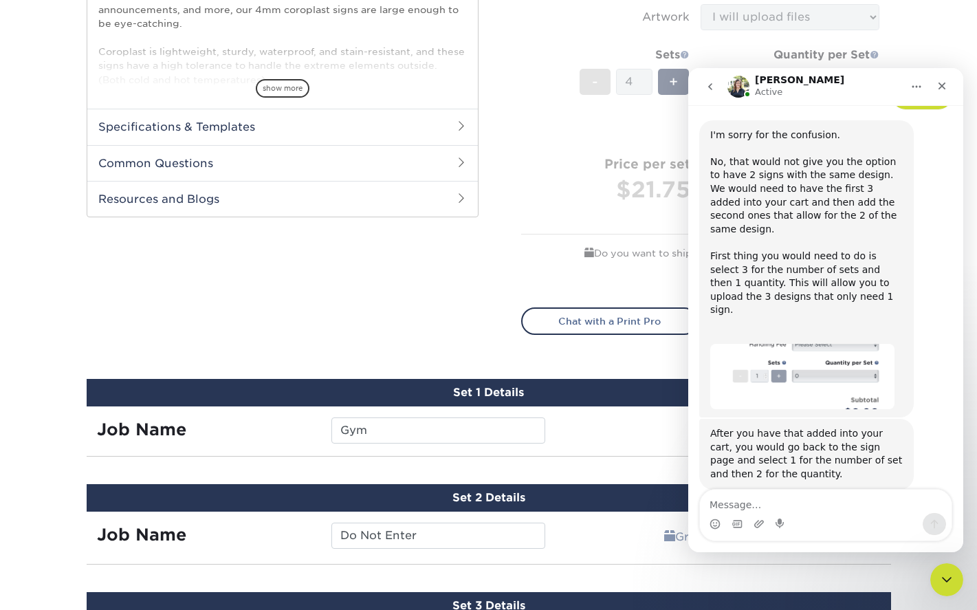
scroll to position [1469, 0]
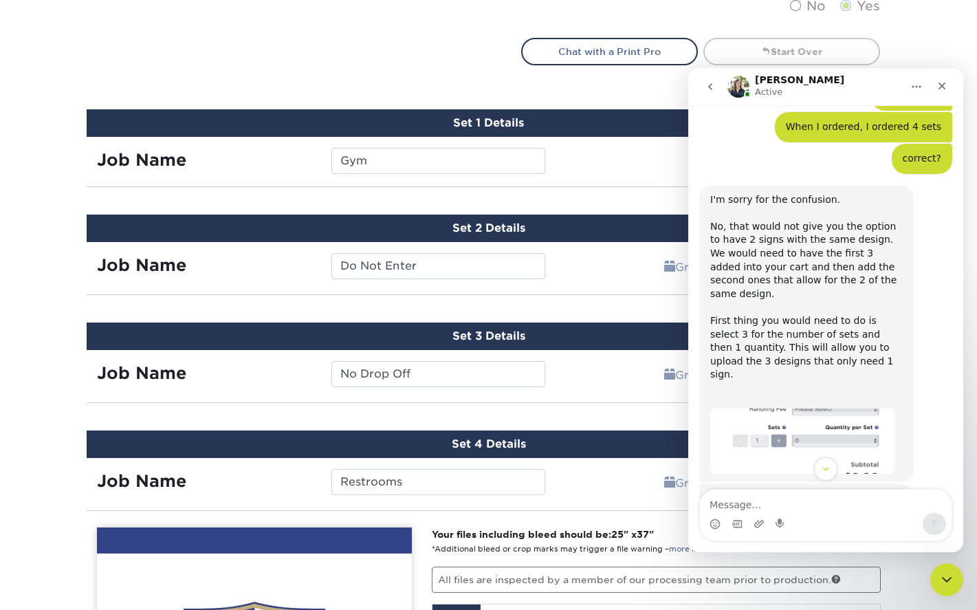
scroll to position [781, 0]
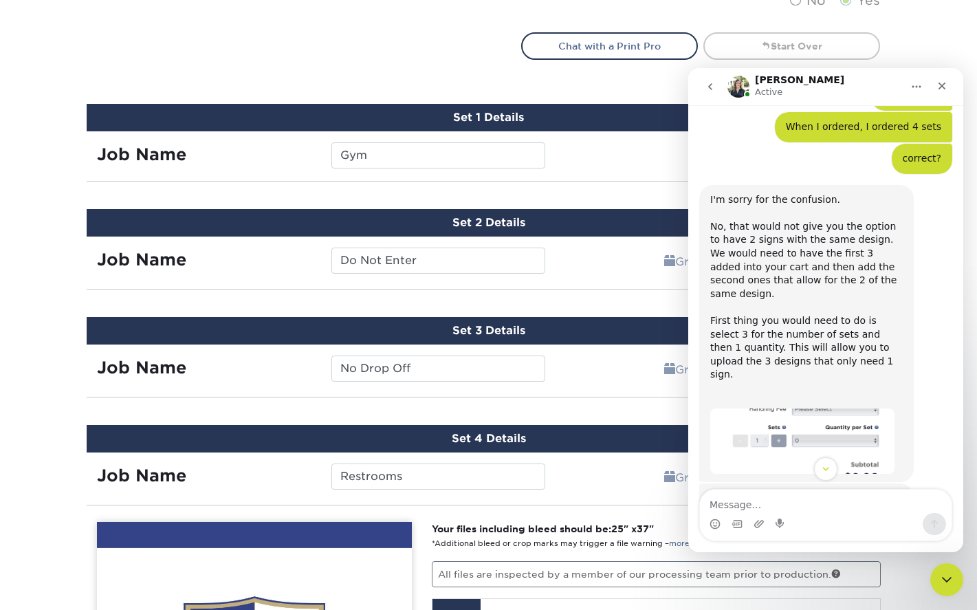
click at [651, 80] on div "Products Signs 4mm Coroplast Signs /" at bounding box center [488, 257] width 977 height 1900
drag, startPoint x: 946, startPoint y: 86, endPoint x: 1630, endPoint y: 162, distance: 687.9
click at [946, 86] on icon "Close" at bounding box center [942, 85] width 11 height 11
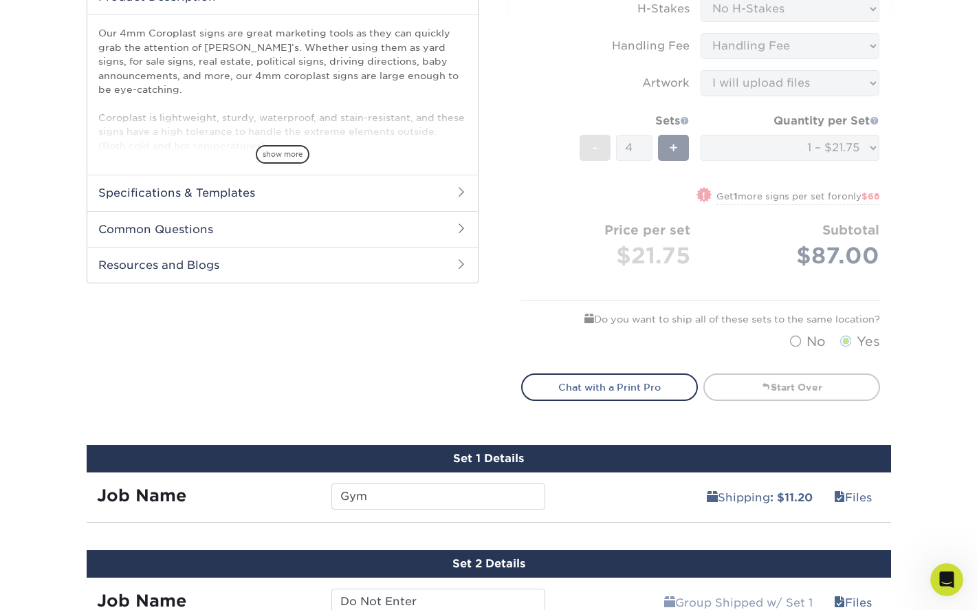
scroll to position [369, 0]
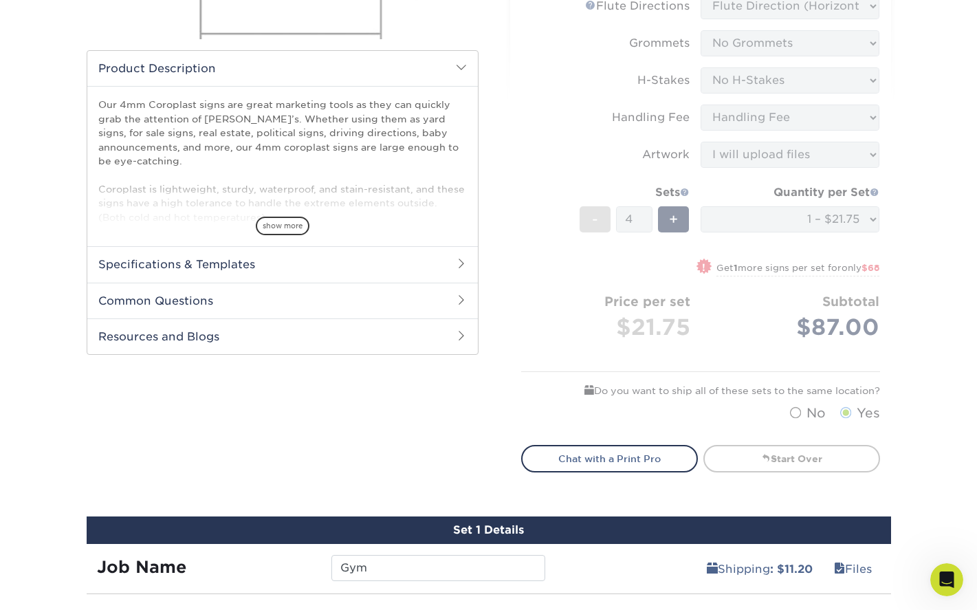
click at [816, 221] on form "Sizes Help Sizes Please Select 12" x 18" 18" x 24" 24" x 24" 24" x 36" Sides Pl…" at bounding box center [700, 117] width 359 height 621
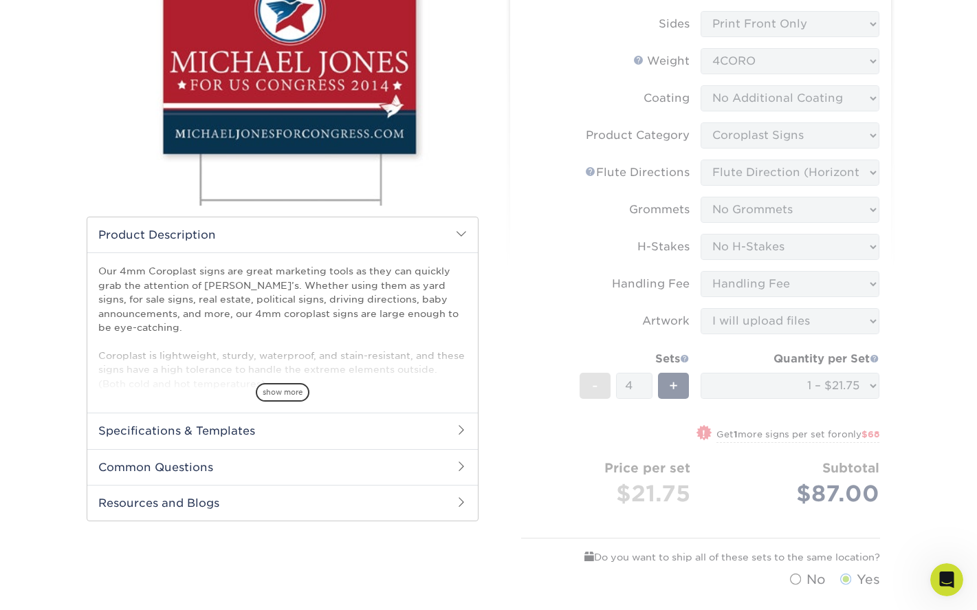
scroll to position [162, 0]
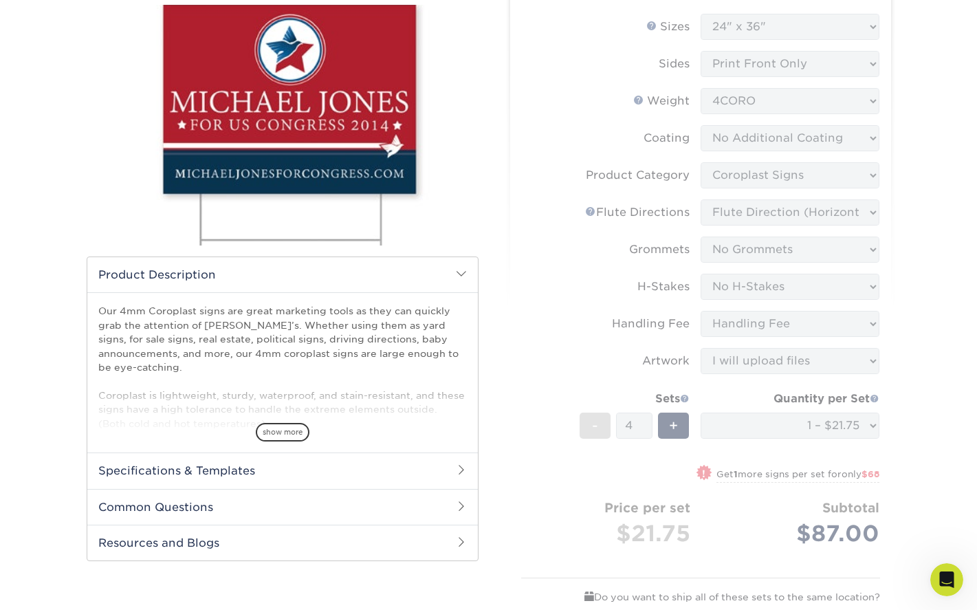
click at [611, 158] on form "Sizes Help Sizes Please Select 12" x 18" 18" x 24" 24" x 24" 24" x 36" Sides Pl…" at bounding box center [700, 324] width 359 height 621
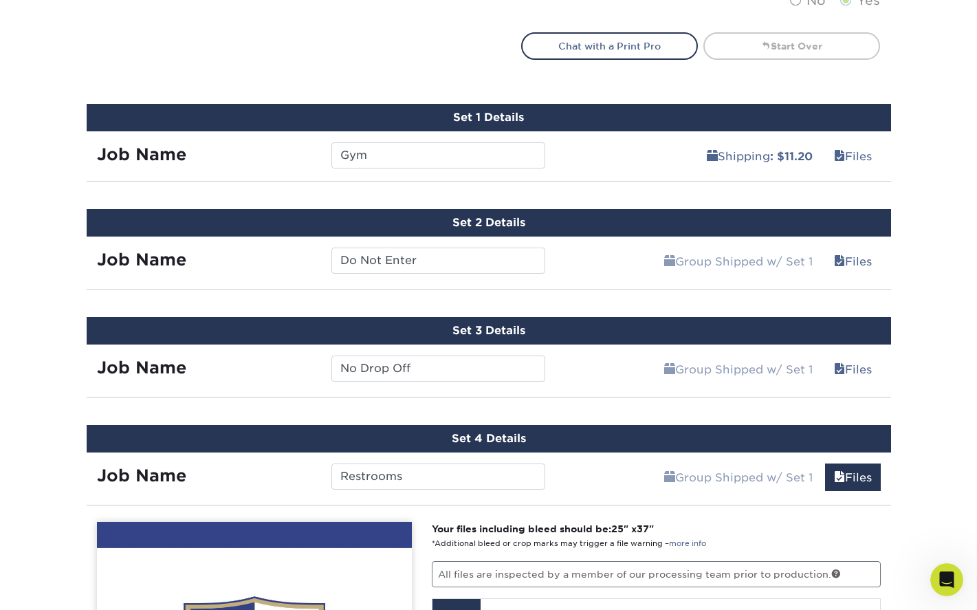
scroll to position [1057, 0]
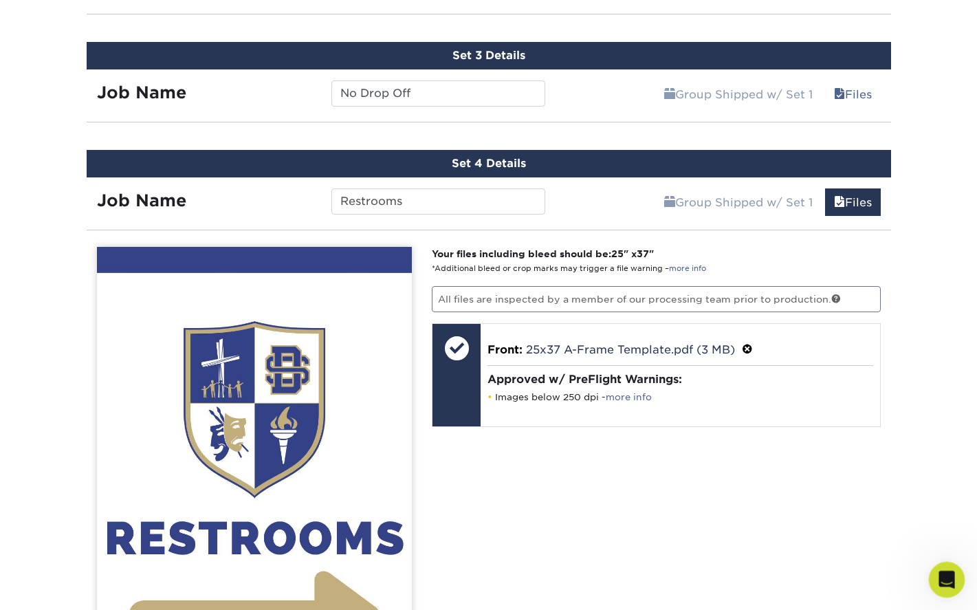
click at [942, 570] on icon "Open Intercom Messenger" at bounding box center [945, 578] width 23 height 23
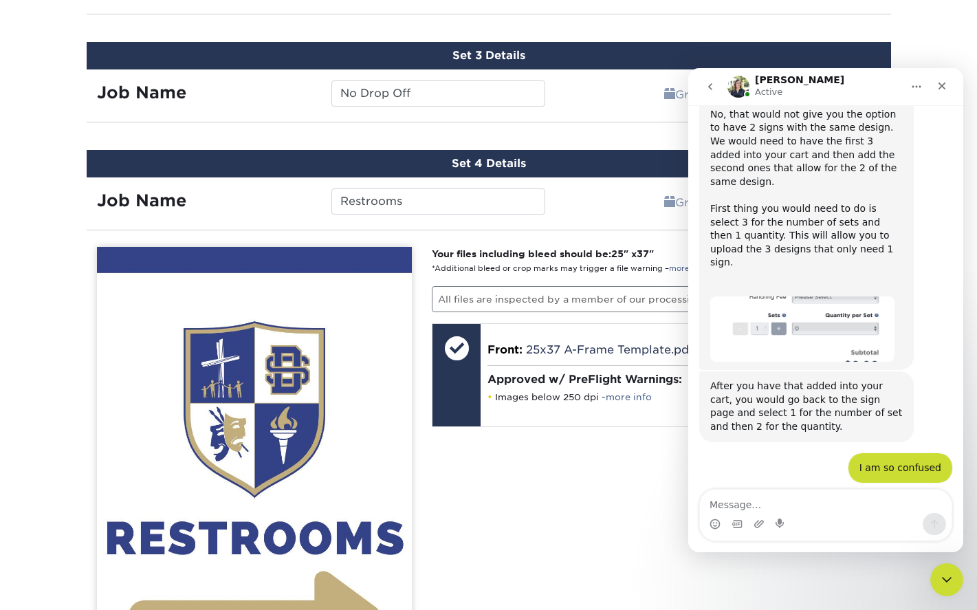
scroll to position [1592, 0]
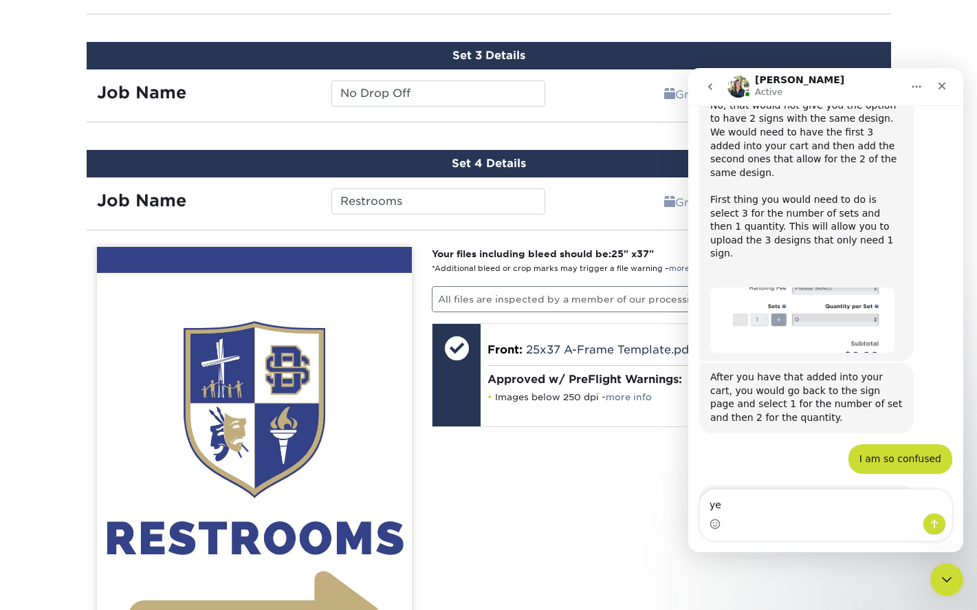
type textarea "y"
type textarea "how do i change my order without starting over?"
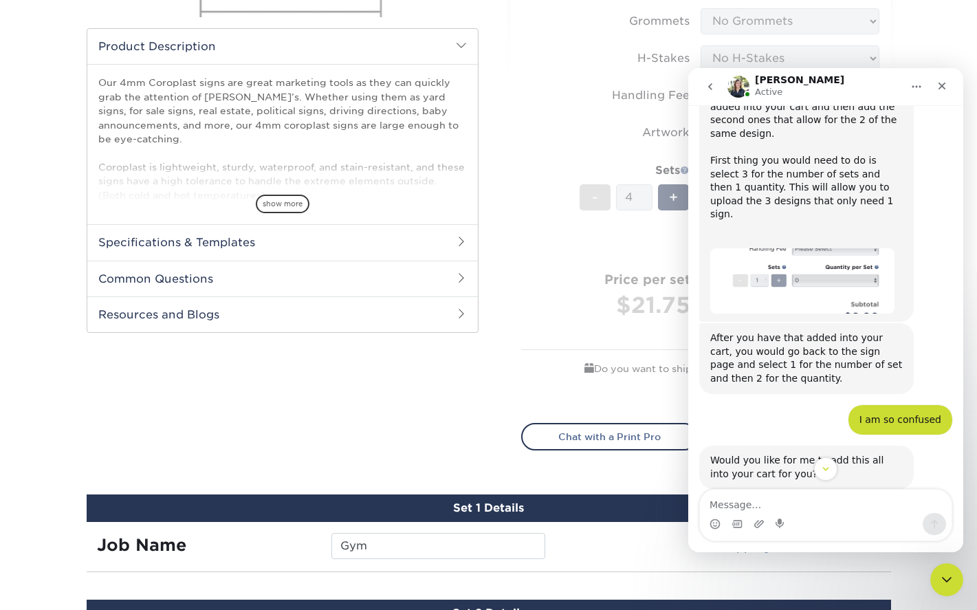
scroll to position [369, 0]
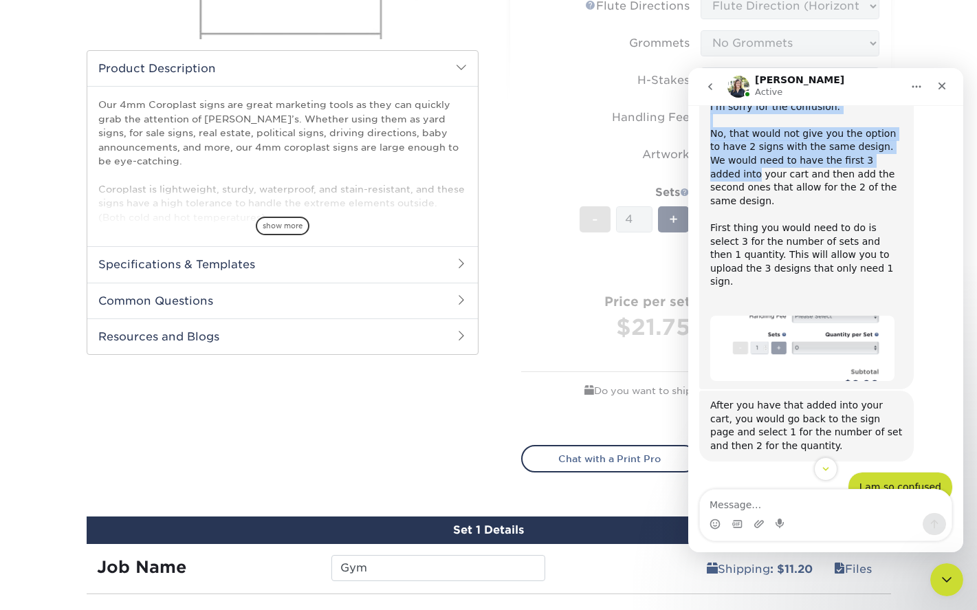
drag, startPoint x: 822, startPoint y: 87, endPoint x: 857, endPoint y: 111, distance: 42.5
click at [857, 111] on div "Irene Active Welcome to Primoprint. How do I order multiple signs • 18m ago I h…" at bounding box center [826, 310] width 275 height 484
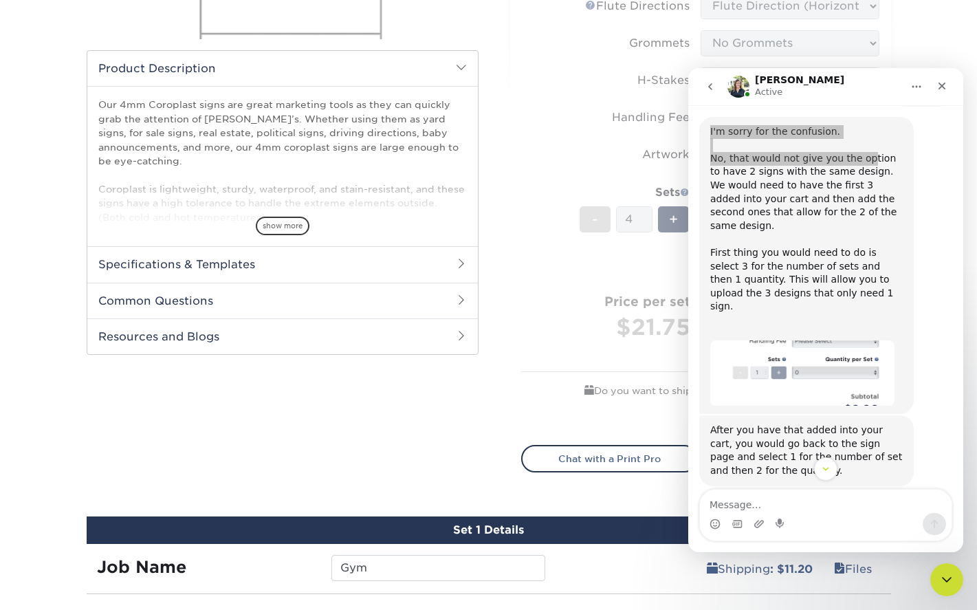
click at [616, 303] on form "Sizes Help Sizes Please Select 12" x 18" 18" x 24" 24" x 24" 24" x 36" Sides Pl…" at bounding box center [700, 117] width 359 height 621
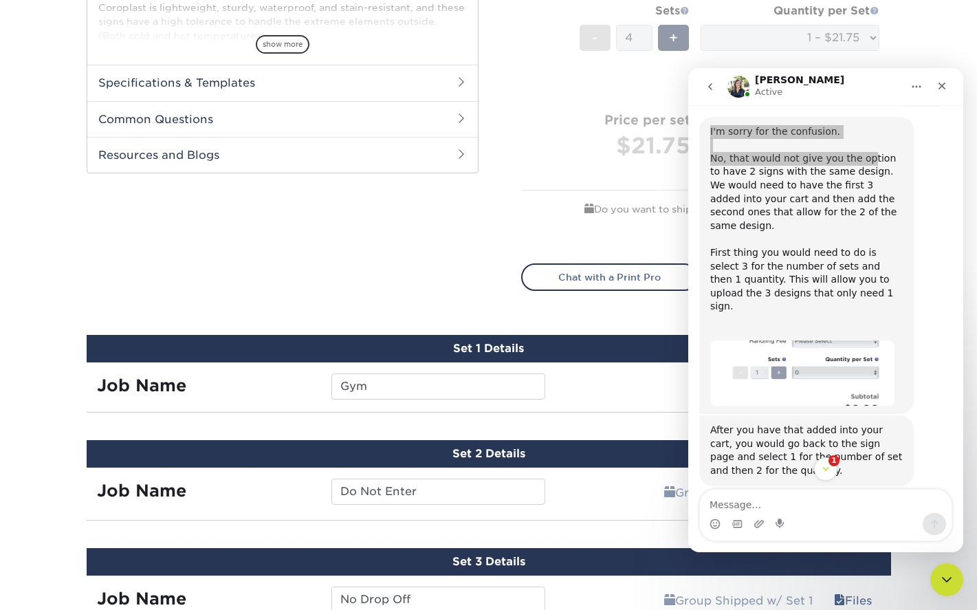
scroll to position [1724, 0]
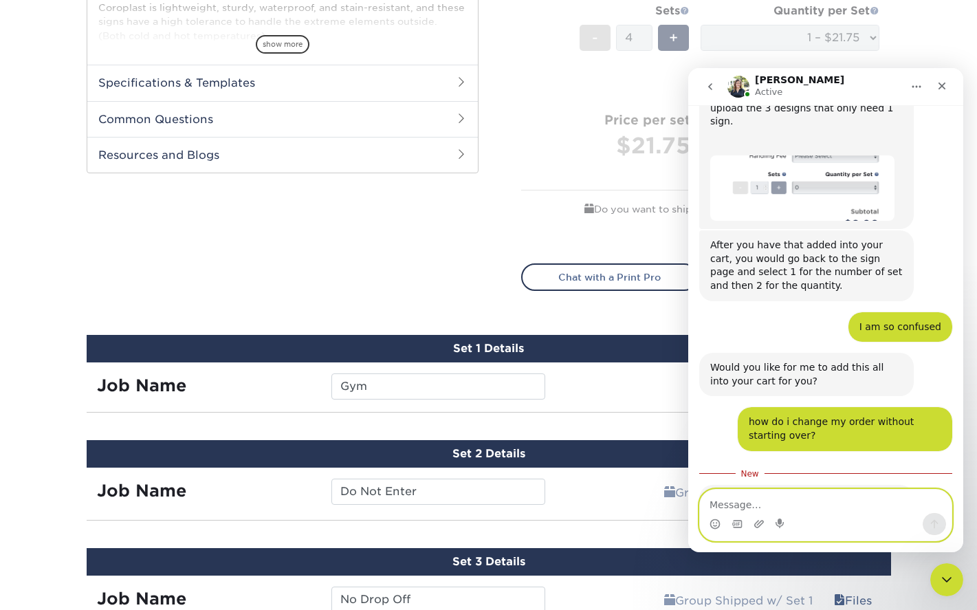
click at [765, 500] on textarea "Message…" at bounding box center [826, 501] width 252 height 23
type textarea "ok"
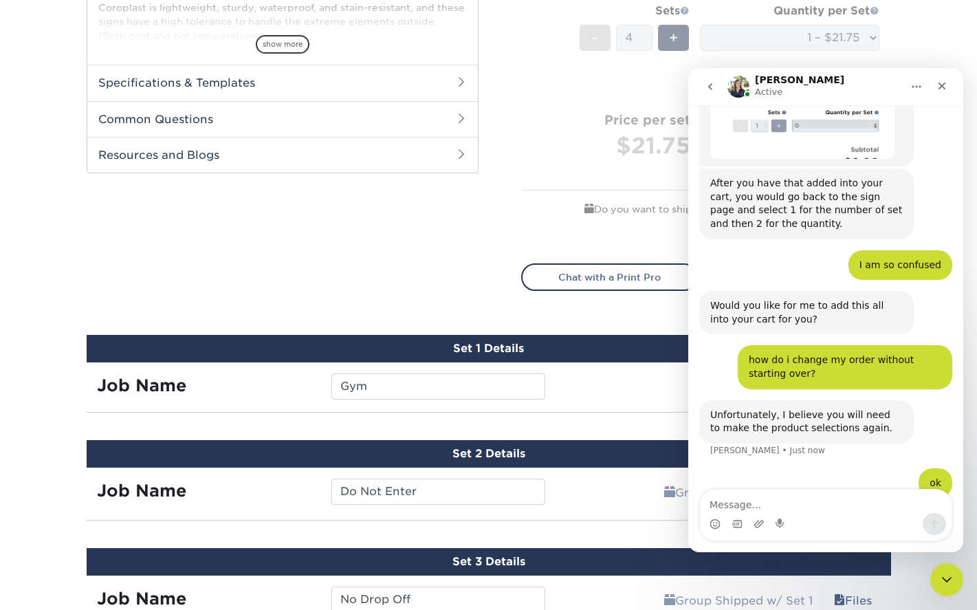
scroll to position [1795, 0]
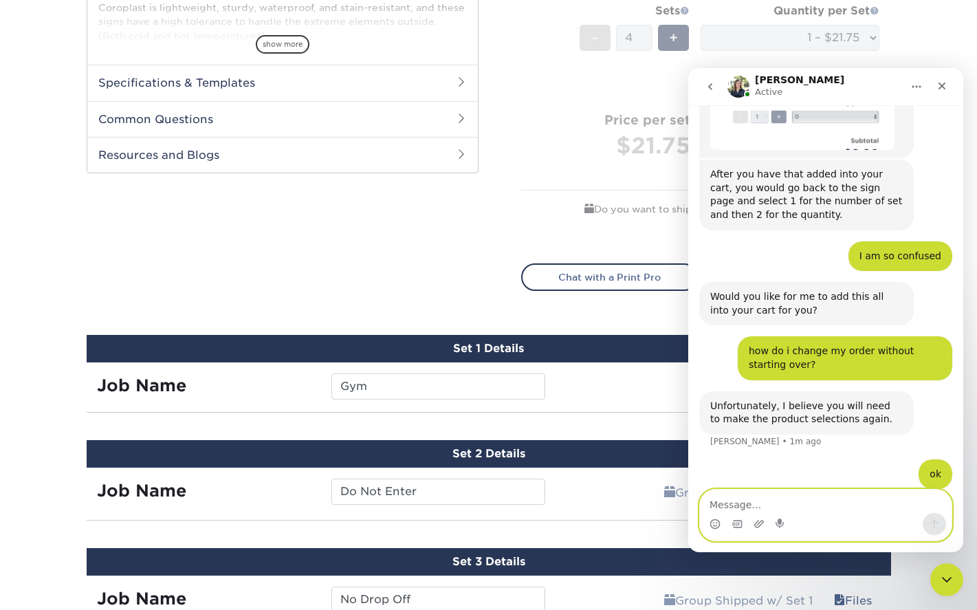
click at [780, 509] on textarea "Message…" at bounding box center [826, 501] width 252 height 23
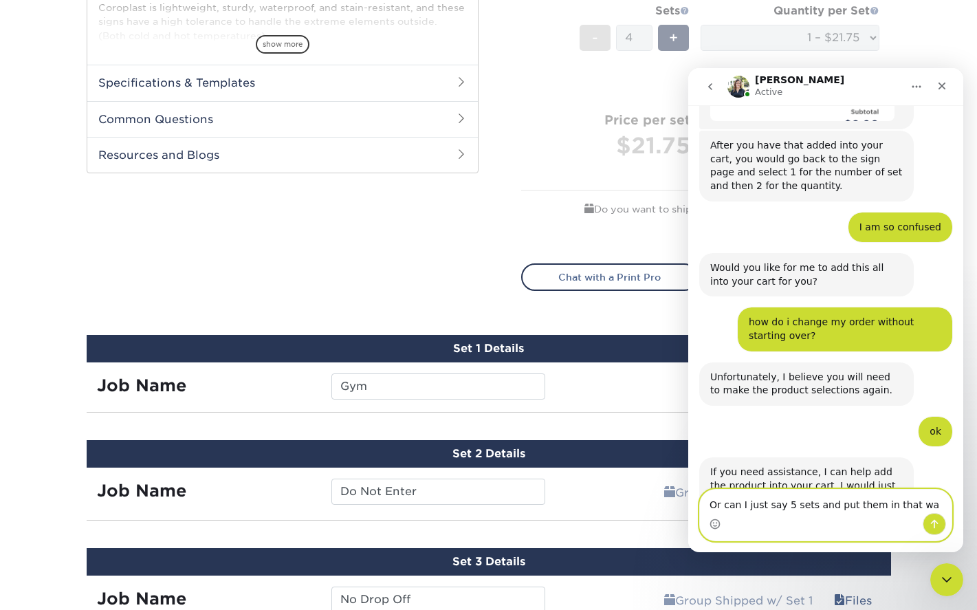
type textarea "Or can I just say 5 sets and put them in that way"
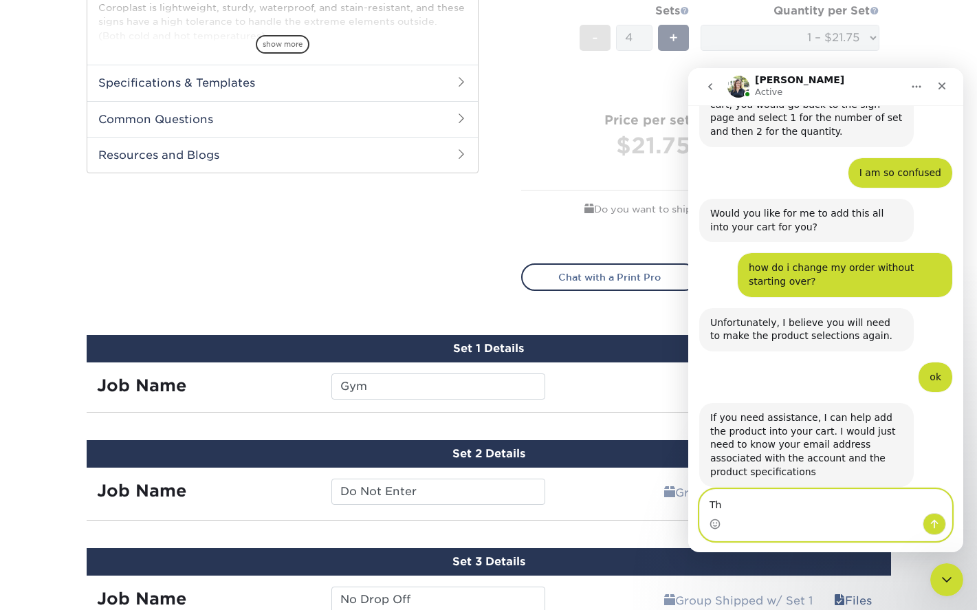
type textarea "T"
type textarea "Before I start over"
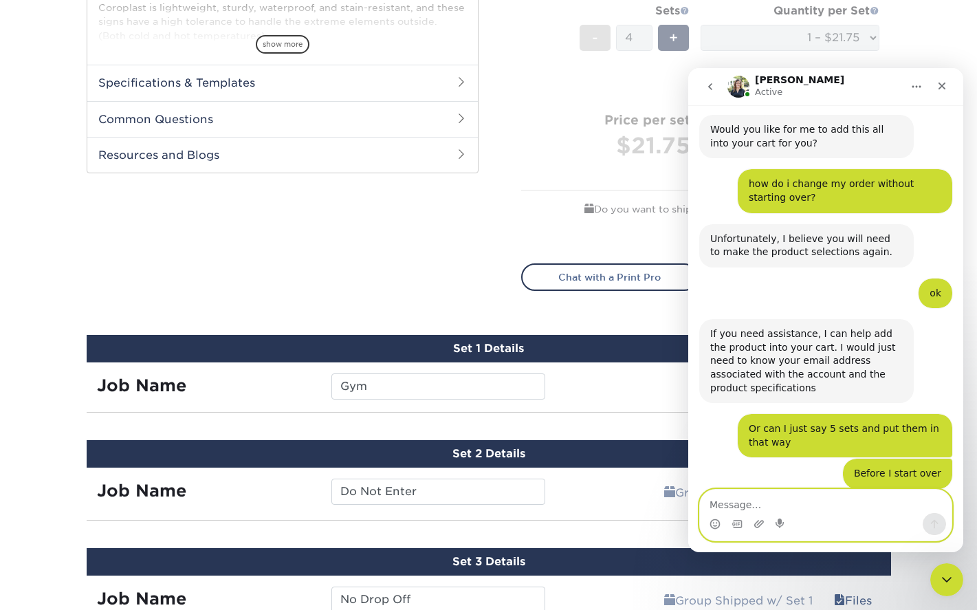
scroll to position [1964, 0]
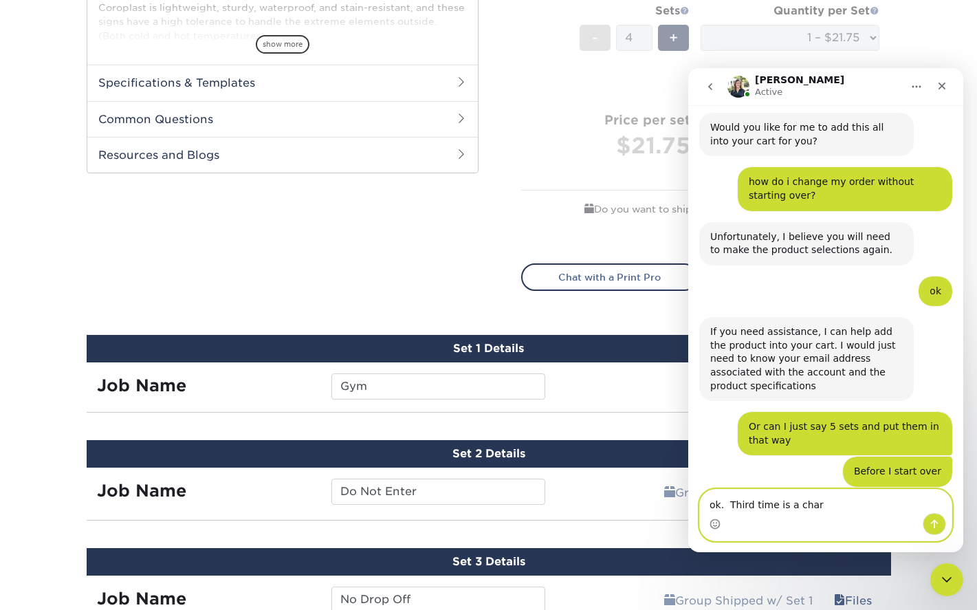
type textarea "ok. Third time is a charm"
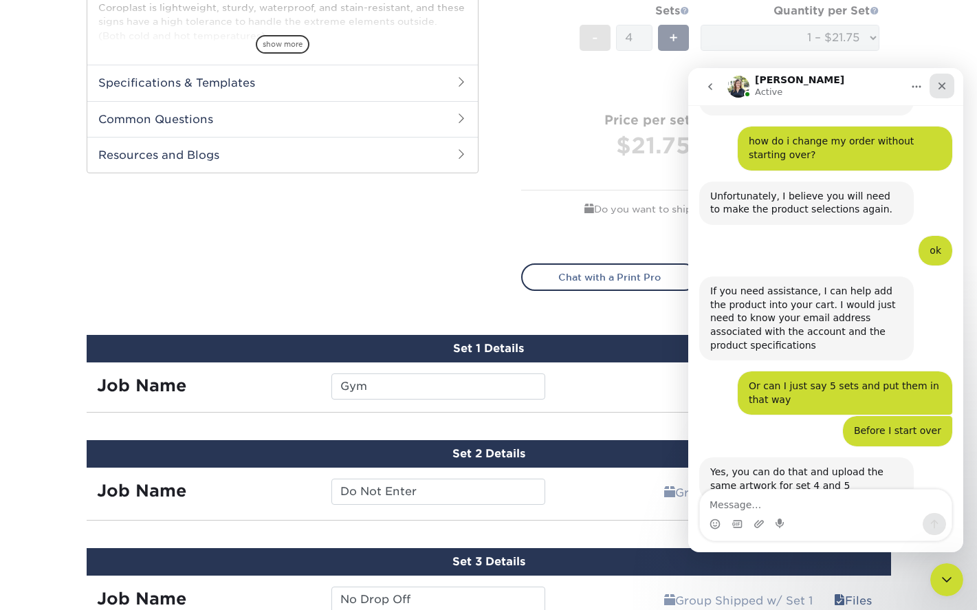
click at [947, 87] on icon "Close" at bounding box center [942, 85] width 11 height 11
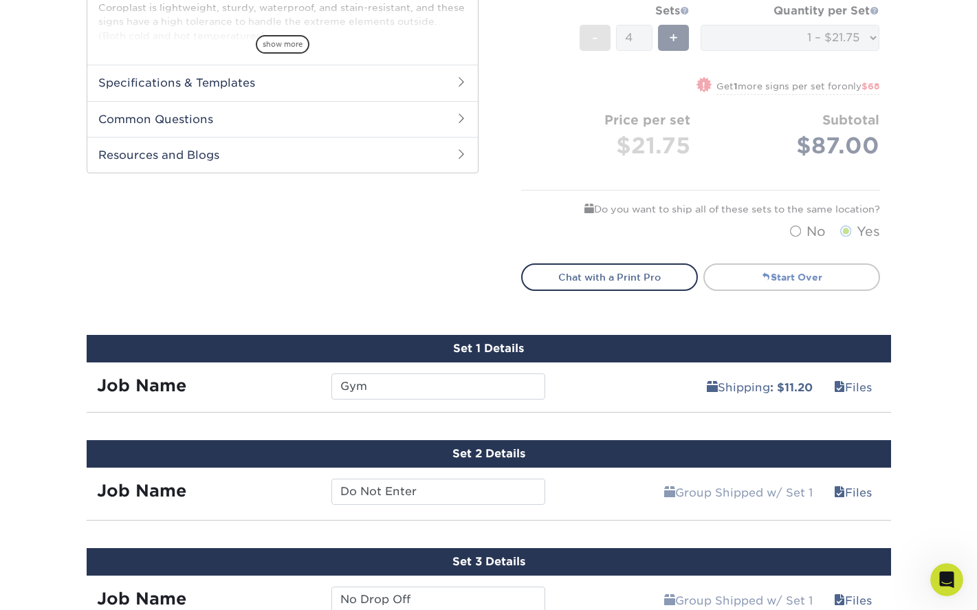
click at [784, 279] on link "Start Over" at bounding box center [792, 277] width 177 height 28
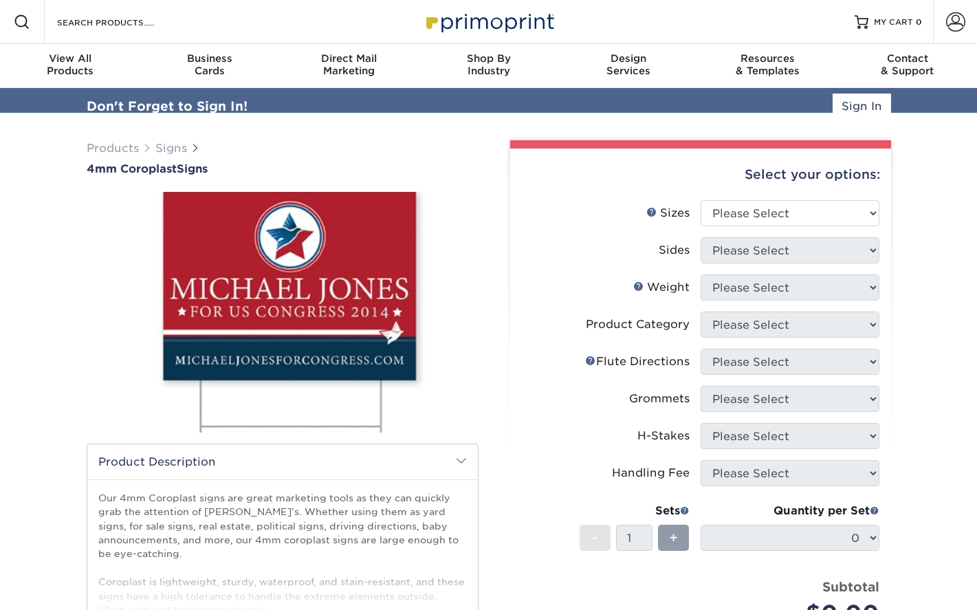
click at [761, 191] on div "Select your options:" at bounding box center [700, 175] width 359 height 52
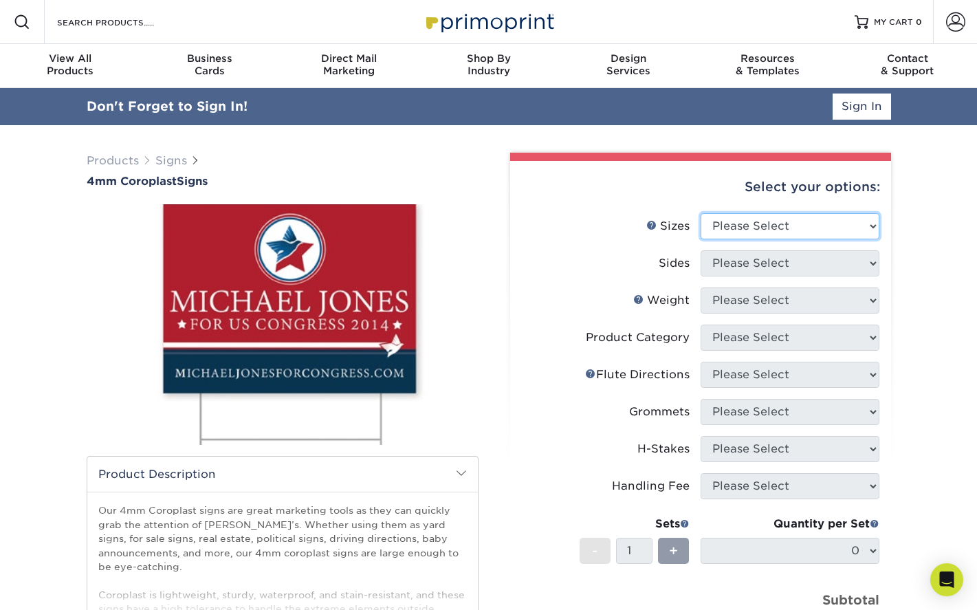
click at [755, 226] on select "Please Select 12" x 18" 18" x 24" 24" x 24" 24" x 36"" at bounding box center [790, 226] width 179 height 26
select select "24.00x36.00"
click at [701, 213] on select "Please Select 12" x 18" 18" x 24" 24" x 24" 24" x 36"" at bounding box center [790, 226] width 179 height 26
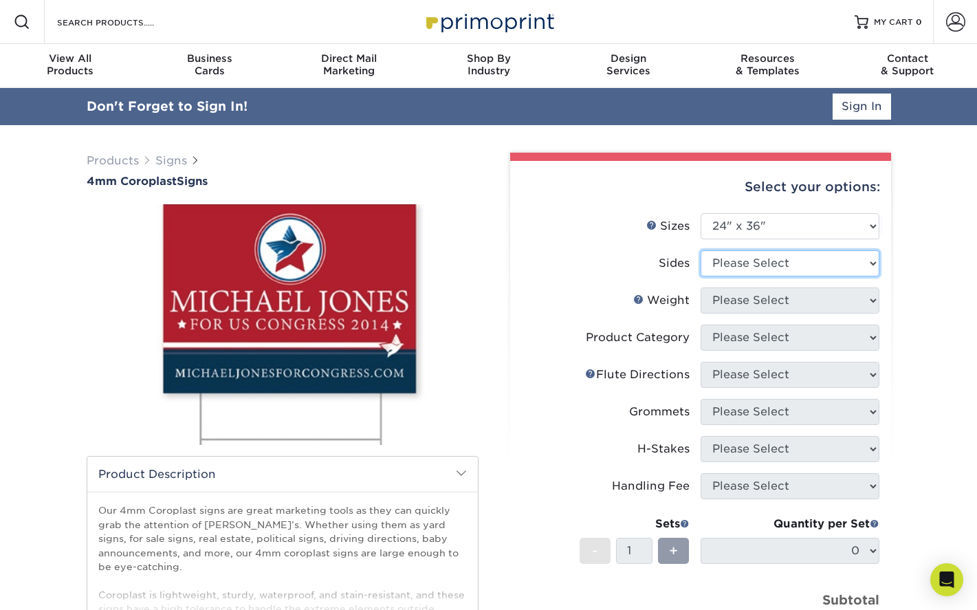
click at [750, 268] on select "Please Select Print Both Sides Print Front Only" at bounding box center [790, 263] width 179 height 26
select select "32d3c223-f82c-492b-b915-ba065a00862f"
click at [701, 250] on select "Please Select Print Both Sides Print Front Only" at bounding box center [790, 263] width 179 height 26
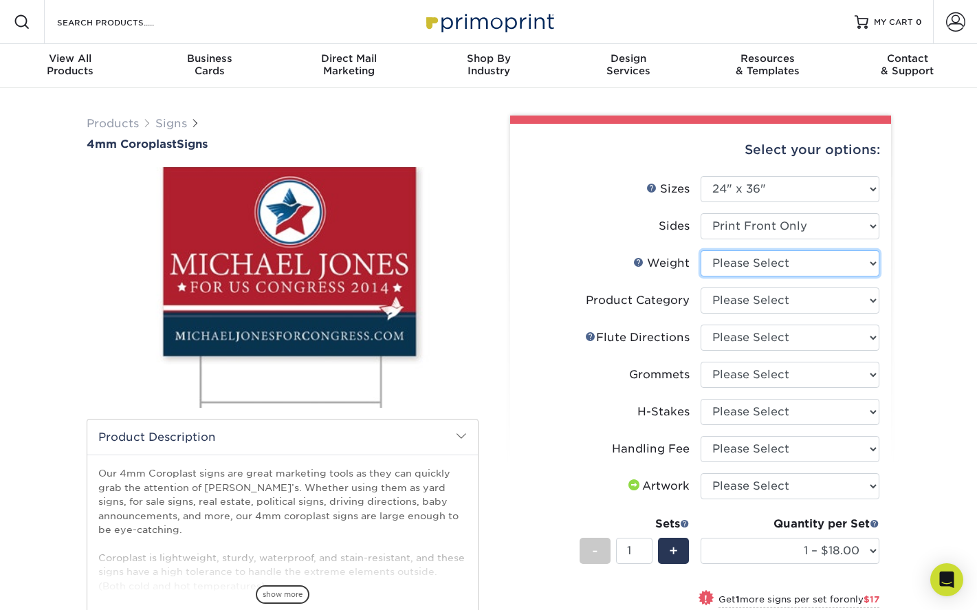
click at [744, 269] on select "Please Select 4CORO" at bounding box center [790, 263] width 179 height 26
select select "4CORO"
click at [701, 250] on select "Please Select 4CORO" at bounding box center [790, 263] width 179 height 26
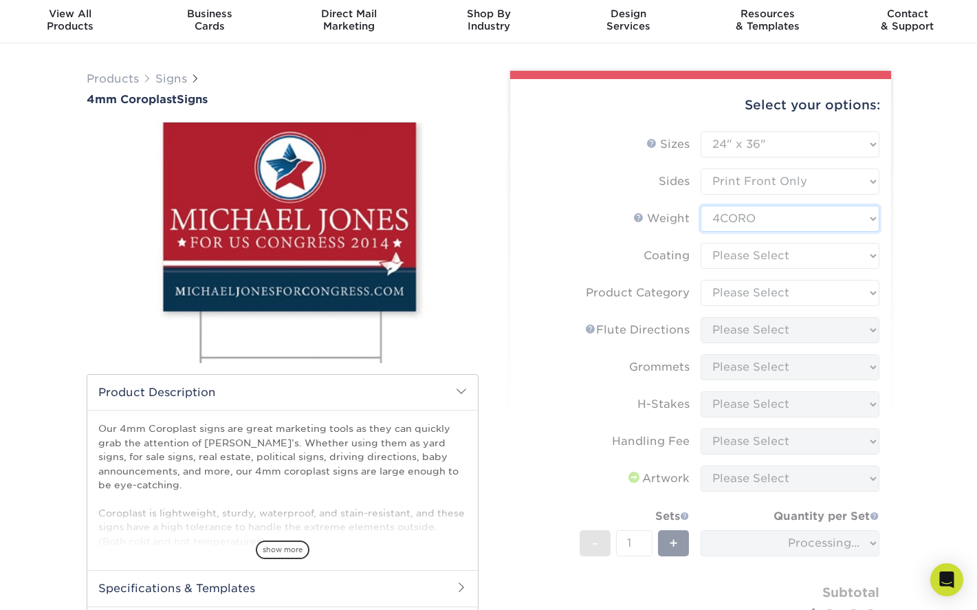
scroll to position [69, 0]
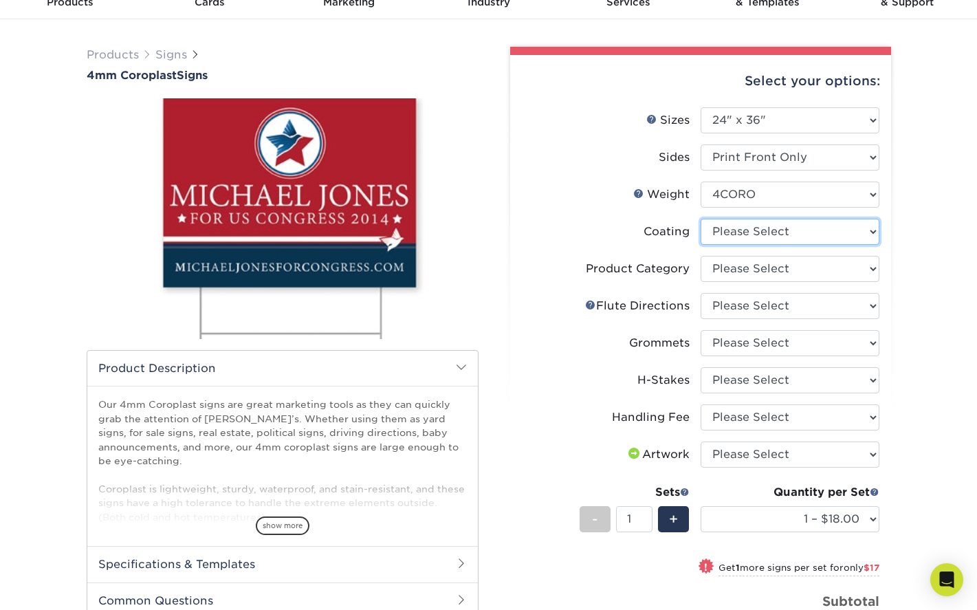
click at [753, 238] on select at bounding box center [790, 232] width 179 height 26
select select "3e7618de-abca-4bda-9f97-8b9129e913d8"
click at [701, 219] on select at bounding box center [790, 232] width 179 height 26
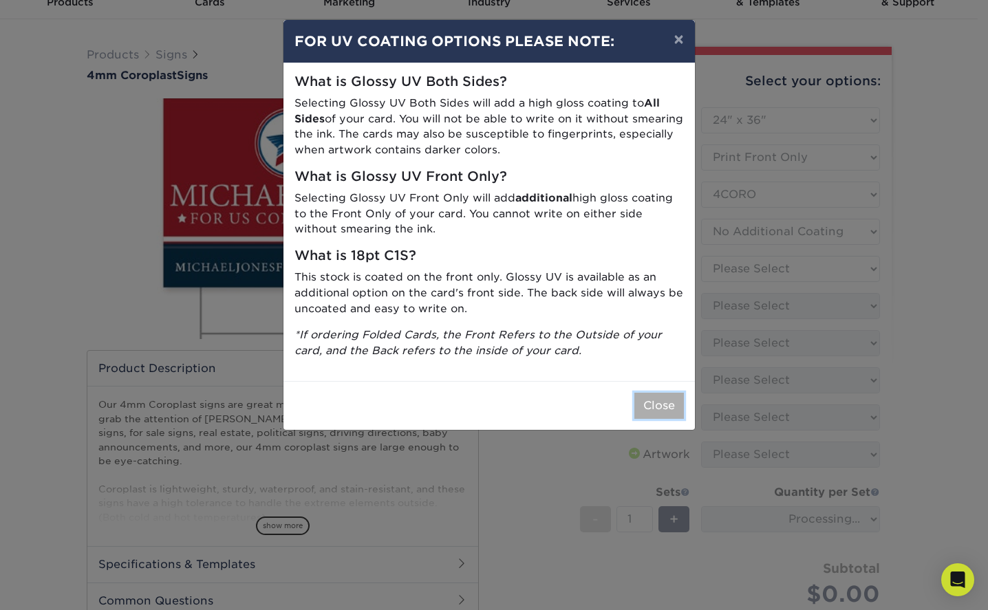
click at [667, 404] on button "Close" at bounding box center [659, 406] width 50 height 26
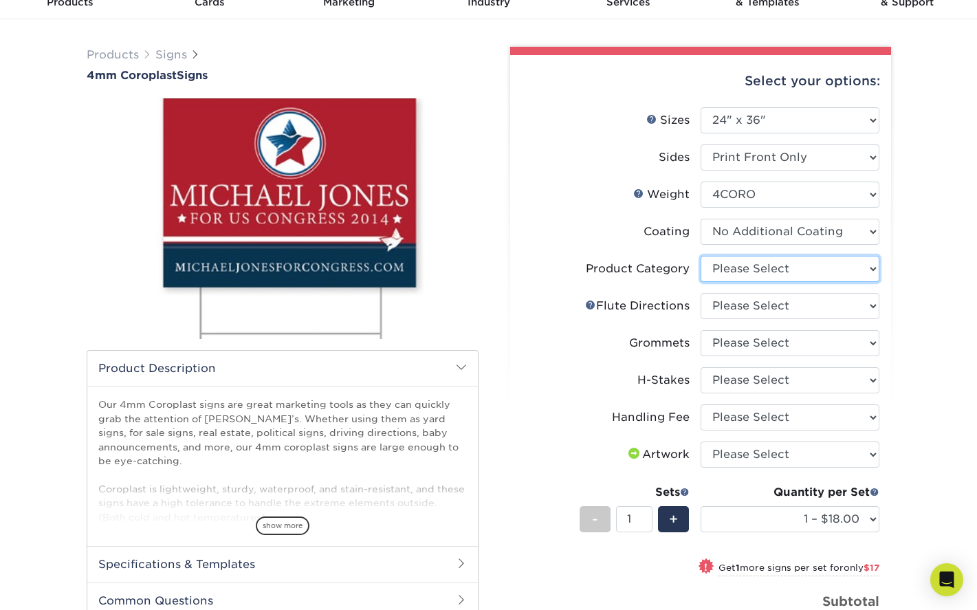
click at [777, 274] on select "Please Select Coroplast Signs" at bounding box center [790, 269] width 179 height 26
select select "b3582ed5-6912-492c-8440-2cc51afdb8e1"
click at [701, 256] on select "Please Select Coroplast Signs" at bounding box center [790, 269] width 179 height 26
click at [774, 308] on select "Please Select Flute Direction (Horizontal) Flute Direction (Vertical)" at bounding box center [790, 306] width 179 height 26
select select "64642d5c-3ca5-48ab-b753-ddfa02991dab"
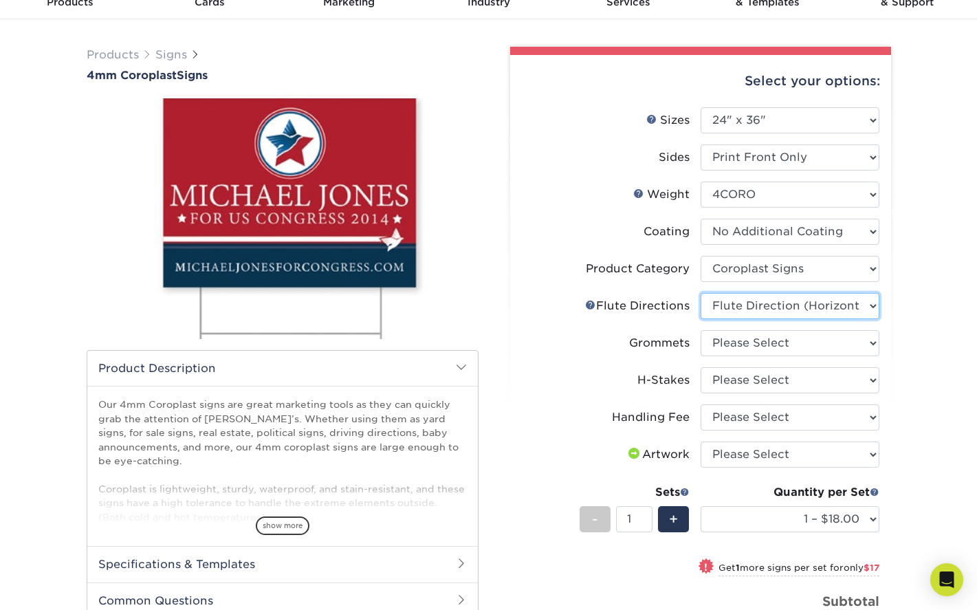
click at [701, 293] on select "Please Select Flute Direction (Horizontal) Flute Direction (Vertical)" at bounding box center [790, 306] width 179 height 26
click at [773, 344] on select "Please Select No Grommets Yes, Grommet All 4 Corners Yes, Grommet All 4 Corners…" at bounding box center [790, 343] width 179 height 26
select select "90d329df-db80-4206-b821-ff9d3f363977"
click at [701, 330] on select "Please Select No Grommets Yes, Grommet All 4 Corners Yes, Grommet All 4 Corners…" at bounding box center [790, 343] width 179 height 26
click at [768, 382] on select "Please Select No H-Stakes Yes" at bounding box center [790, 380] width 179 height 26
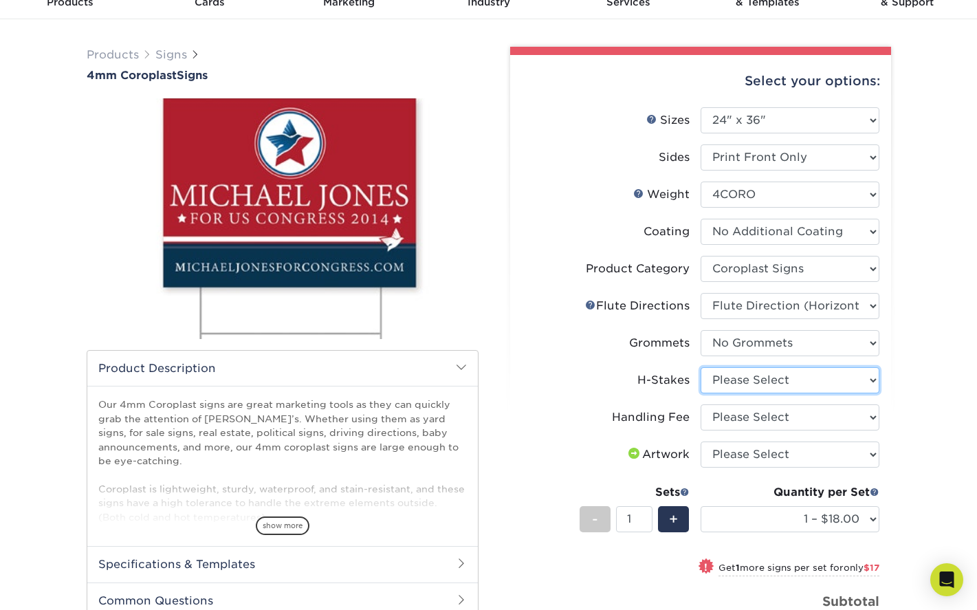
select select "aec992a9-897e-40ed-b45c-8ce74849ba63"
click at [701, 367] on select "Please Select No H-Stakes Yes" at bounding box center [790, 380] width 179 height 26
click at [766, 418] on select "Please Select Handling Fee" at bounding box center [790, 417] width 179 height 26
select select "ab74c079-444c-4260-ae6a-e09bdee8073c"
click at [701, 404] on select "Please Select Handling Fee" at bounding box center [790, 417] width 179 height 26
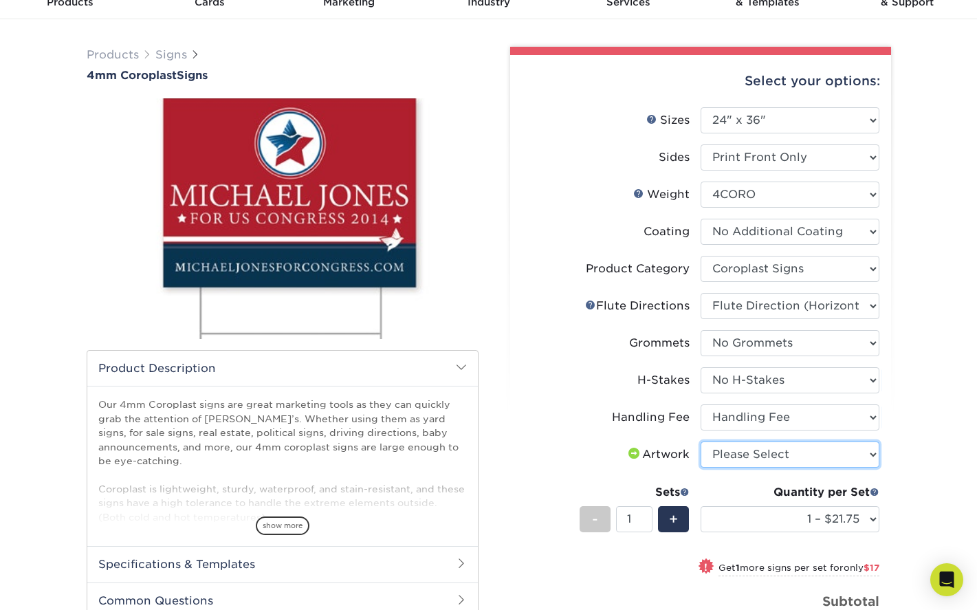
click at [770, 453] on select "Please Select I will upload files I need a design - $50" at bounding box center [790, 455] width 179 height 26
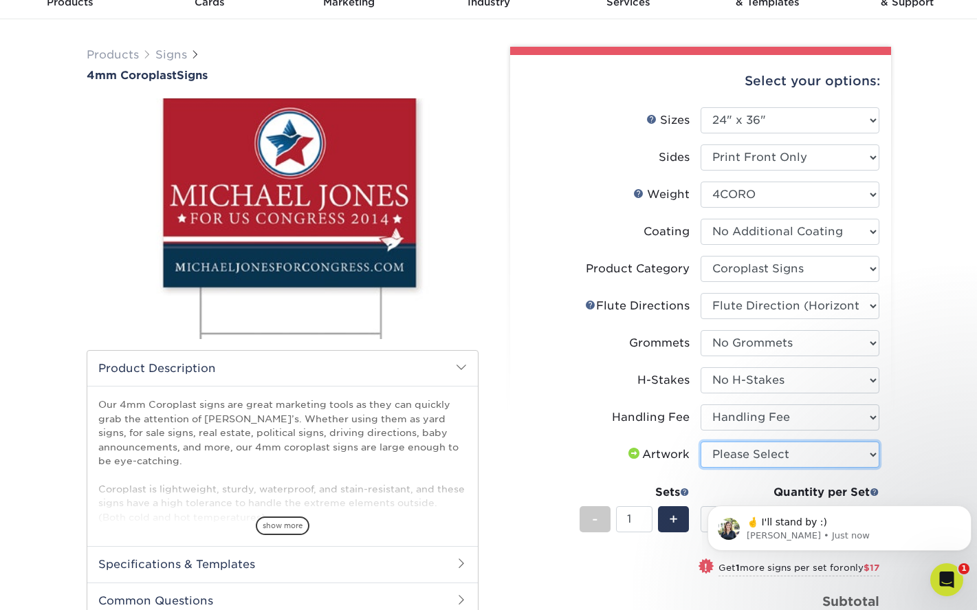
scroll to position [0, 0]
select select "upload"
click at [701, 442] on select "Please Select I will upload files I need a design - $50" at bounding box center [790, 455] width 179 height 26
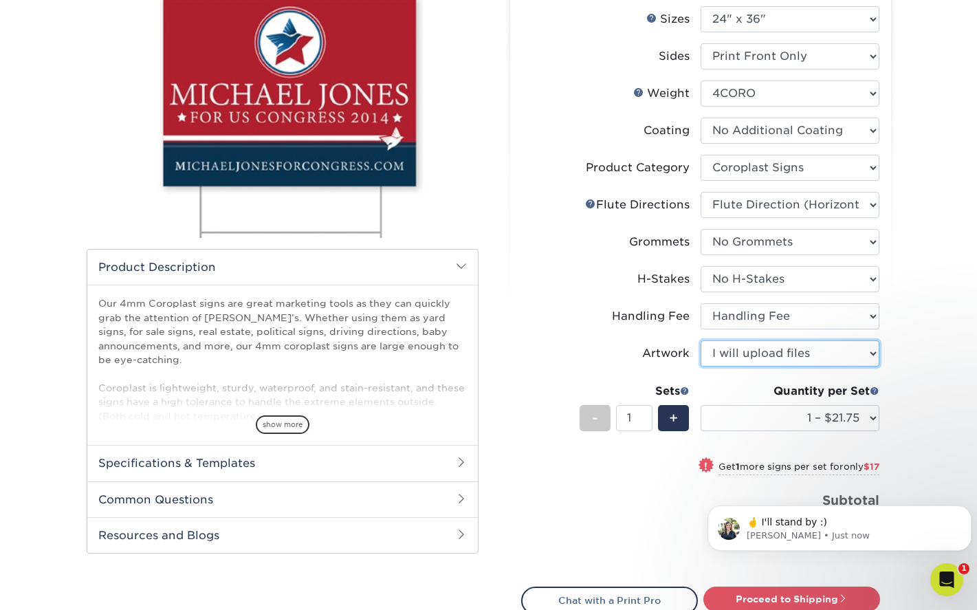
scroll to position [206, 0]
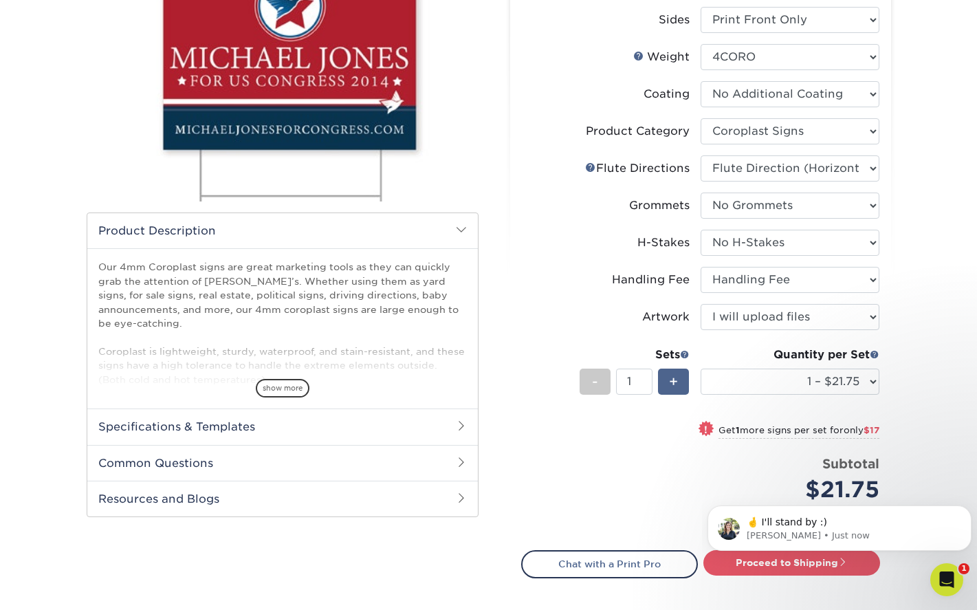
click at [676, 380] on span "+" at bounding box center [673, 381] width 9 height 21
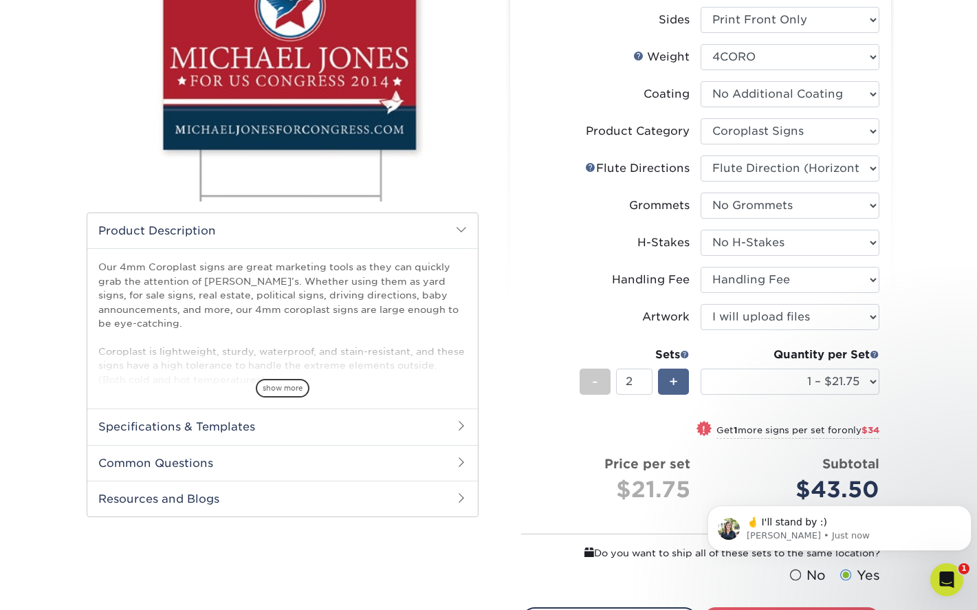
click at [676, 380] on span "+" at bounding box center [673, 381] width 9 height 21
type input "5"
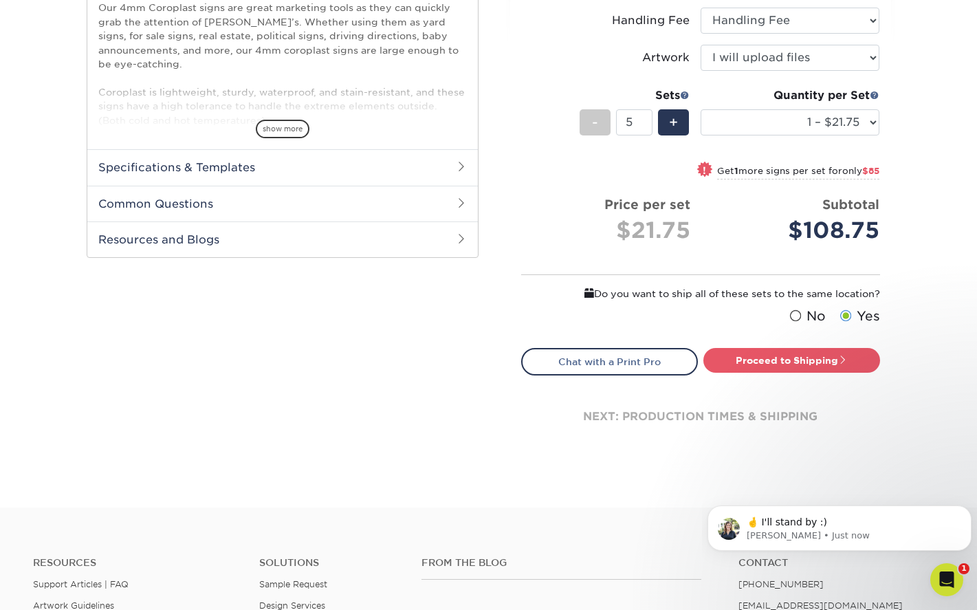
scroll to position [481, 0]
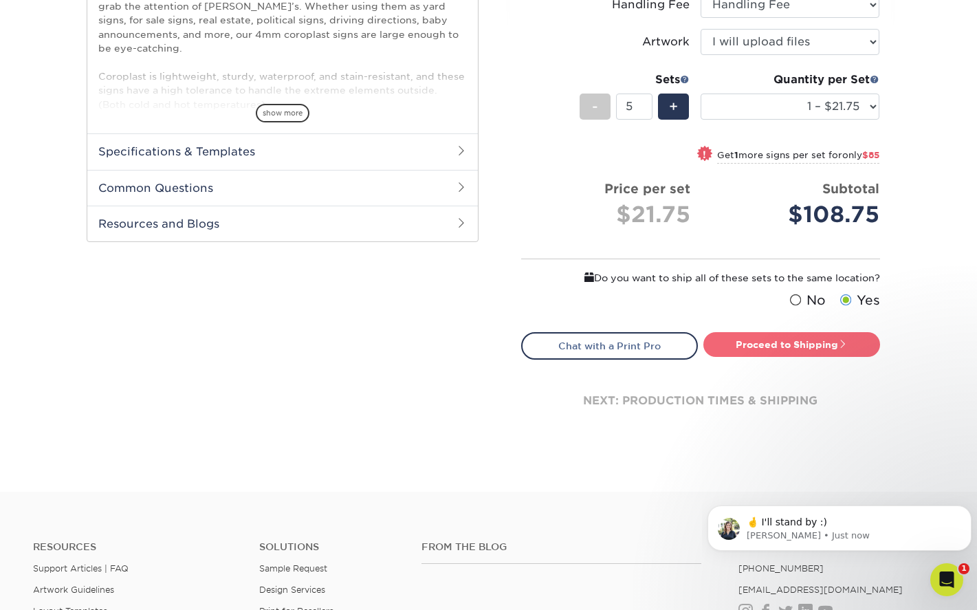
click at [792, 356] on link "Proceed to Shipping" at bounding box center [792, 344] width 177 height 25
type input "Set 1"
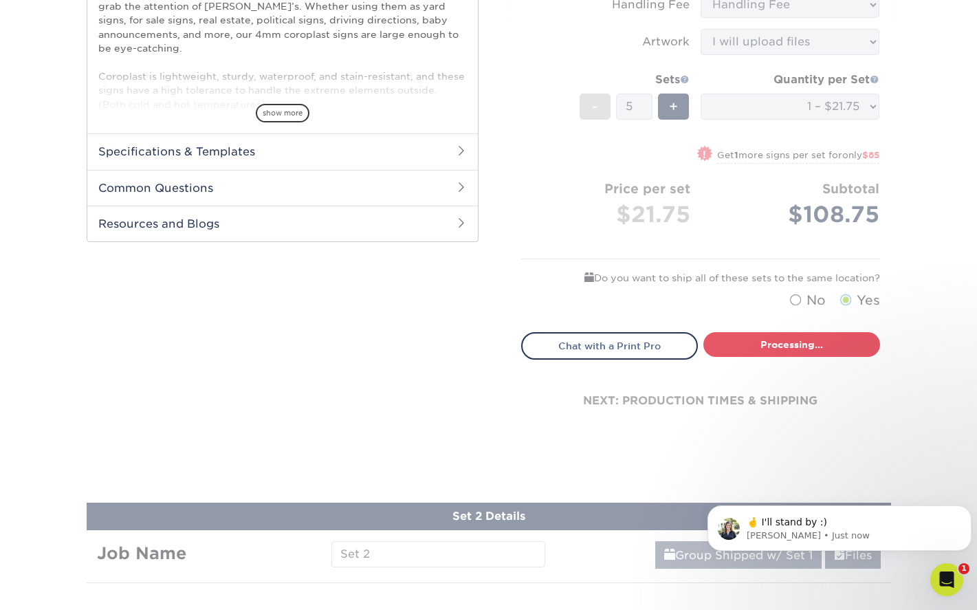
select select "044640a2-81e0-4a14-b128-5232b6ab5635"
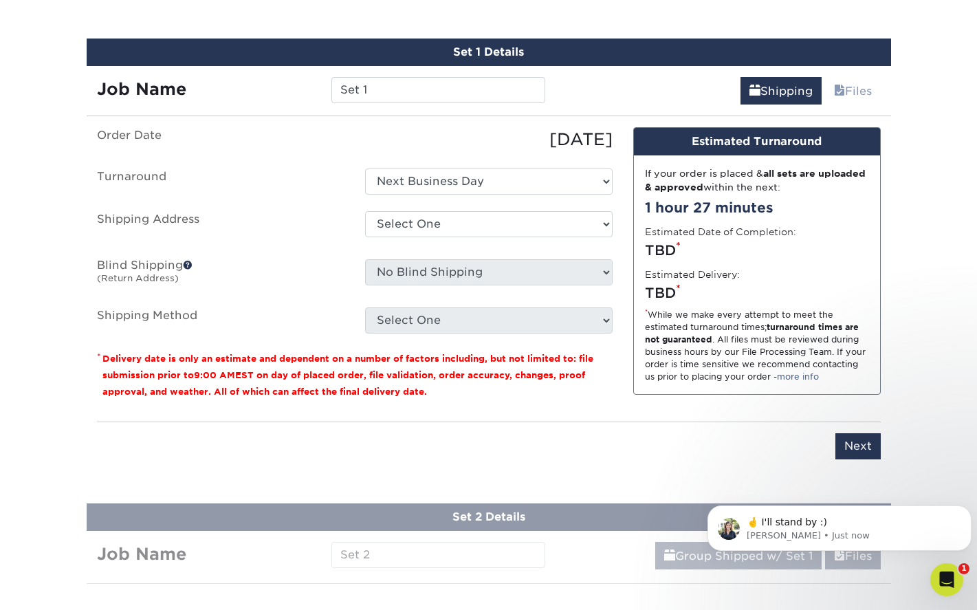
scroll to position [851, 0]
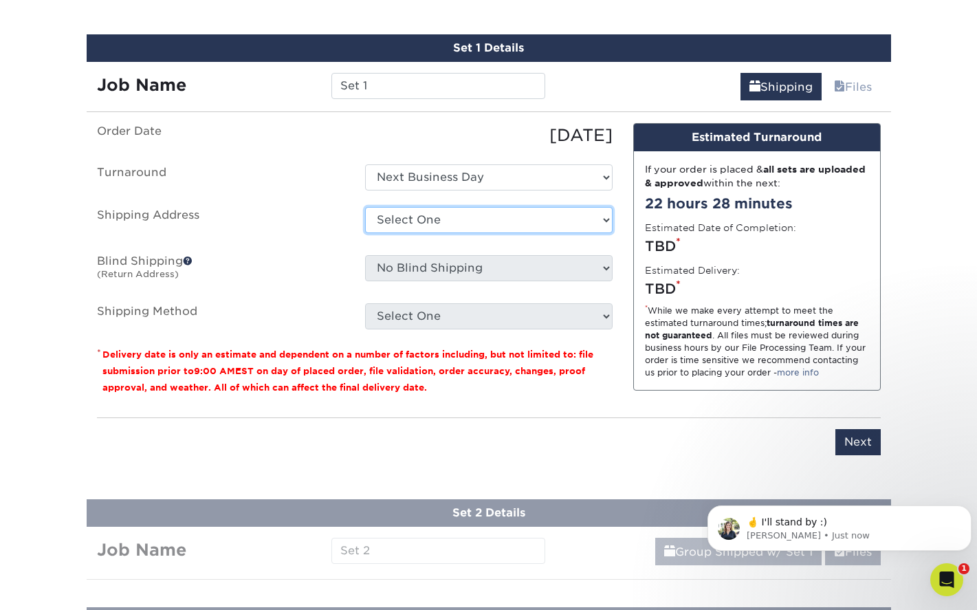
click at [437, 217] on select "Select One Divine Savior Academy + Add New Address - Login" at bounding box center [489, 220] width 248 height 26
select select "286335"
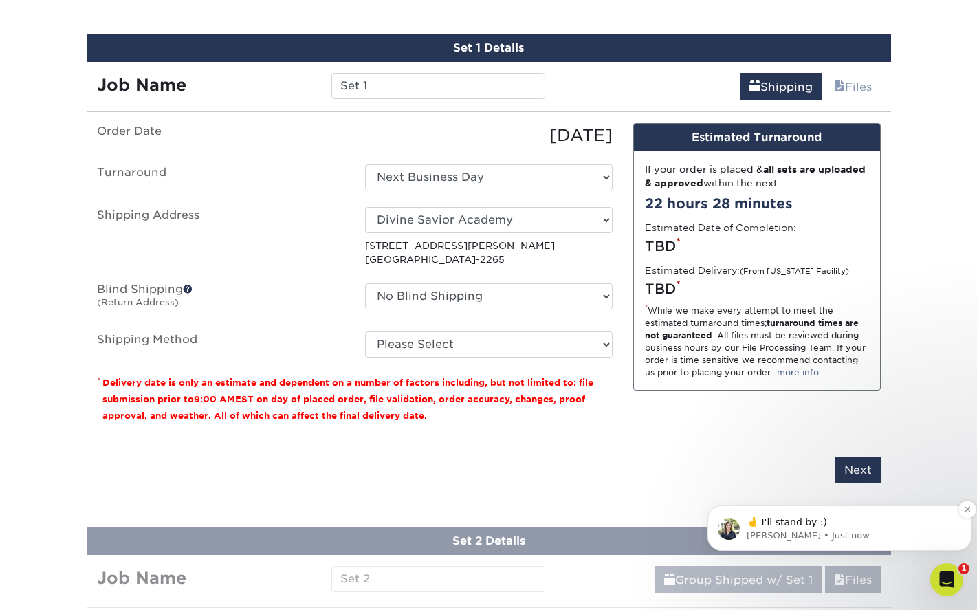
click at [848, 528] on p "🤞 I'll stand by :)" at bounding box center [851, 523] width 208 height 14
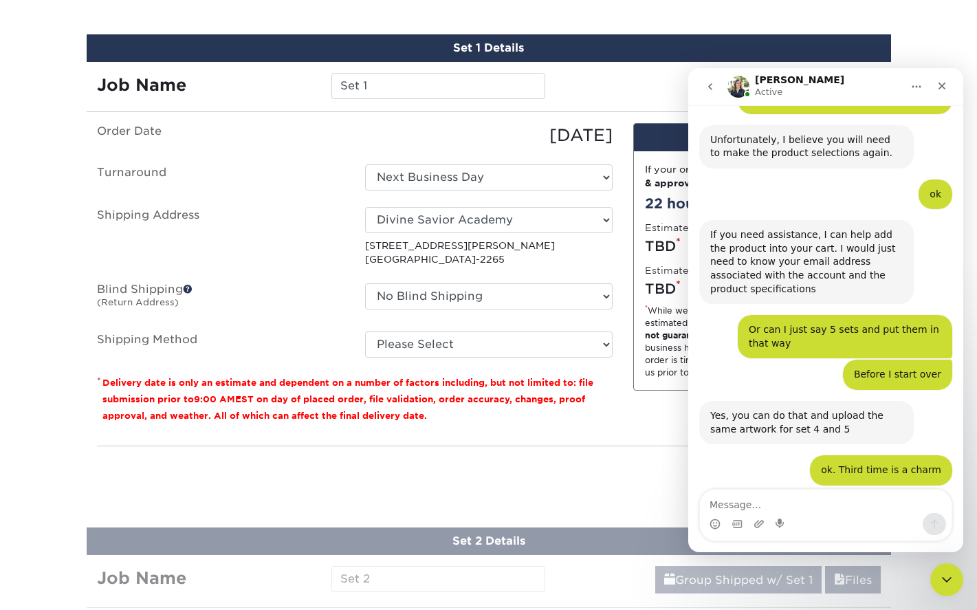
scroll to position [2069, 0]
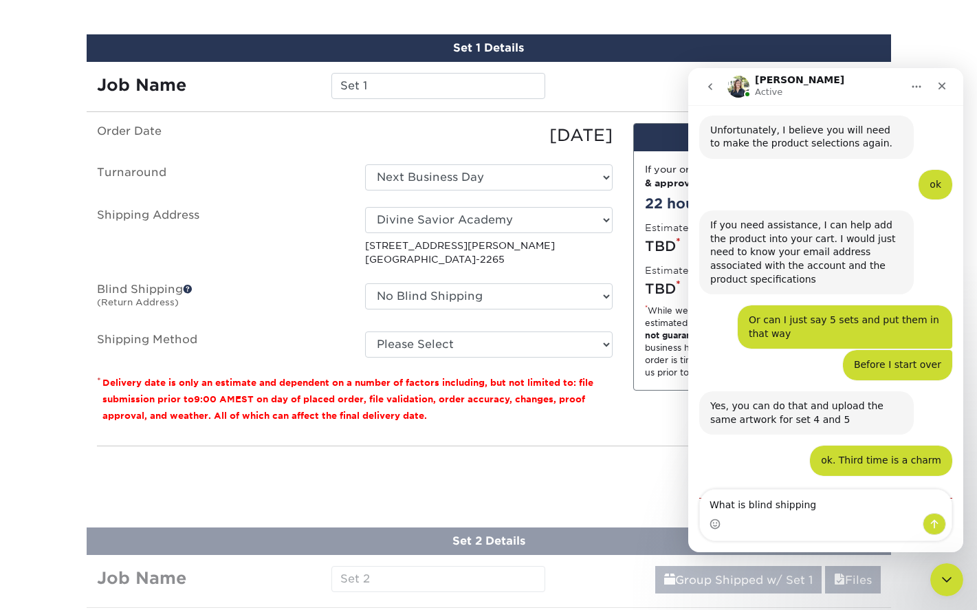
type textarea "What is blind shipping?"
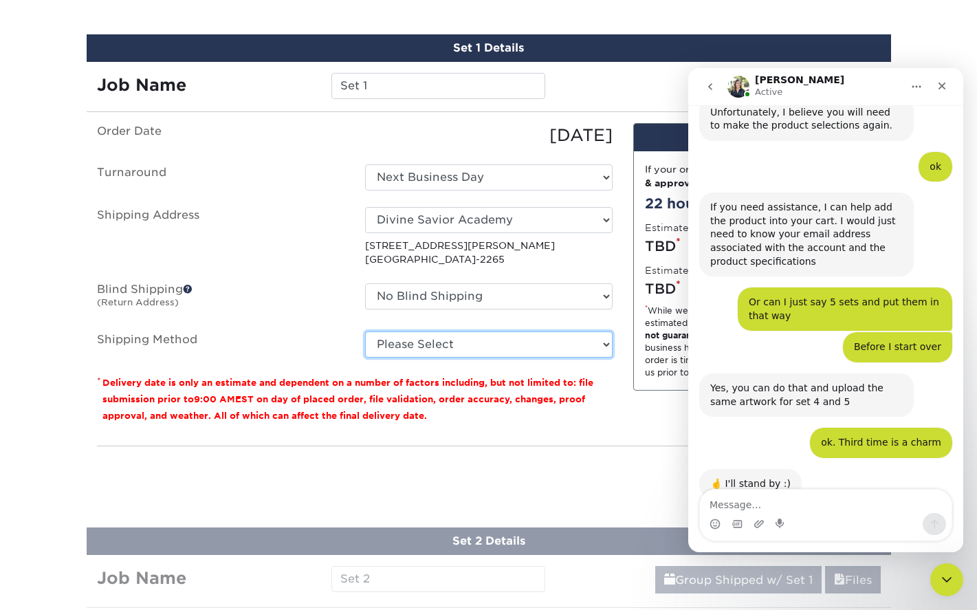
click at [496, 340] on select "Please Select Flat Rate Shipping (+$11.20) Ground Shipping (+$19.57) 3 Day Ship…" at bounding box center [489, 345] width 248 height 26
select select "G4MFLATRATE"
click at [365, 332] on select "Please Select Flat Rate Shipping (+$11.20) Ground Shipping (+$19.57) 3 Day Ship…" at bounding box center [489, 345] width 248 height 26
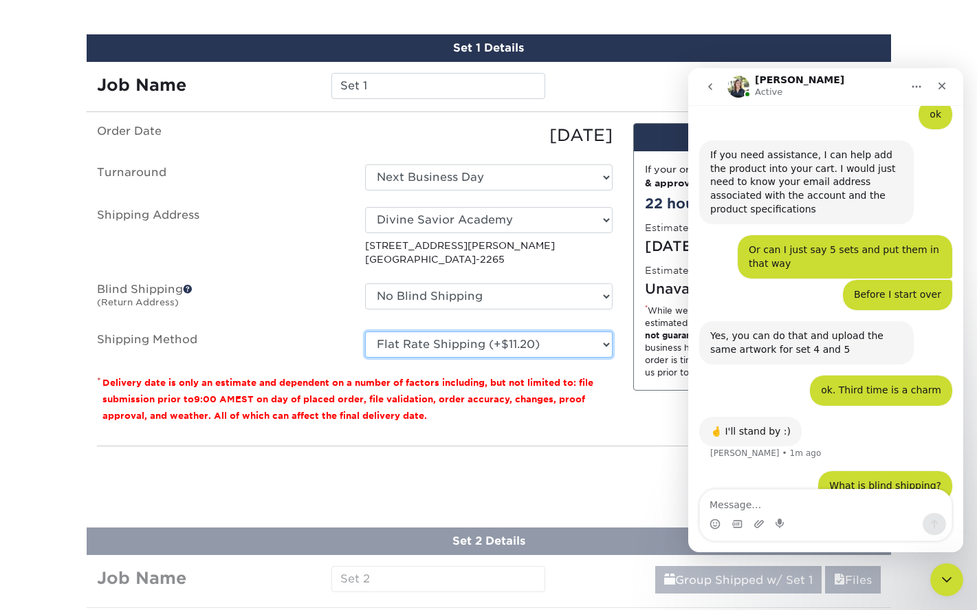
scroll to position [2140, 0]
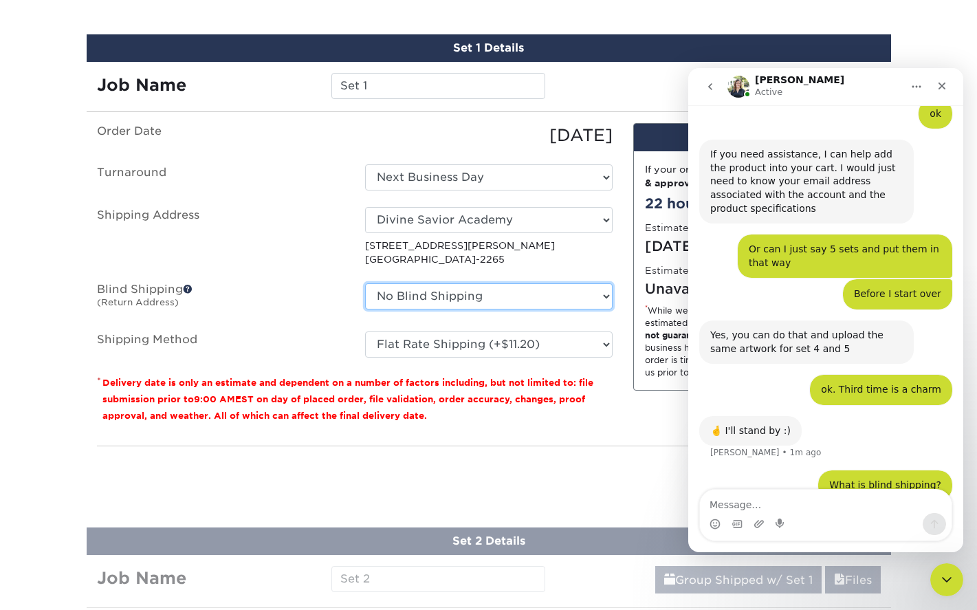
click at [486, 299] on select "No Blind Shipping Divine Savior Academy + Add New Address" at bounding box center [489, 296] width 248 height 26
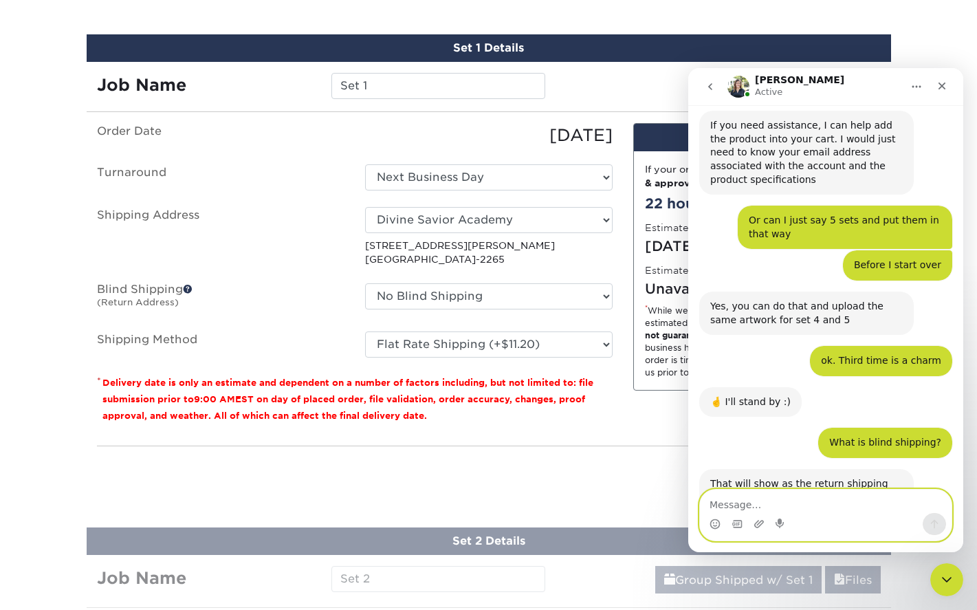
click at [735, 502] on textarea "Message…" at bounding box center [826, 501] width 252 height 23
type textarea "So no blind shipping"
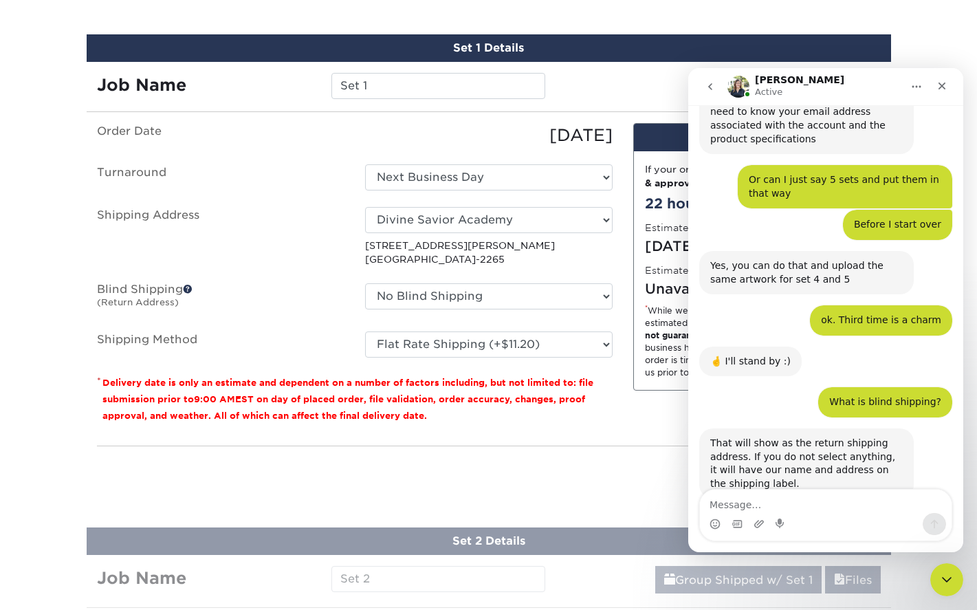
click at [634, 444] on div "You've choosen mailing services! If you have a csv address list please upload i…" at bounding box center [489, 311] width 784 height 377
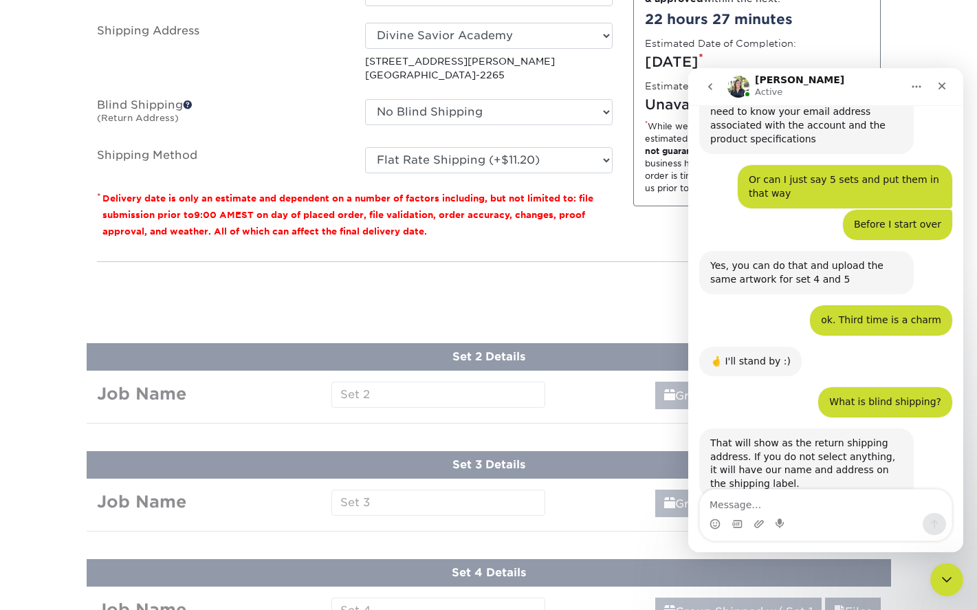
scroll to position [1057, 0]
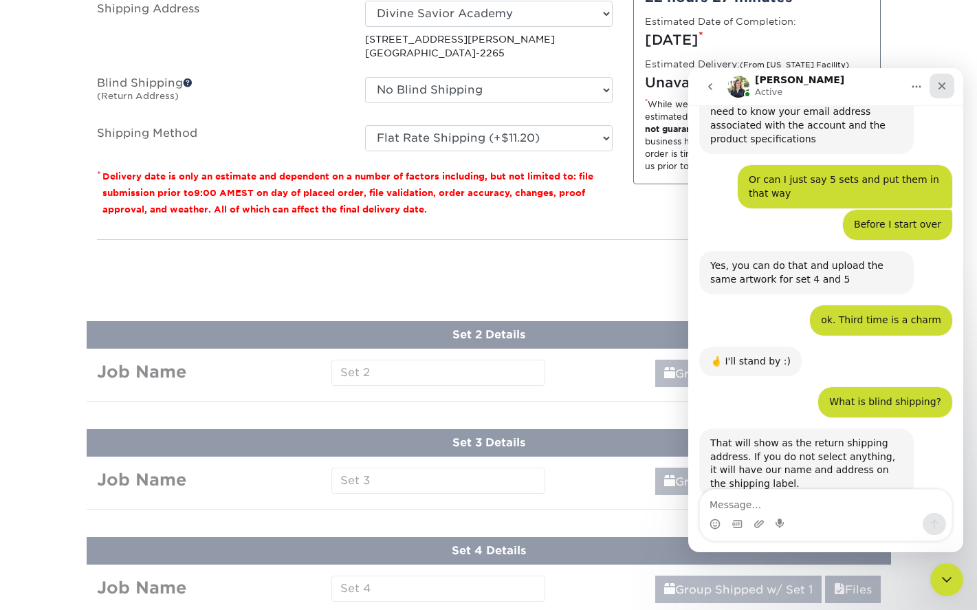
click at [949, 90] on div "Close" at bounding box center [942, 86] width 25 height 25
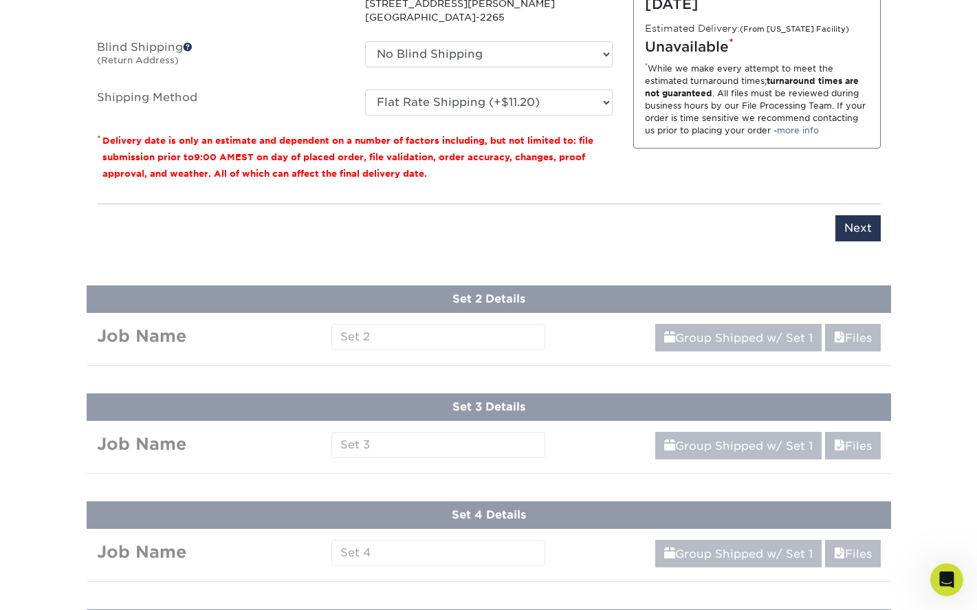
scroll to position [1126, 0]
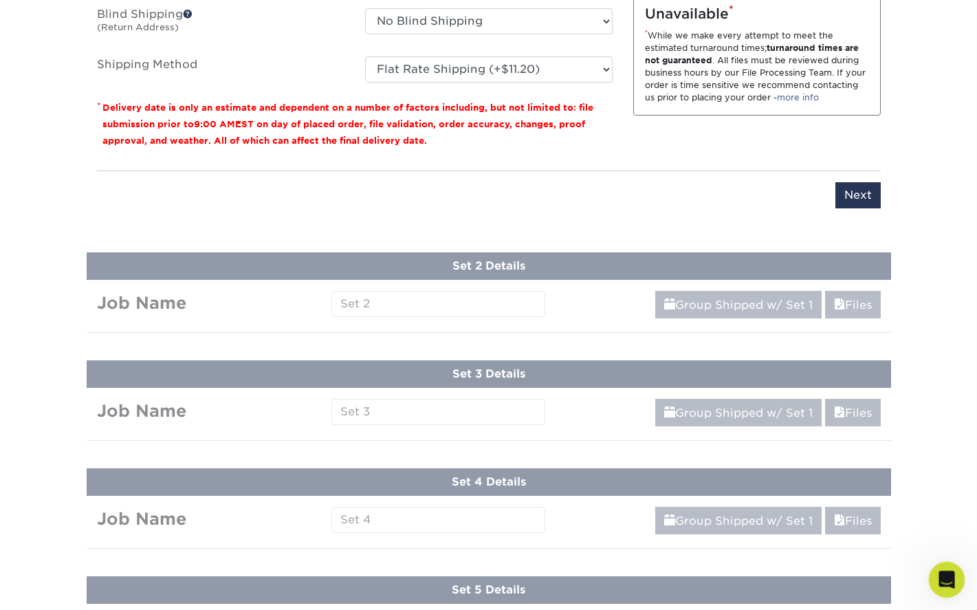
click at [960, 576] on div "Open Intercom Messenger" at bounding box center [944, 577] width 45 height 45
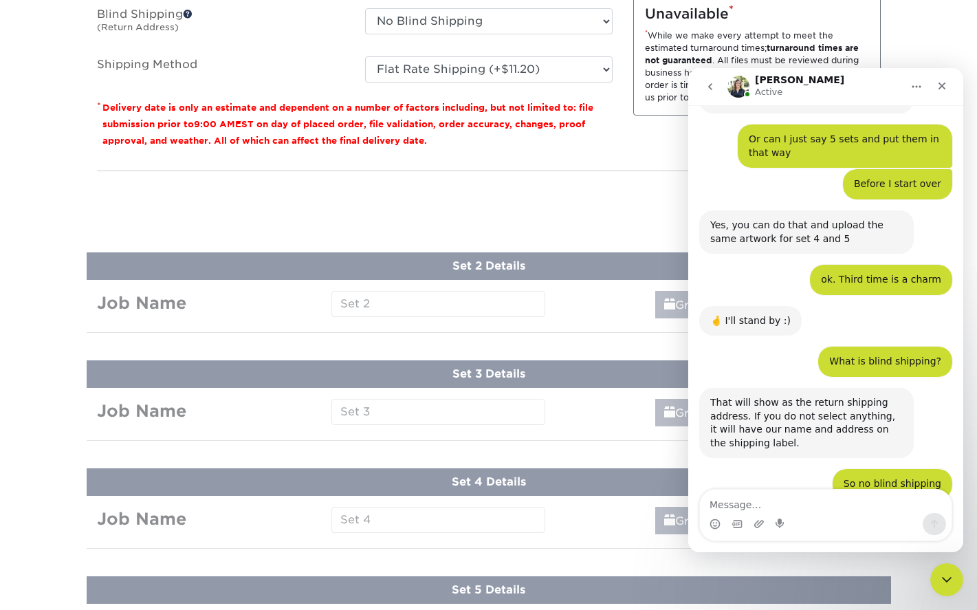
scroll to position [2251, 0]
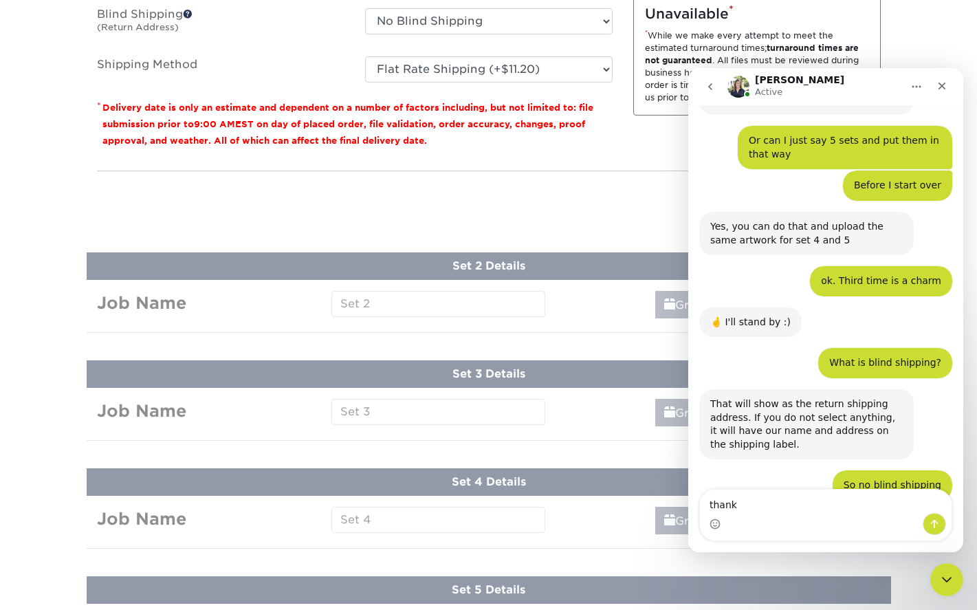
type textarea "thanks"
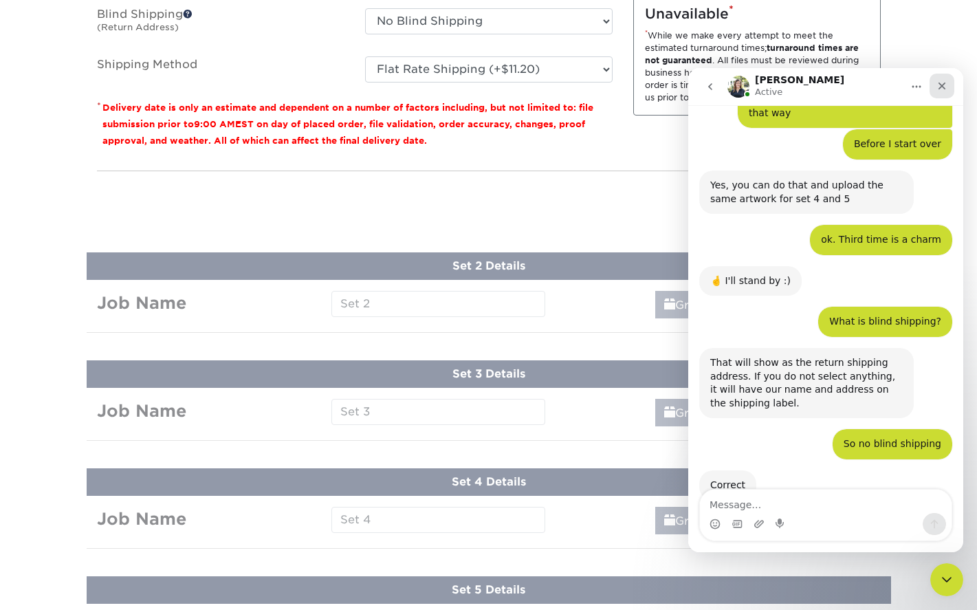
click at [949, 80] on div "Close" at bounding box center [942, 86] width 25 height 25
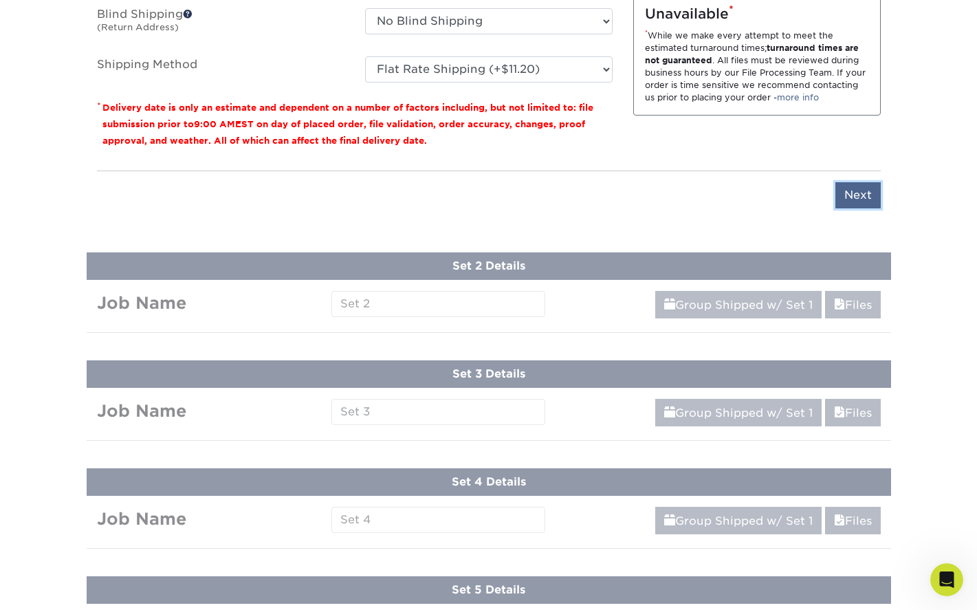
click at [868, 191] on input "Next" at bounding box center [858, 195] width 45 height 26
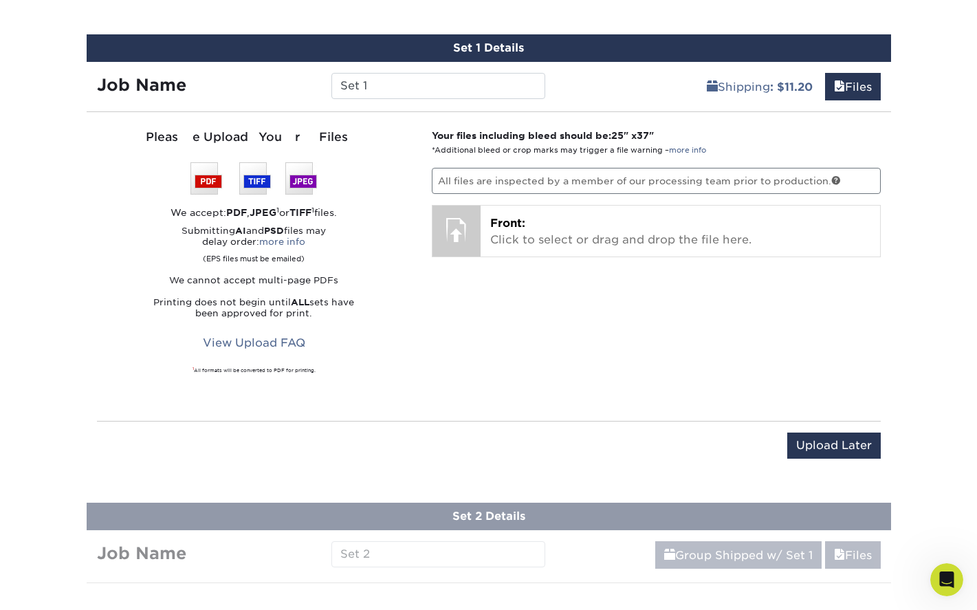
scroll to position [782, 0]
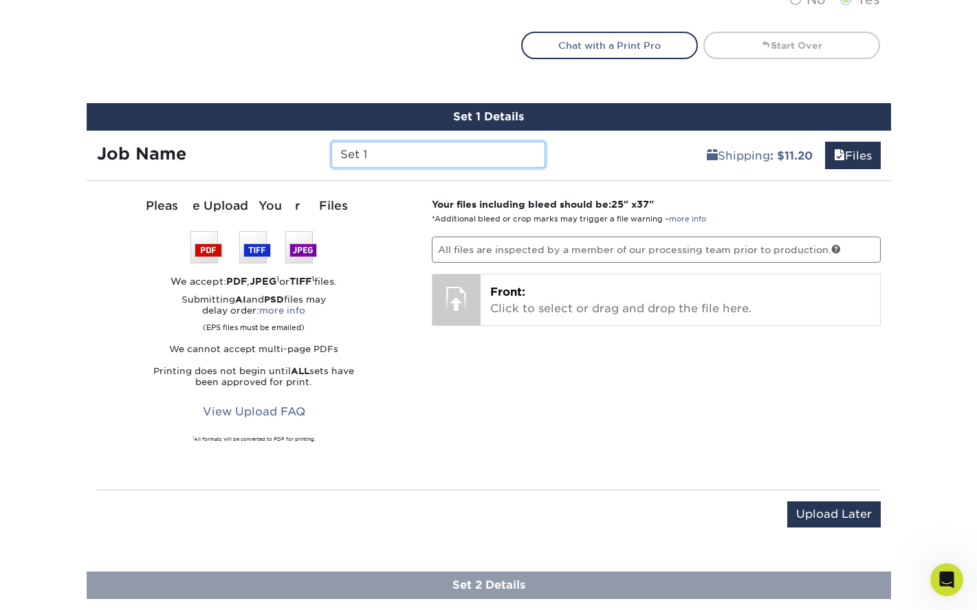
drag, startPoint x: 365, startPoint y: 156, endPoint x: 312, endPoint y: 146, distance: 54.0
click at [312, 149] on div "Job Name Set 1" at bounding box center [322, 155] width 470 height 26
type input "Gym"
drag, startPoint x: 398, startPoint y: 349, endPoint x: 411, endPoint y: 349, distance: 13.1
click at [399, 350] on p "We cannot accept multi-page PDFs" at bounding box center [254, 349] width 315 height 11
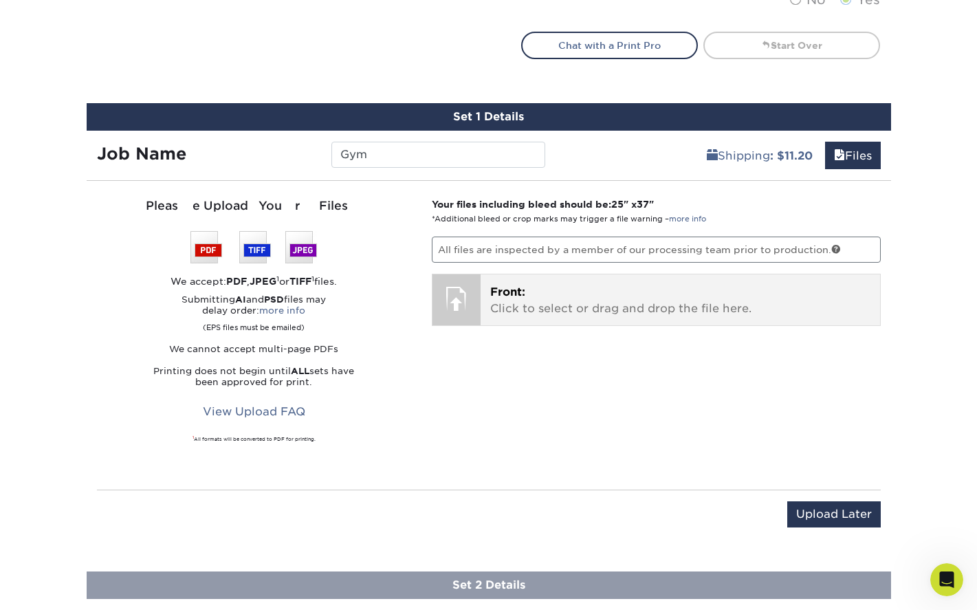
click at [503, 300] on p "Front: Click to select or drag and drop the file here." at bounding box center [680, 300] width 380 height 33
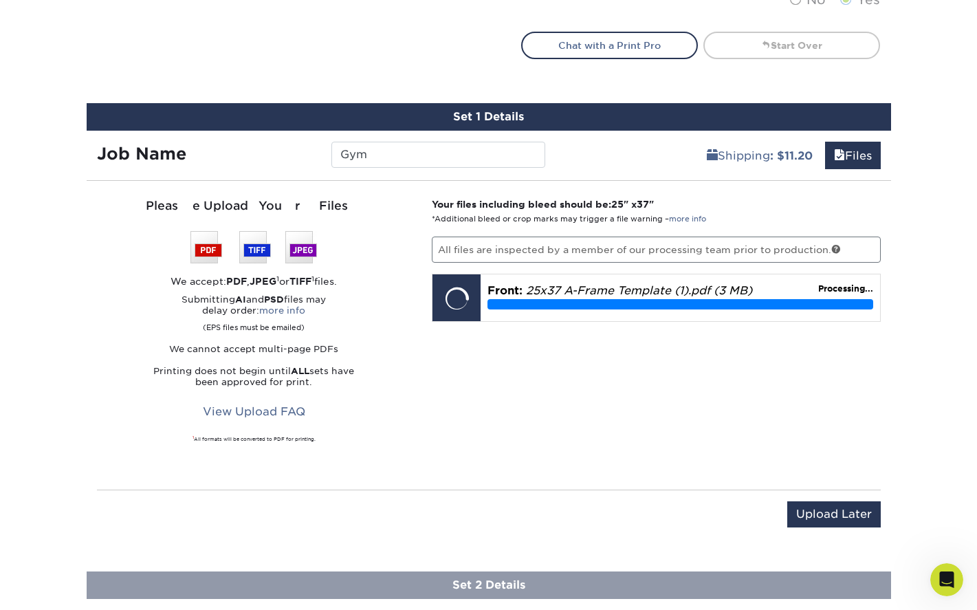
scroll to position [2345, 0]
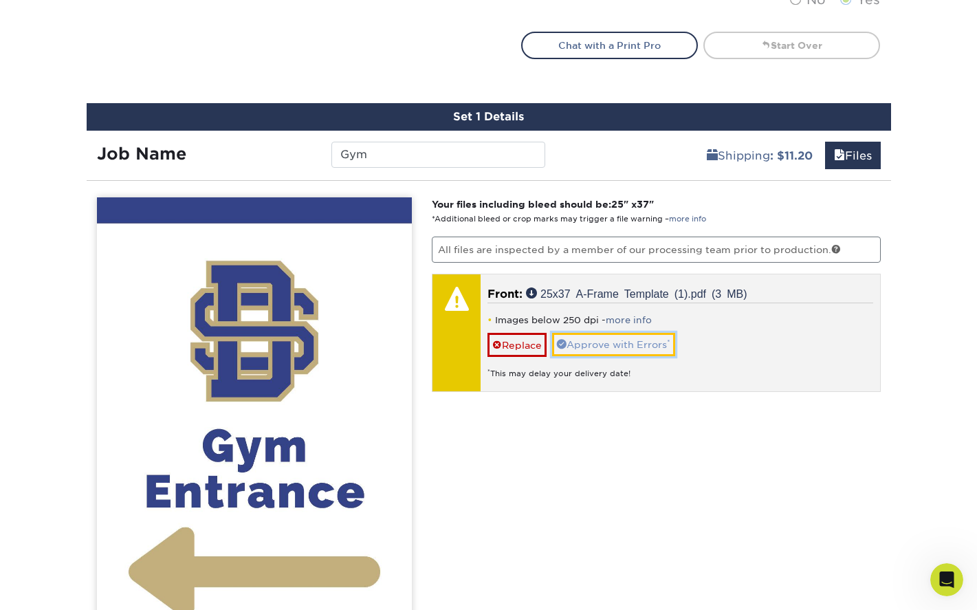
click at [606, 344] on link "Approve with Errors *" at bounding box center [613, 344] width 123 height 23
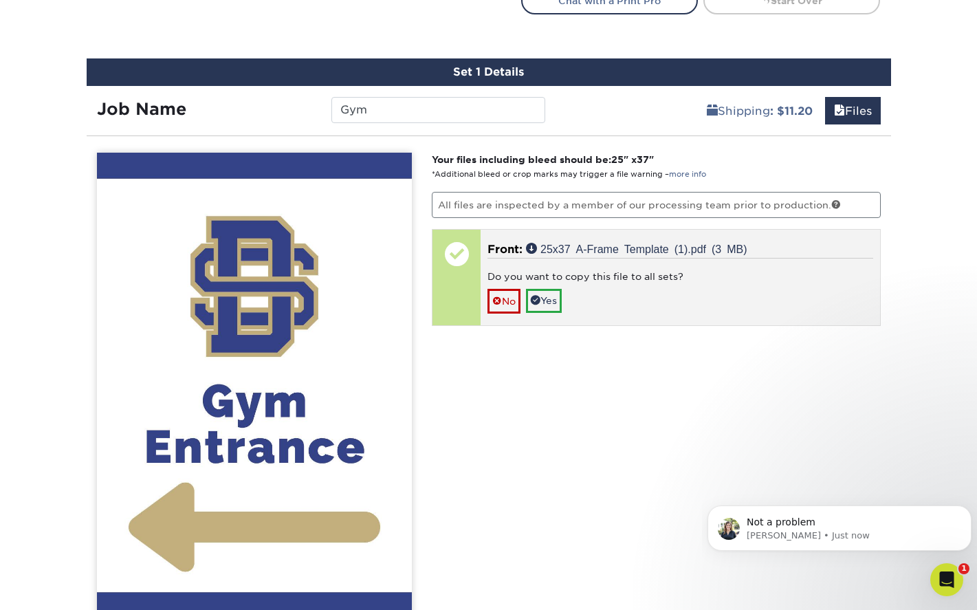
scroll to position [851, 0]
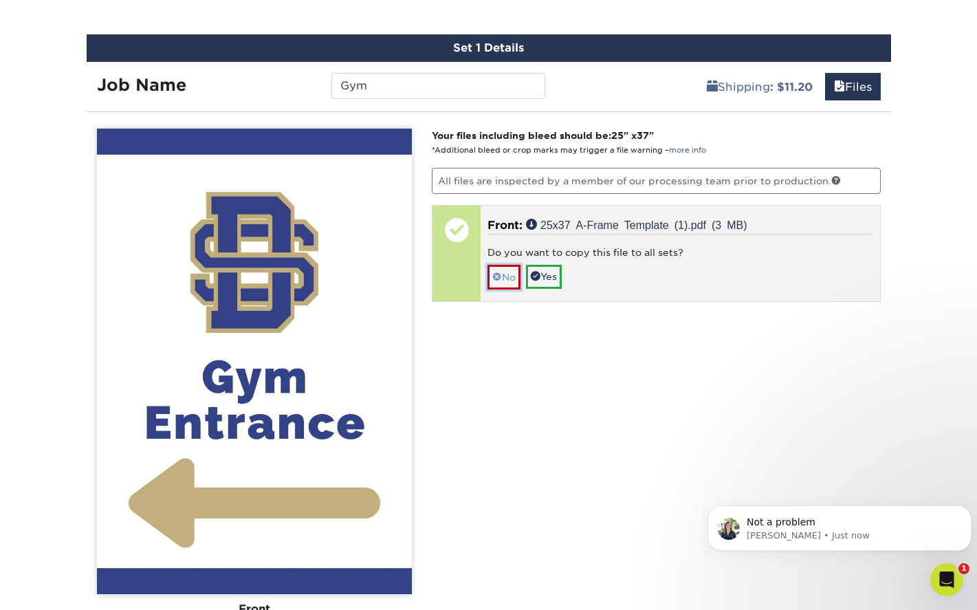
click at [508, 283] on link "No" at bounding box center [504, 277] width 33 height 24
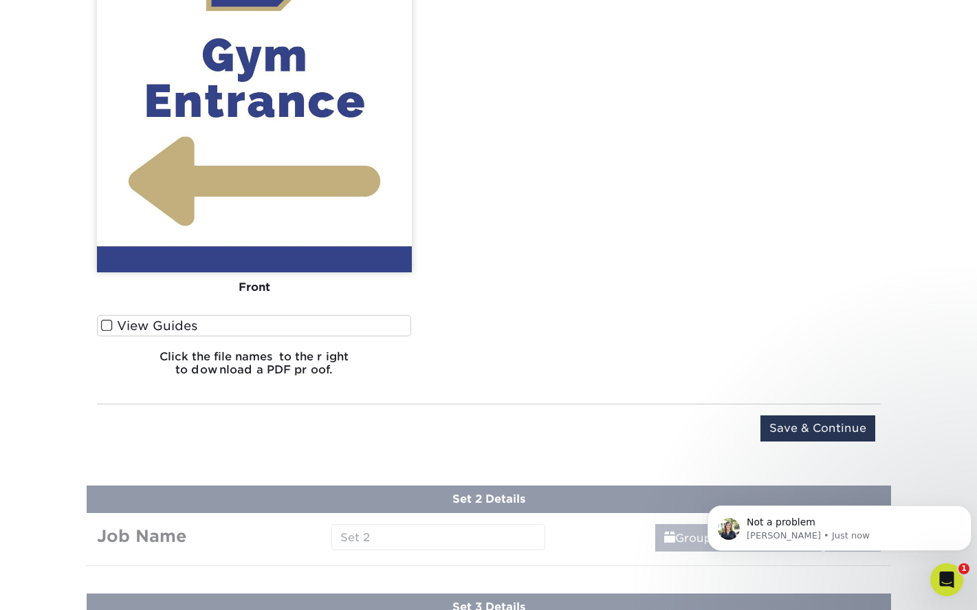
scroll to position [1195, 0]
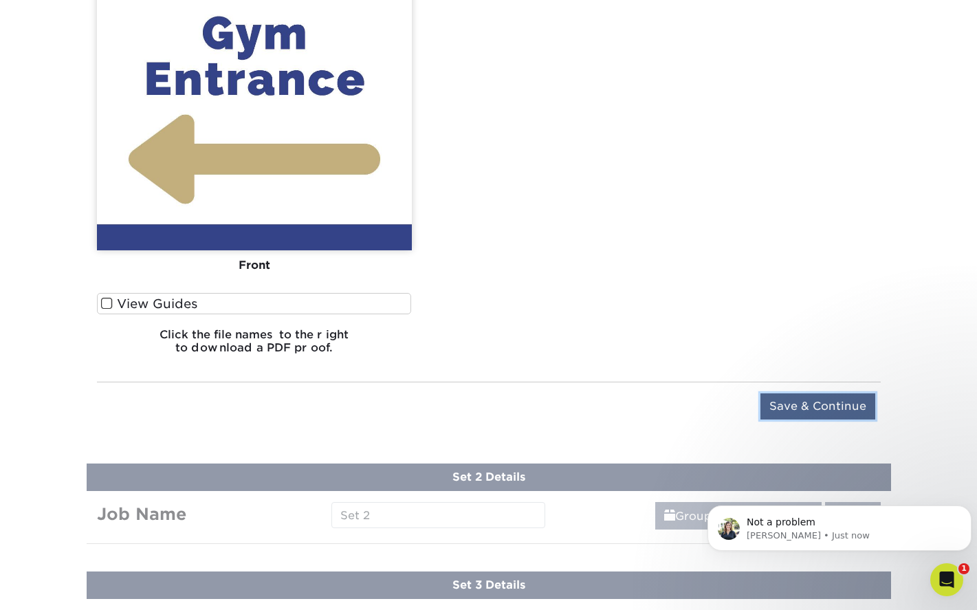
click at [838, 404] on input "Save & Continue" at bounding box center [818, 406] width 115 height 26
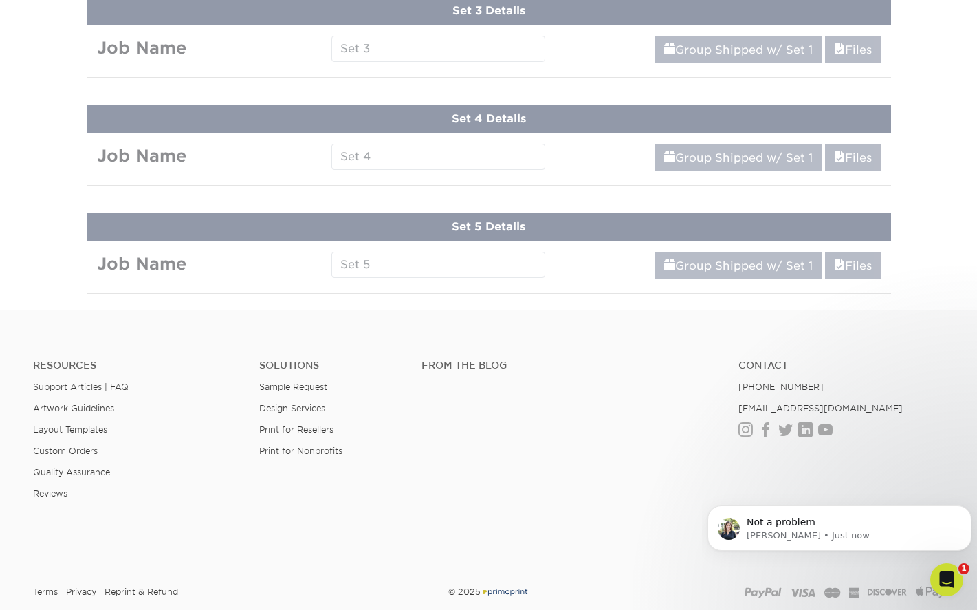
scroll to position [737, 0]
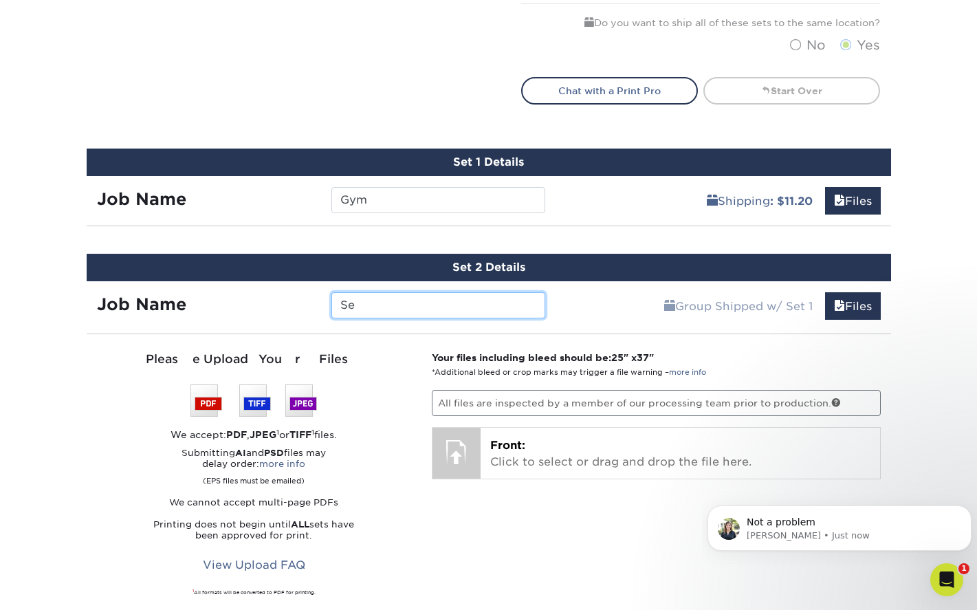
type input "S"
type input "Do Not Enter"
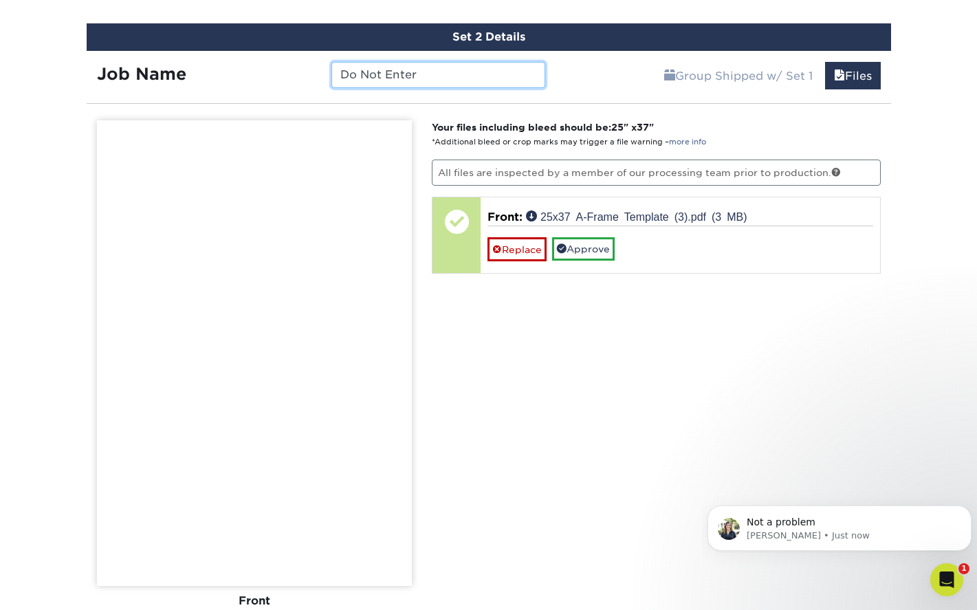
scroll to position [943, 0]
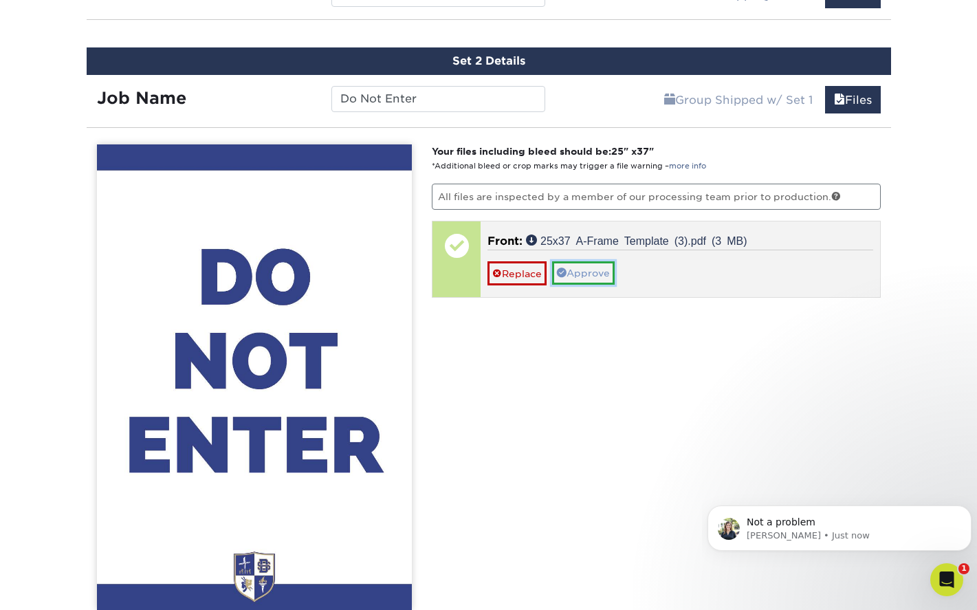
click at [581, 276] on link "Approve" at bounding box center [583, 272] width 63 height 23
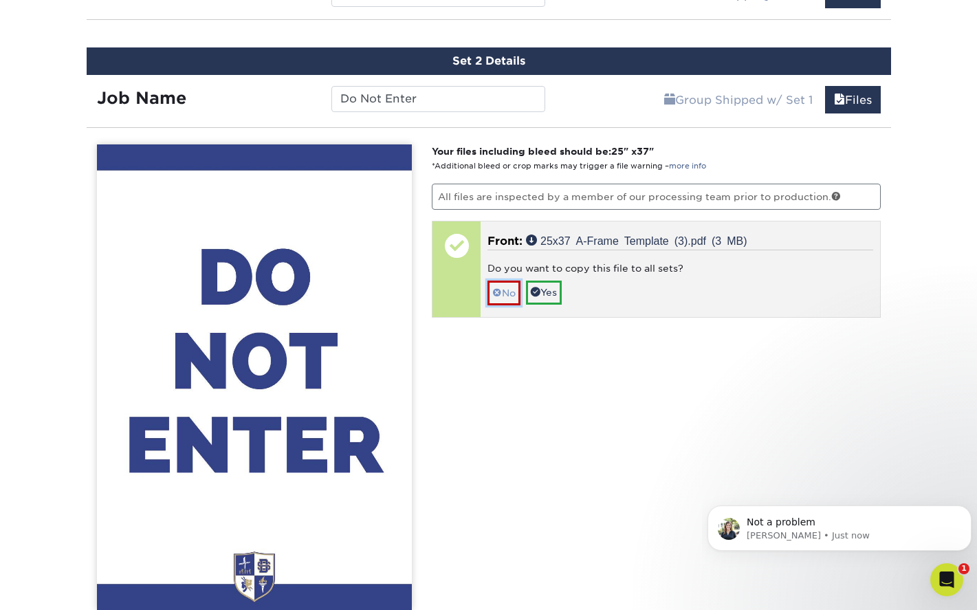
click at [504, 295] on link "No" at bounding box center [504, 293] width 33 height 24
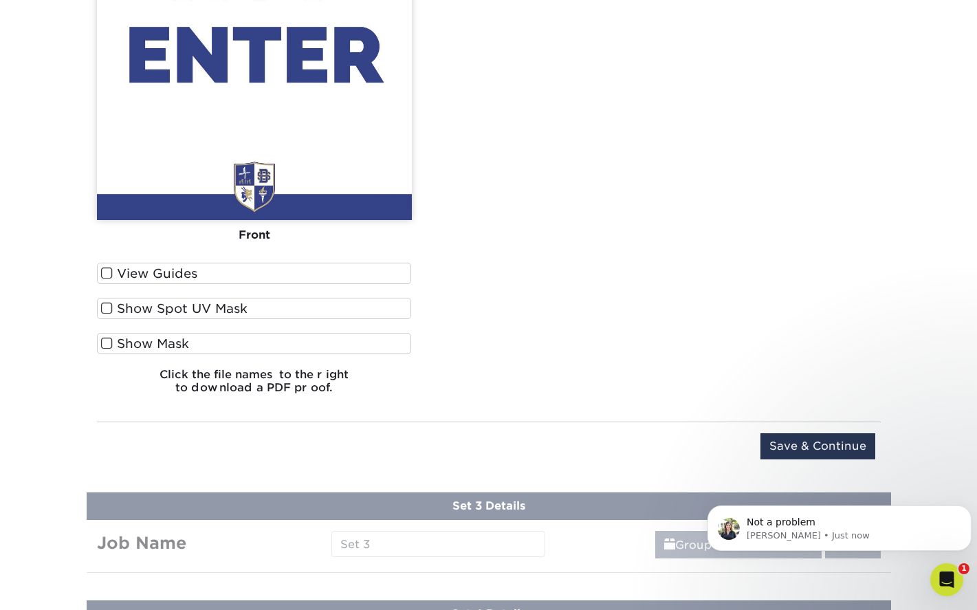
scroll to position [1425, 0]
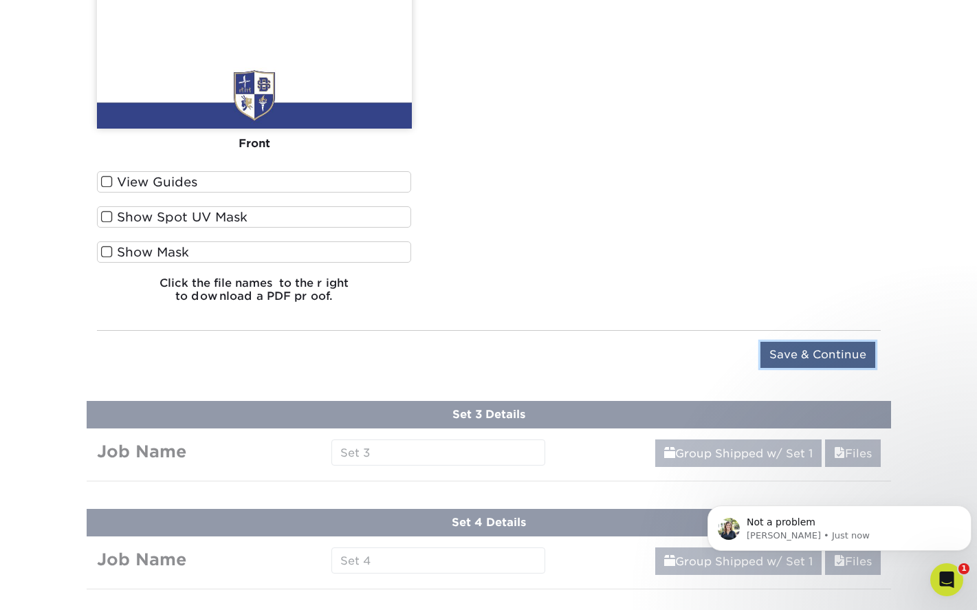
click at [809, 348] on input "Save & Continue" at bounding box center [818, 355] width 115 height 26
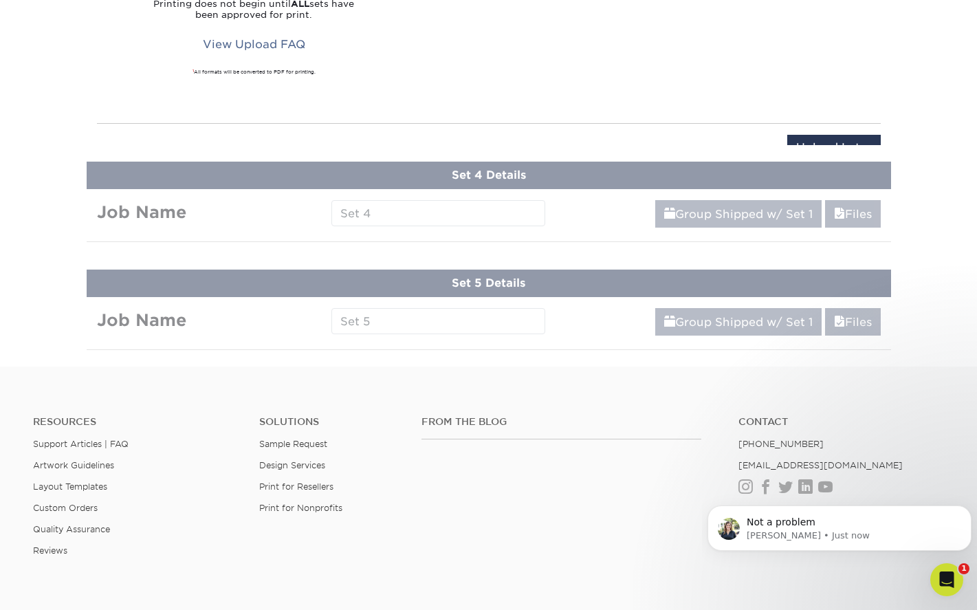
scroll to position [845, 0]
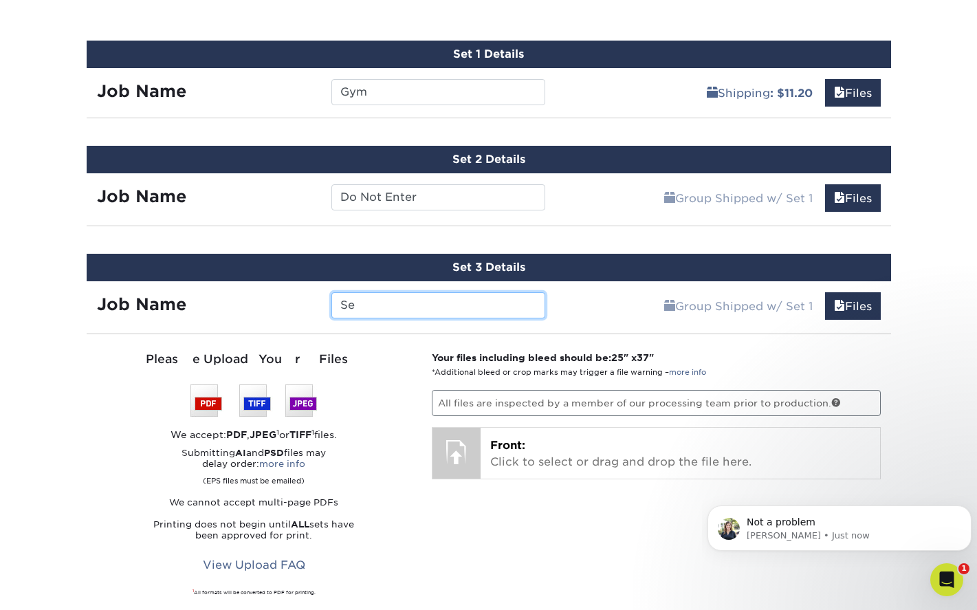
type input "S"
type input "z"
type input "No Drop Off or Pick Up"
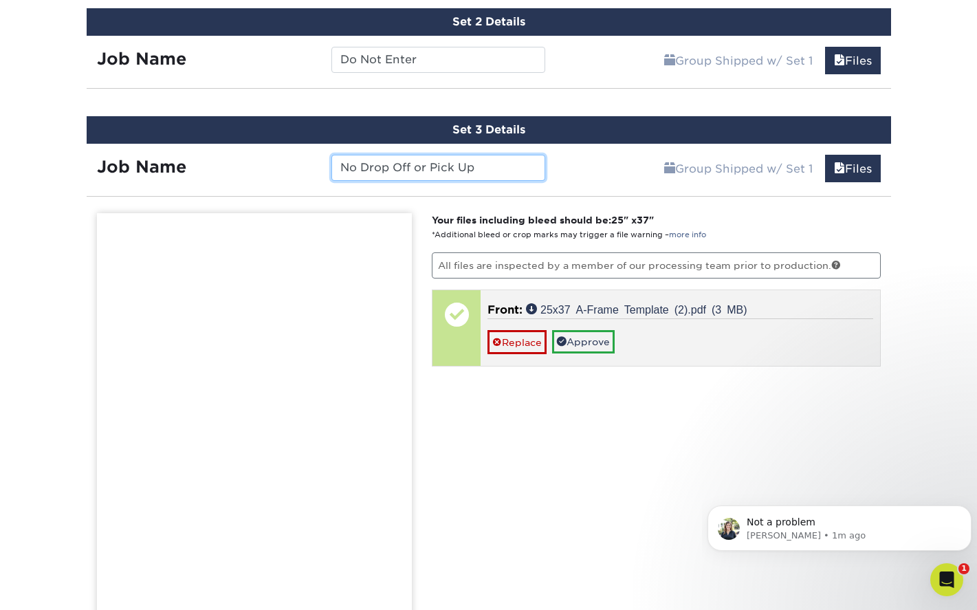
scroll to position [1051, 0]
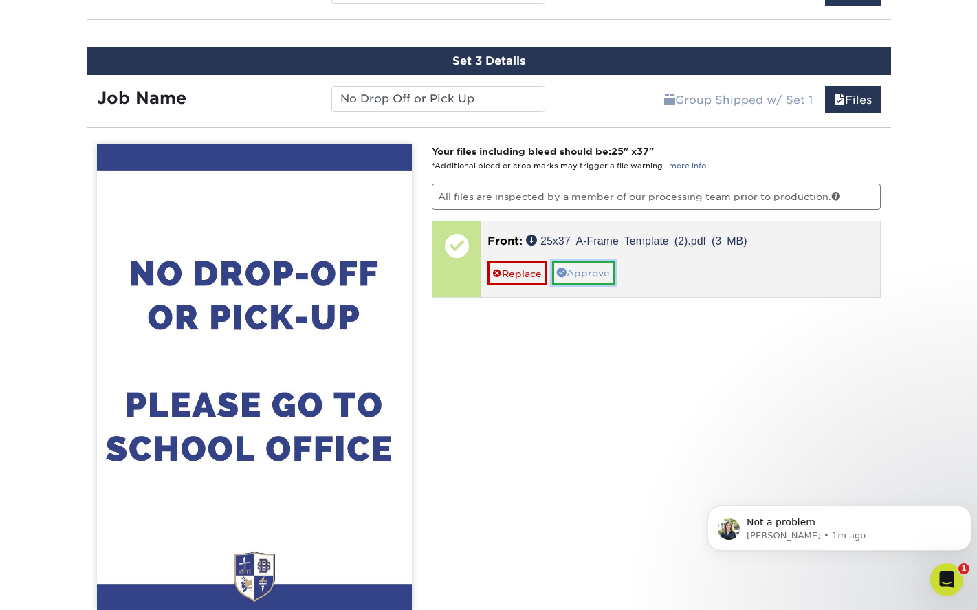
click at [581, 274] on link "Approve" at bounding box center [583, 272] width 63 height 23
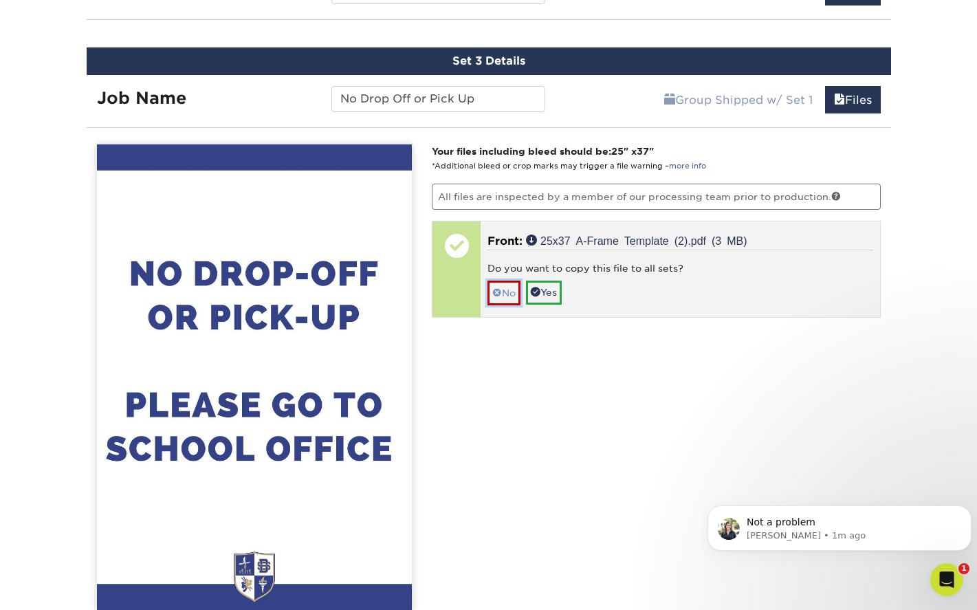
click at [508, 296] on link "No" at bounding box center [504, 293] width 33 height 24
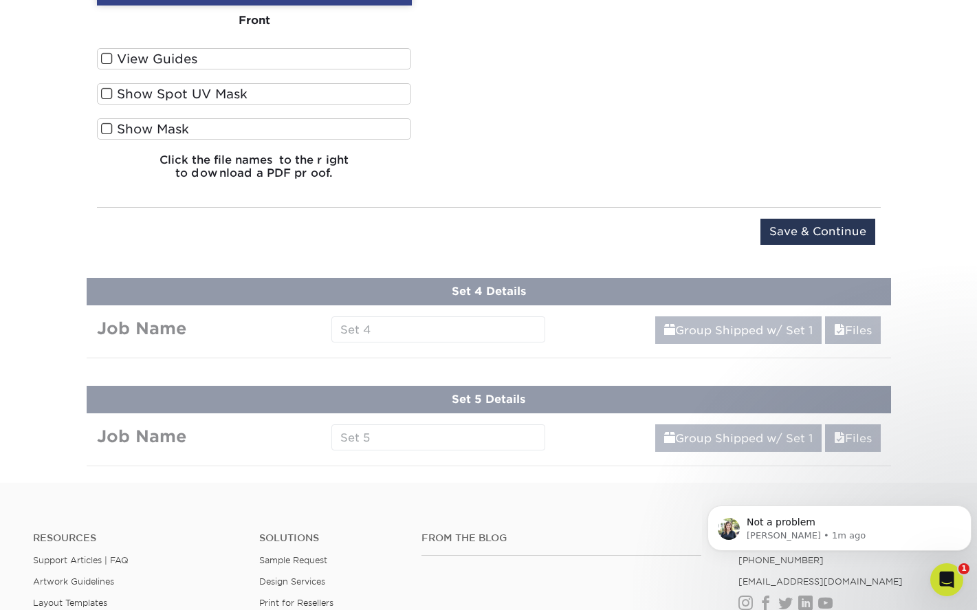
scroll to position [1670, 0]
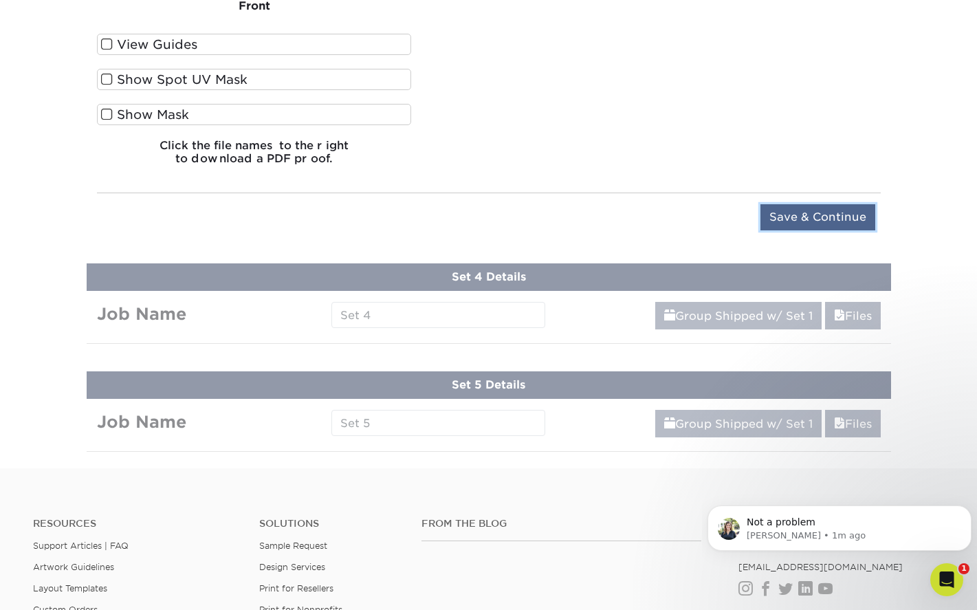
click at [829, 226] on input "Save & Continue" at bounding box center [818, 217] width 115 height 26
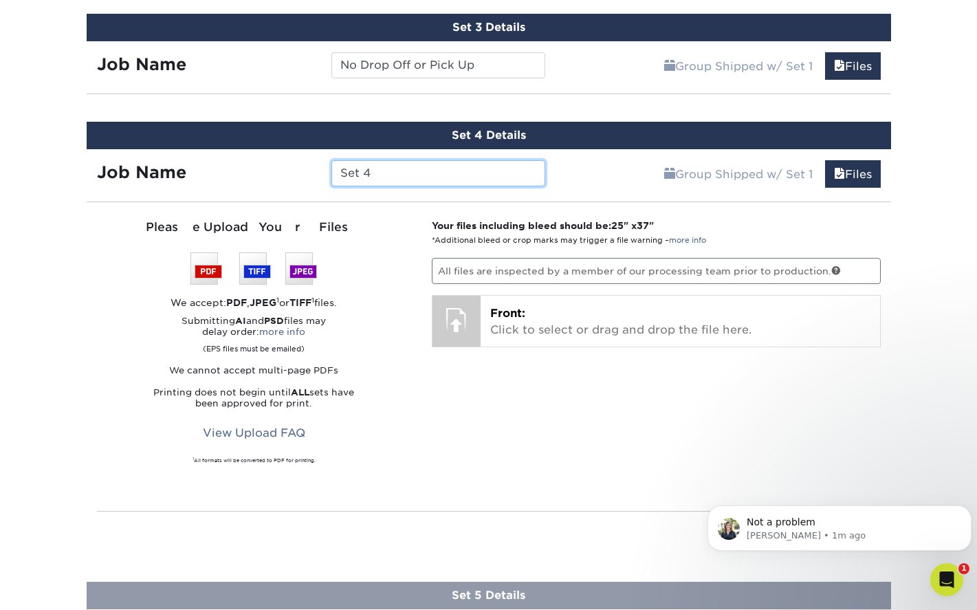
scroll to position [1090, 0]
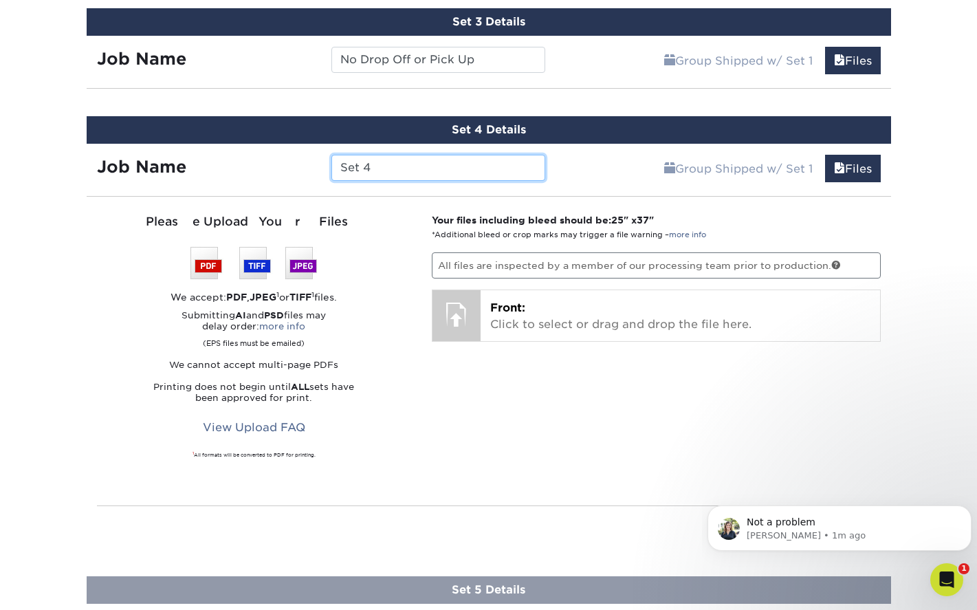
drag, startPoint x: 389, startPoint y: 164, endPoint x: 332, endPoint y: 172, distance: 56.9
click at [332, 172] on input "Set 4" at bounding box center [439, 168] width 214 height 26
type input "Restroom"
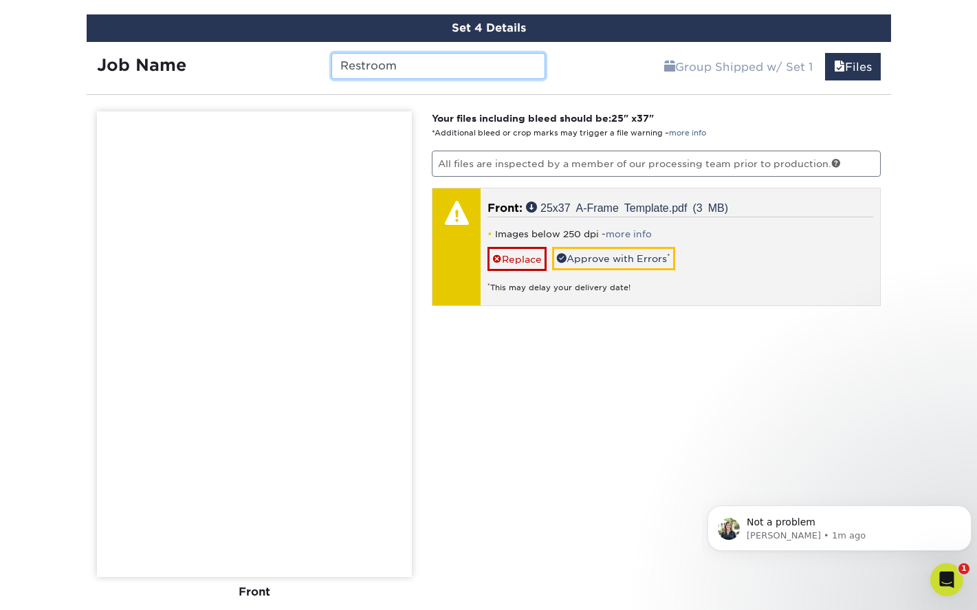
scroll to position [1228, 0]
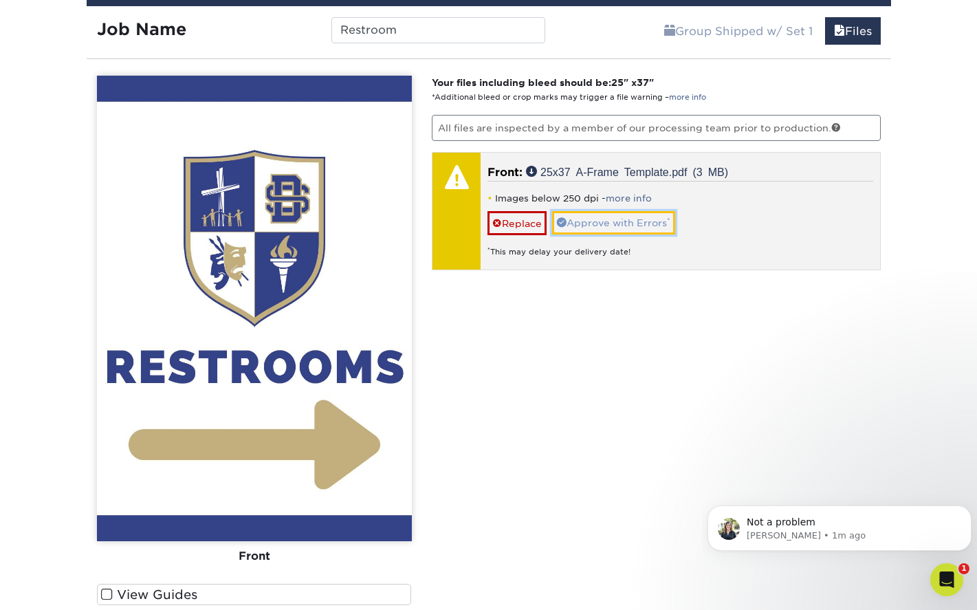
click at [614, 227] on link "Approve with Errors *" at bounding box center [613, 222] width 123 height 23
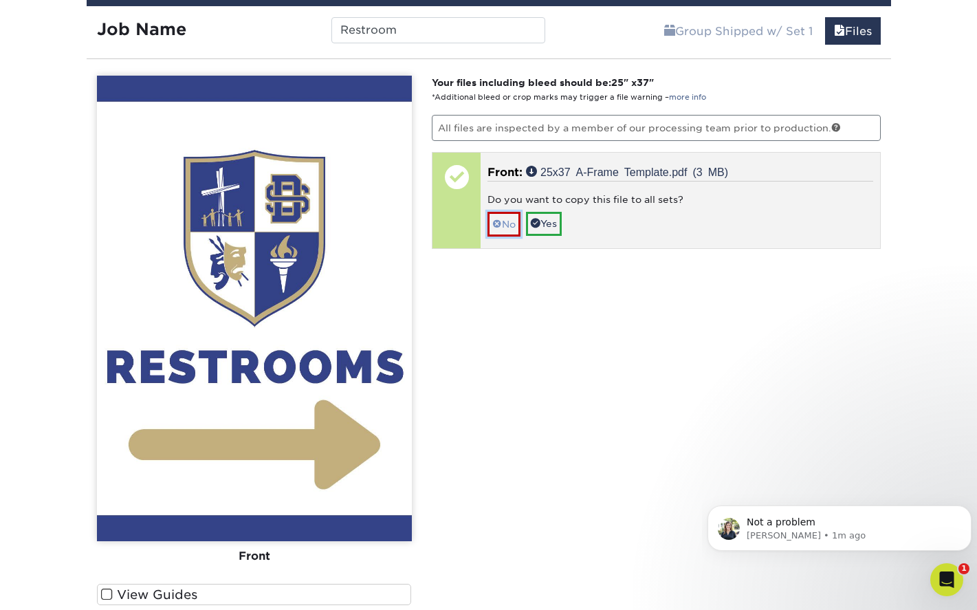
click at [498, 224] on span at bounding box center [498, 224] width 10 height 11
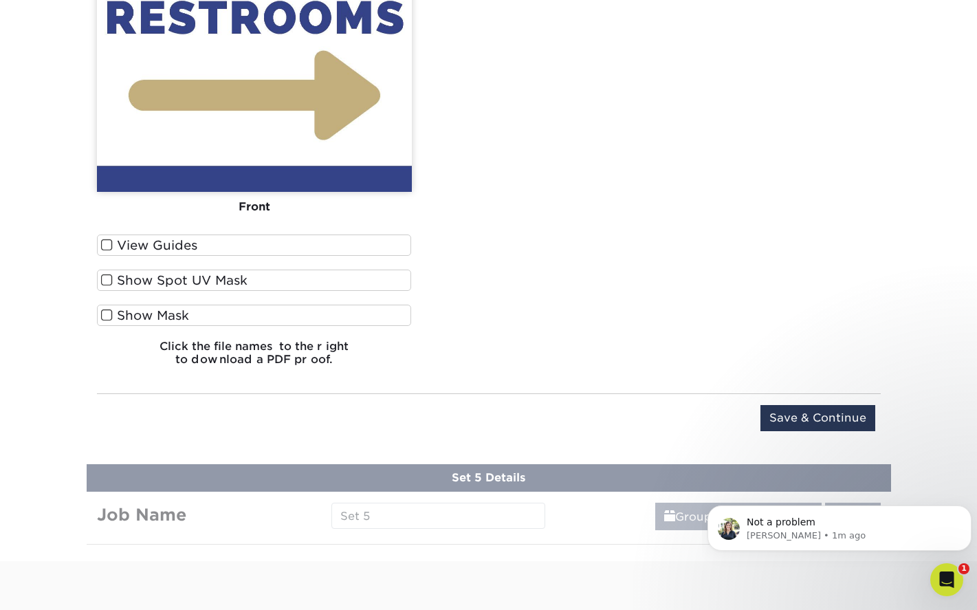
scroll to position [1641, 0]
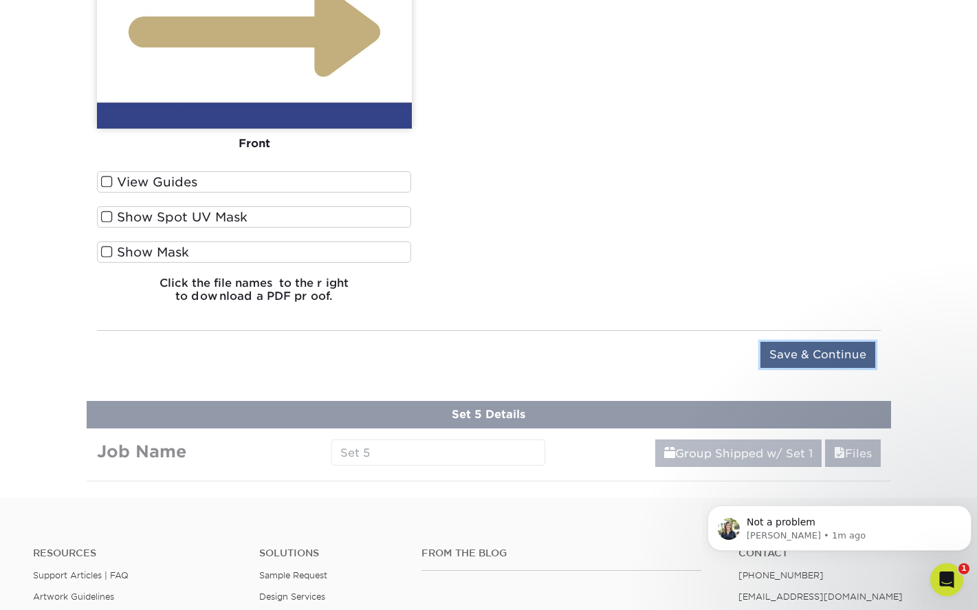
click at [832, 345] on input "Save & Continue" at bounding box center [818, 355] width 115 height 26
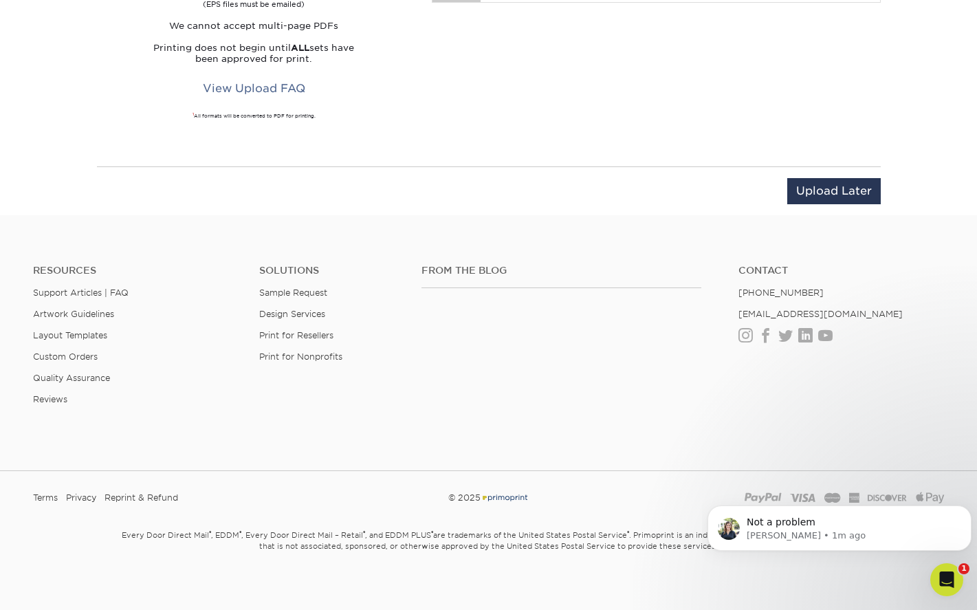
scroll to position [1061, 0]
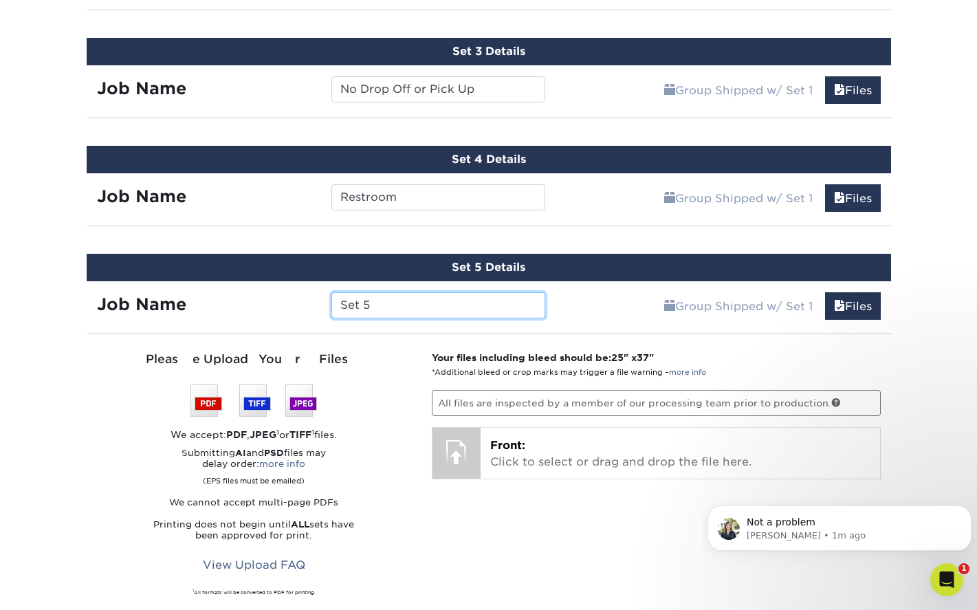
drag, startPoint x: 426, startPoint y: 311, endPoint x: 338, endPoint y: 303, distance: 88.4
click at [338, 303] on input "Set 5" at bounding box center [439, 305] width 214 height 26
type input "Restroom"
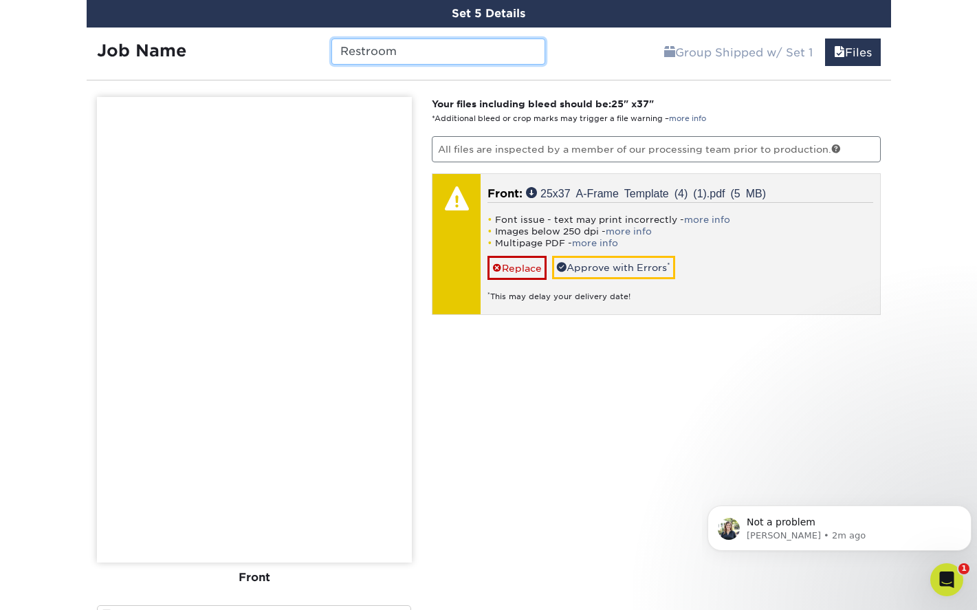
scroll to position [1336, 0]
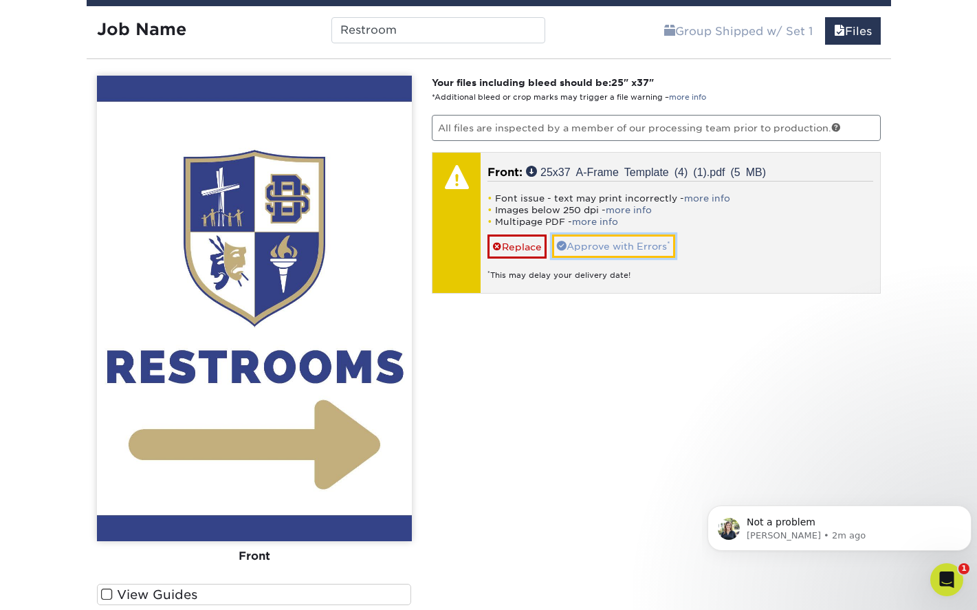
click at [615, 245] on link "Approve with Errors *" at bounding box center [613, 246] width 123 height 23
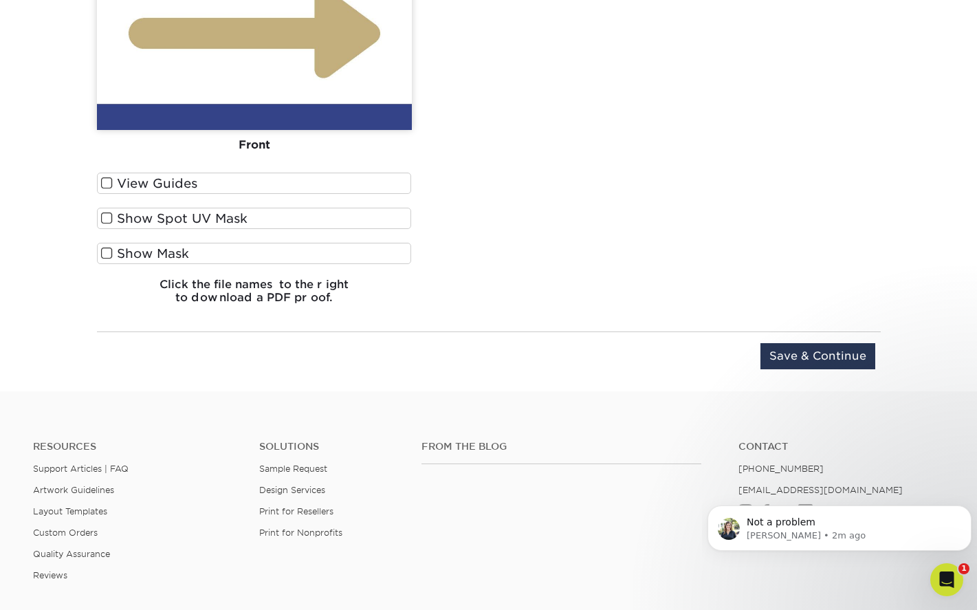
scroll to position [1749, 0]
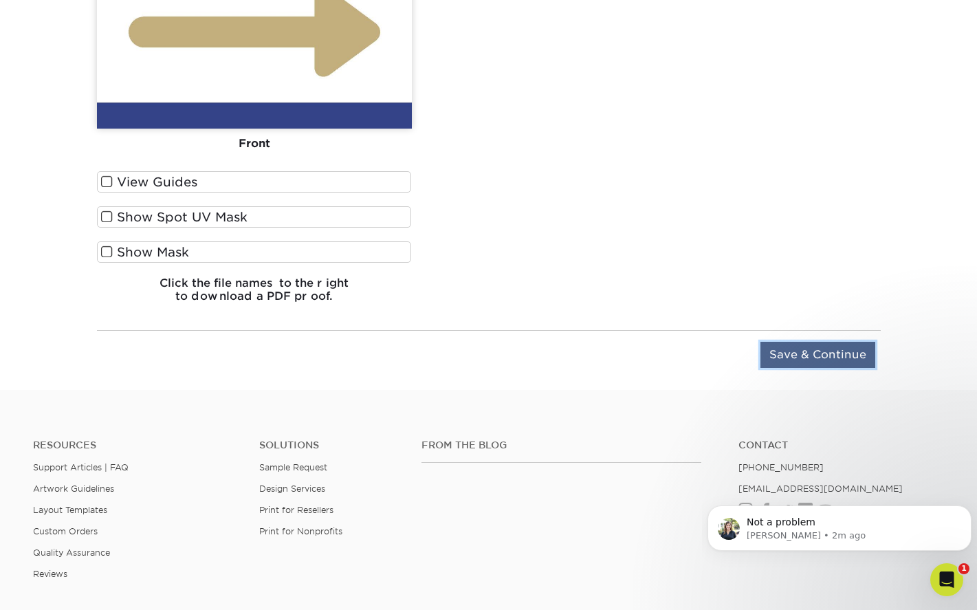
click at [777, 351] on input "Save & Continue" at bounding box center [818, 355] width 115 height 26
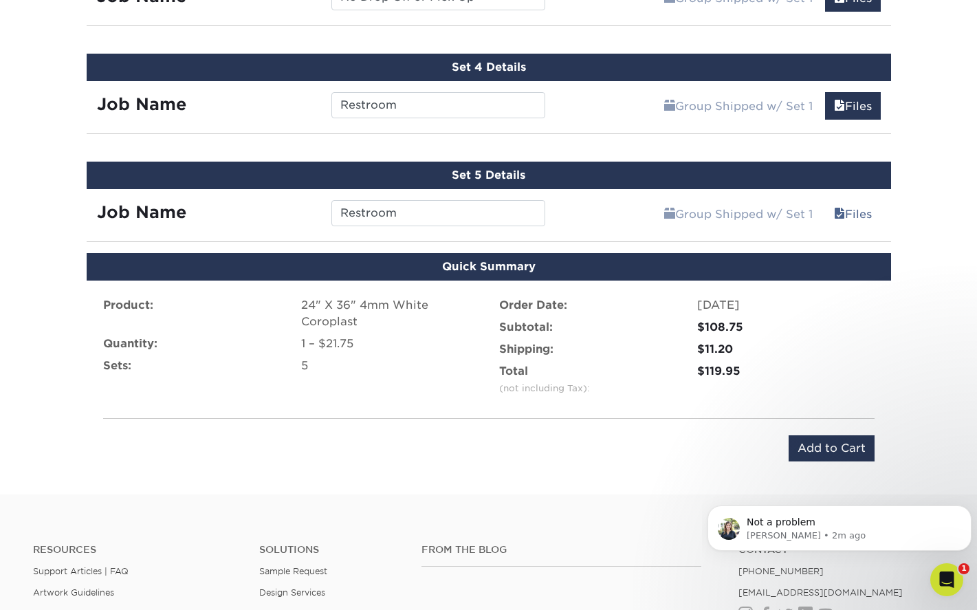
scroll to position [1165, 0]
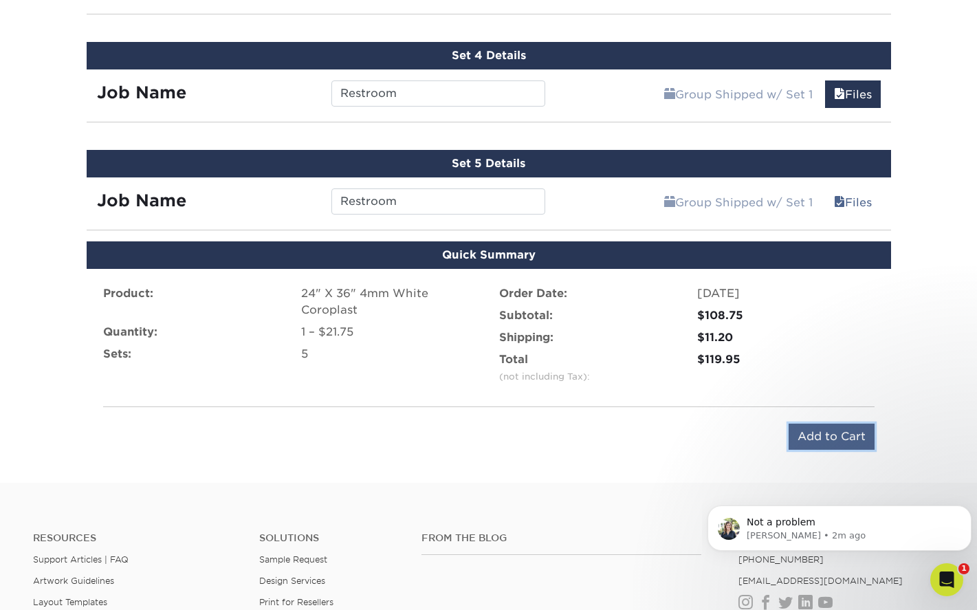
click at [816, 431] on input "Add to Cart" at bounding box center [832, 437] width 86 height 26
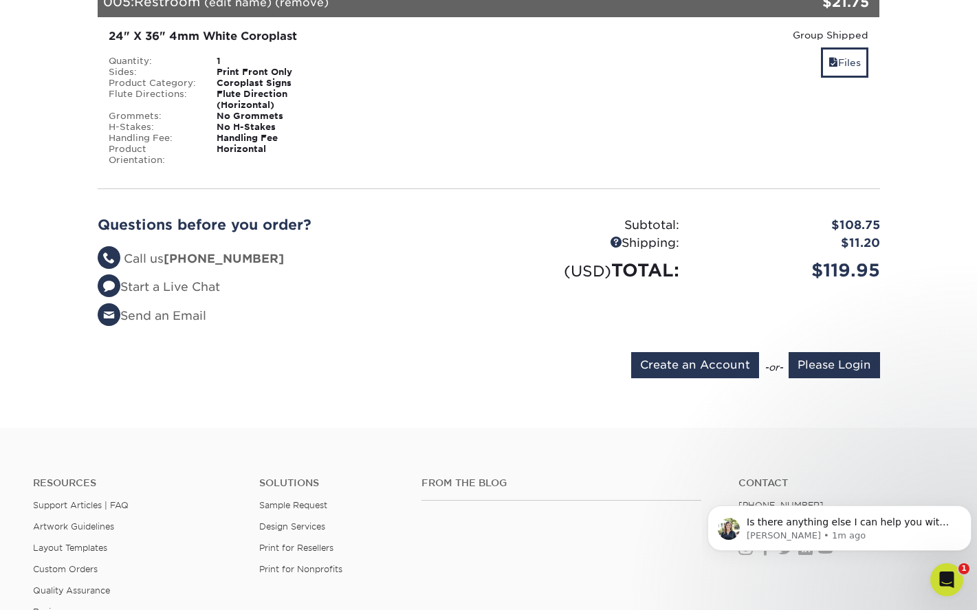
scroll to position [1032, 0]
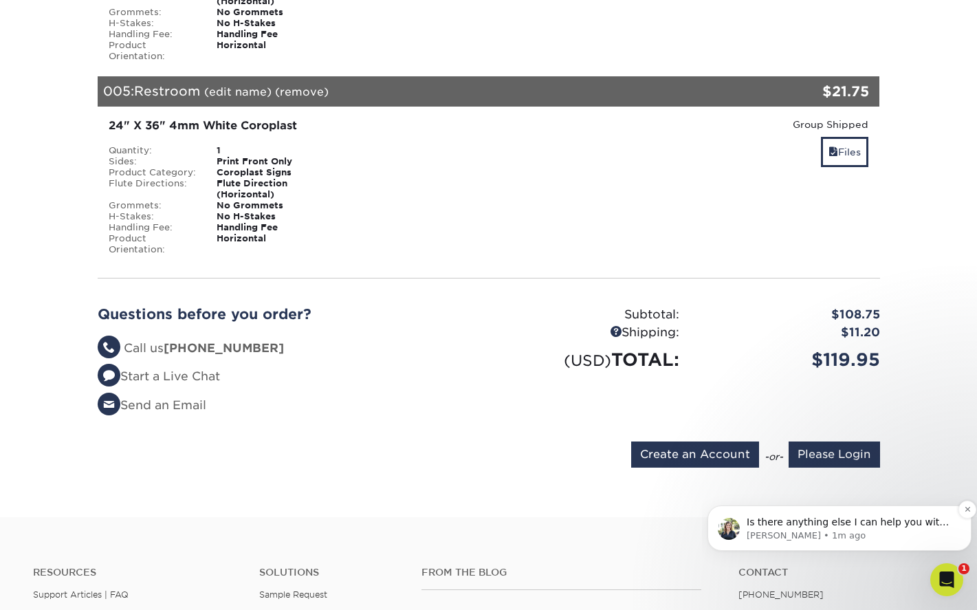
click at [823, 528] on span "Is there anything else I can help you with at the moment?" at bounding box center [848, 529] width 202 height 25
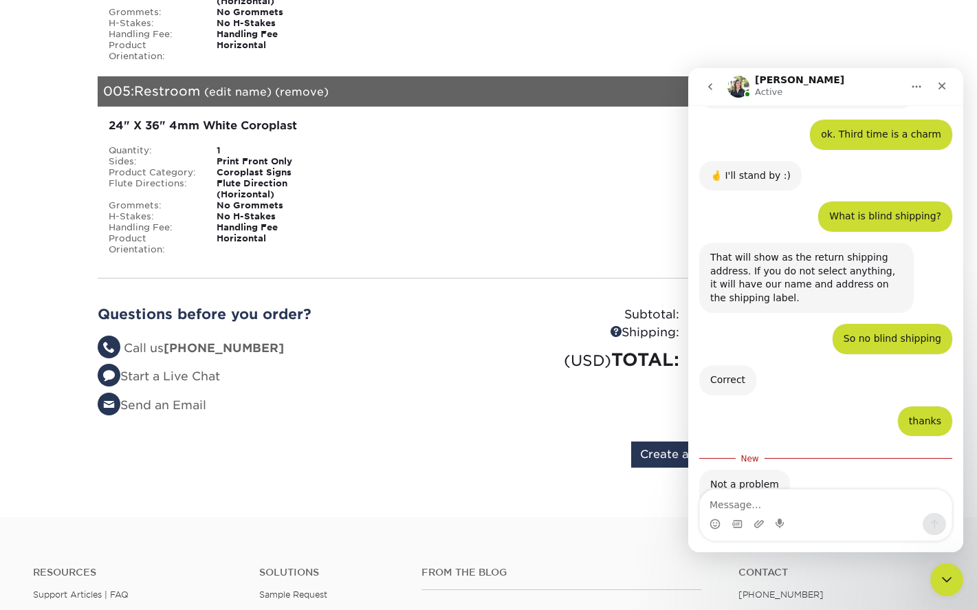
scroll to position [2400, 0]
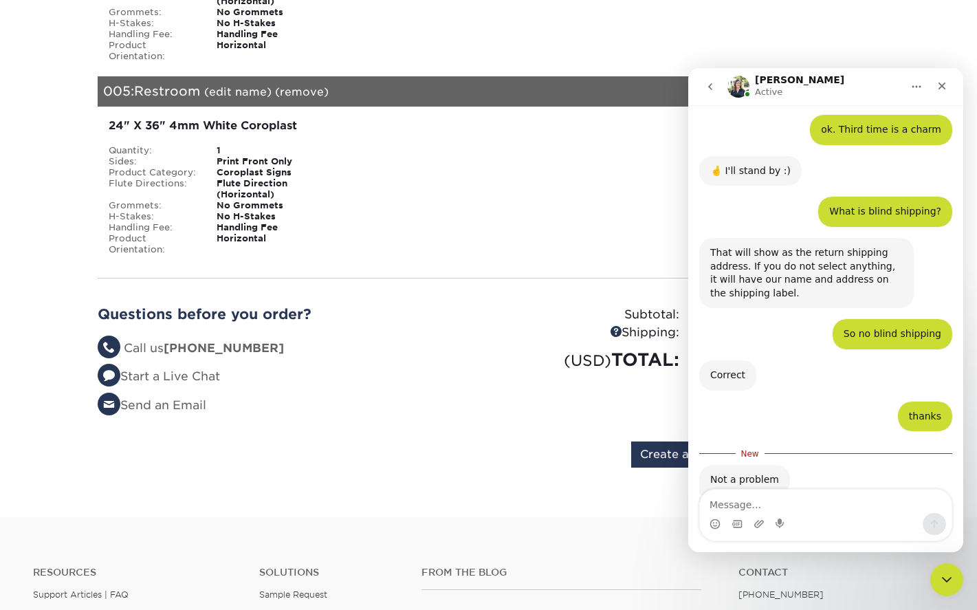
click at [787, 507] on textarea "Message…" at bounding box center [826, 501] width 252 height 23
type textarea "no Thank you"
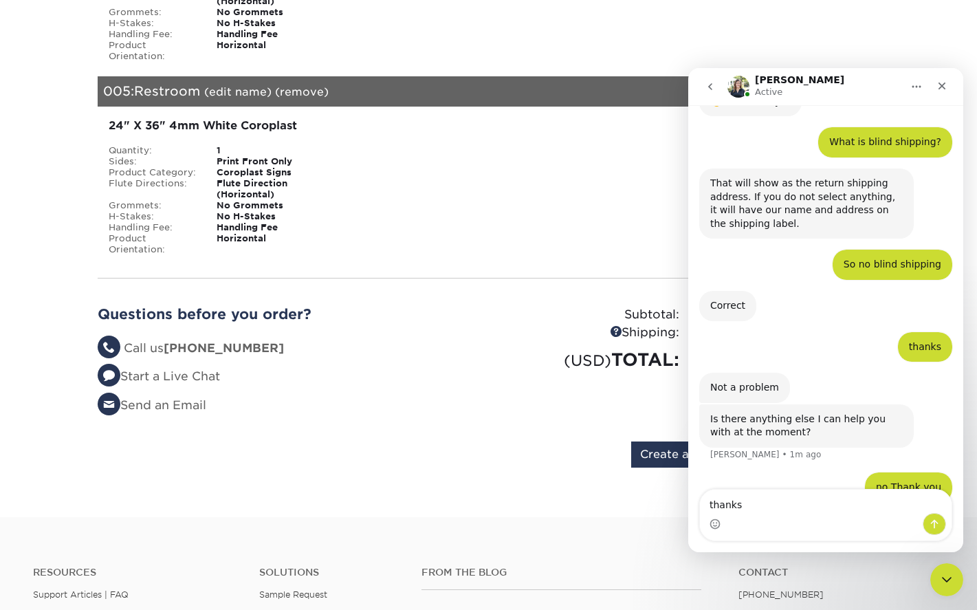
scroll to position [2471, 0]
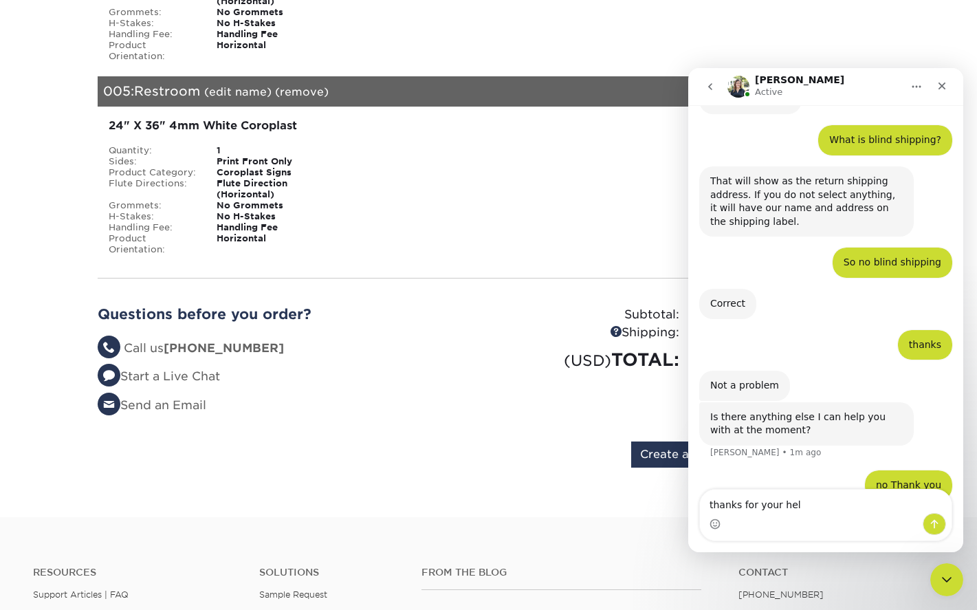
type textarea "thanks for your help"
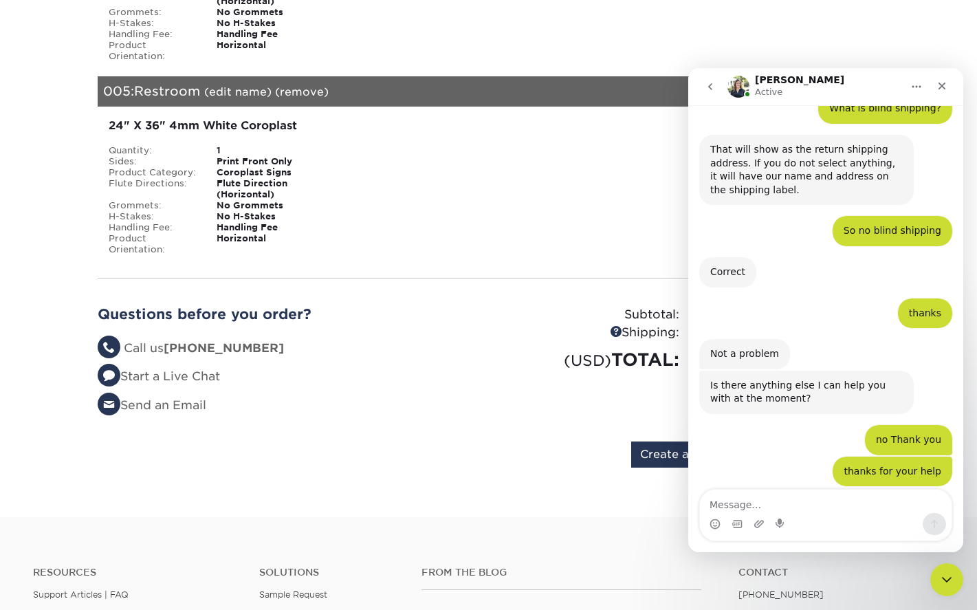
scroll to position [2504, 0]
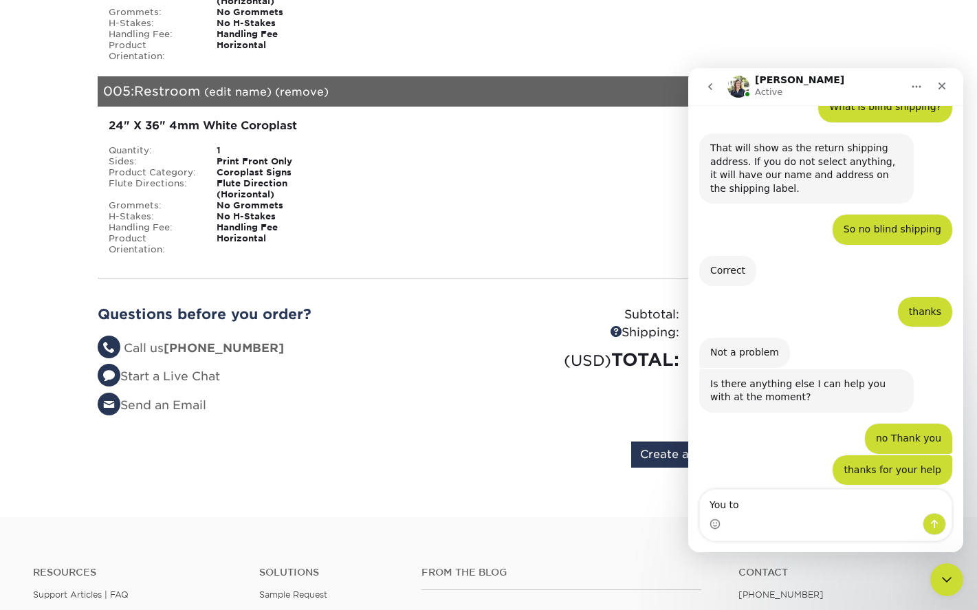
type textarea "You too"
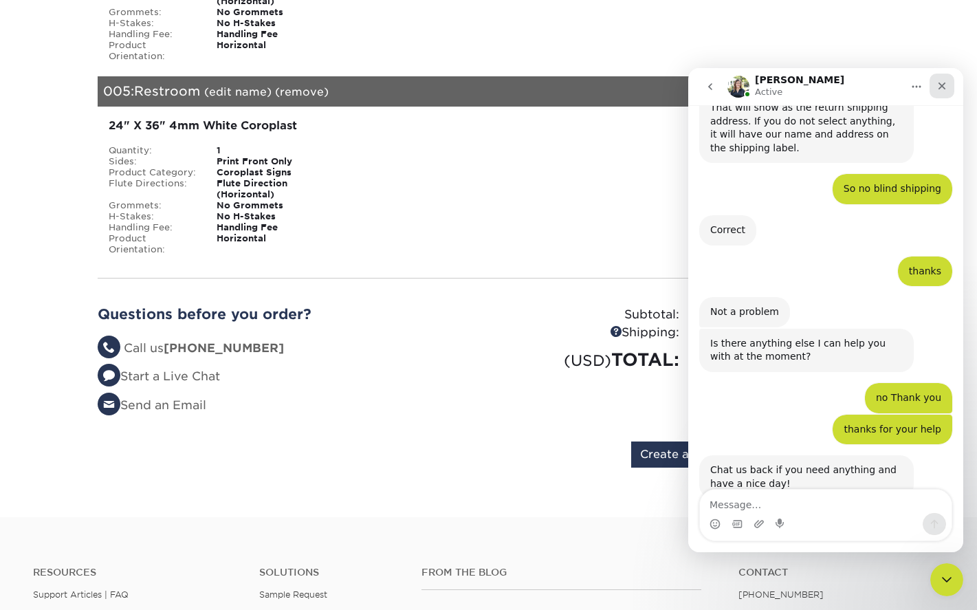
click at [938, 94] on div "Close" at bounding box center [942, 86] width 25 height 25
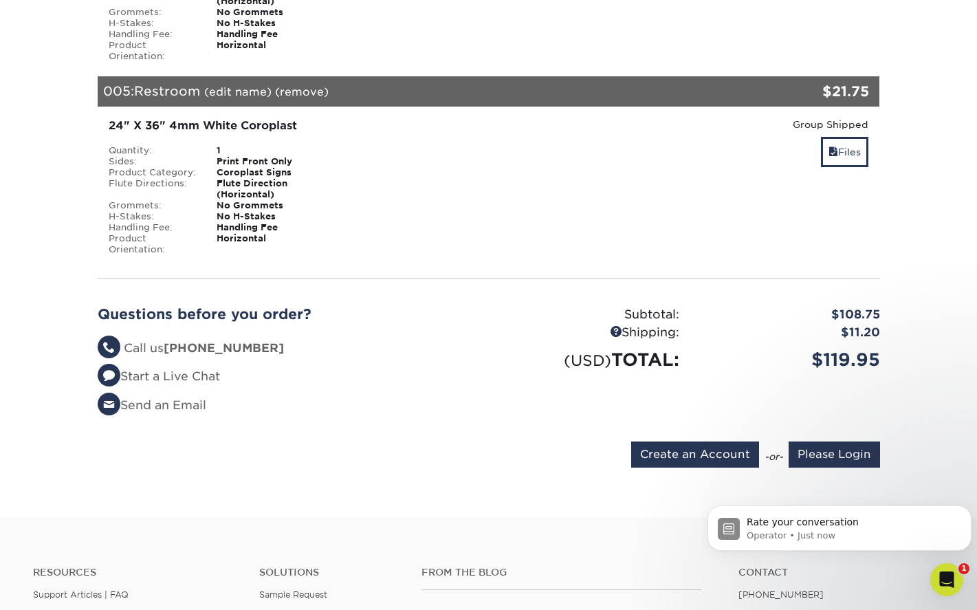
scroll to position [2655, 0]
click at [825, 520] on span "Rate your conversation" at bounding box center [803, 522] width 112 height 11
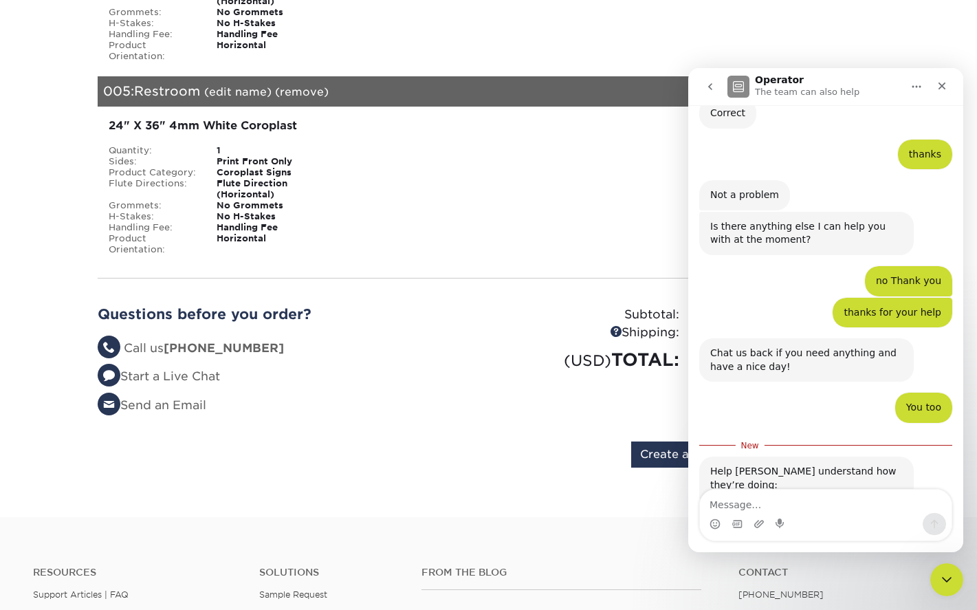
scroll to position [2678, 0]
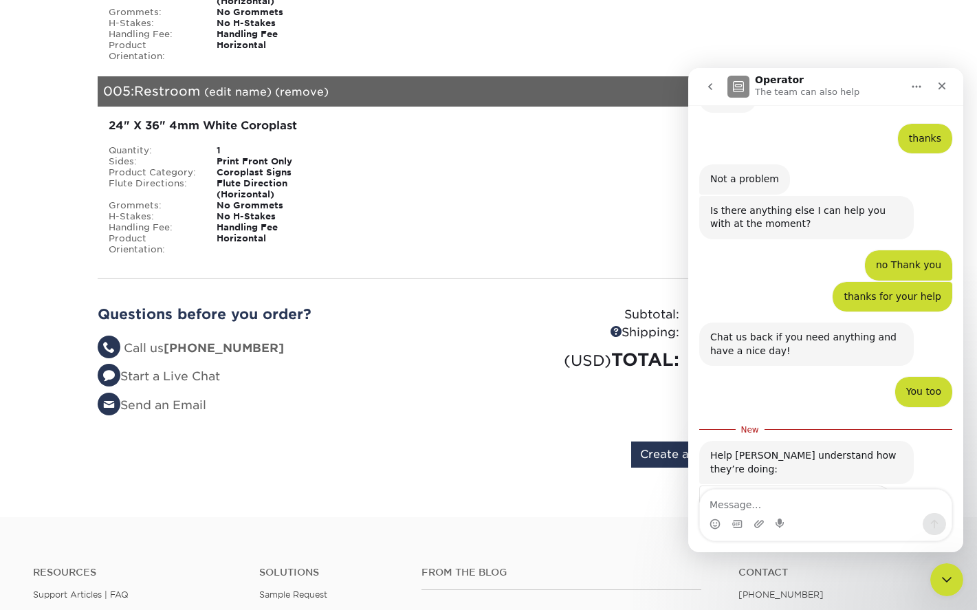
click at [866, 523] on span "Amazing" at bounding box center [860, 535] width 25 height 25
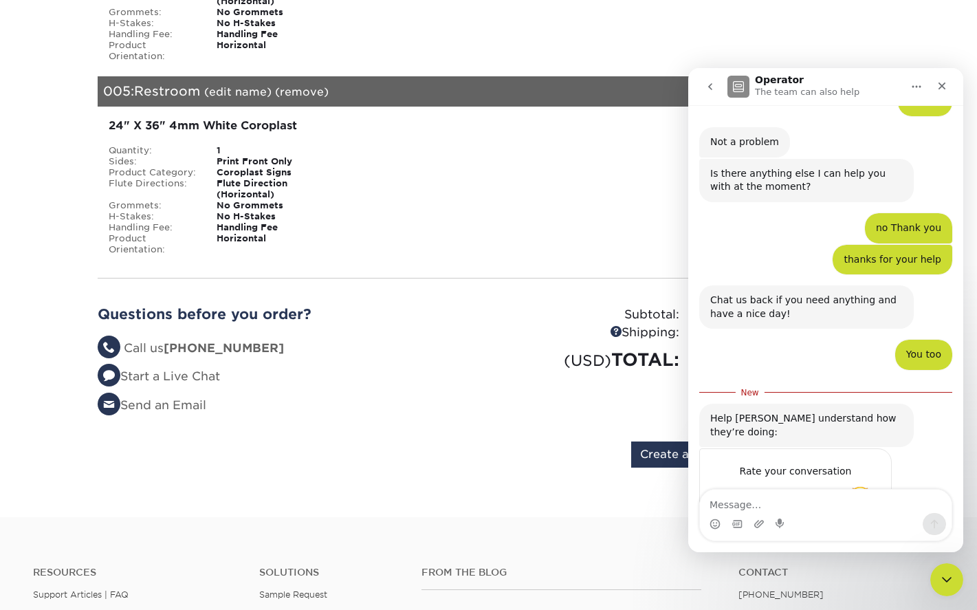
click at [864, 534] on div "Submit" at bounding box center [868, 548] width 28 height 28
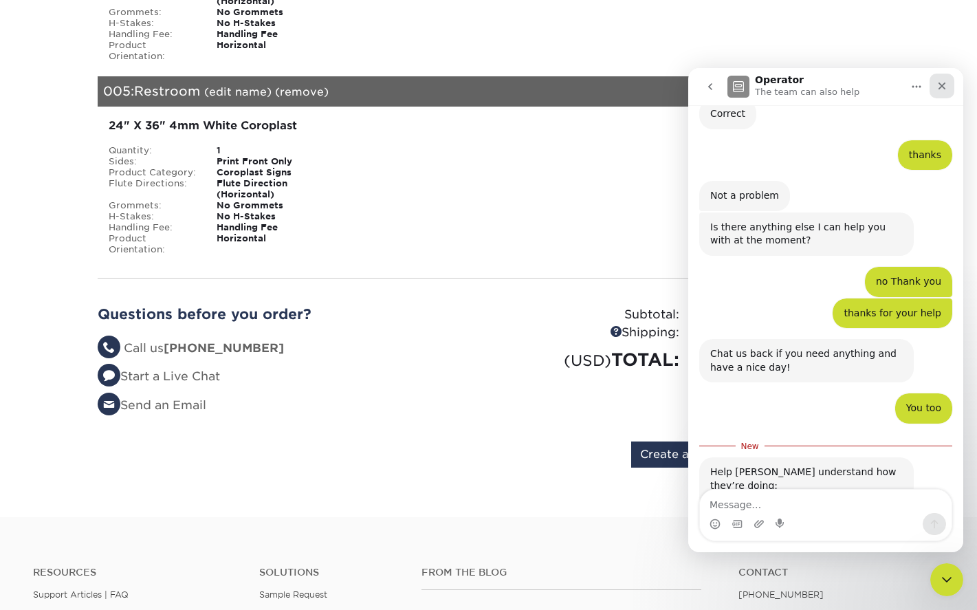
click at [938, 86] on icon "Close" at bounding box center [942, 85] width 11 height 11
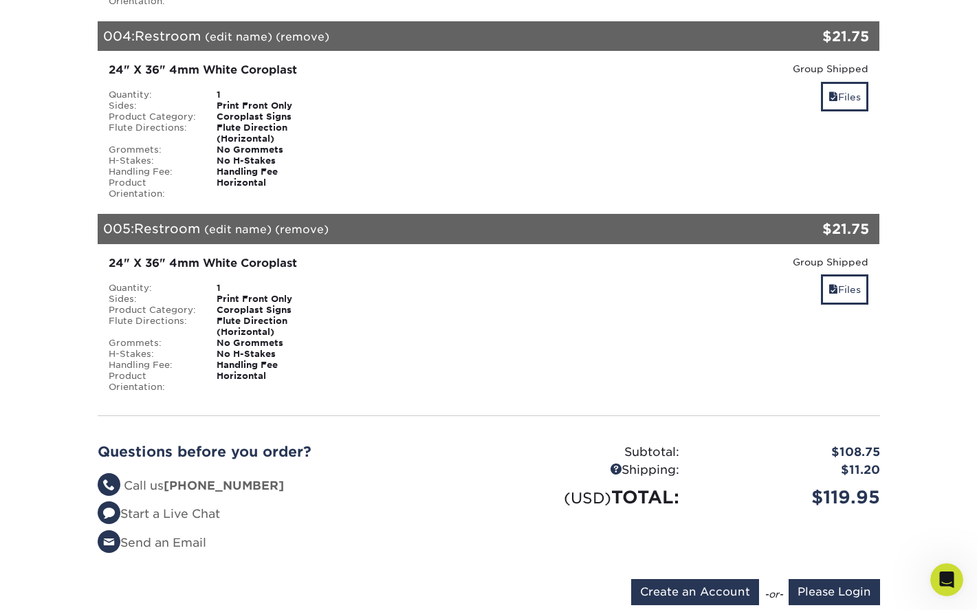
scroll to position [2715, 0]
click at [934, 570] on div "Open Intercom Messenger" at bounding box center [944, 577] width 45 height 45
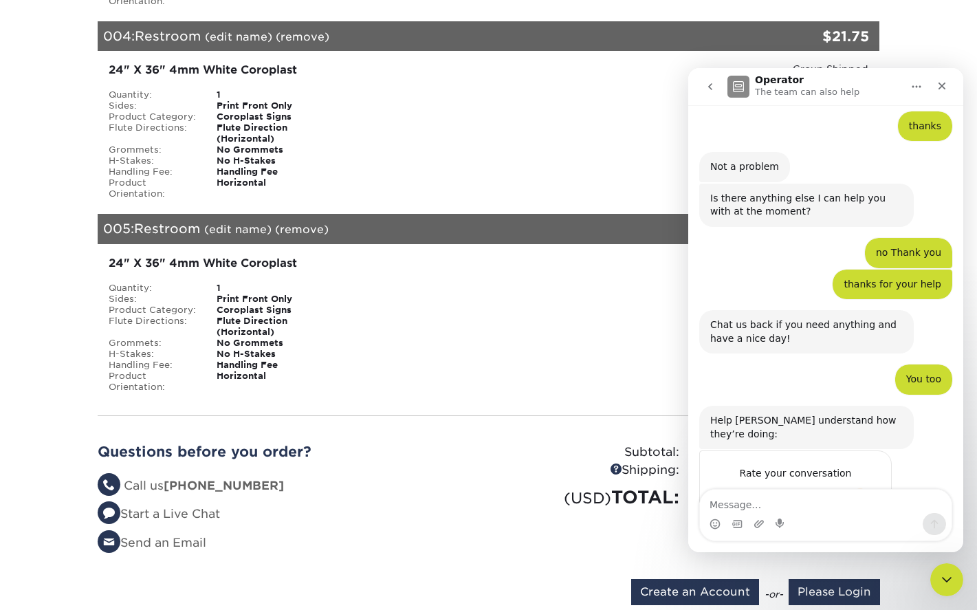
scroll to position [2486, 0]
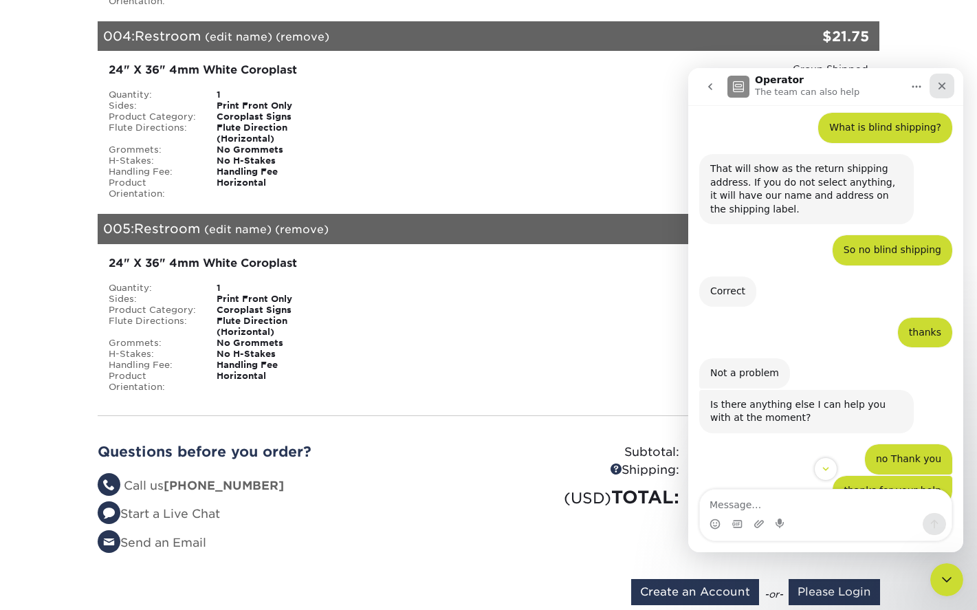
click at [943, 83] on icon "Close" at bounding box center [942, 85] width 11 height 11
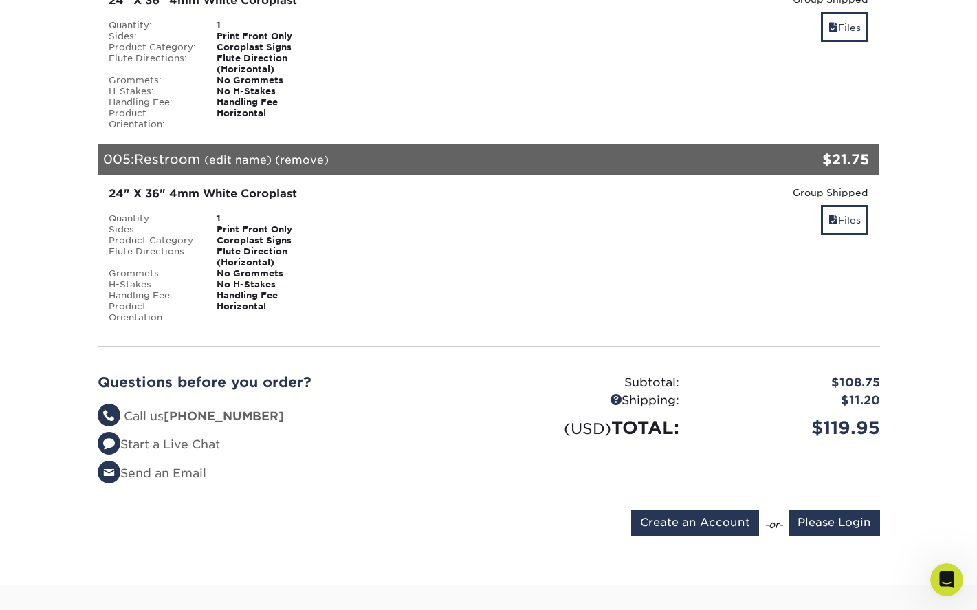
scroll to position [963, 0]
